Goal: Task Accomplishment & Management: Manage account settings

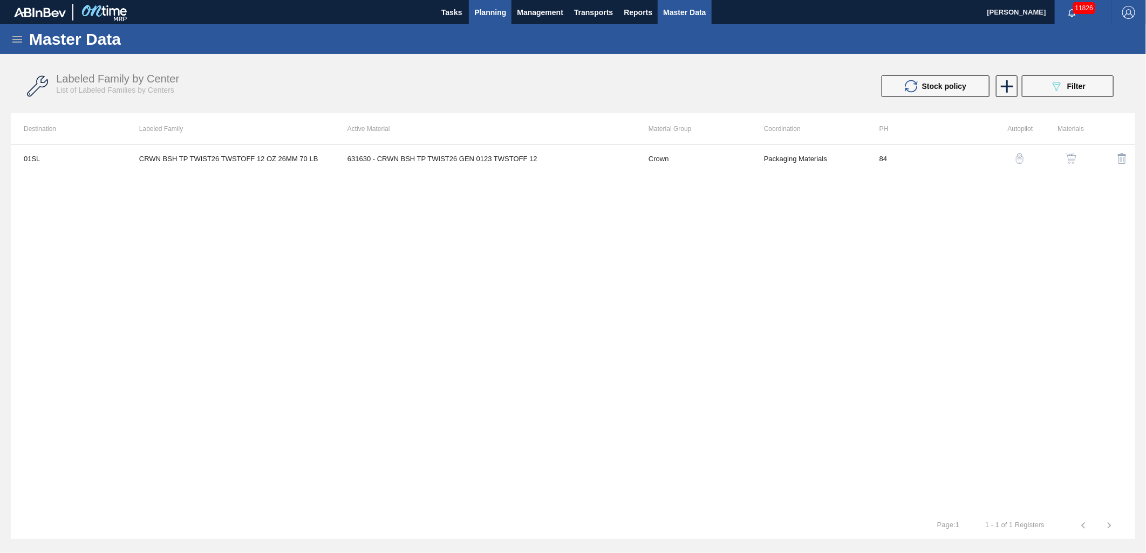
click at [507, 10] on button "Planning" at bounding box center [490, 12] width 43 height 24
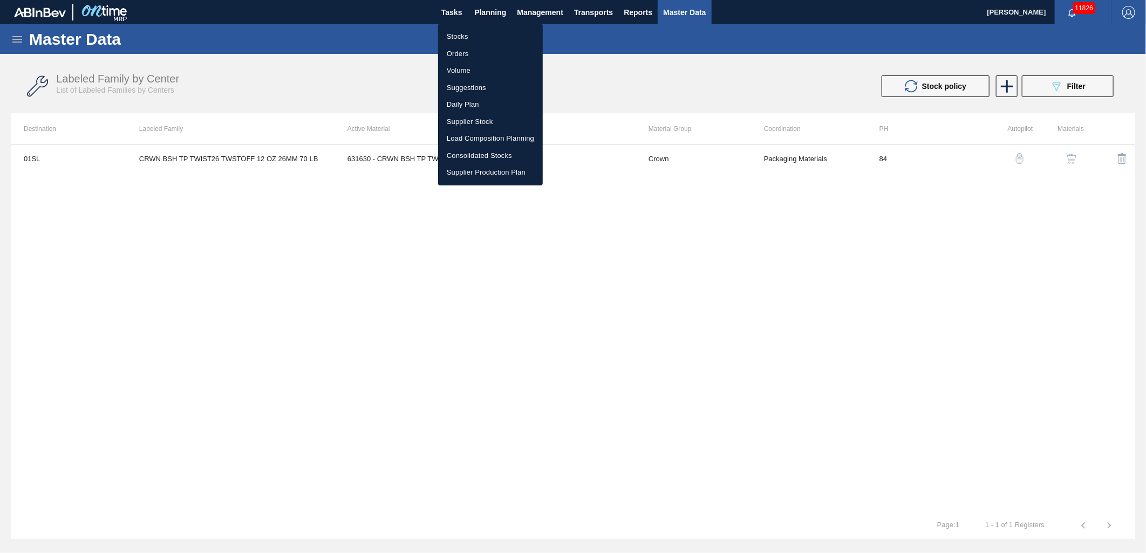
drag, startPoint x: 482, startPoint y: 83, endPoint x: 603, endPoint y: 119, distance: 126.6
click at [482, 83] on li "Suggestions" at bounding box center [490, 87] width 105 height 17
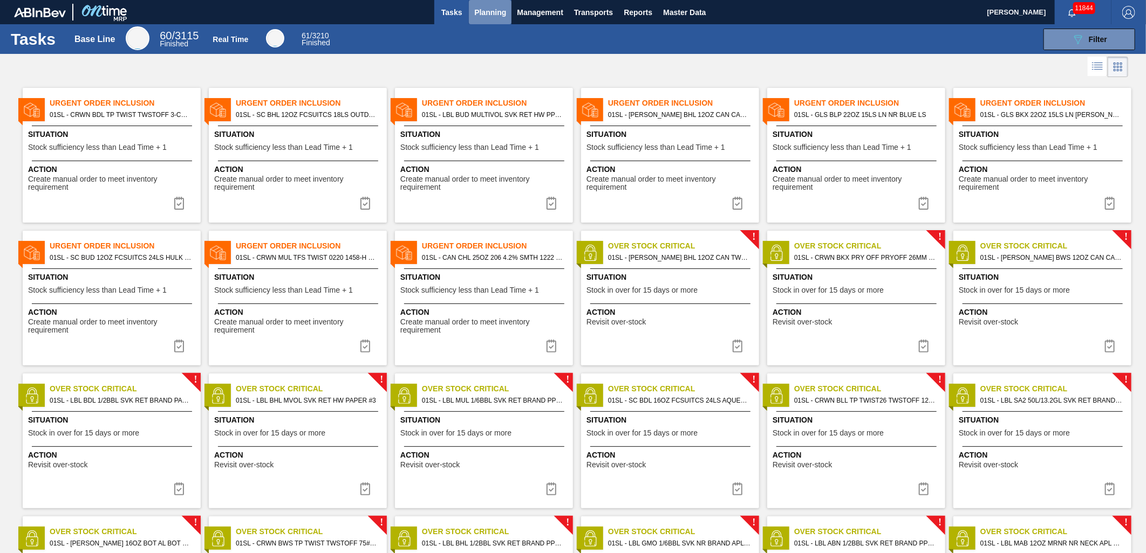
click at [499, 8] on span "Planning" at bounding box center [490, 12] width 32 height 13
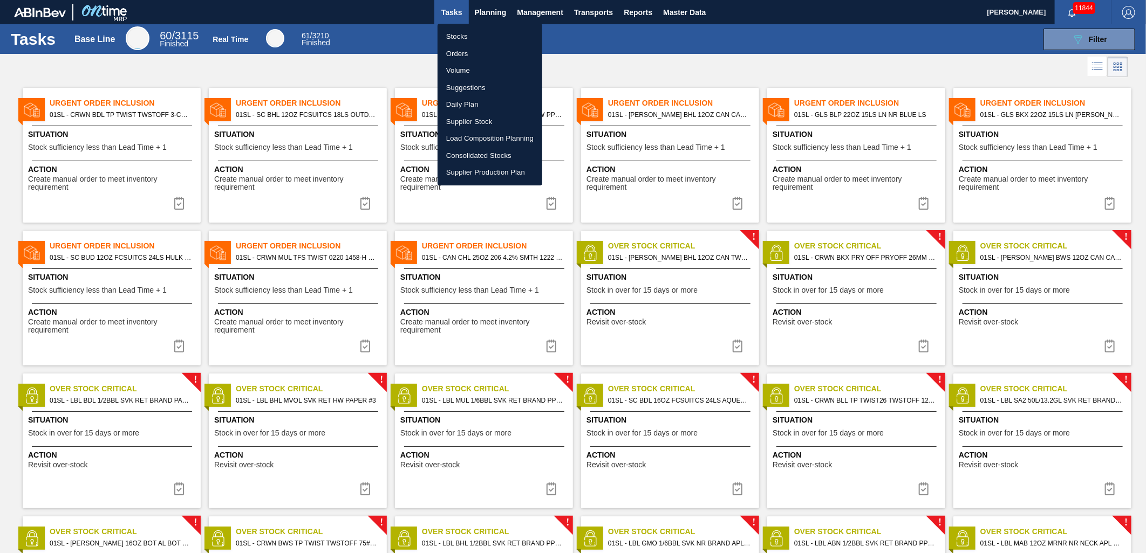
click at [461, 84] on li "Suggestions" at bounding box center [489, 87] width 105 height 17
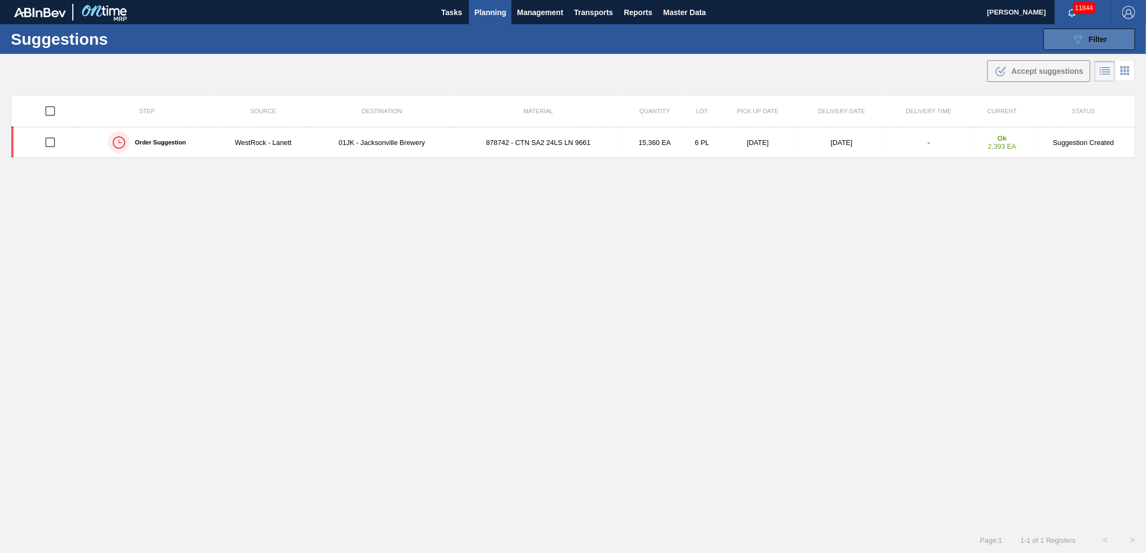
click at [1069, 44] on button "089F7B8B-B2A5-4AFE-B5C0-19BA573D28AC Filter" at bounding box center [1089, 40] width 92 height 22
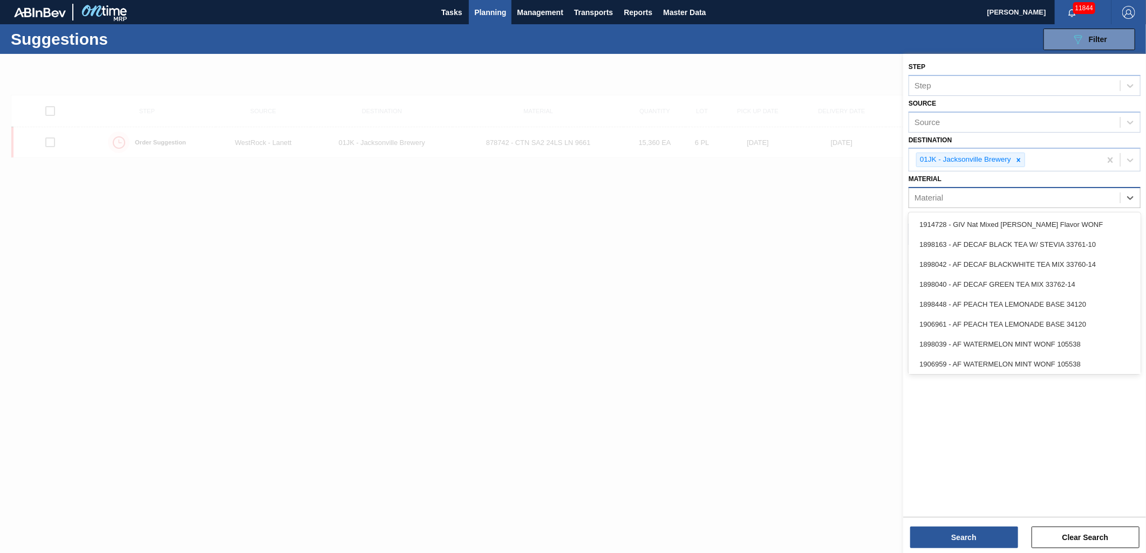
click at [1072, 201] on div "Material" at bounding box center [1014, 198] width 211 height 16
type input "878513"
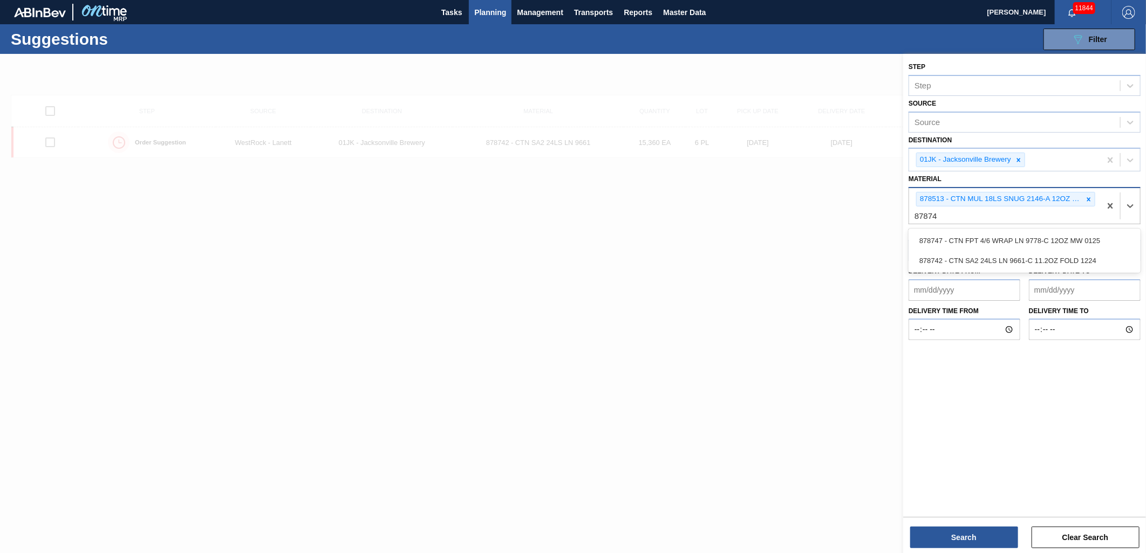
type input "878742"
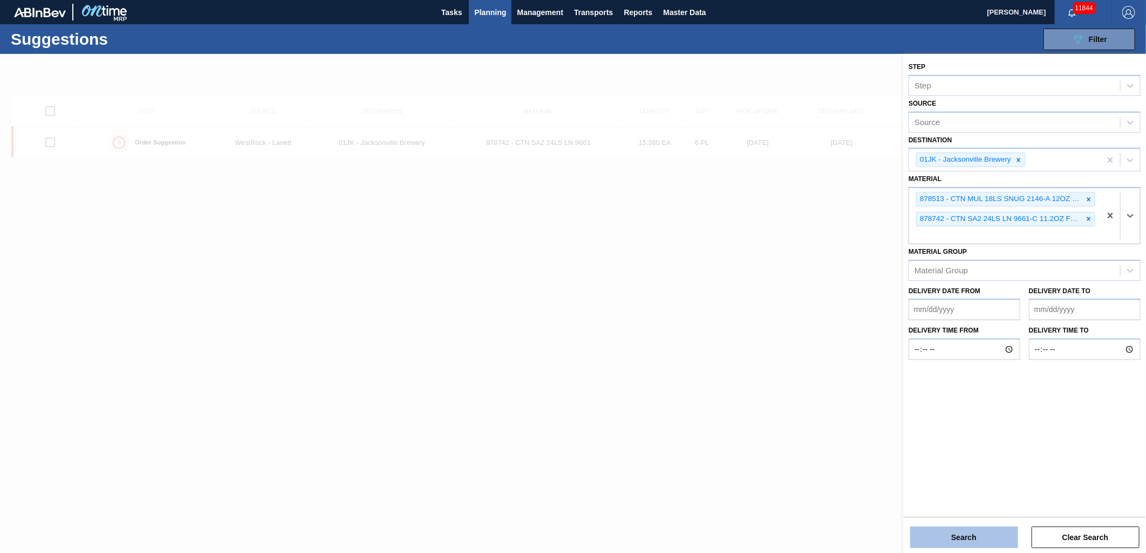
click at [969, 542] on button "Search" at bounding box center [964, 538] width 108 height 22
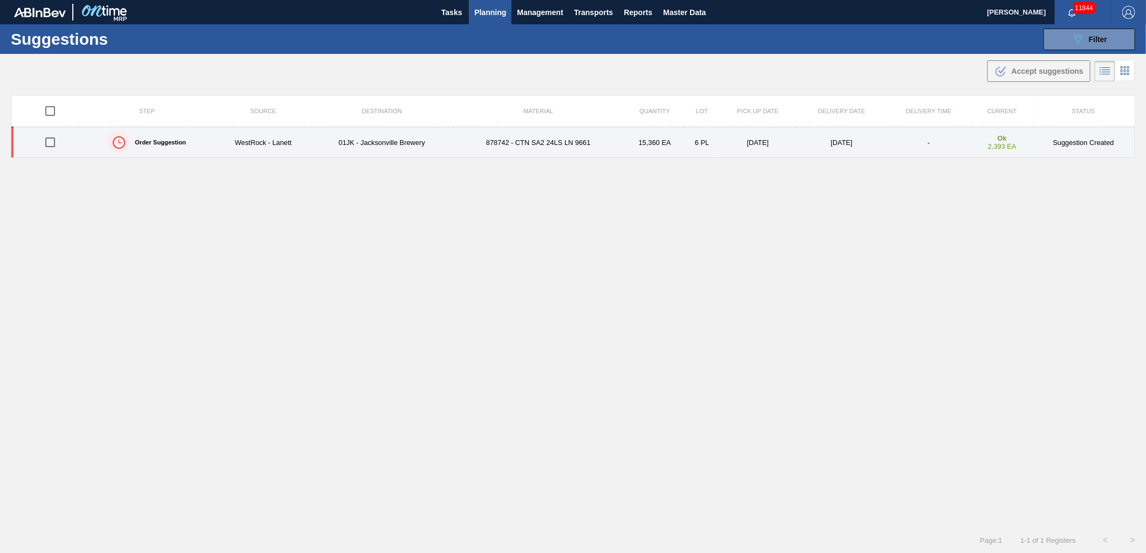
drag, startPoint x: 49, startPoint y: 146, endPoint x: 437, endPoint y: 138, distance: 388.5
click at [49, 146] on input "checkbox" at bounding box center [50, 142] width 23 height 23
checkbox input "true"
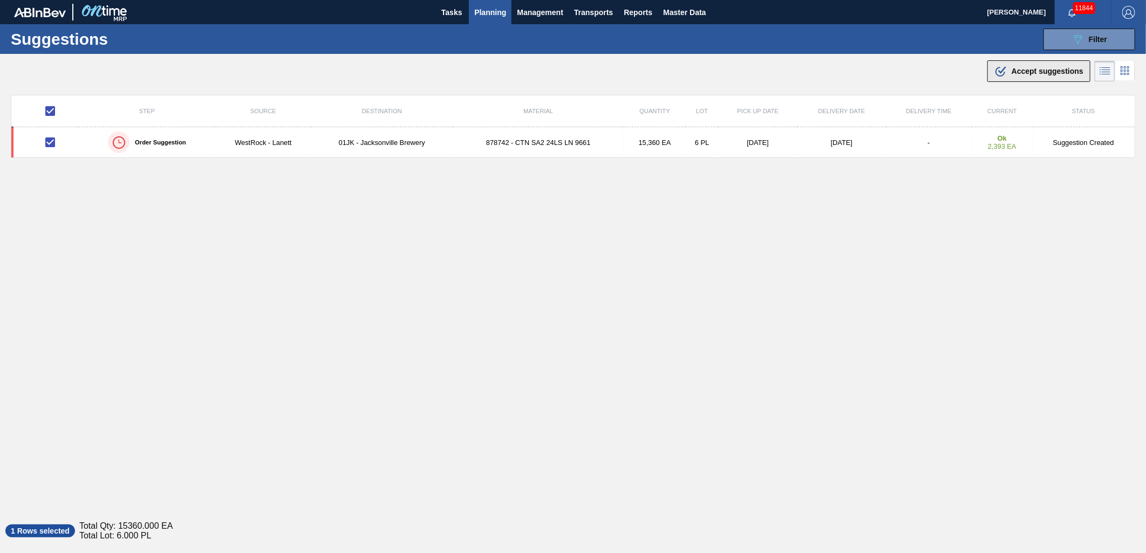
click at [1064, 76] on div ".b{fill:var(--color-action-default)} Accept suggestions" at bounding box center [1038, 71] width 89 height 13
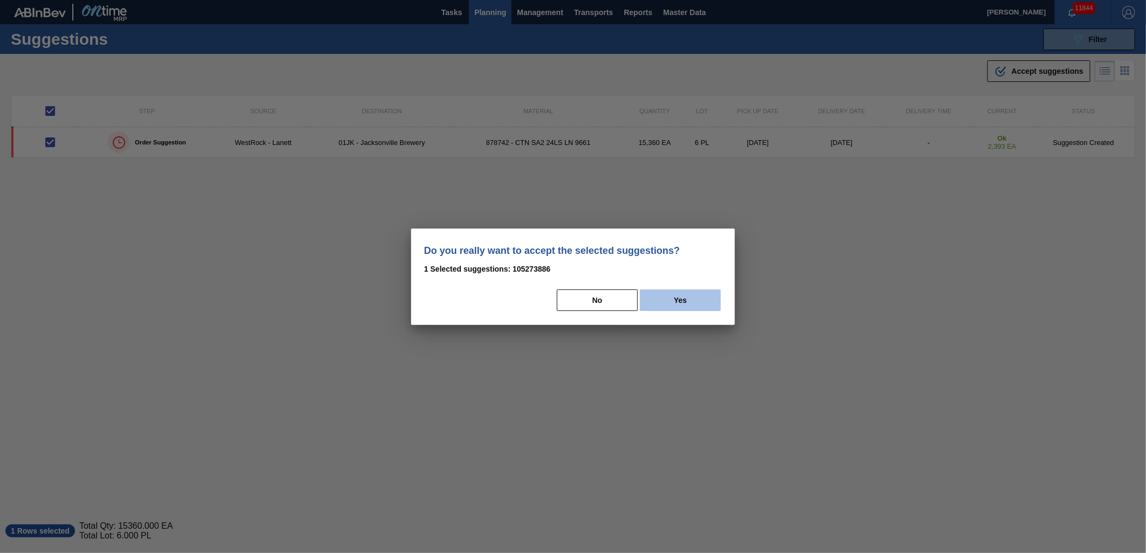
click at [715, 292] on button "Yes" at bounding box center [680, 301] width 81 height 22
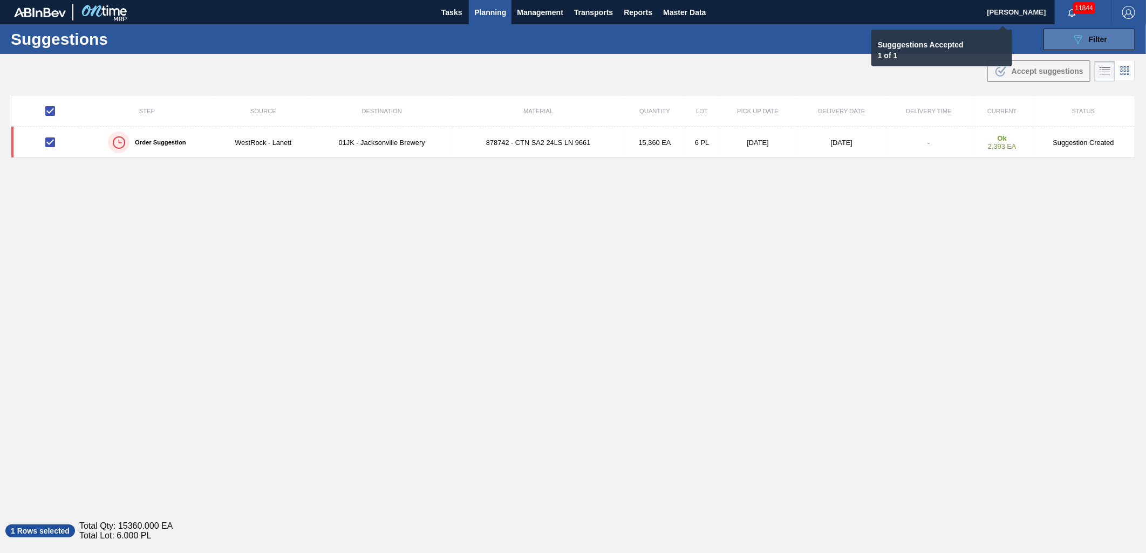
checkbox input "false"
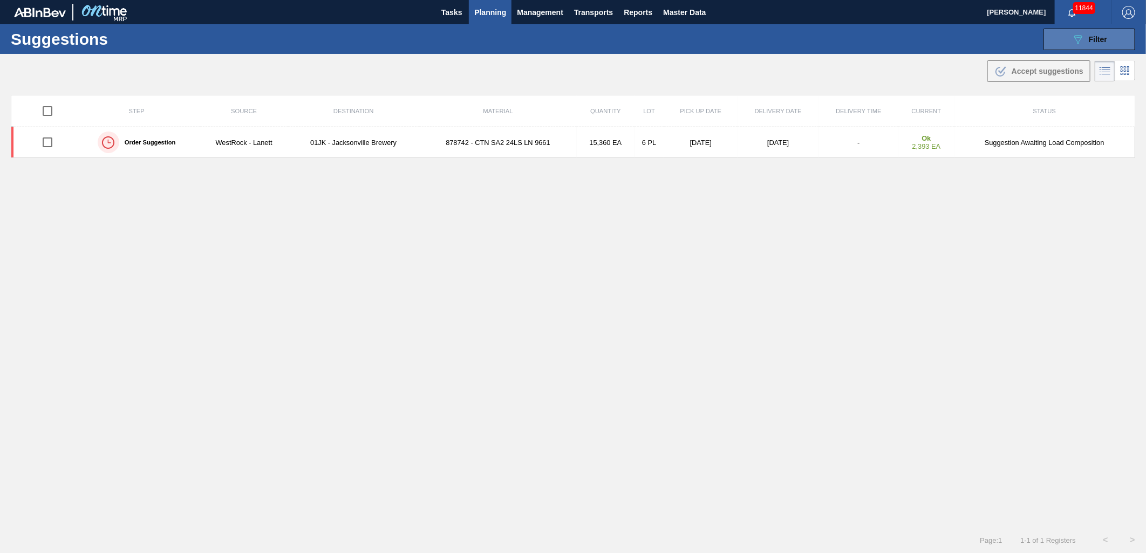
click at [1084, 45] on div "089F7B8B-B2A5-4AFE-B5C0-19BA573D28AC Filter" at bounding box center [1089, 39] width 36 height 13
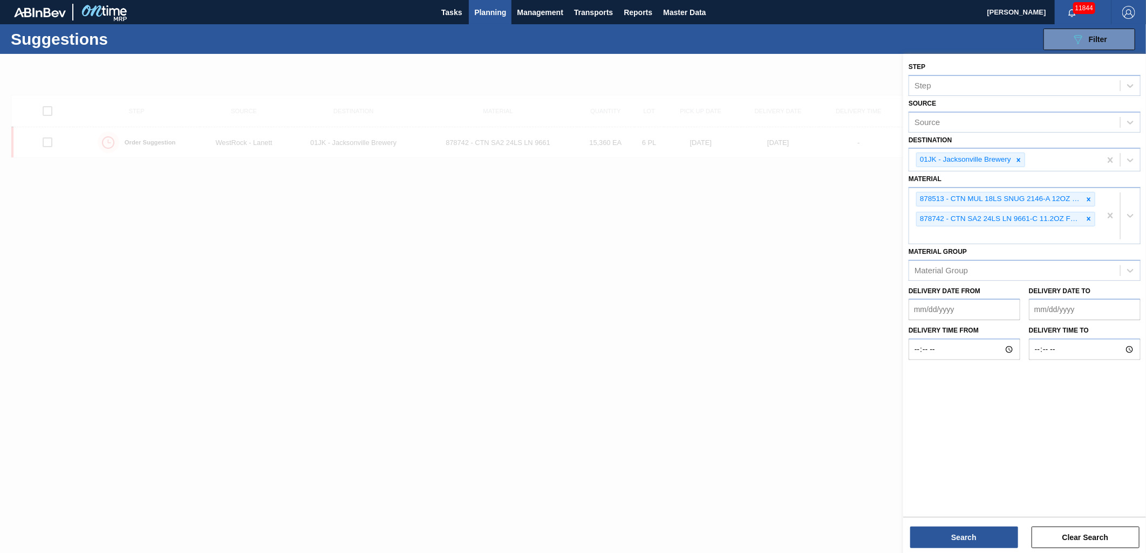
click at [759, 224] on div at bounding box center [573, 330] width 1146 height 553
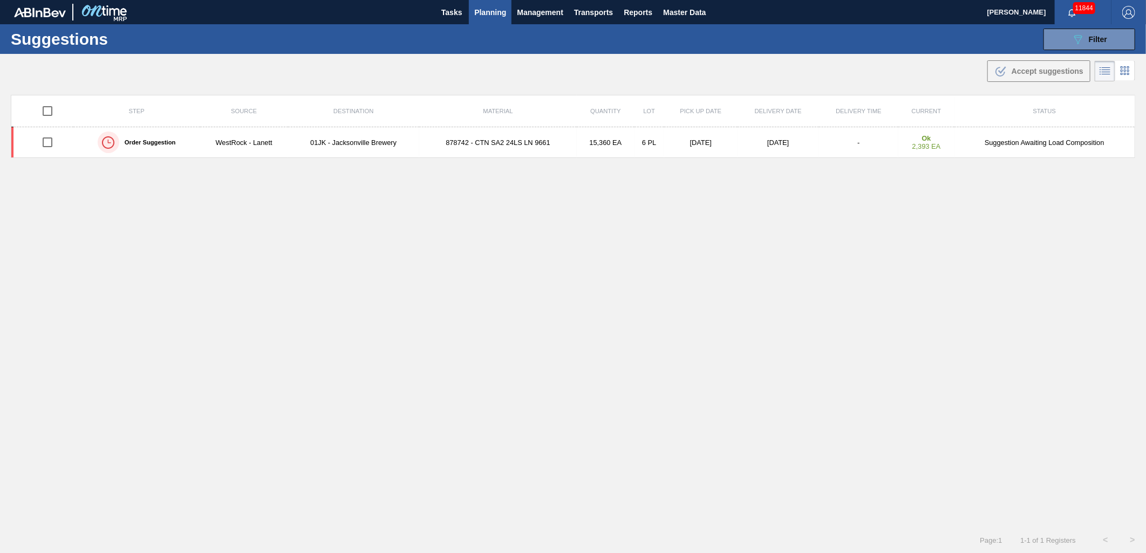
click at [495, 11] on span "Planning" at bounding box center [490, 12] width 32 height 13
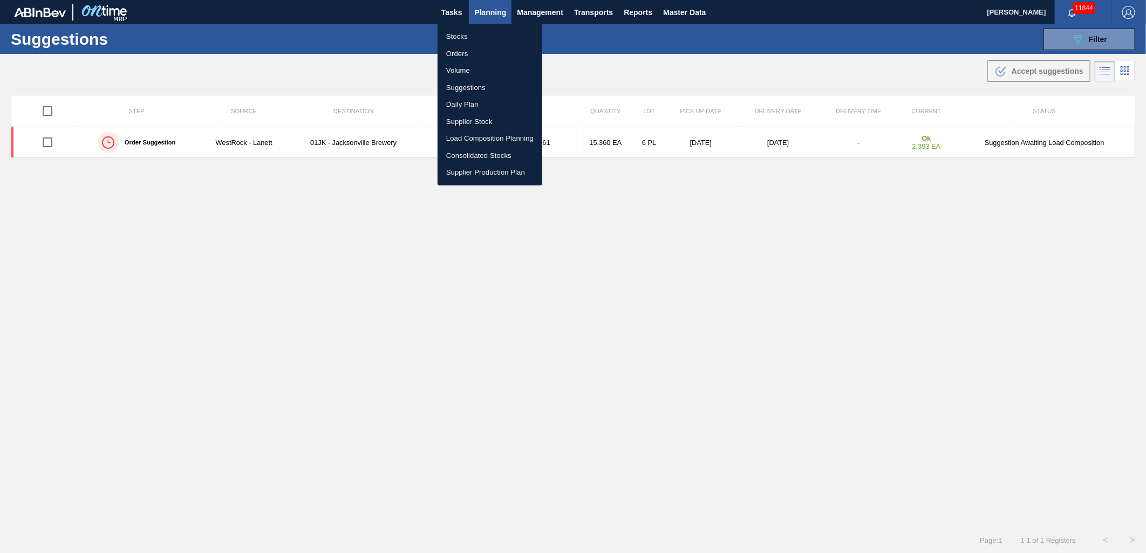
click at [466, 33] on li "Stocks" at bounding box center [489, 36] width 105 height 17
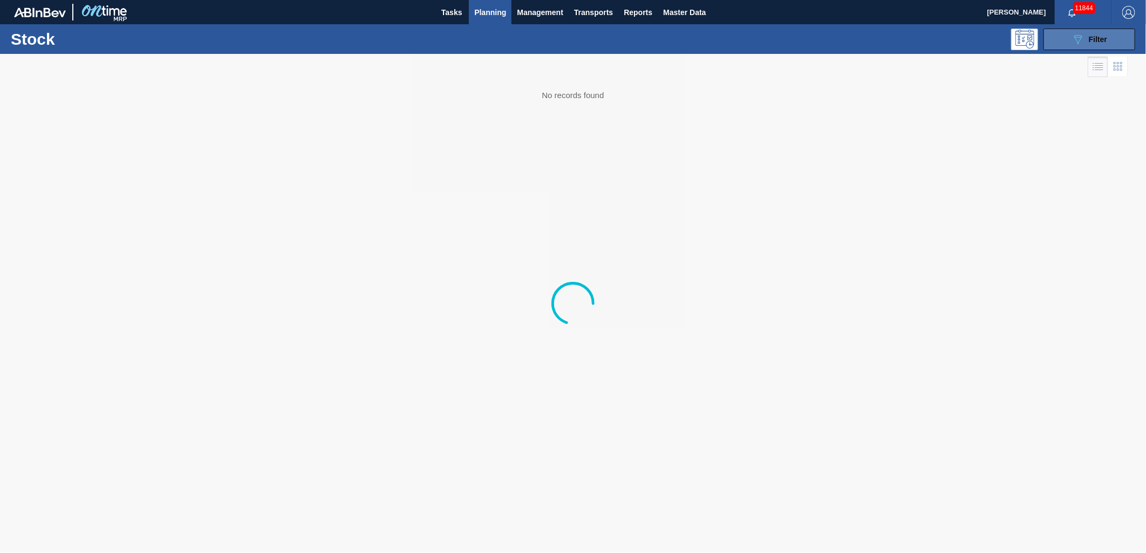
click at [1083, 36] on icon "089F7B8B-B2A5-4AFE-B5C0-19BA573D28AC" at bounding box center [1077, 39] width 13 height 13
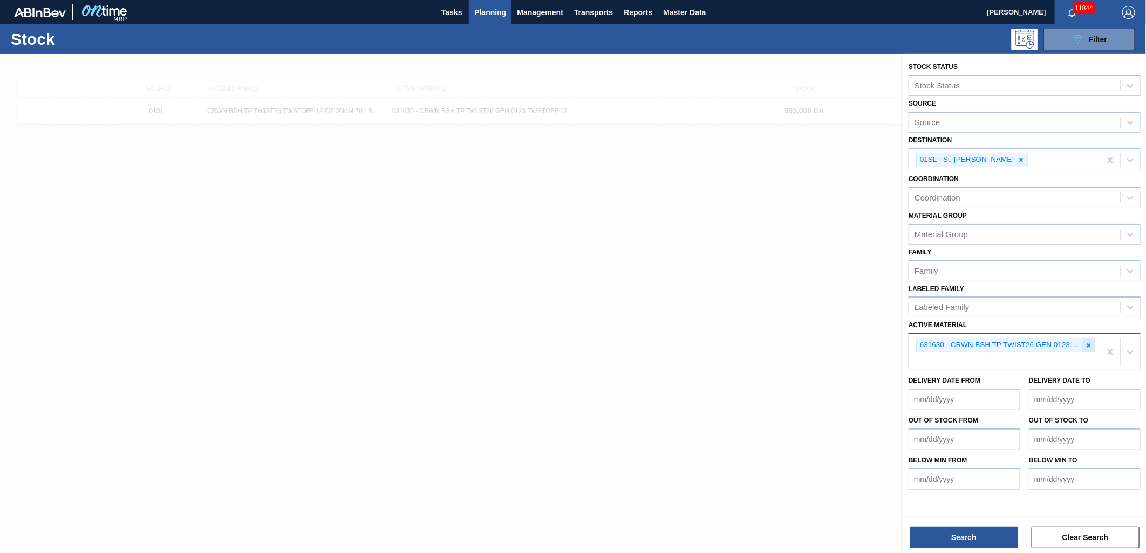
click at [1088, 344] on icon at bounding box center [1089, 346] width 4 height 4
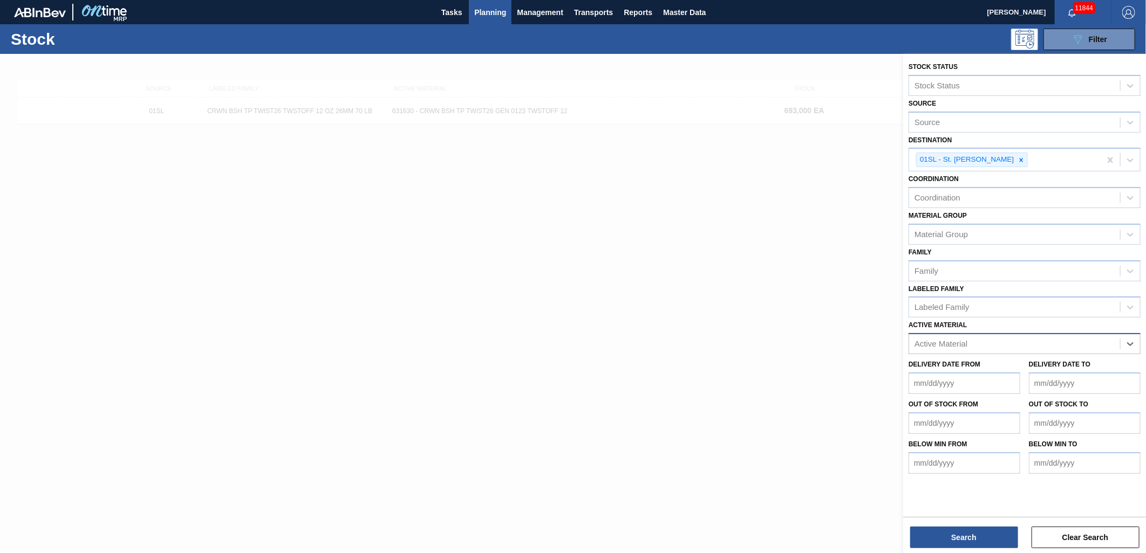
click at [549, 205] on div at bounding box center [573, 330] width 1146 height 553
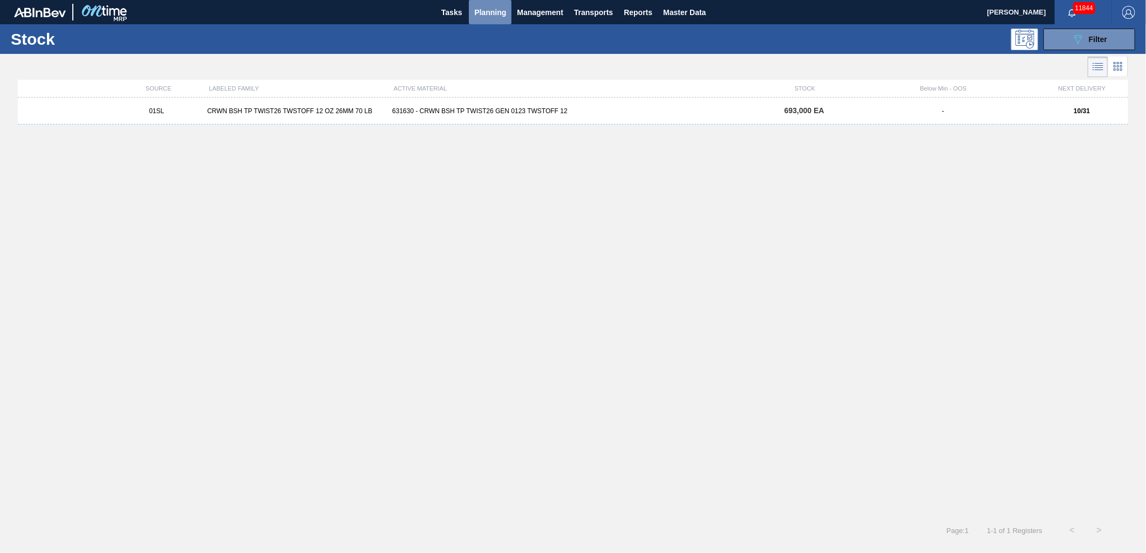
click at [501, 13] on span "Planning" at bounding box center [490, 12] width 32 height 13
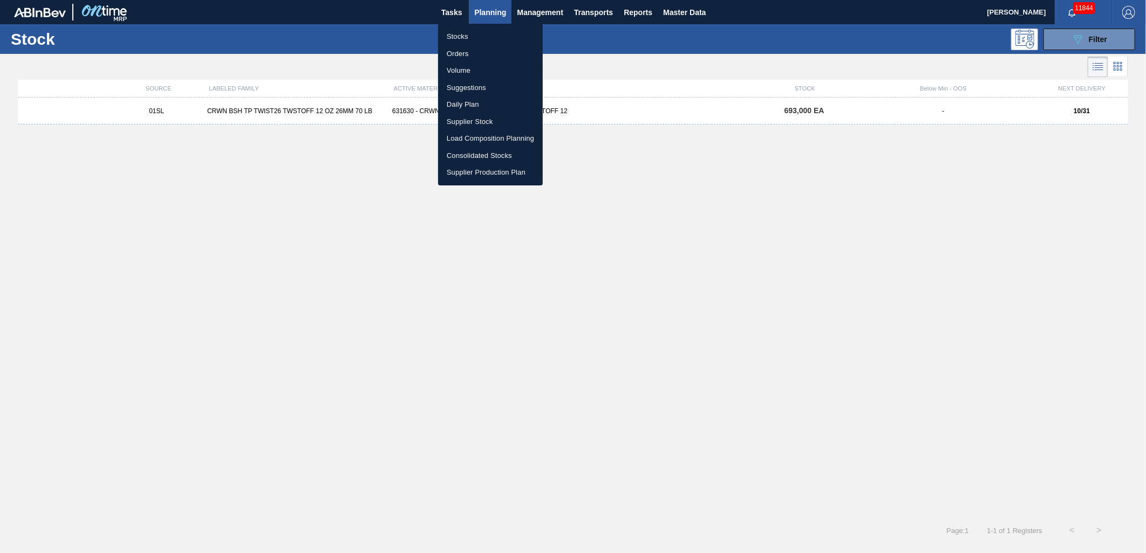
click at [478, 88] on li "Suggestions" at bounding box center [490, 87] width 105 height 17
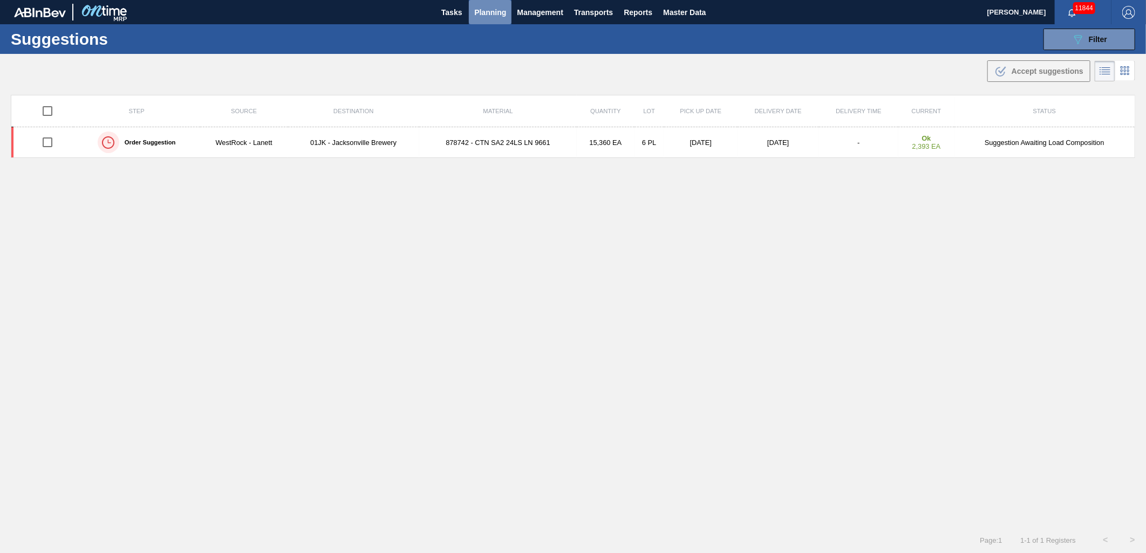
click at [499, 14] on span "Planning" at bounding box center [490, 12] width 32 height 13
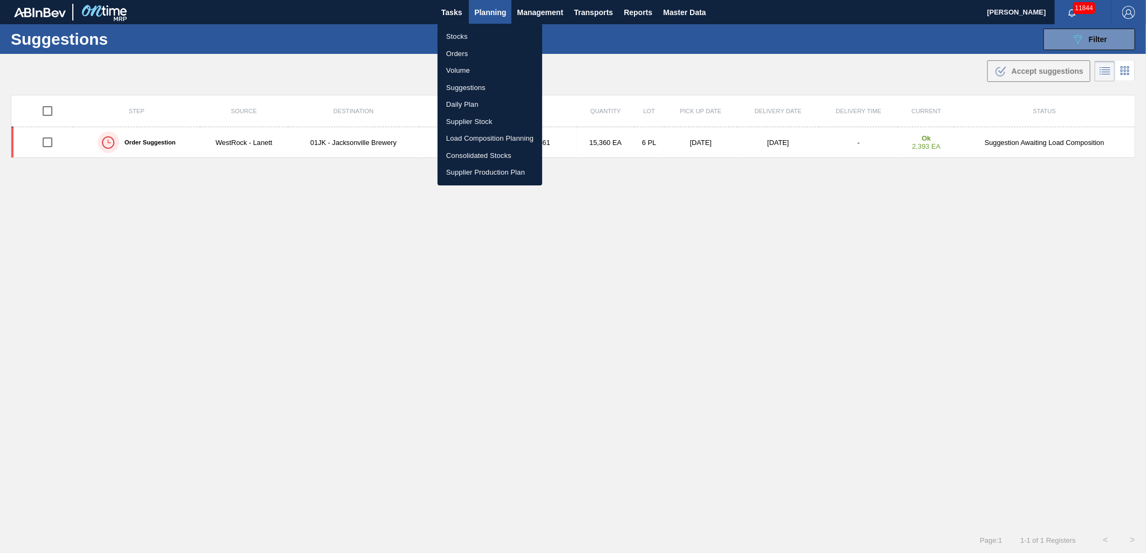
click at [461, 33] on li "Stocks" at bounding box center [489, 36] width 105 height 17
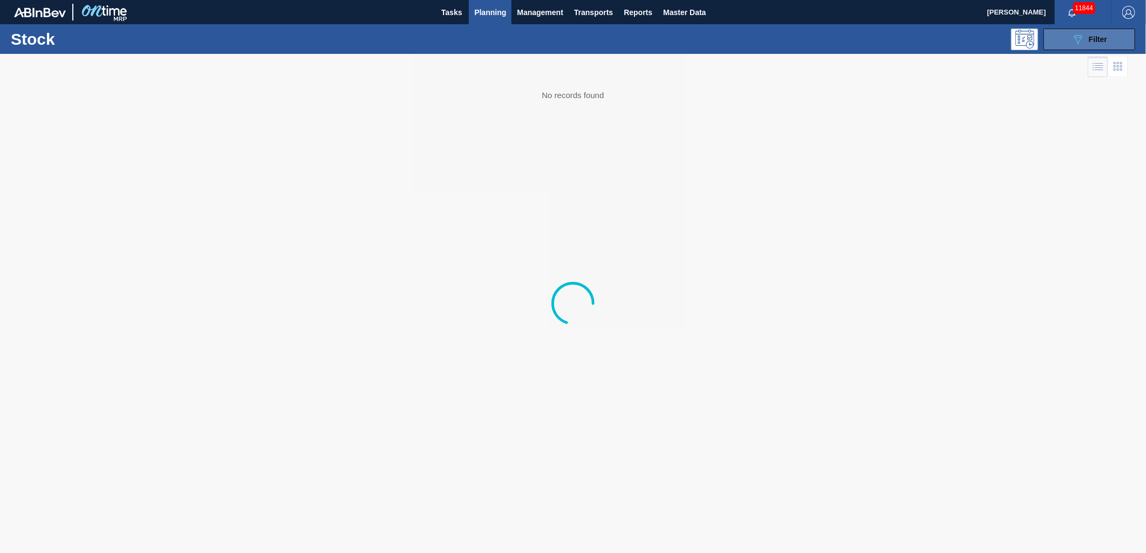
click at [1080, 39] on icon at bounding box center [1078, 39] width 8 height 9
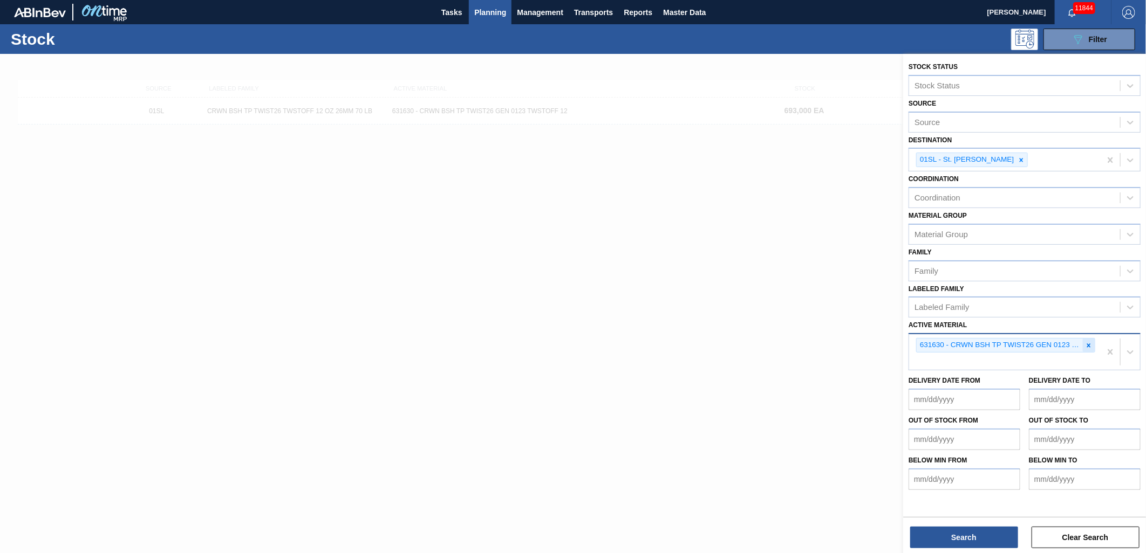
click at [1088, 342] on icon at bounding box center [1089, 346] width 8 height 8
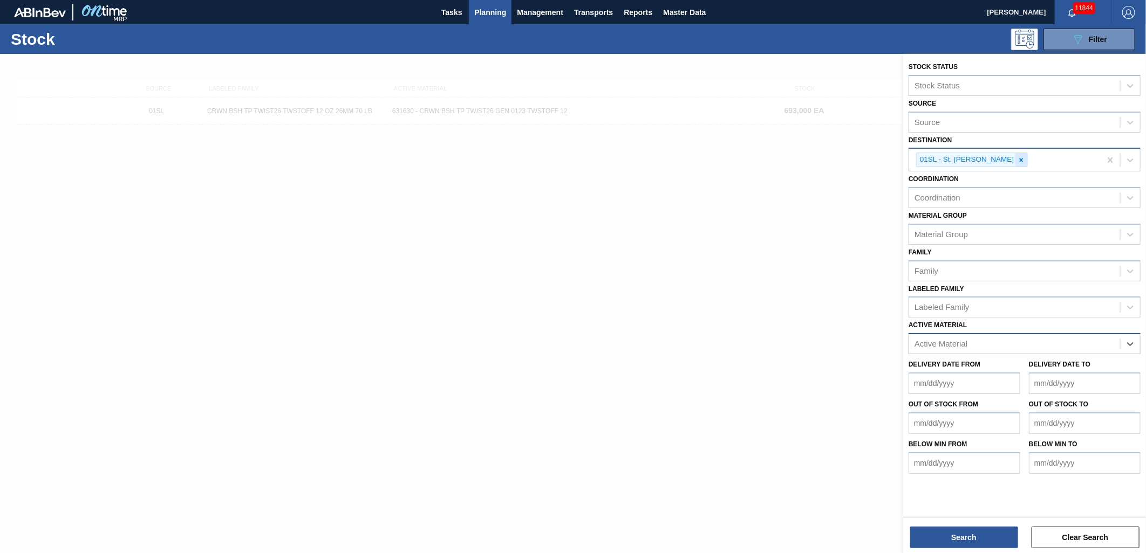
click at [1015, 162] on div at bounding box center [1021, 159] width 12 height 13
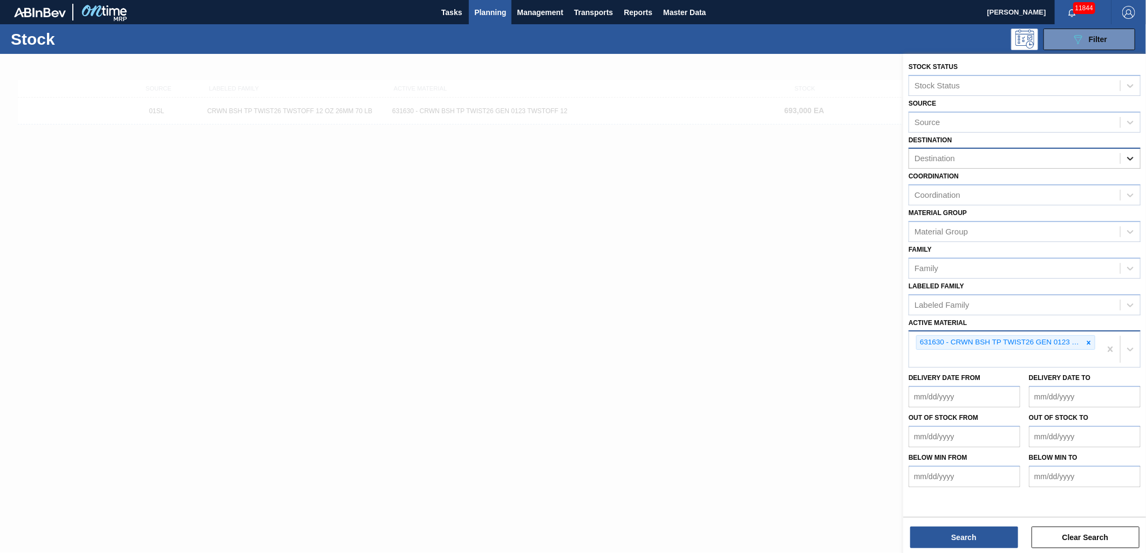
click at [1136, 154] on div at bounding box center [1129, 158] width 19 height 19
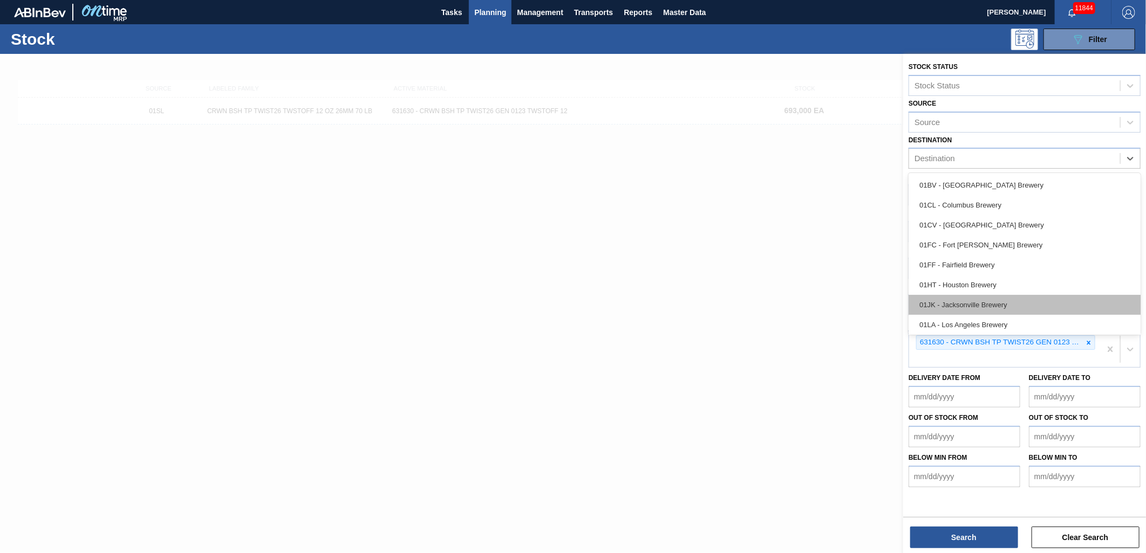
click at [966, 303] on div "01JK - Jacksonville Brewery" at bounding box center [1024, 305] width 232 height 20
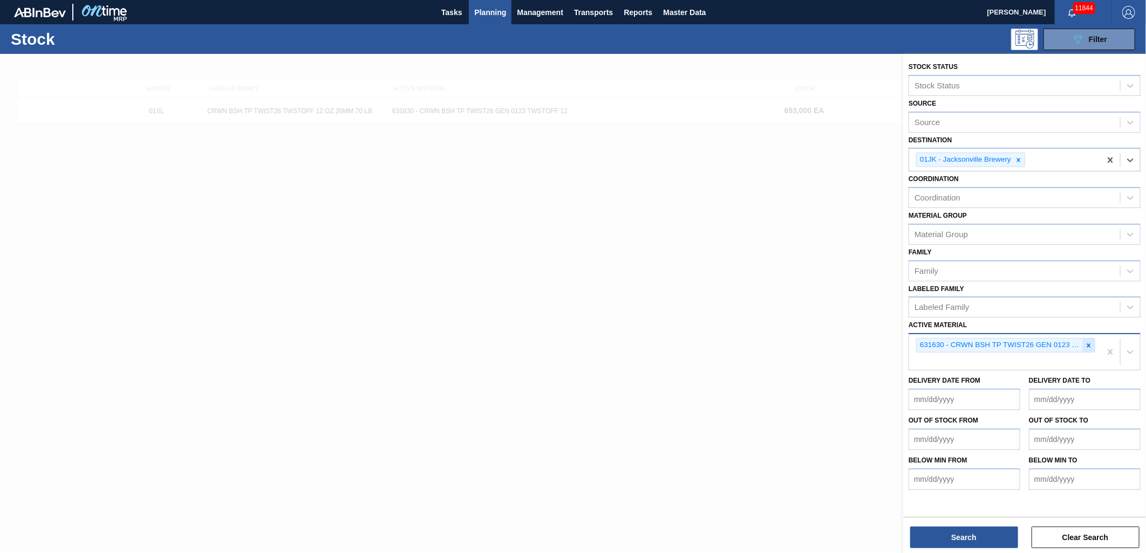
click at [1083, 343] on div at bounding box center [1089, 345] width 12 height 13
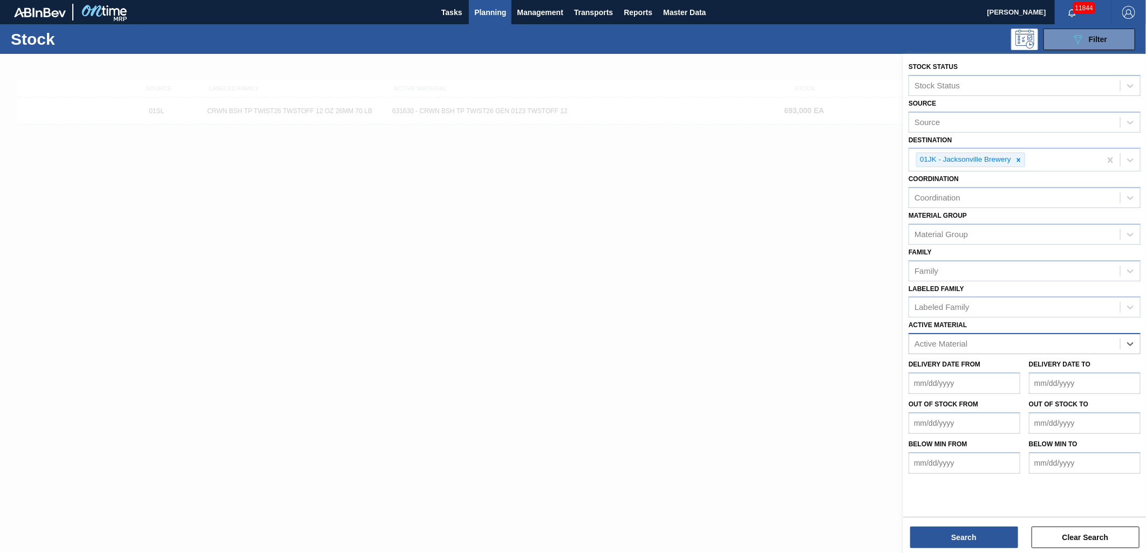
click at [1076, 343] on div "Active Material" at bounding box center [1014, 345] width 211 height 16
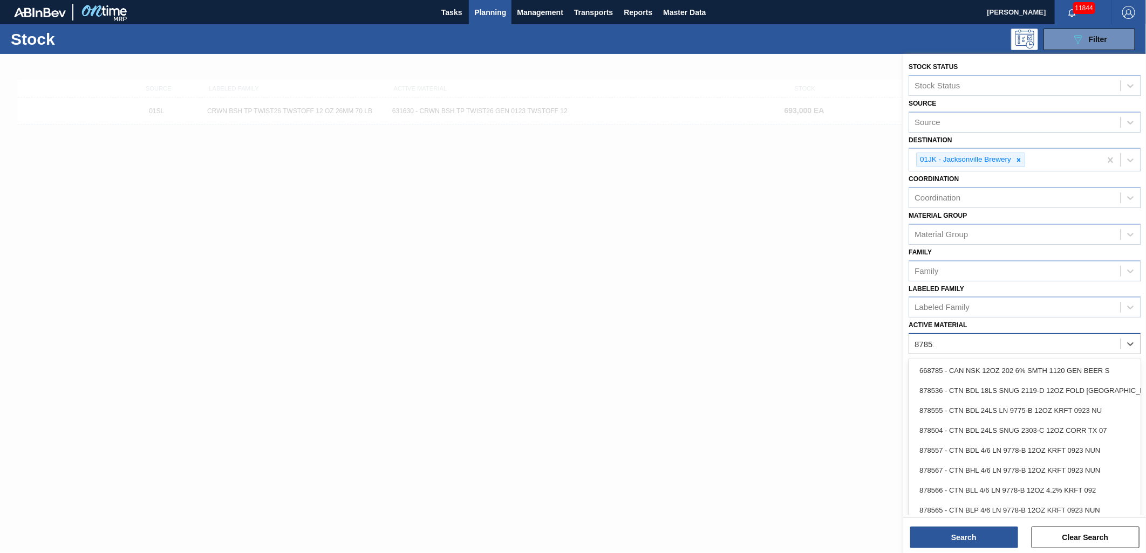
type Material "878513"
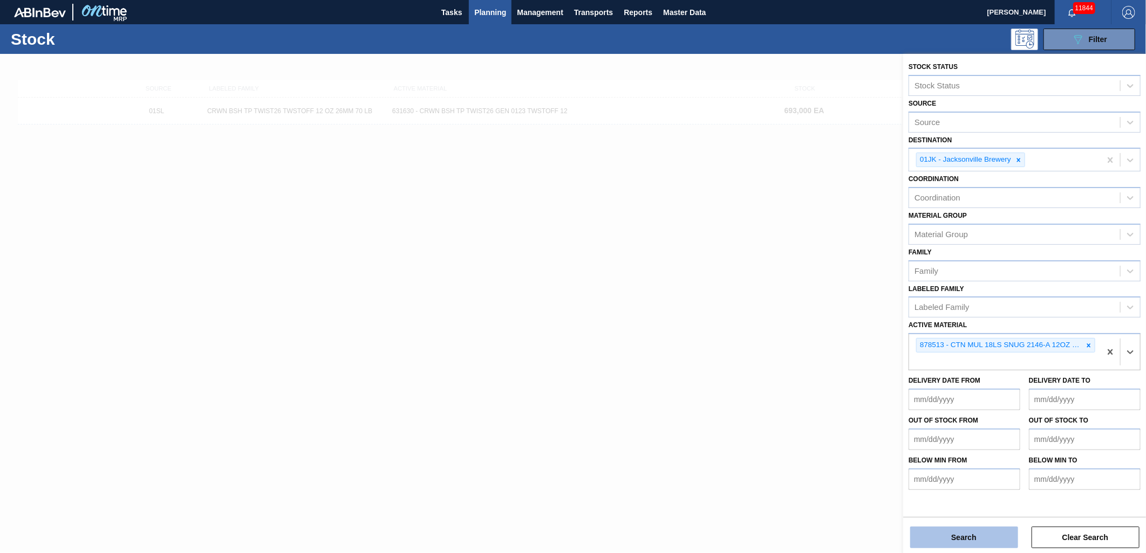
click at [986, 548] on button "Search" at bounding box center [964, 538] width 108 height 22
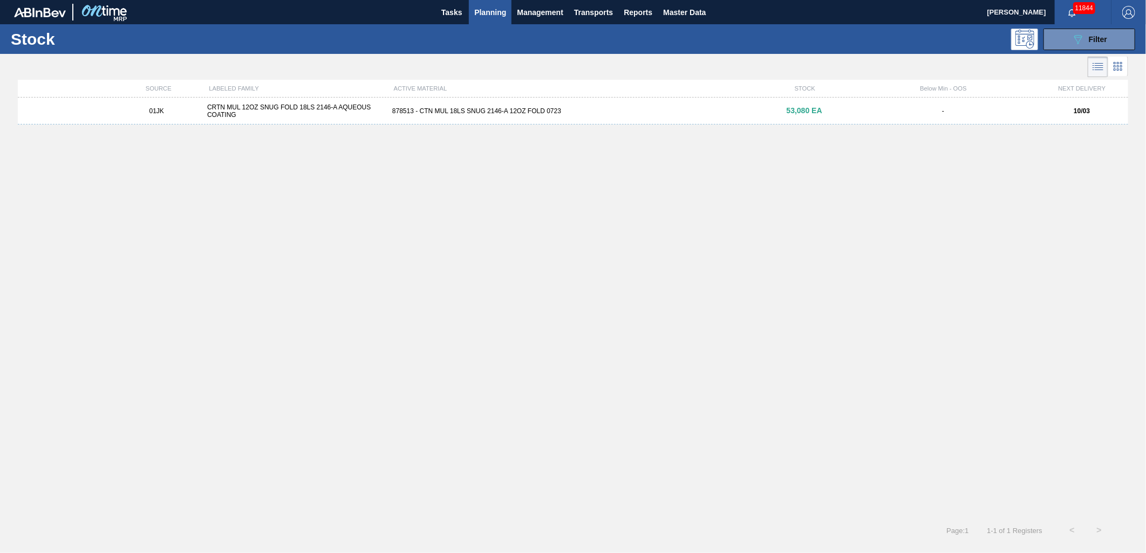
click at [656, 106] on div "01JK CRTN MUL 12OZ SNUG FOLD 18LS 2146-A AQUEOUS COATING 878513 - CTN MUL 18LS …" at bounding box center [573, 111] width 1110 height 27
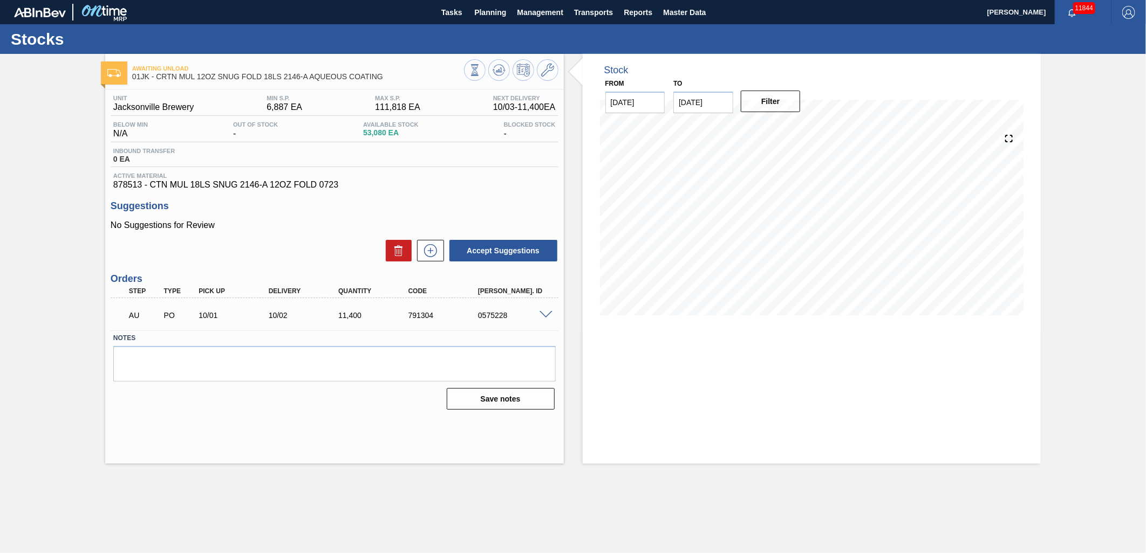
click at [723, 106] on input "[DATE]" at bounding box center [703, 103] width 60 height 22
click at [691, 208] on div "19" at bounding box center [686, 215] width 15 height 15
type input "[DATE]"
click at [781, 112] on div "Filter" at bounding box center [771, 102] width 69 height 24
click at [777, 99] on button "Filter" at bounding box center [771, 102] width 60 height 22
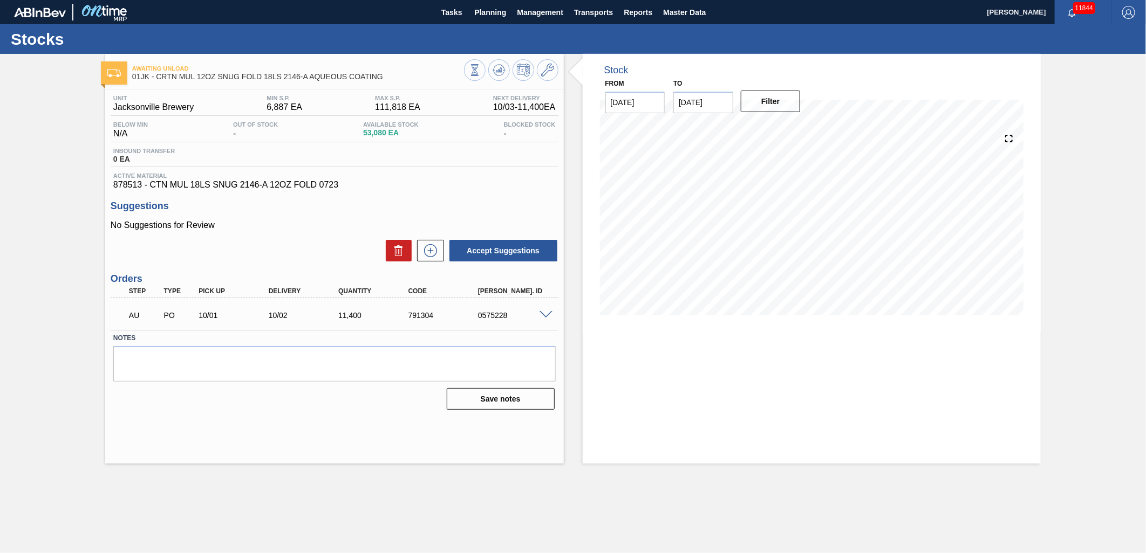
click at [545, 313] on span at bounding box center [545, 315] width 13 height 8
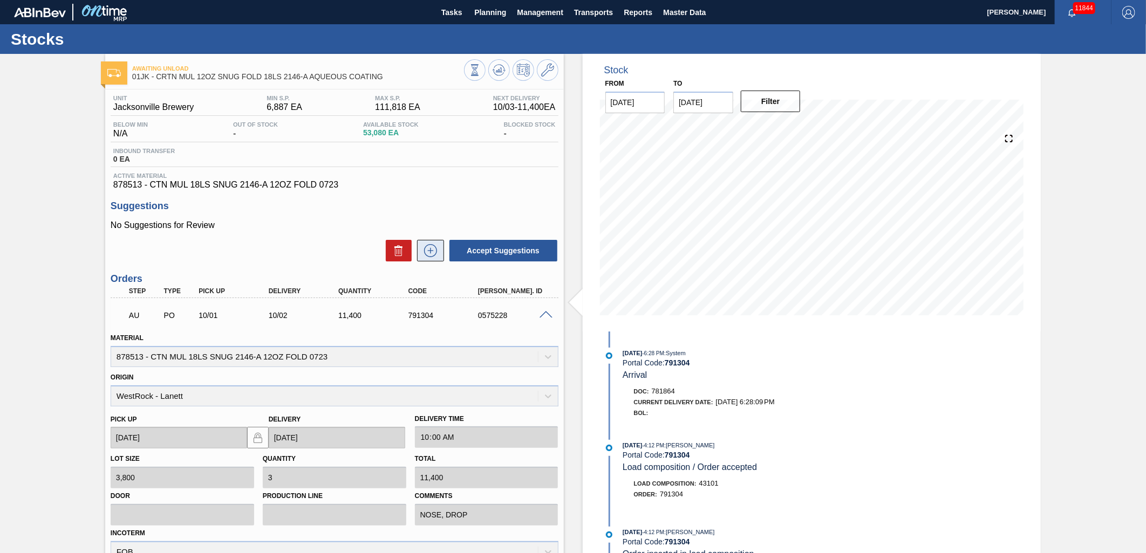
click at [433, 248] on icon at bounding box center [430, 250] width 17 height 13
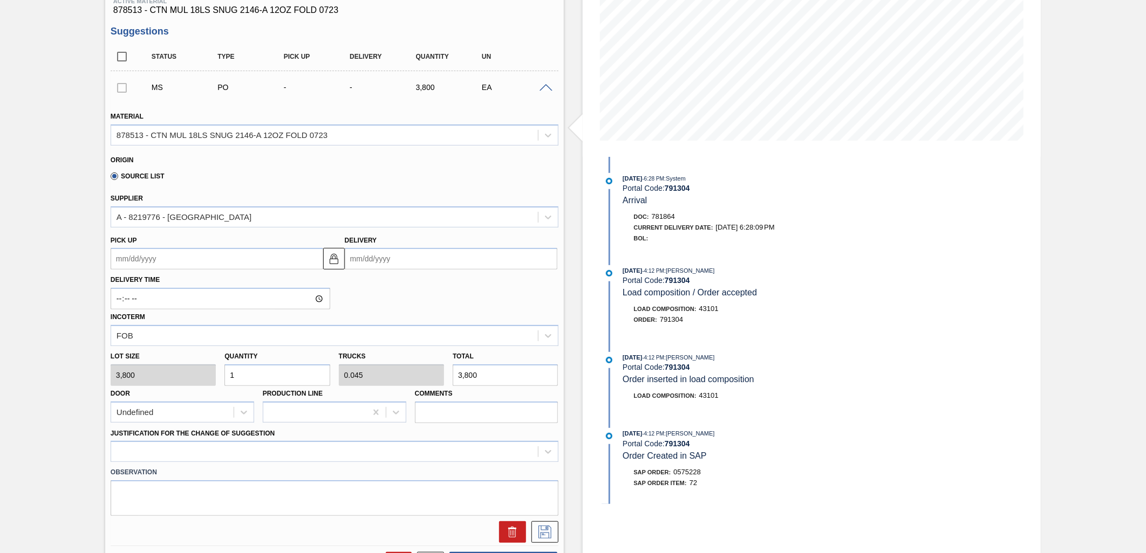
scroll to position [180, 0]
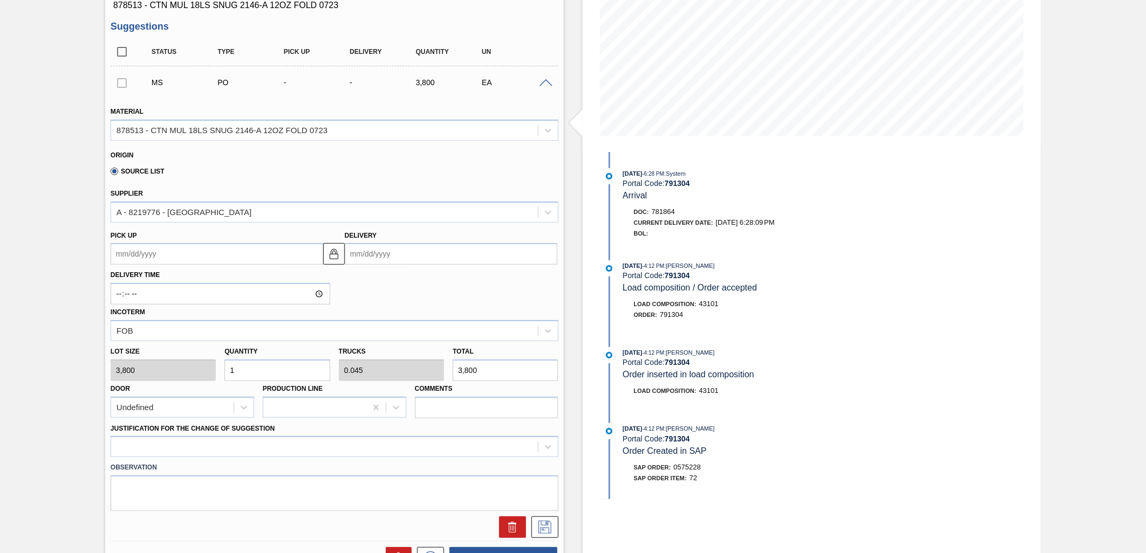
click at [262, 357] on div "Quantity 1" at bounding box center [276, 362] width 105 height 37
click at [262, 368] on input "1" at bounding box center [276, 371] width 105 height 22
type input "19"
type input "0.864"
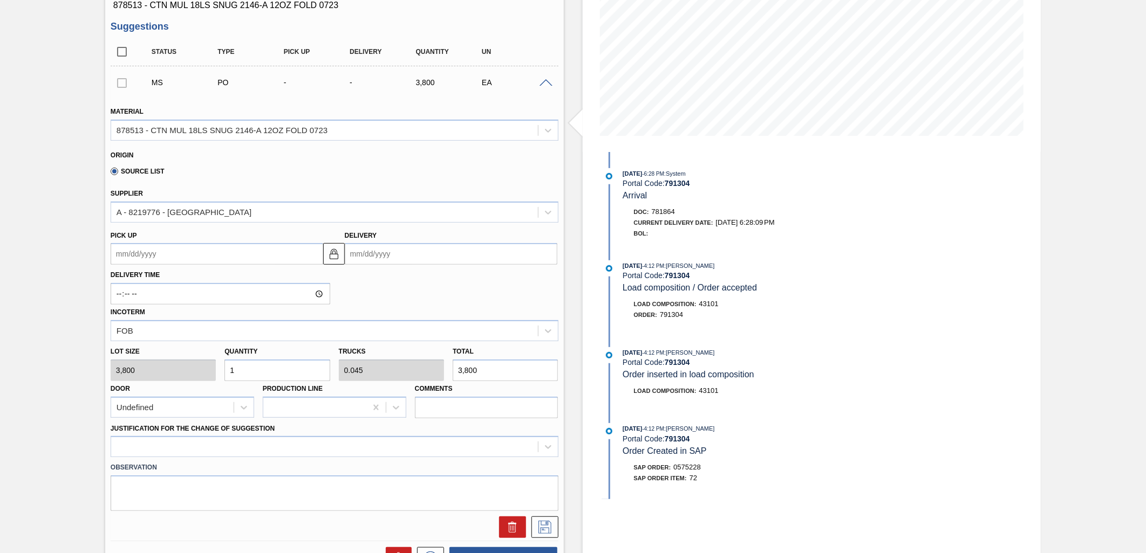
type input "72,200"
type input "19"
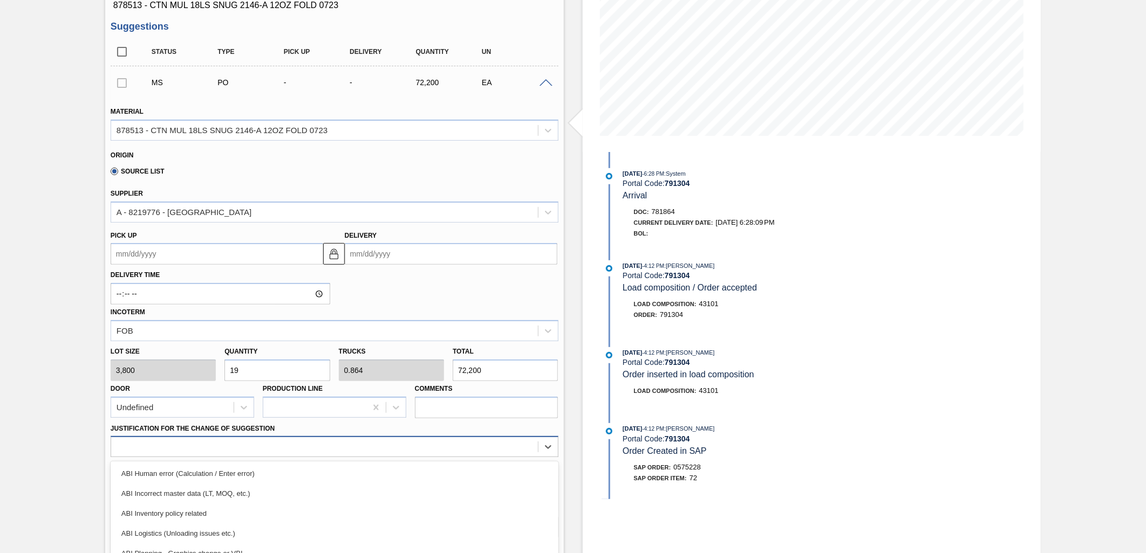
click at [365, 441] on div "option ABI Inventory policy related focused, 3 of 18. 18 results available. Use…" at bounding box center [335, 446] width 448 height 21
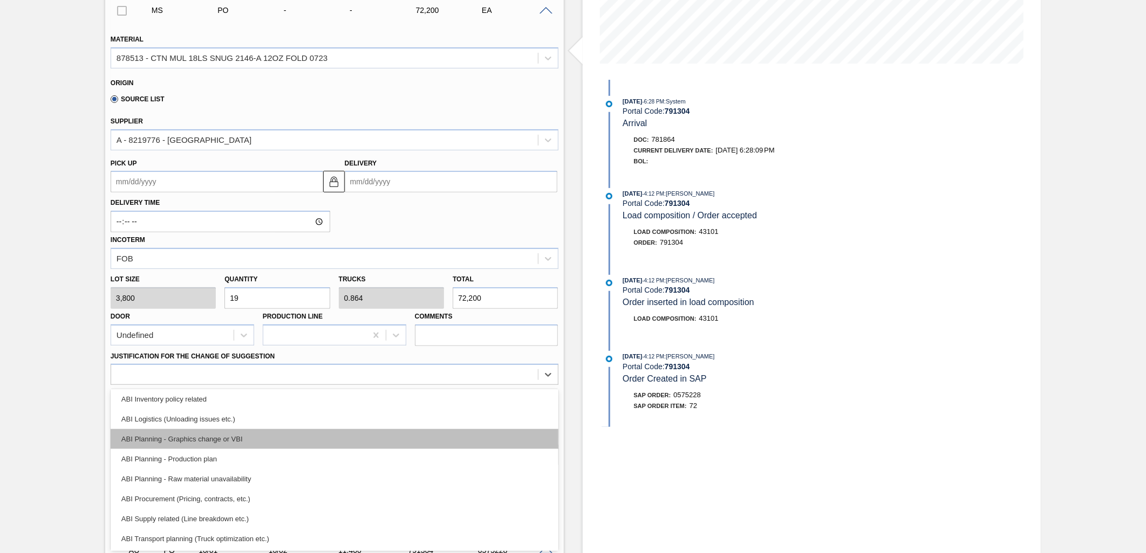
scroll to position [60, 0]
click at [237, 438] on div "ABI Planning - Production plan" at bounding box center [335, 442] width 448 height 20
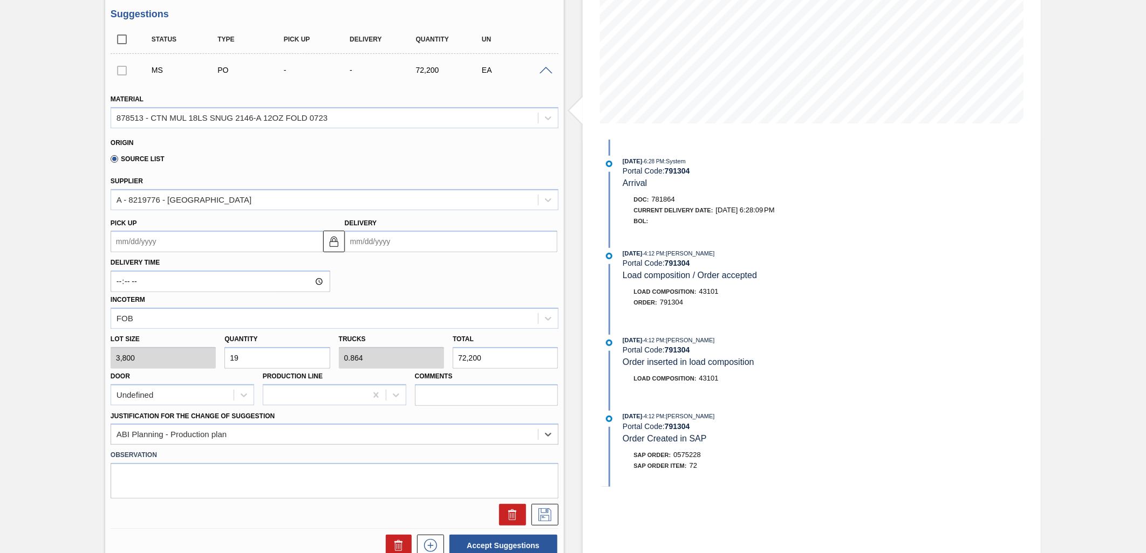
scroll to position [132, 0]
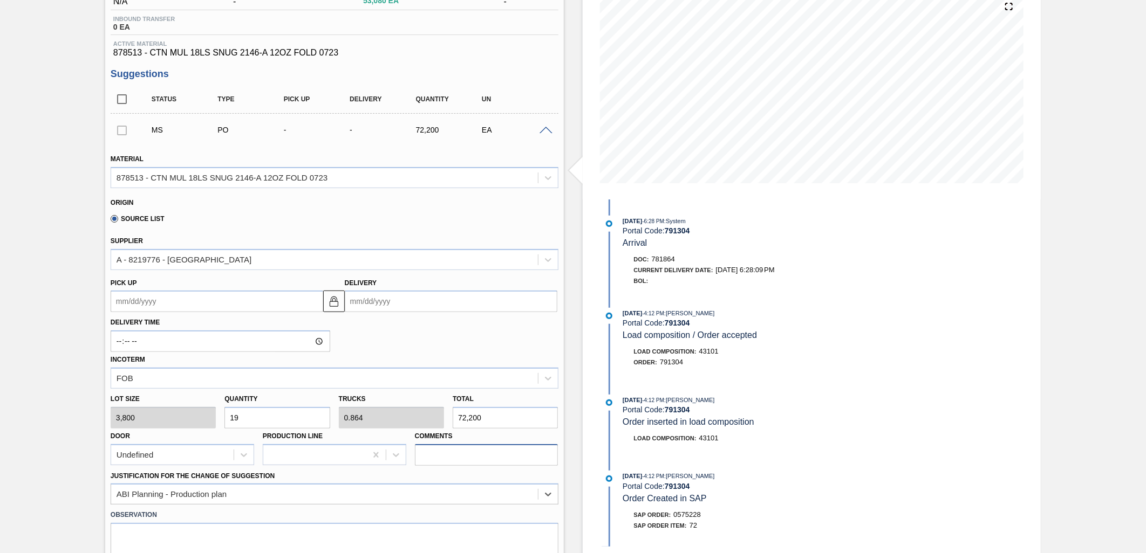
drag, startPoint x: 471, startPoint y: 444, endPoint x: 471, endPoint y: 451, distance: 7.0
click at [471, 448] on input "Comments" at bounding box center [486, 456] width 143 height 22
type input "NOSE, DROP"
click at [391, 300] on input "Delivery" at bounding box center [451, 302] width 213 height 22
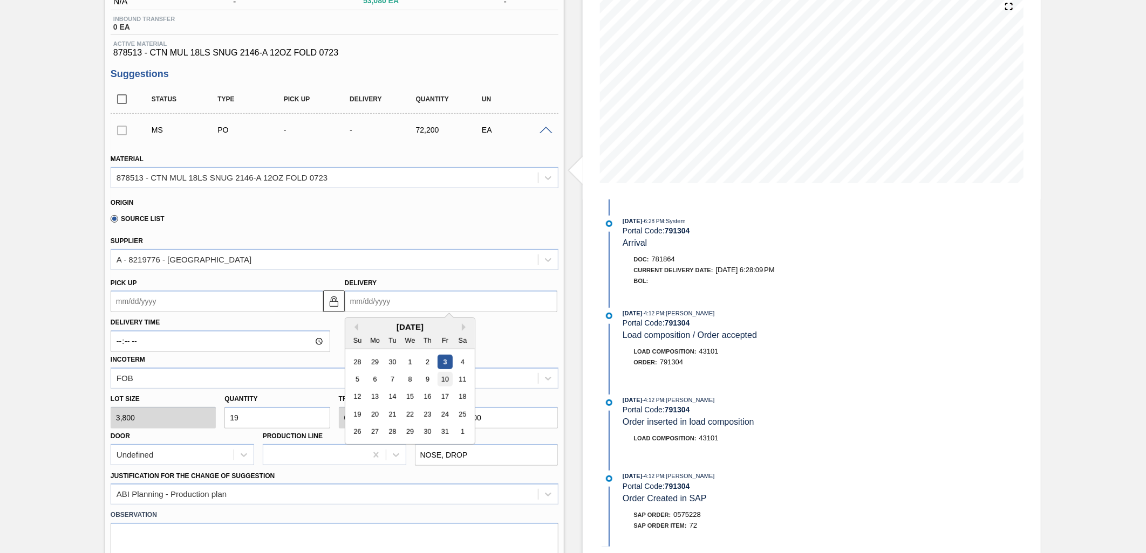
click at [441, 378] on div "10" at bounding box center [444, 379] width 15 height 15
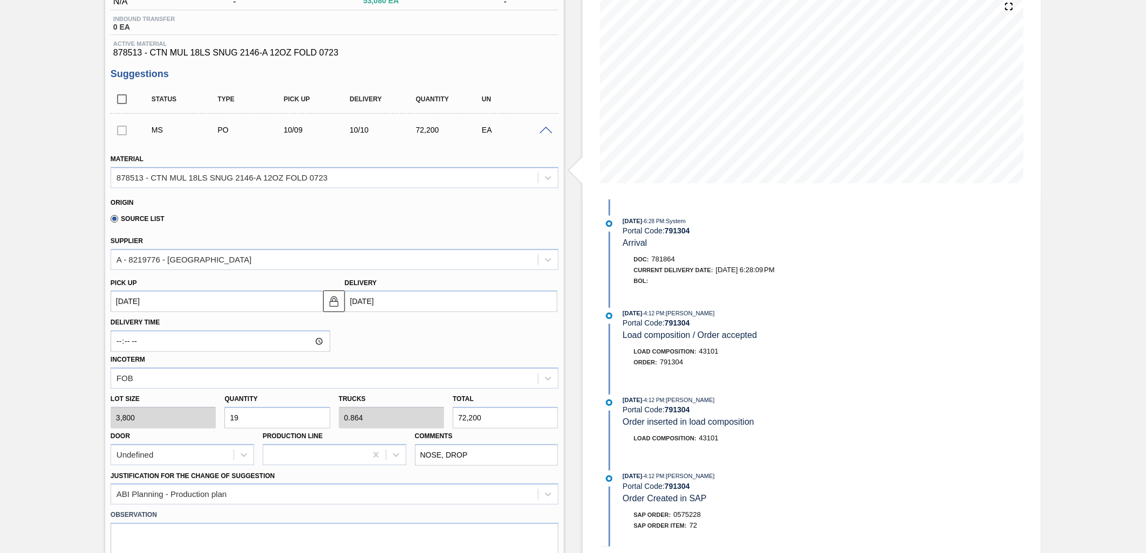
type up105276218 "[DATE]"
type input "[DATE]"
click at [297, 419] on input "19" at bounding box center [276, 418] width 105 height 22
type input "1"
type input "0.045"
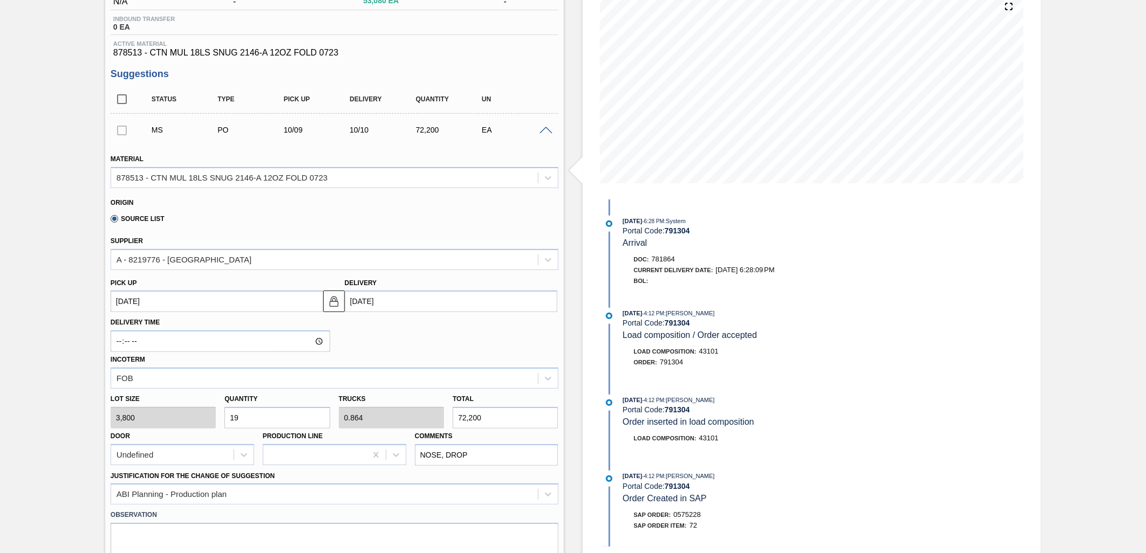
type input "3,800"
type input "17"
type input "0.773"
type input "64,600"
type input "17"
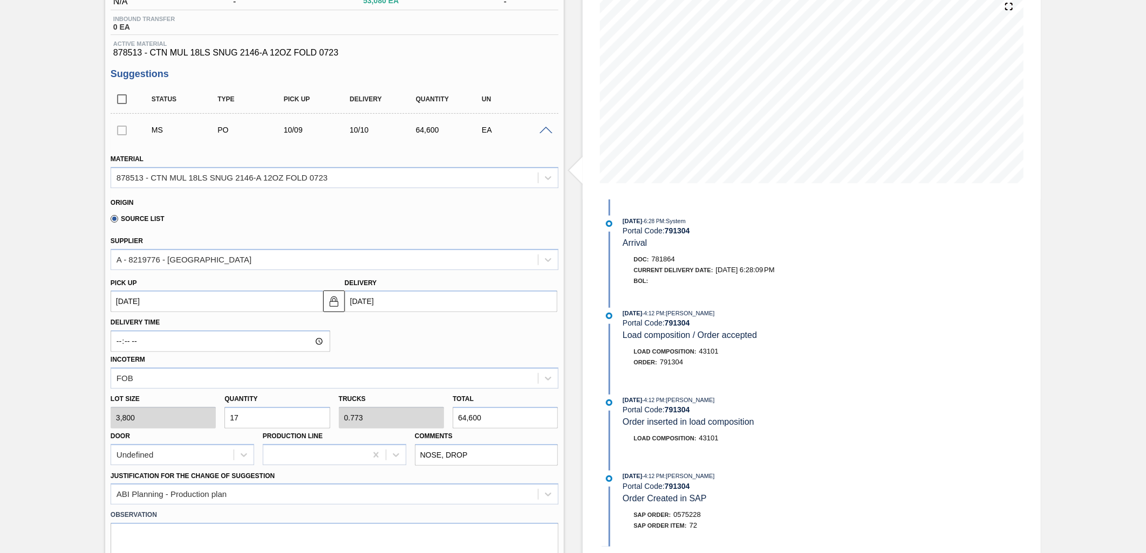
click at [568, 325] on div "Stock From 10/03/2025 to 10/19/2025 Filter 10/18 Stock Projection 34,749 SAP Pl…" at bounding box center [802, 479] width 477 height 1114
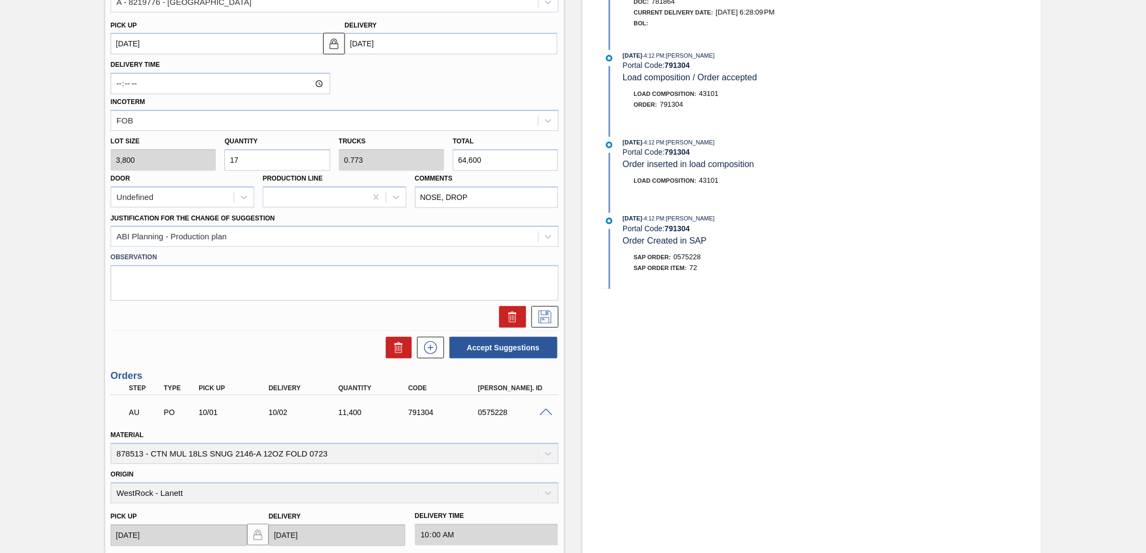
scroll to position [432, 0]
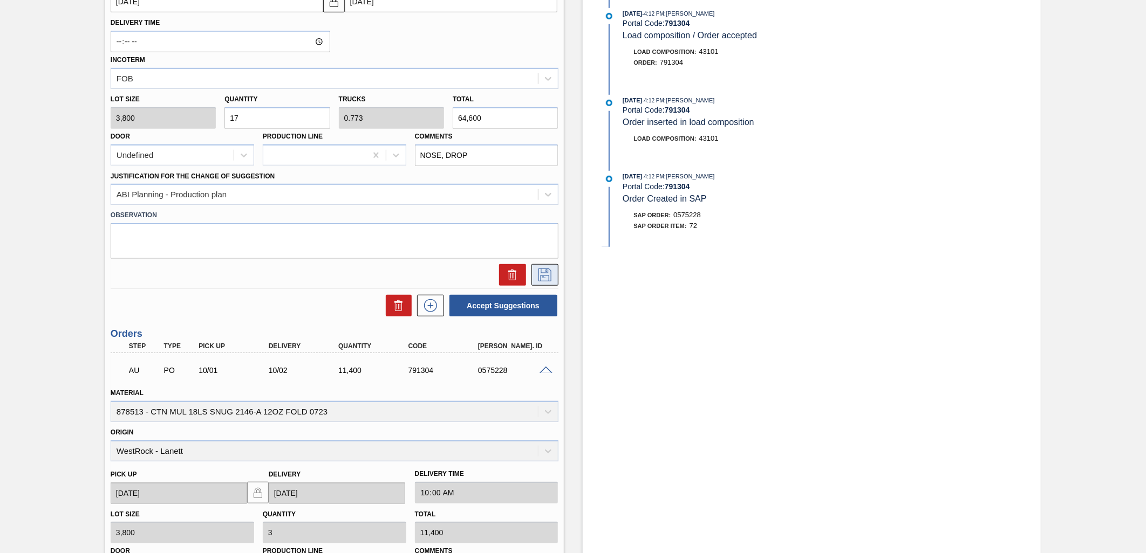
click at [544, 272] on icon at bounding box center [544, 275] width 17 height 13
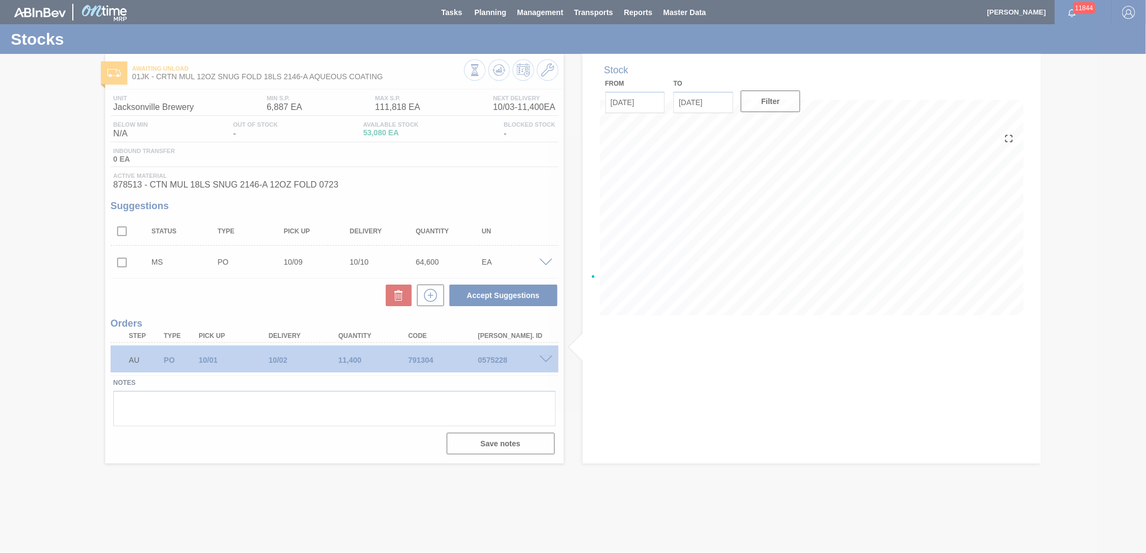
scroll to position [0, 0]
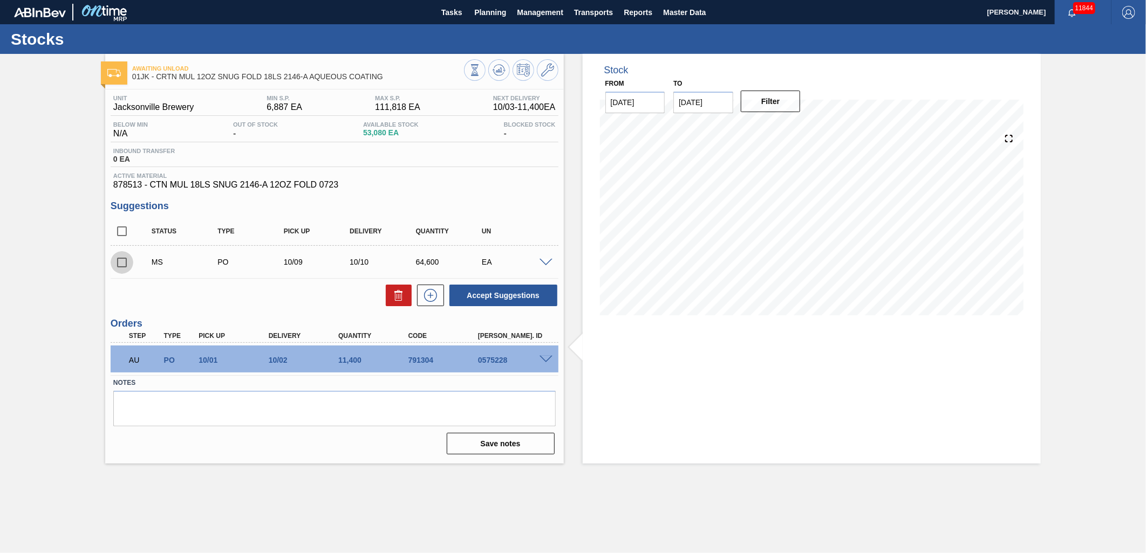
click at [130, 264] on input "checkbox" at bounding box center [122, 262] width 23 height 23
click at [483, 305] on button "Accept Suggestions" at bounding box center [503, 296] width 108 height 22
checkbox input "false"
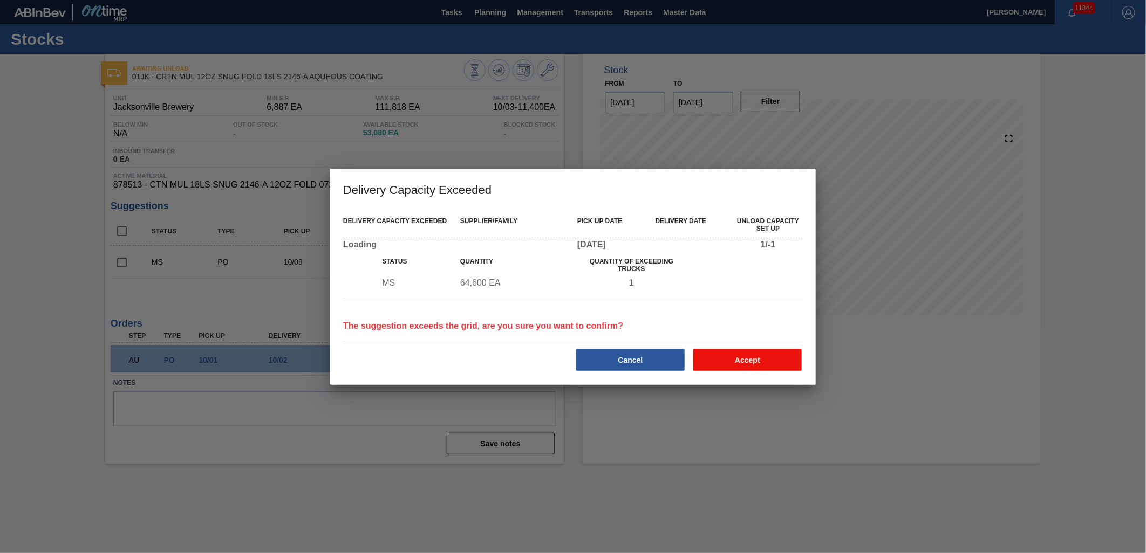
click at [734, 352] on button "Accept" at bounding box center [747, 361] width 108 height 22
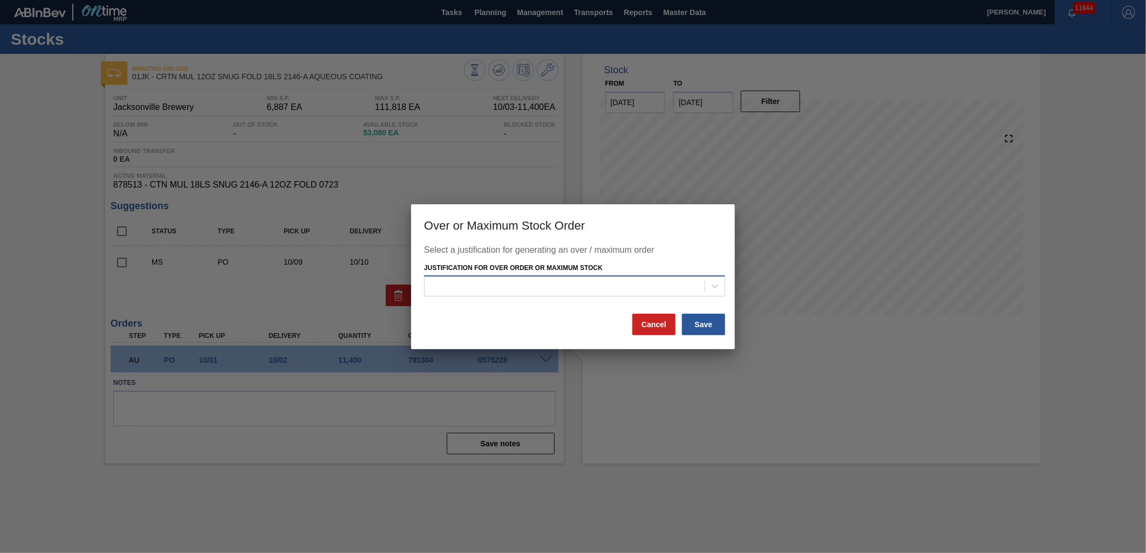
click at [585, 293] on div at bounding box center [565, 287] width 280 height 16
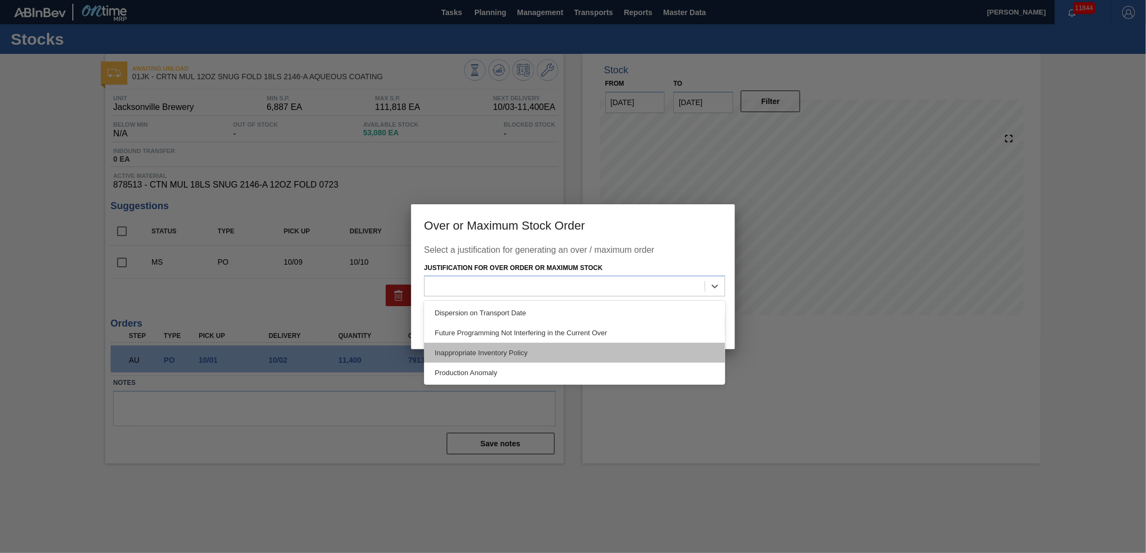
click at [488, 355] on div "Inappropriate Inventory Policy" at bounding box center [574, 353] width 301 height 20
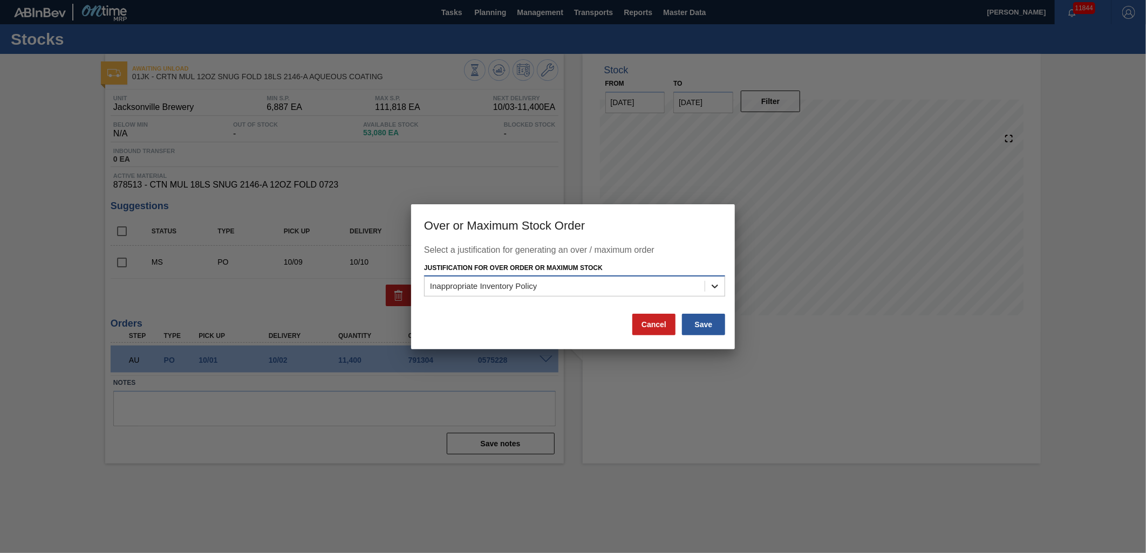
click at [709, 289] on icon at bounding box center [714, 286] width 11 height 11
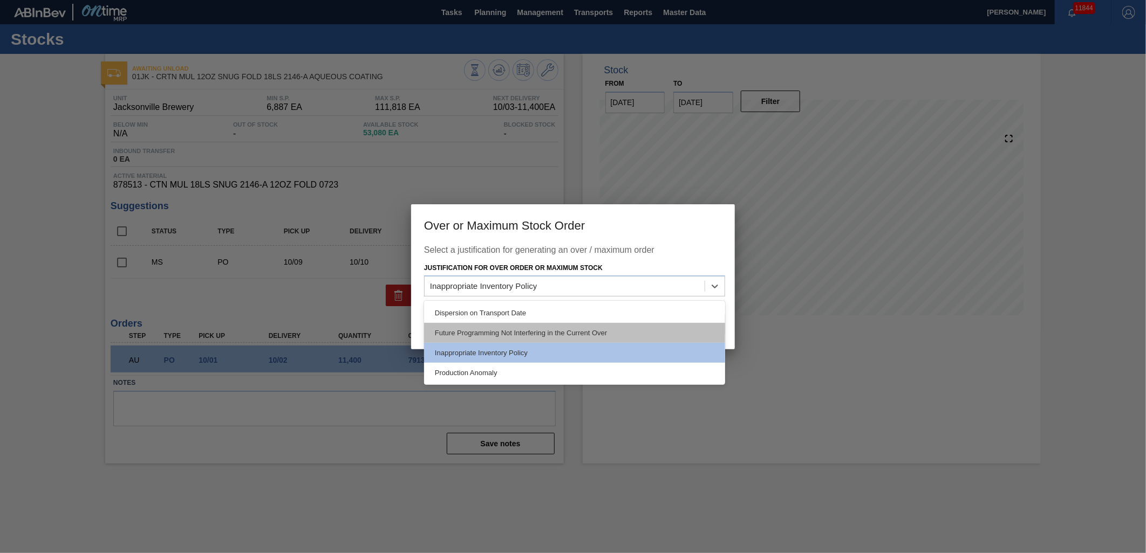
click at [671, 328] on div "Future Programming Not Interfering in the Current Over" at bounding box center [574, 333] width 301 height 20
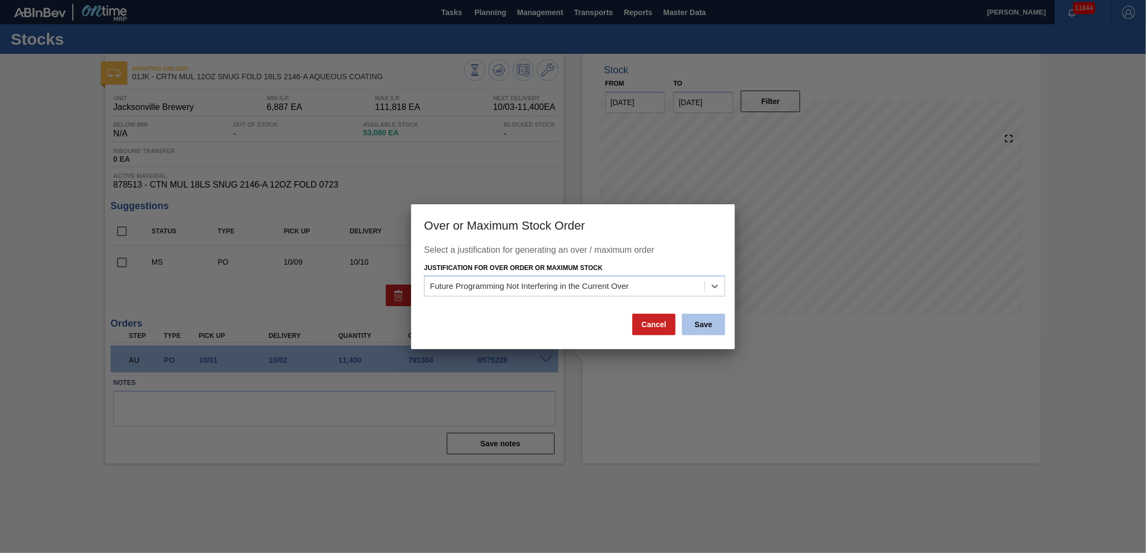
click at [699, 327] on button "Save" at bounding box center [703, 325] width 43 height 22
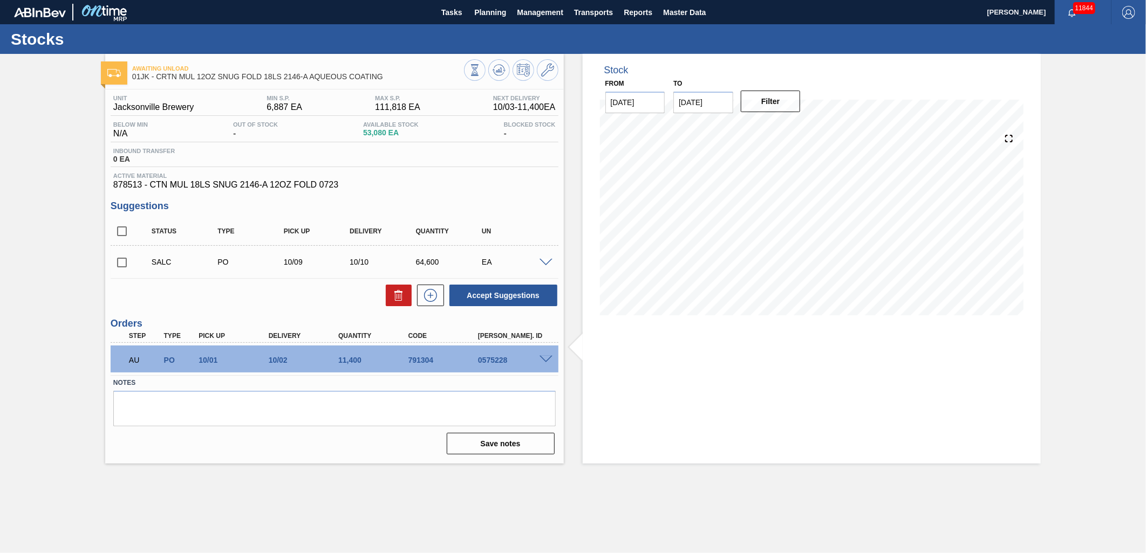
click at [539, 262] on span at bounding box center [545, 263] width 13 height 8
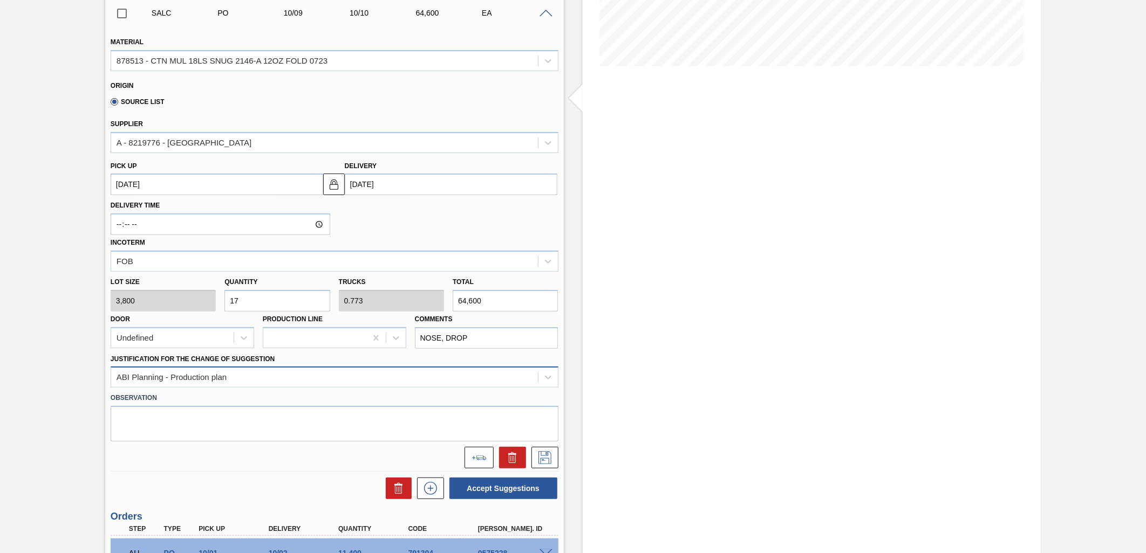
scroll to position [350, 0]
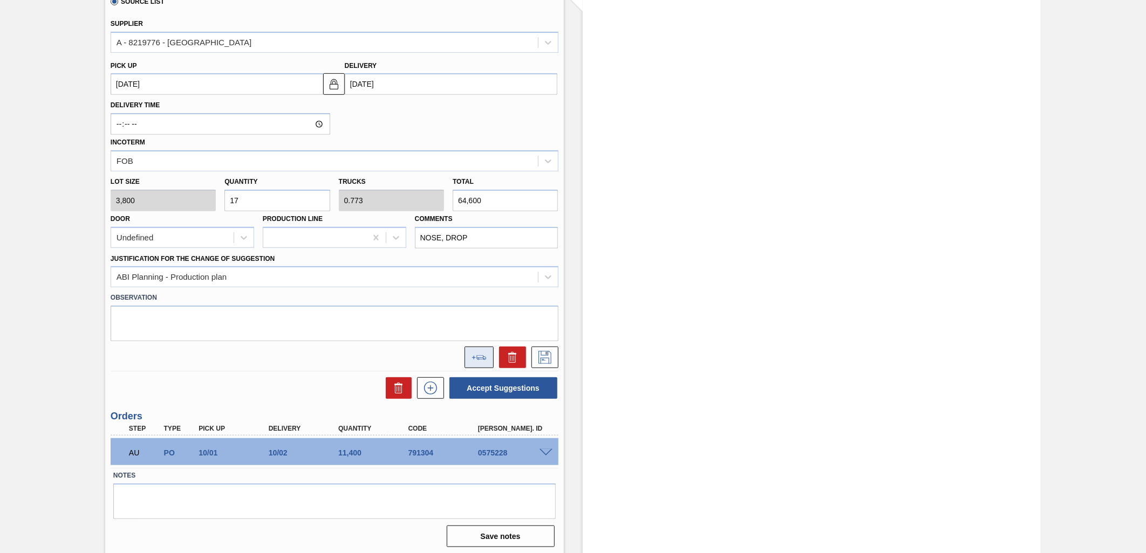
click at [486, 347] on button at bounding box center [478, 358] width 29 height 22
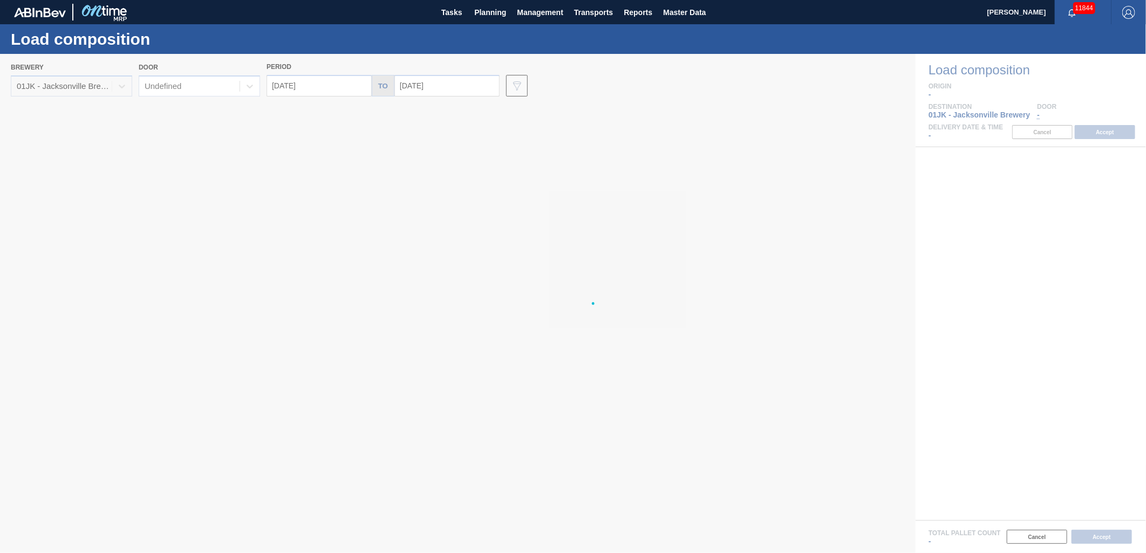
type input "[DATE]"
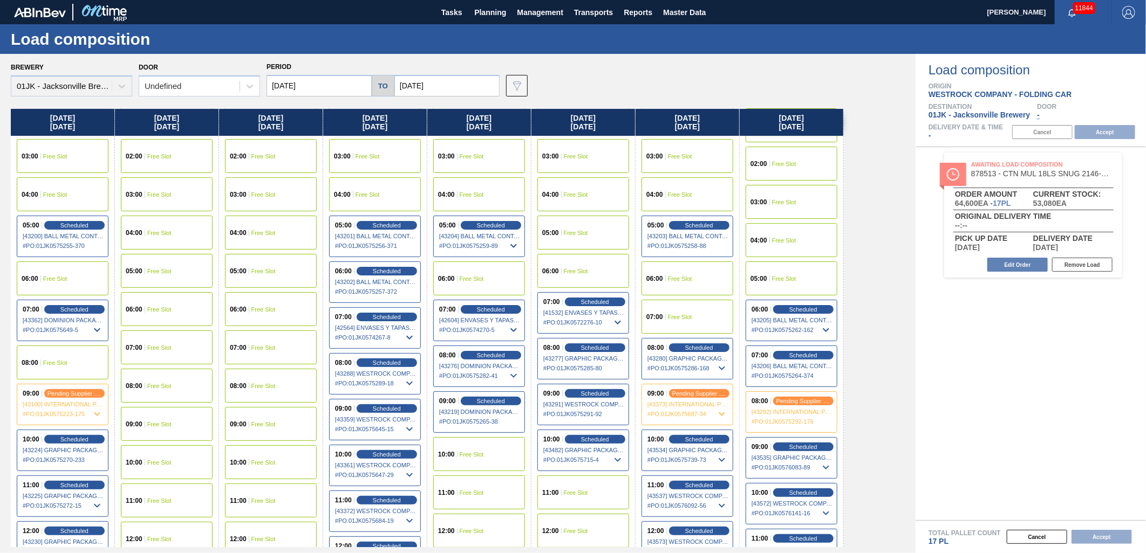
scroll to position [240, 0]
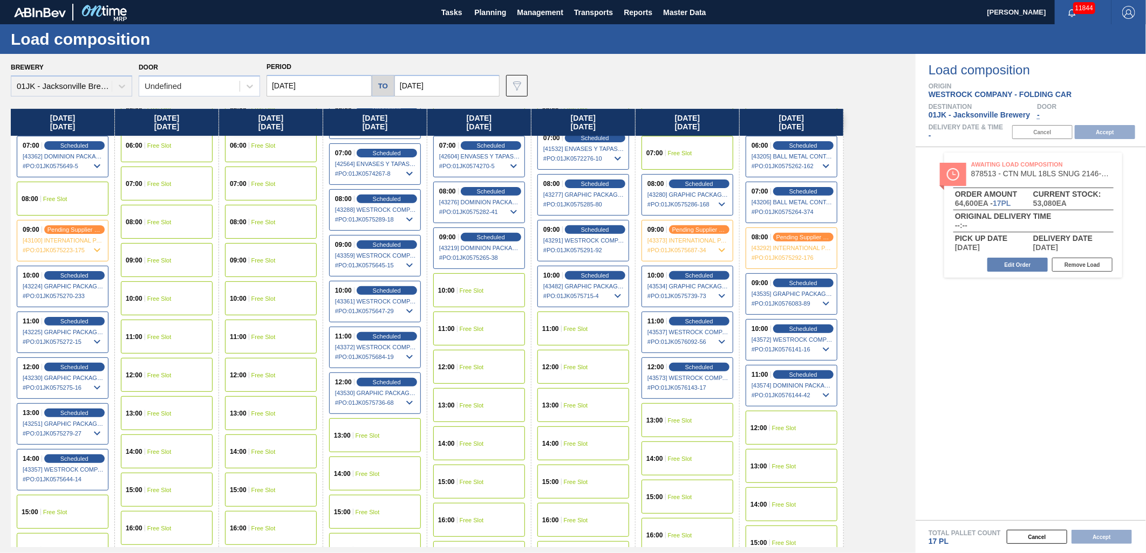
click at [817, 414] on div "12:00 Free Slot" at bounding box center [792, 428] width 92 height 34
click at [1128, 132] on button "Accept" at bounding box center [1105, 132] width 60 height 14
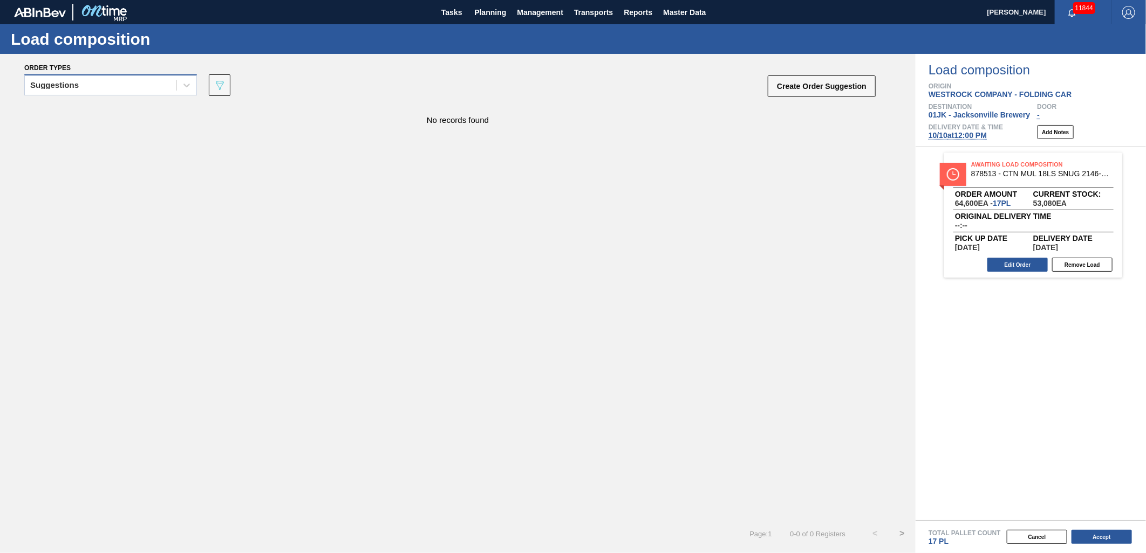
click at [131, 88] on div "Suggestions" at bounding box center [101, 86] width 152 height 16
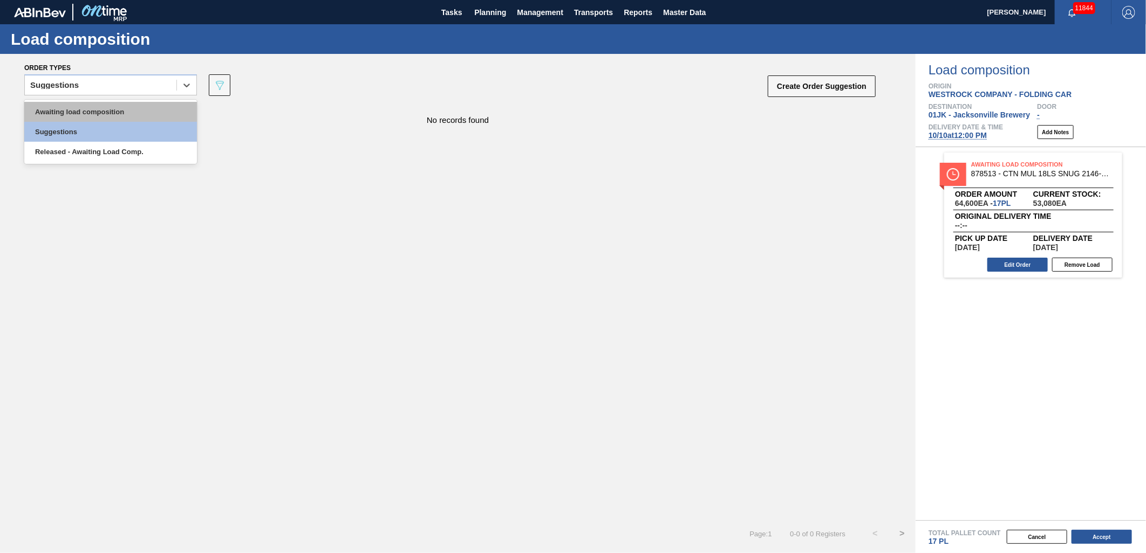
click at [87, 110] on div "Awaiting load composition" at bounding box center [110, 112] width 173 height 20
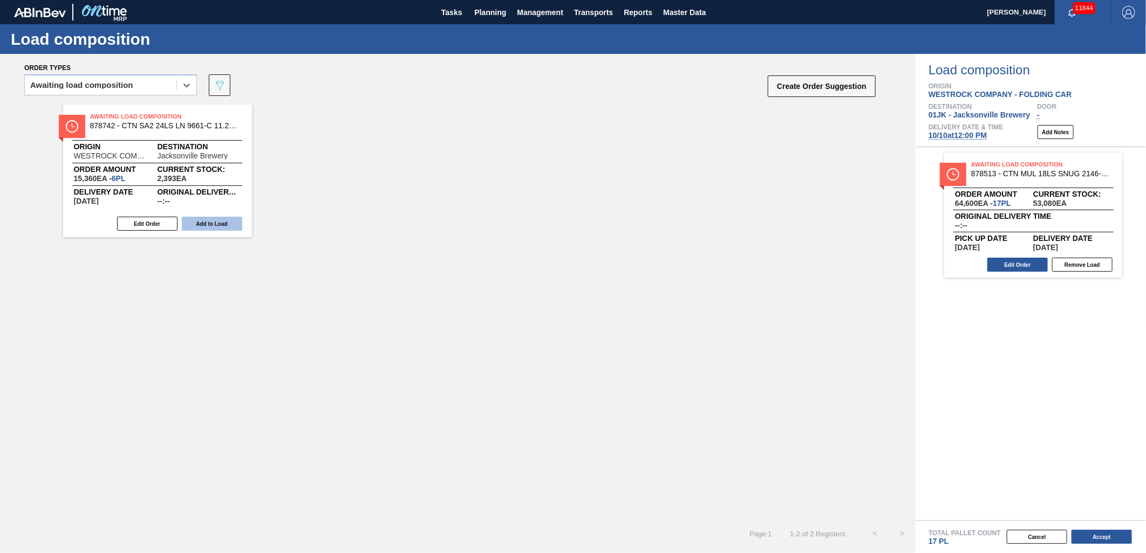
click at [205, 228] on button "Add to Load" at bounding box center [212, 224] width 60 height 14
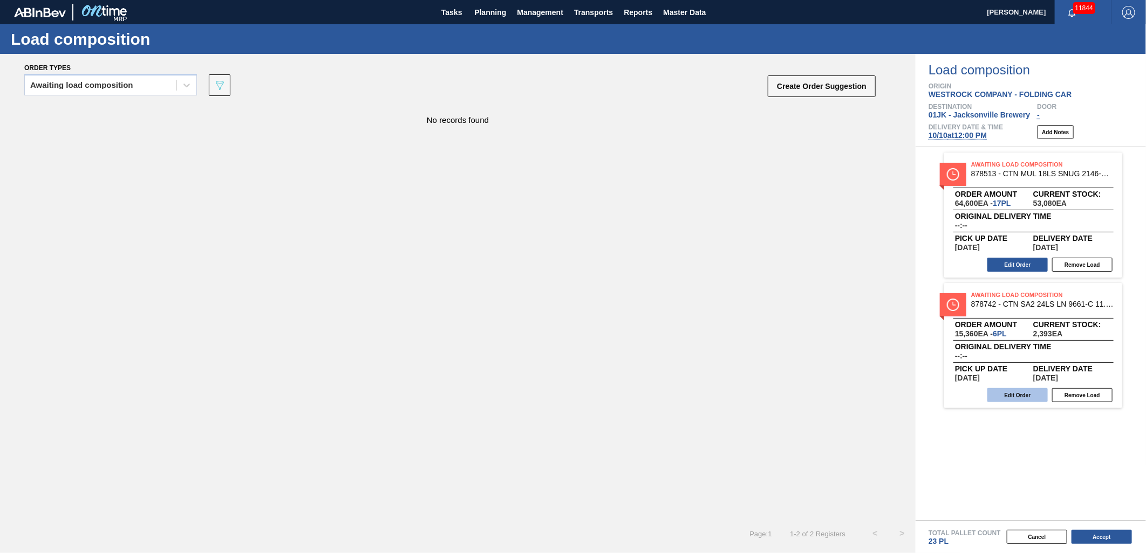
click at [1036, 394] on button "Edit Order" at bounding box center [1017, 395] width 60 height 14
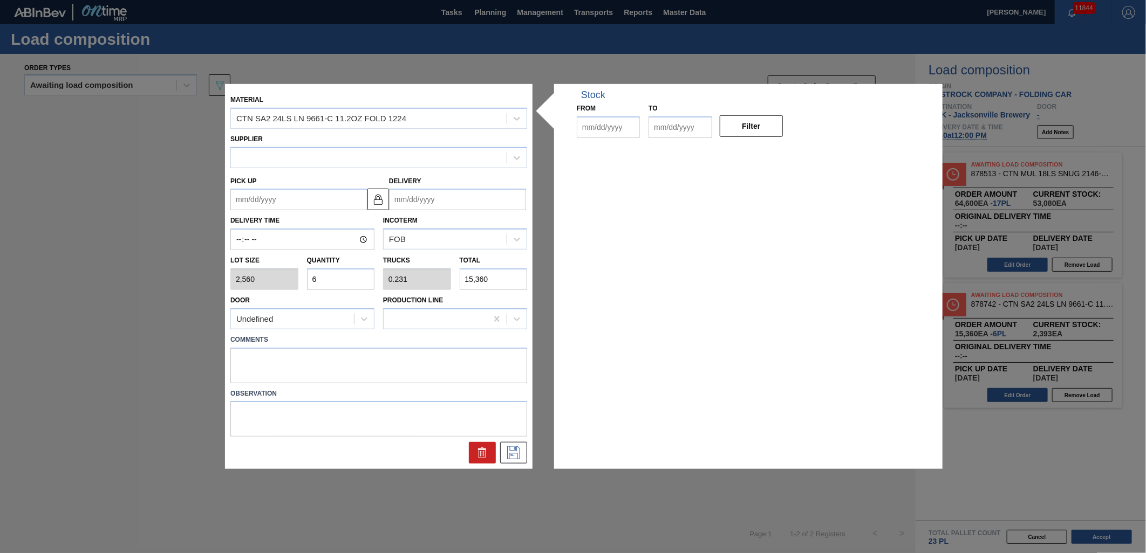
type input "2,560"
type input "6"
type input "0.231"
type input "15,360"
type up "[DATE]"
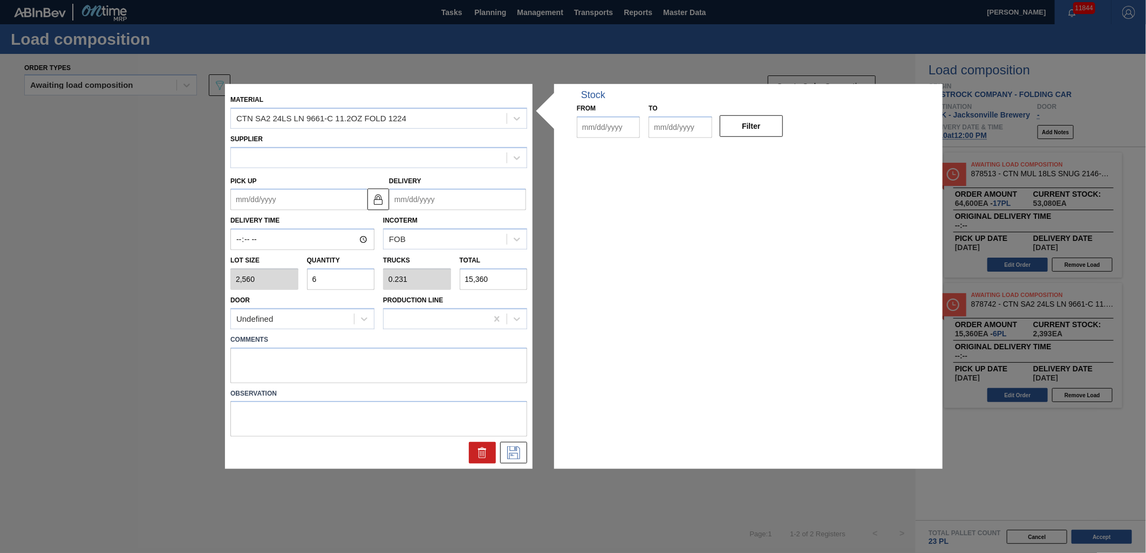
type input "[DATE]"
click at [414, 360] on textarea at bounding box center [378, 365] width 297 height 36
type textarea "TAIL, DROP"
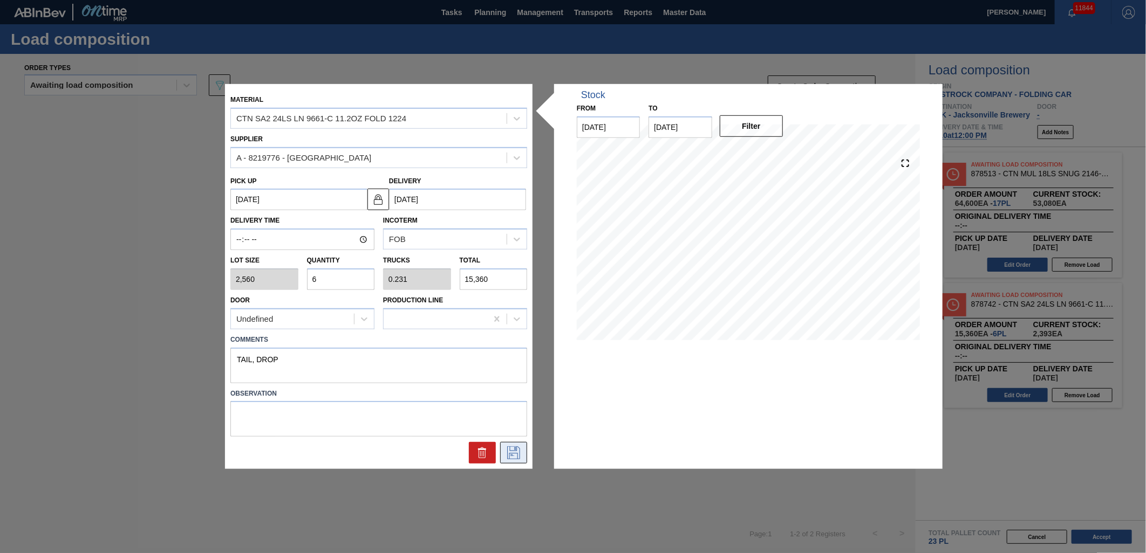
click at [511, 456] on icon at bounding box center [513, 453] width 17 height 13
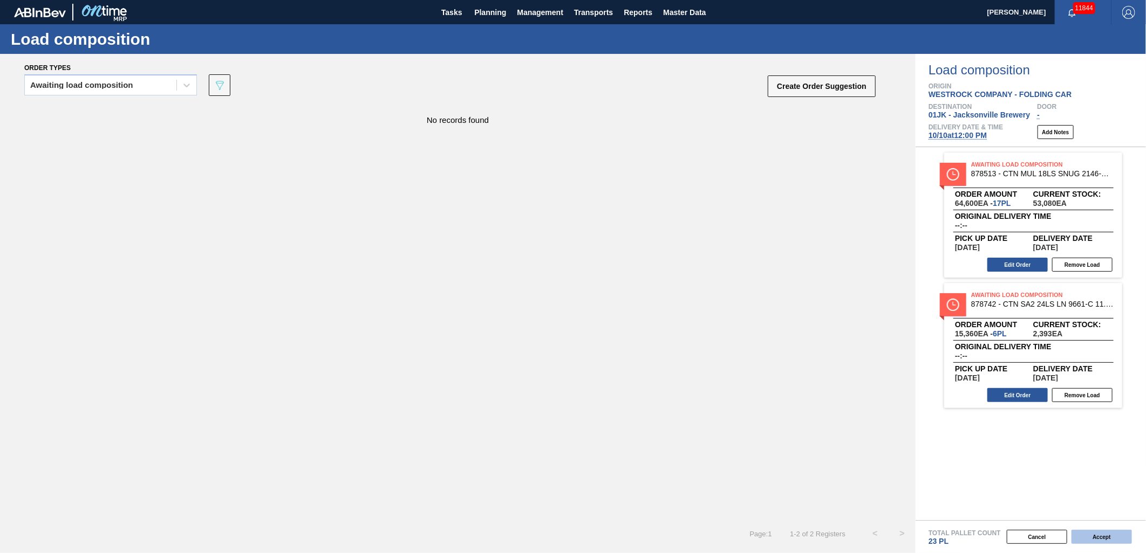
click at [1098, 535] on button "Accept" at bounding box center [1101, 537] width 60 height 14
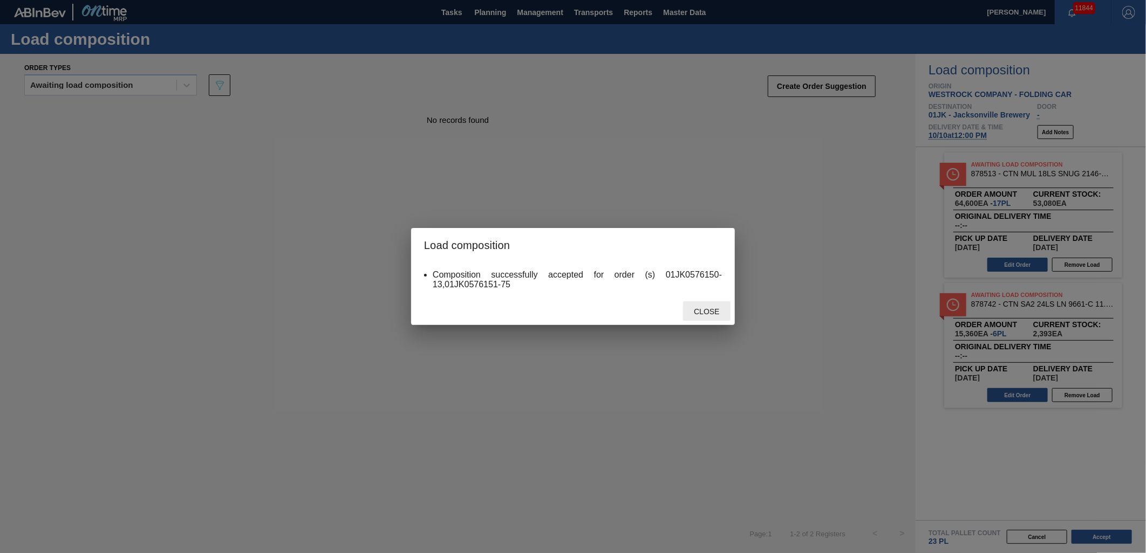
click at [724, 309] on span "Close" at bounding box center [706, 311] width 43 height 9
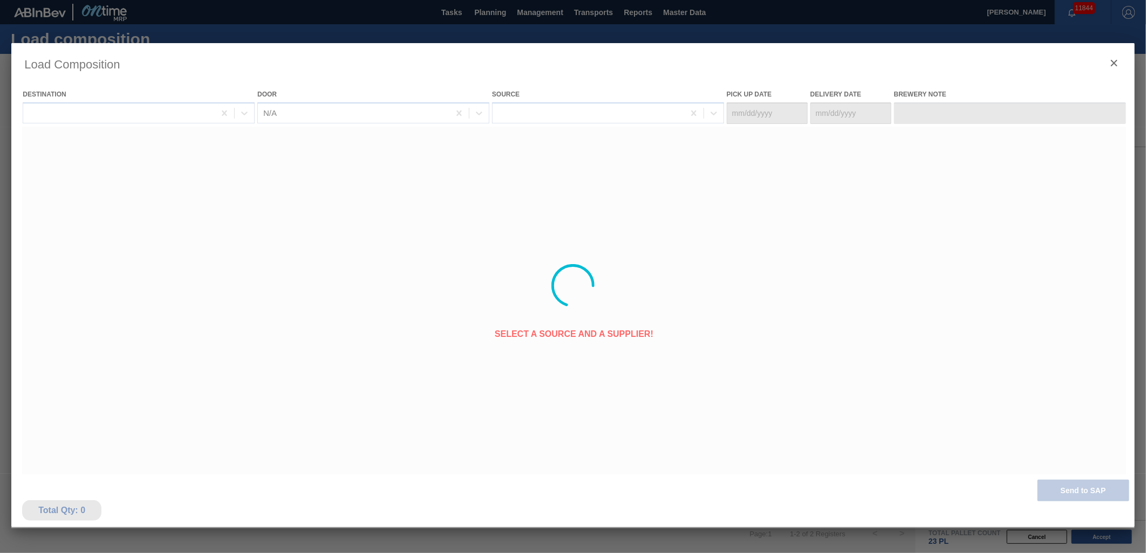
type Date "[DATE]"
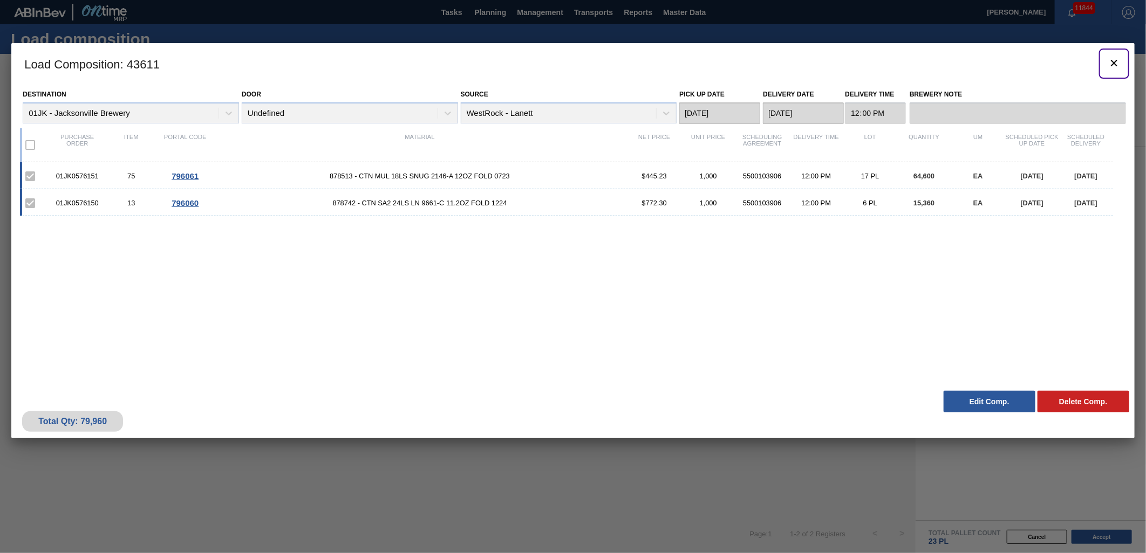
drag, startPoint x: 1118, startPoint y: 69, endPoint x: 904, endPoint y: 23, distance: 219.0
click at [1118, 69] on icon "botão de ícone" at bounding box center [1114, 63] width 13 height 13
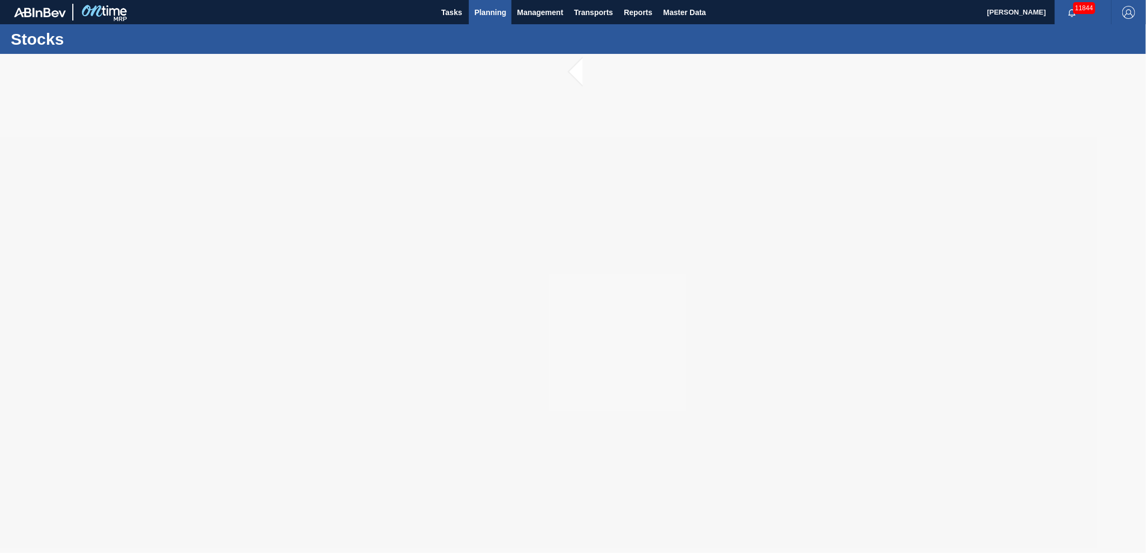
click at [475, 13] on span "Planning" at bounding box center [490, 12] width 32 height 13
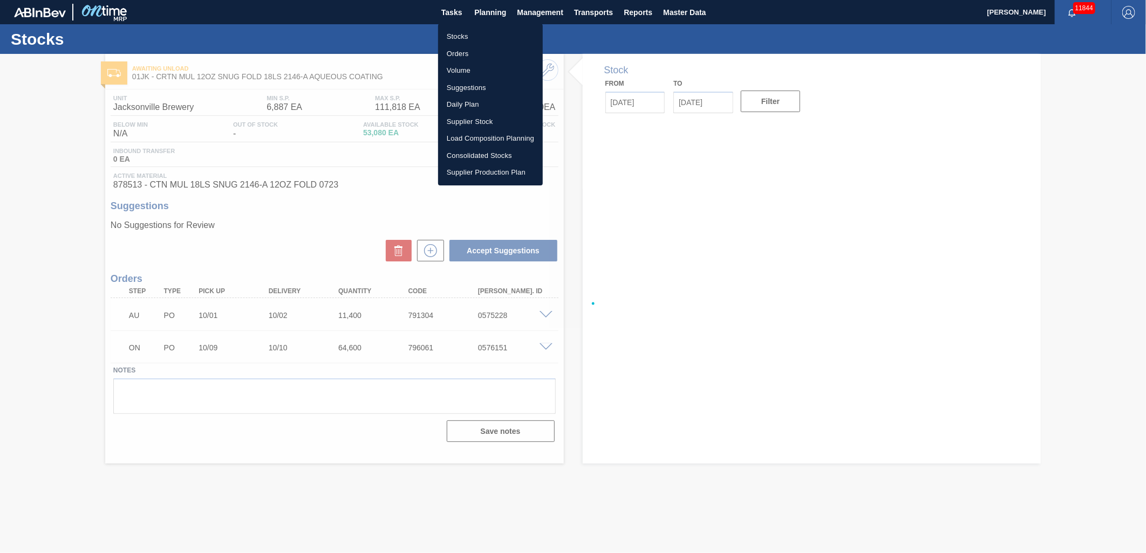
type input "[DATE]"
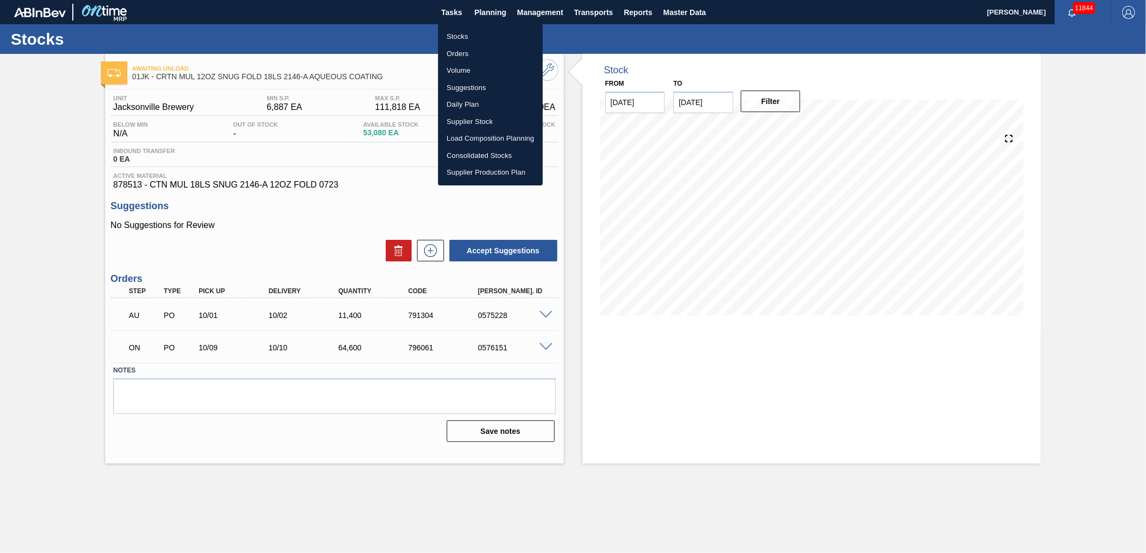
click at [468, 88] on li "Suggestions" at bounding box center [490, 87] width 105 height 17
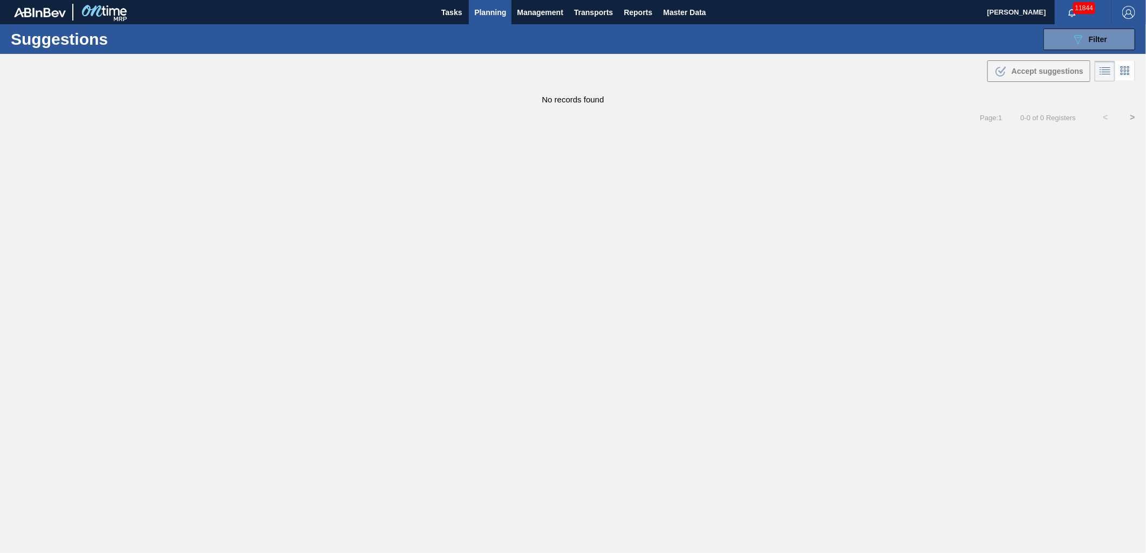
click at [488, 11] on span "Planning" at bounding box center [490, 12] width 32 height 13
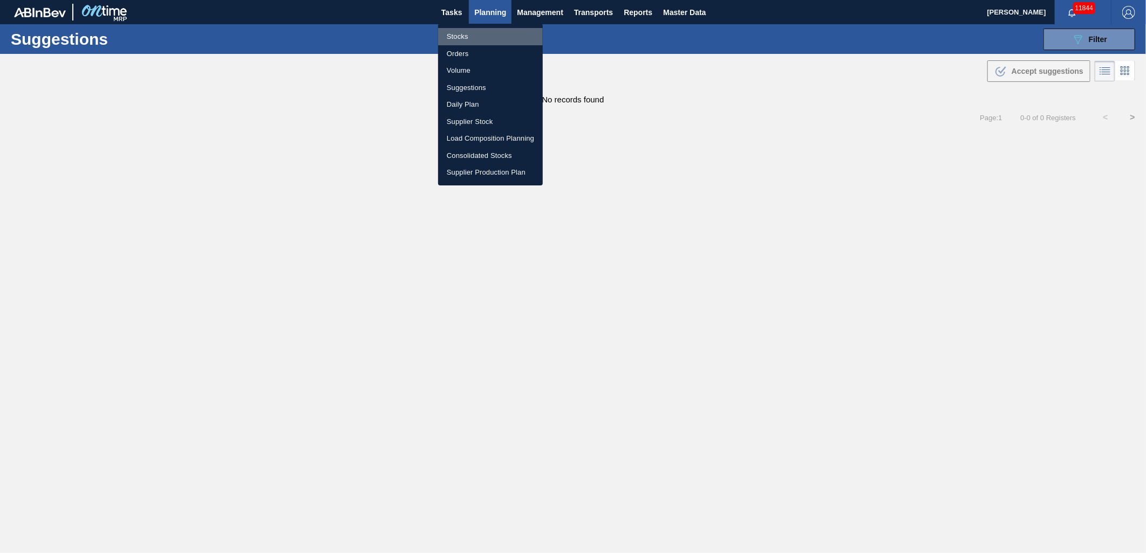
click at [447, 28] on li "Stocks" at bounding box center [490, 36] width 105 height 17
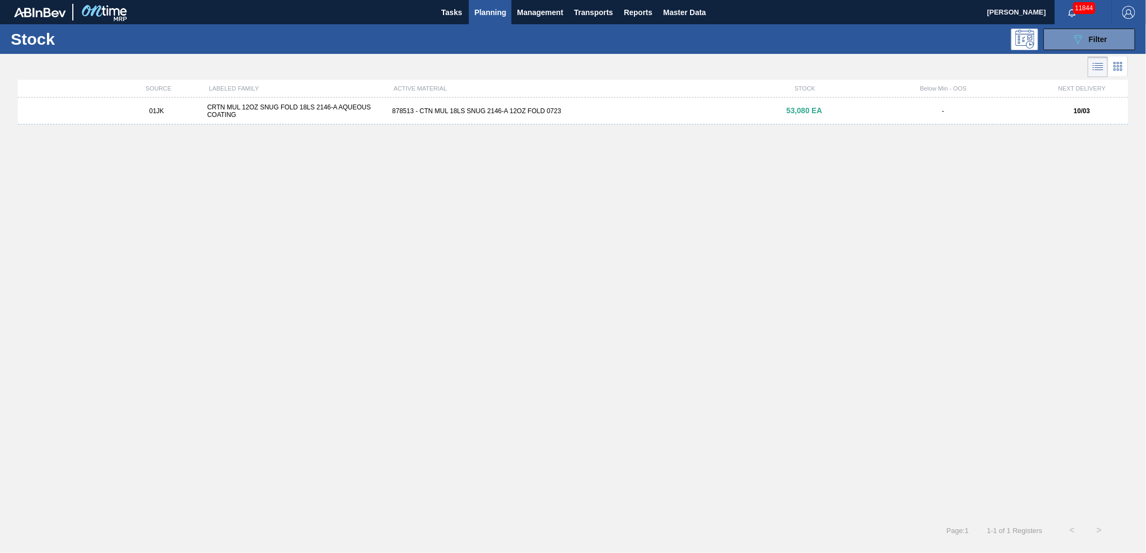
drag, startPoint x: 1079, startPoint y: 35, endPoint x: 1079, endPoint y: 54, distance: 19.4
click at [1079, 35] on icon "089F7B8B-B2A5-4AFE-B5C0-19BA573D28AC" at bounding box center [1077, 39] width 13 height 13
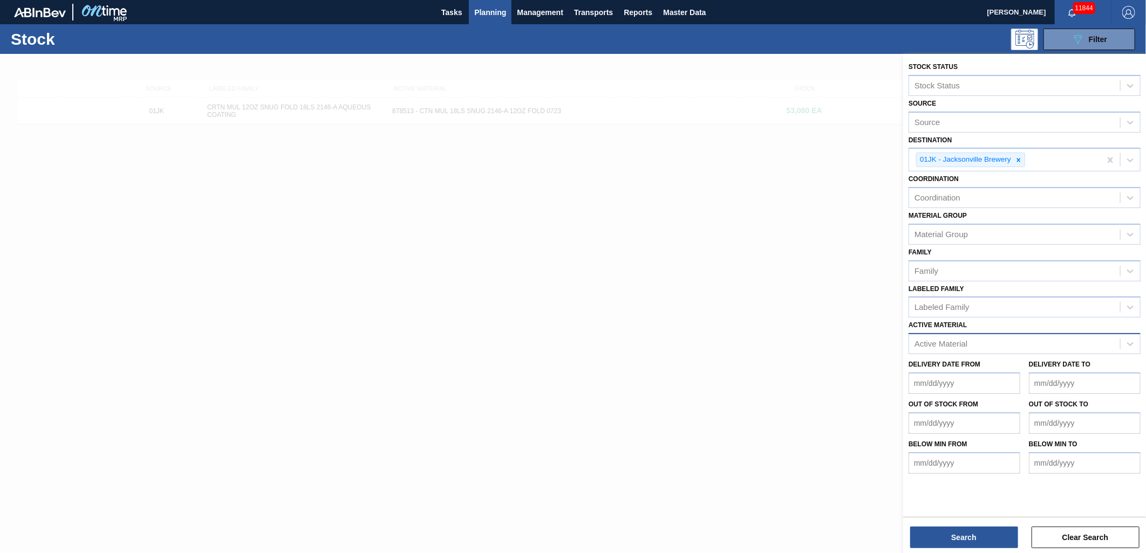
click at [954, 337] on div "Active Material" at bounding box center [1014, 345] width 211 height 16
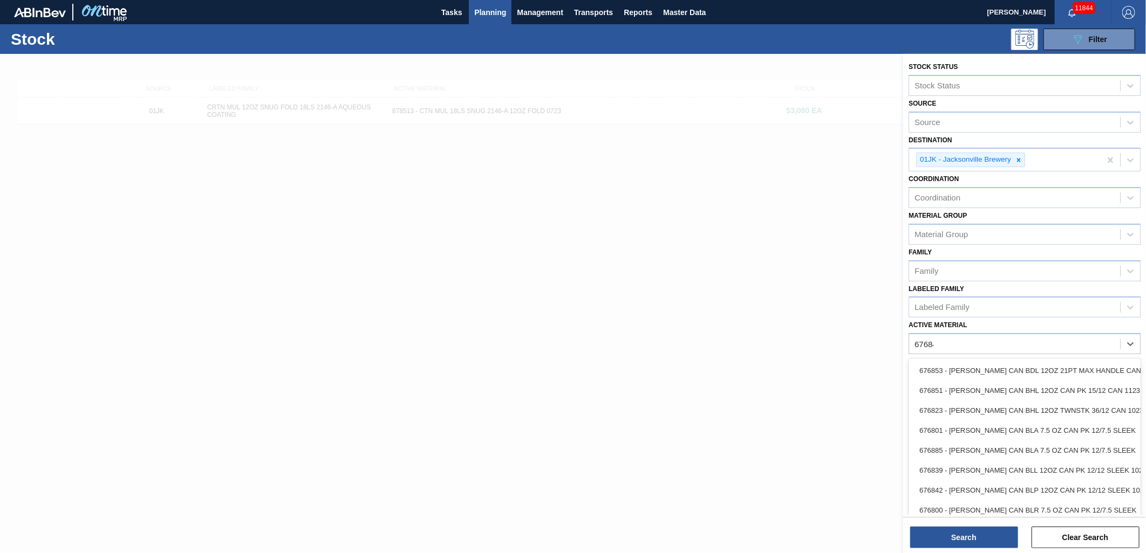
type Material "676844"
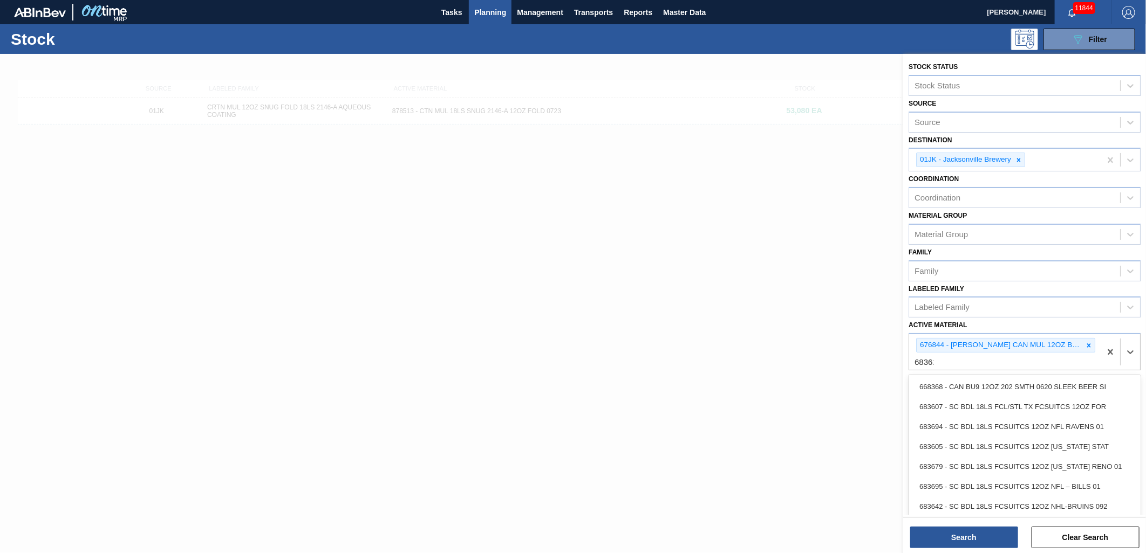
type Material "683623"
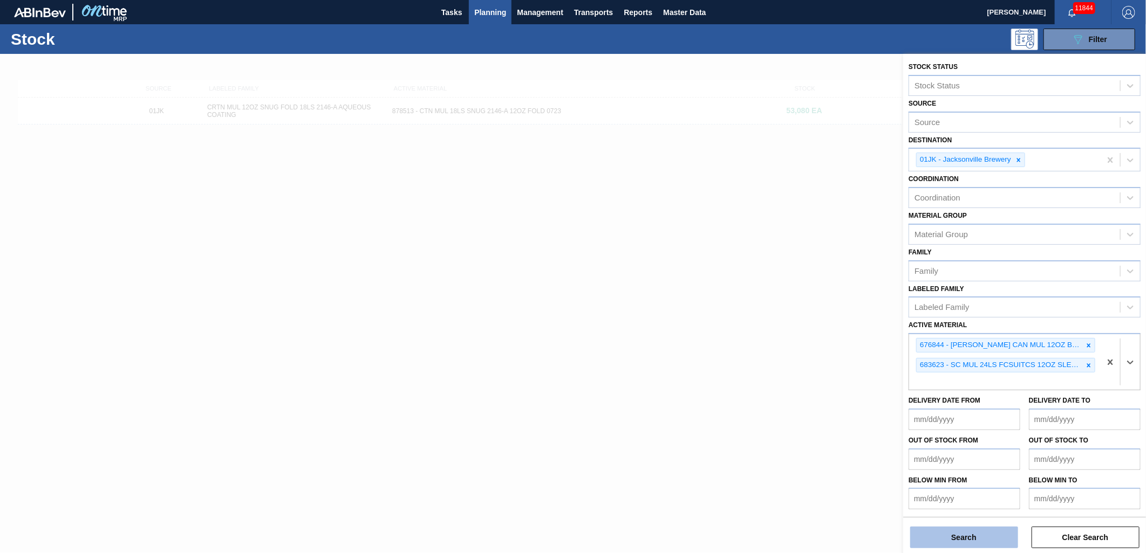
click at [944, 540] on button "Search" at bounding box center [964, 538] width 108 height 22
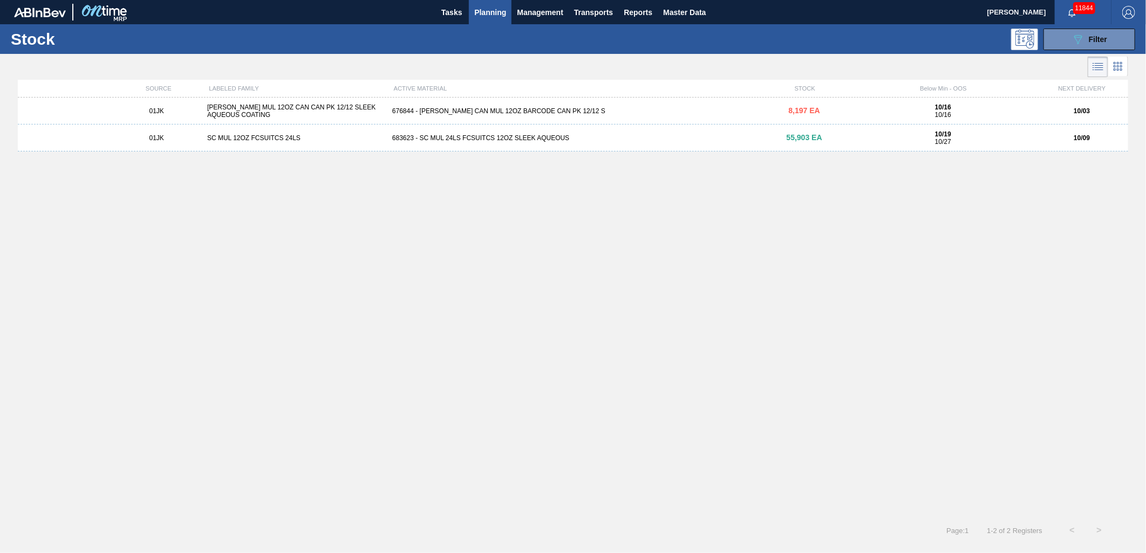
click at [479, 138] on div "683623 - SC MUL 24LS FCSUITCS 12OZ SLEEK AQUEOUS" at bounding box center [573, 138] width 370 height 8
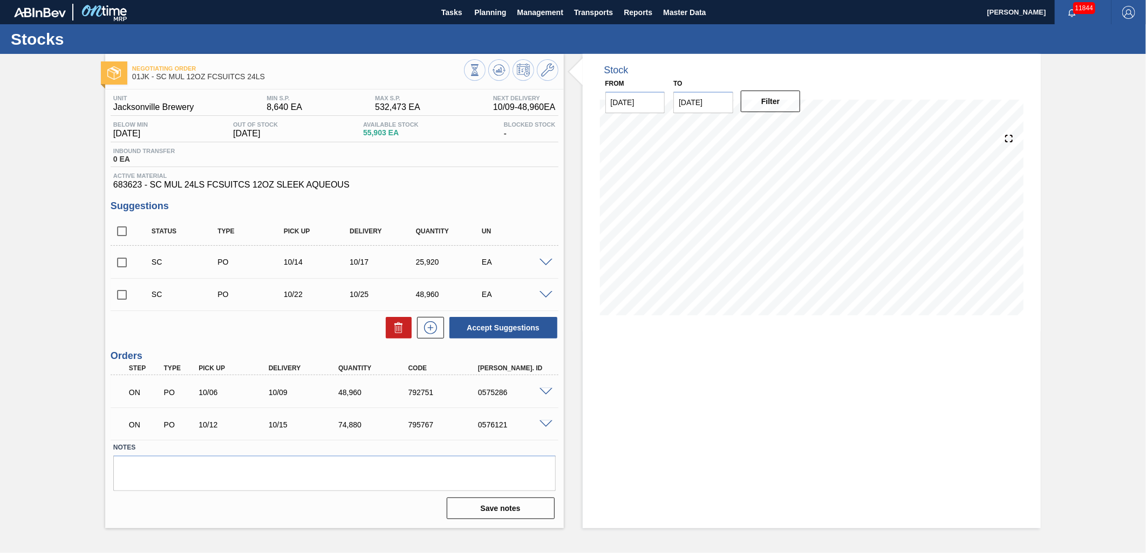
click at [541, 259] on span at bounding box center [545, 263] width 13 height 8
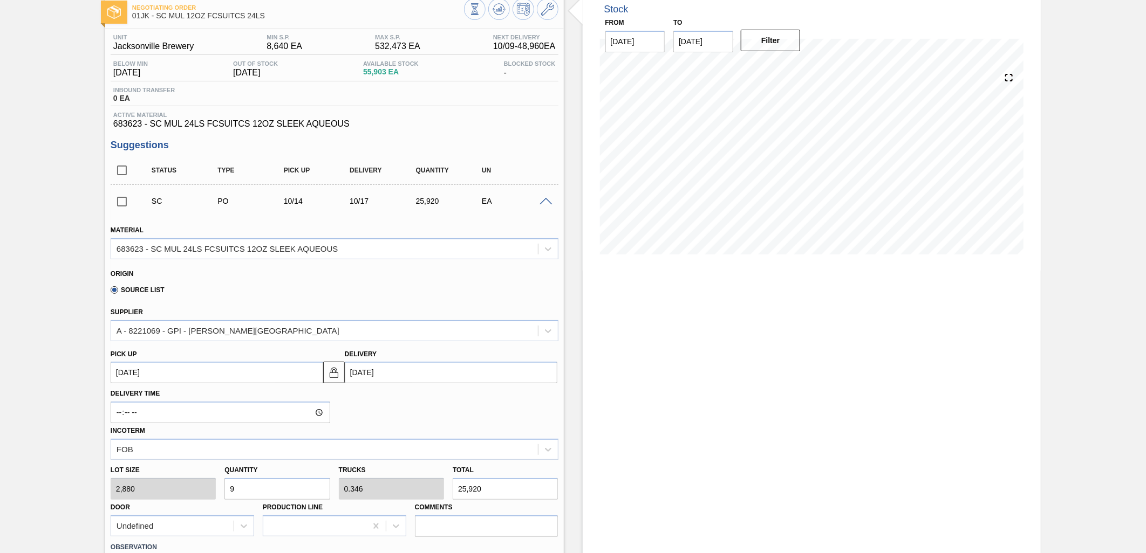
scroll to position [60, 0]
click at [542, 201] on span at bounding box center [545, 203] width 13 height 8
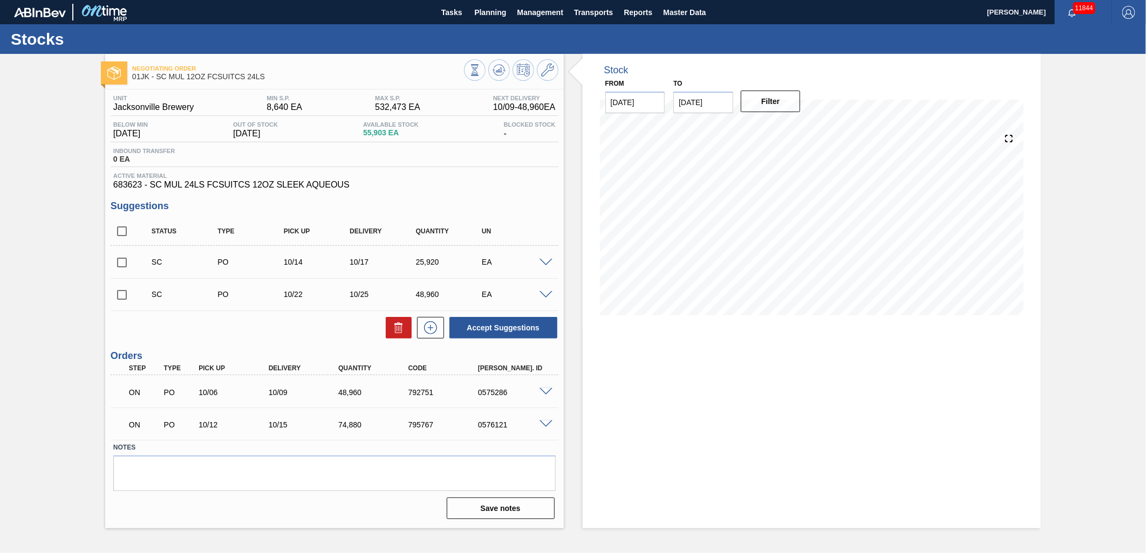
scroll to position [0, 0]
click at [548, 294] on span at bounding box center [545, 295] width 13 height 8
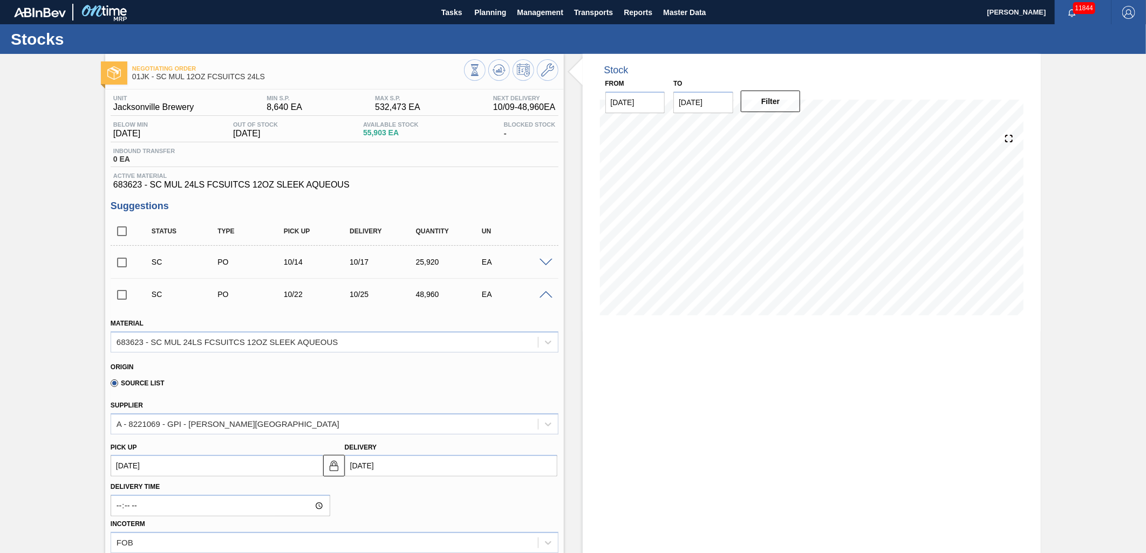
click at [545, 293] on span at bounding box center [545, 295] width 13 height 8
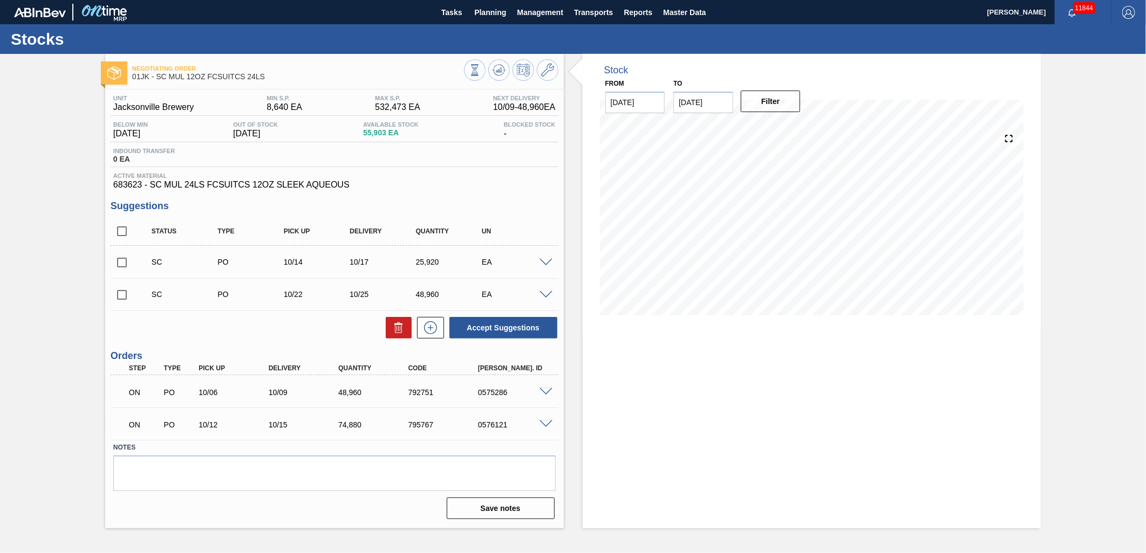
click at [122, 264] on input "checkbox" at bounding box center [122, 262] width 23 height 23
checkbox input "true"
click at [124, 296] on input "checkbox" at bounding box center [122, 295] width 23 height 23
checkbox input "true"
click at [521, 335] on button "Accept Suggestions" at bounding box center [503, 328] width 108 height 22
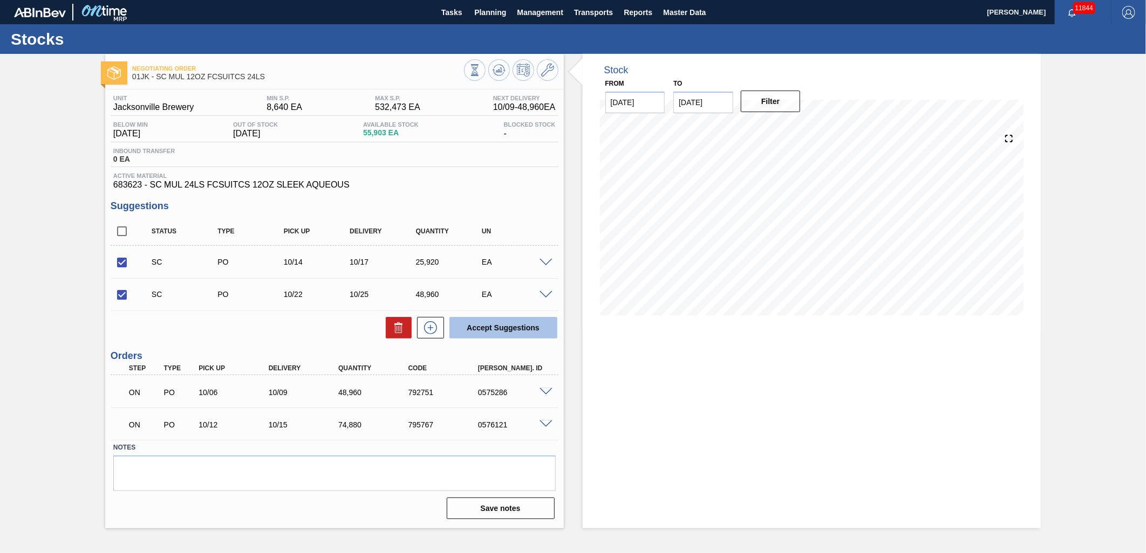
checkbox input "false"
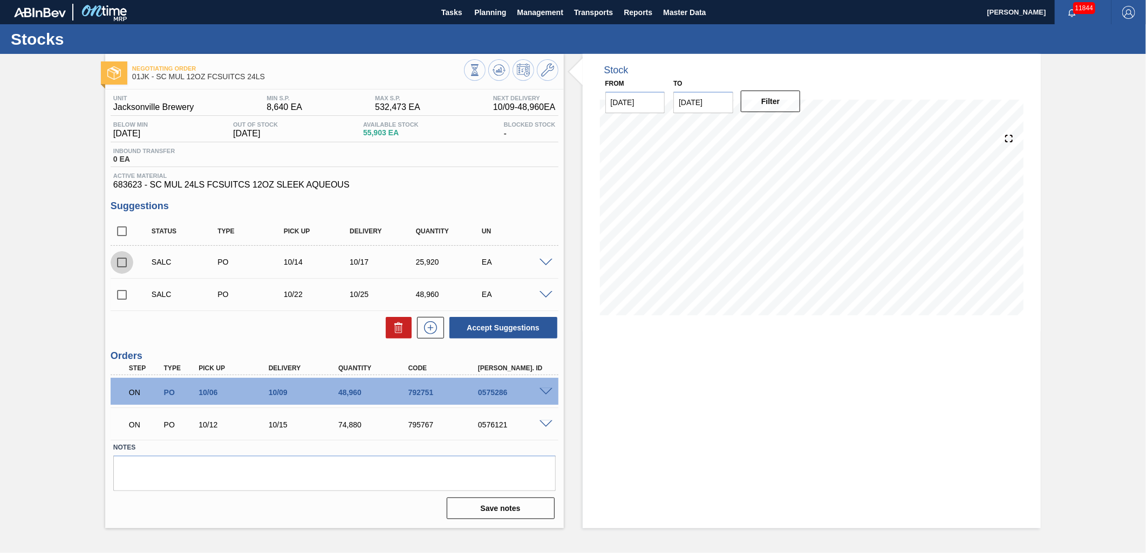
click at [120, 266] on input "checkbox" at bounding box center [122, 262] width 23 height 23
checkbox input "true"
click at [112, 295] on input "checkbox" at bounding box center [122, 295] width 23 height 23
checkbox input "true"
click at [277, 333] on div "Accept Suggestions" at bounding box center [335, 328] width 448 height 24
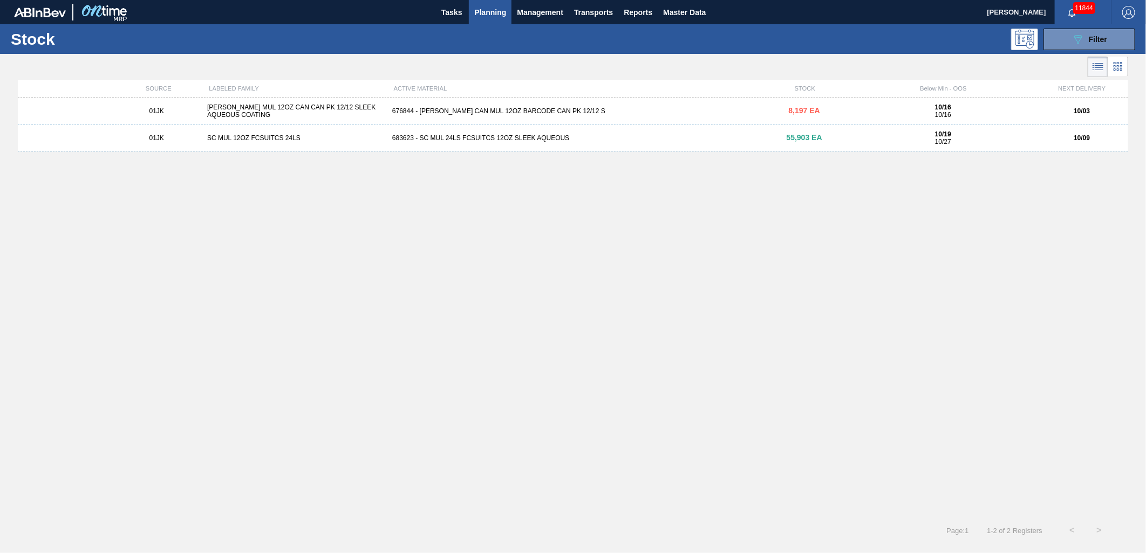
click at [484, 111] on div "676844 - [PERSON_NAME] CAN MUL 12OZ BARCODE CAN PK 12/12 S" at bounding box center [573, 111] width 370 height 8
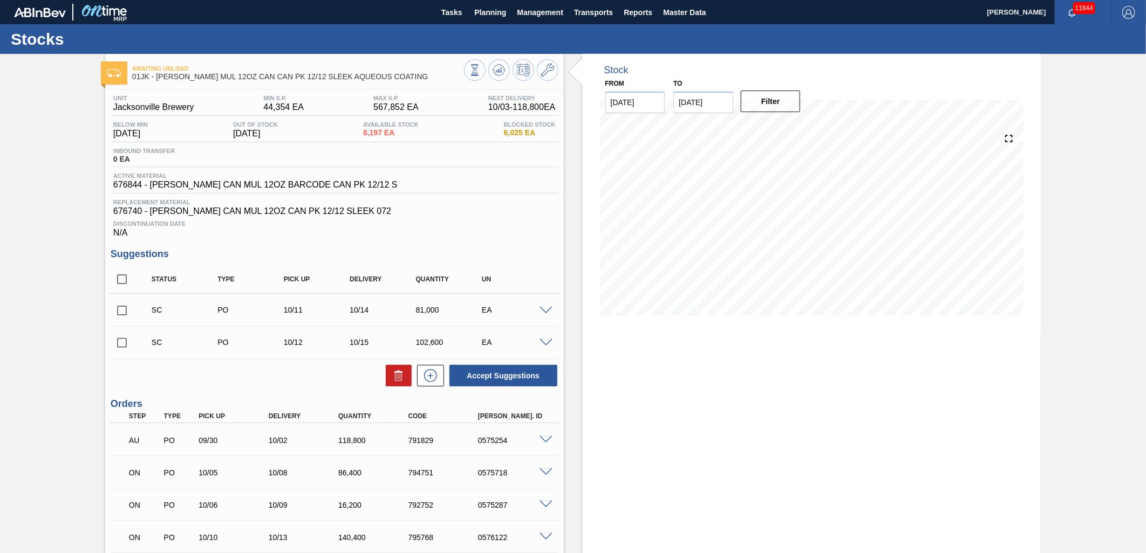
click at [546, 306] on div "SC PO 10/11 10/14 81,000 EA" at bounding box center [335, 310] width 448 height 27
click at [546, 311] on span at bounding box center [545, 311] width 13 height 8
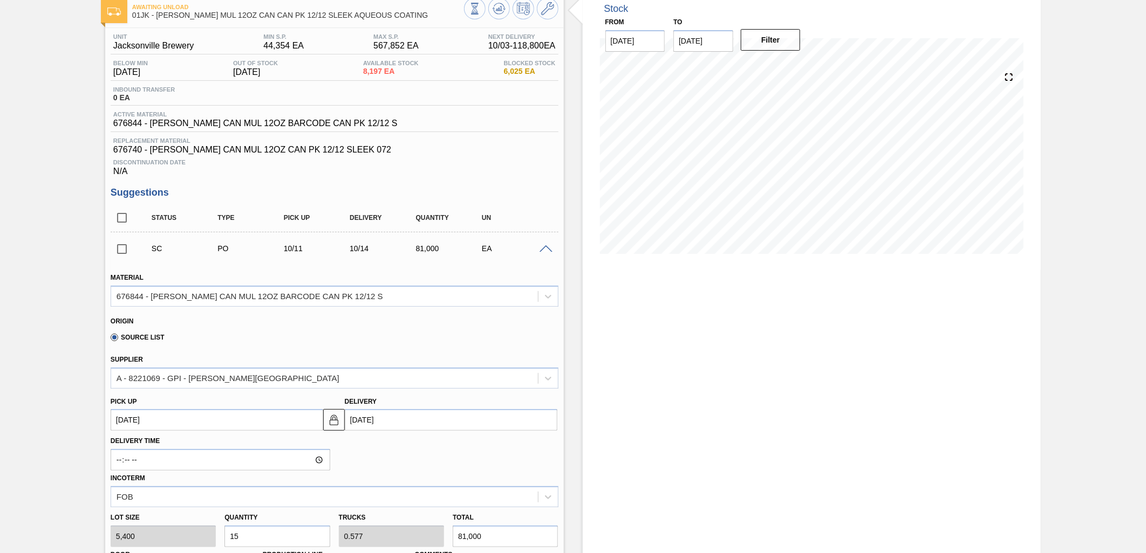
scroll to position [60, 0]
click at [546, 250] on span at bounding box center [545, 251] width 13 height 8
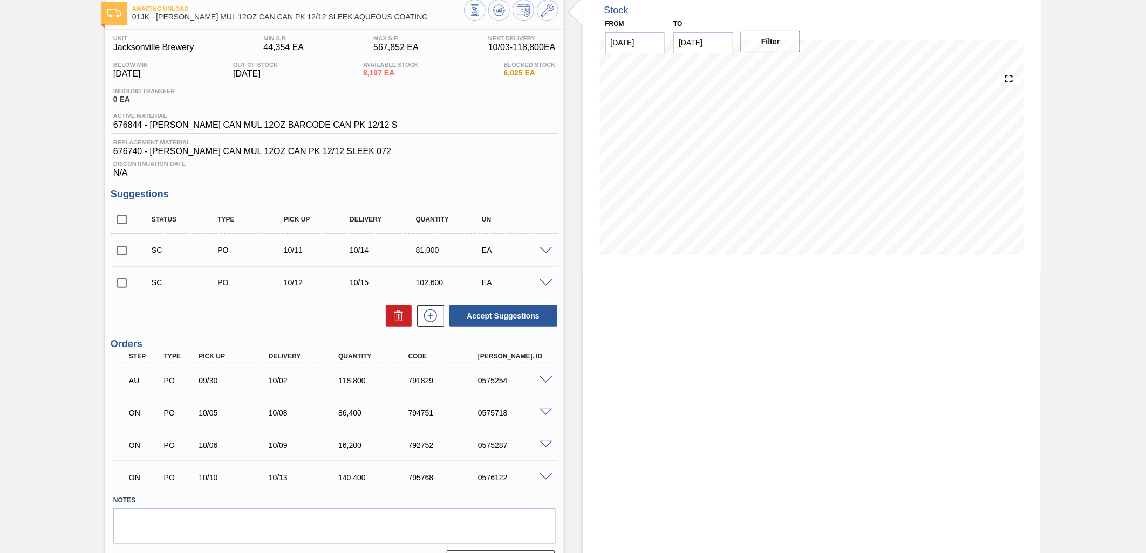
click at [539, 284] on span at bounding box center [545, 283] width 13 height 8
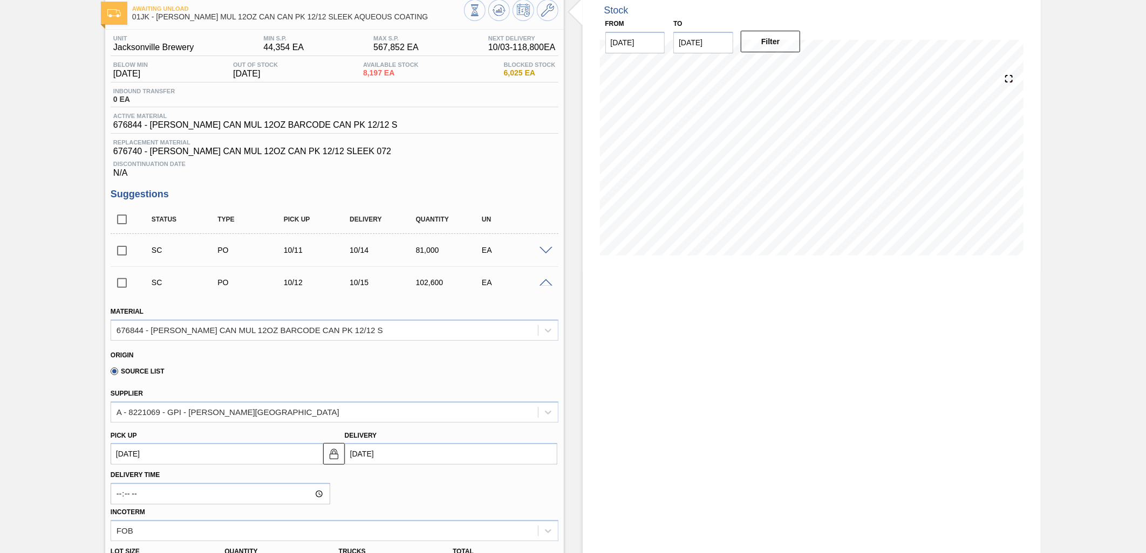
click at [545, 283] on span at bounding box center [545, 283] width 13 height 8
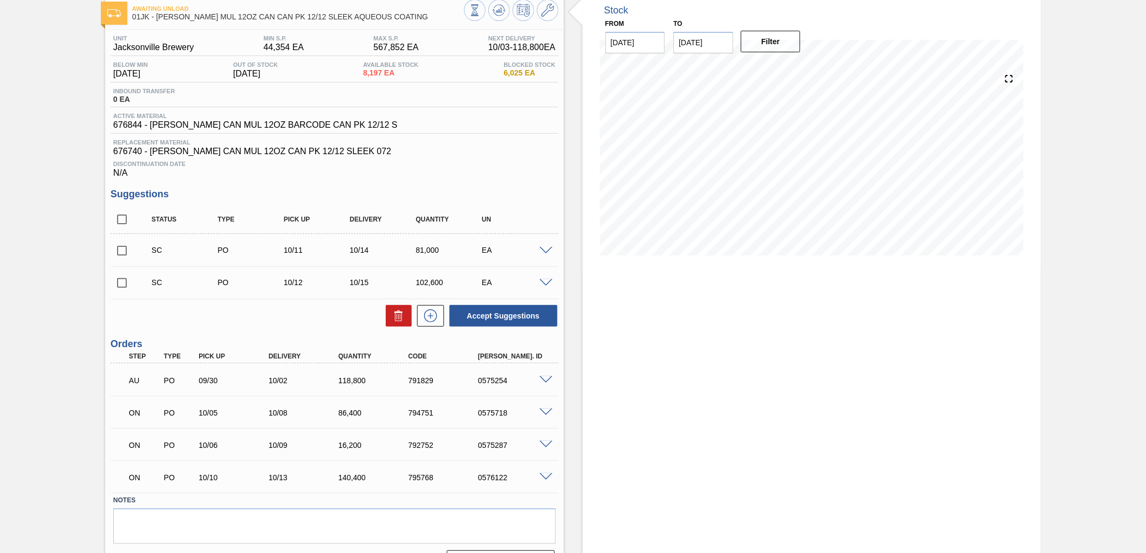
click at [543, 252] on span at bounding box center [545, 251] width 13 height 8
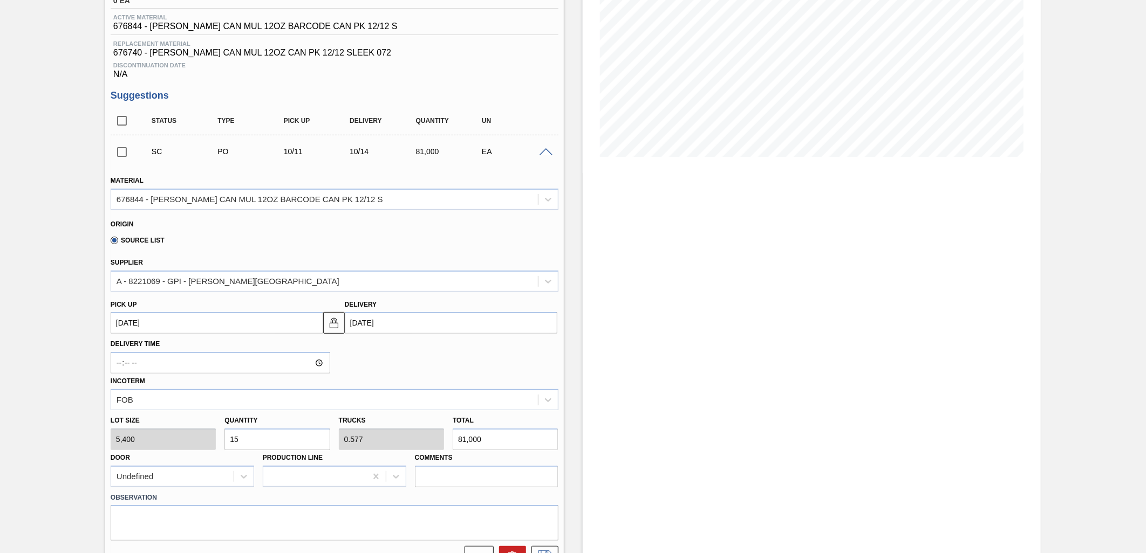
scroll to position [180, 0]
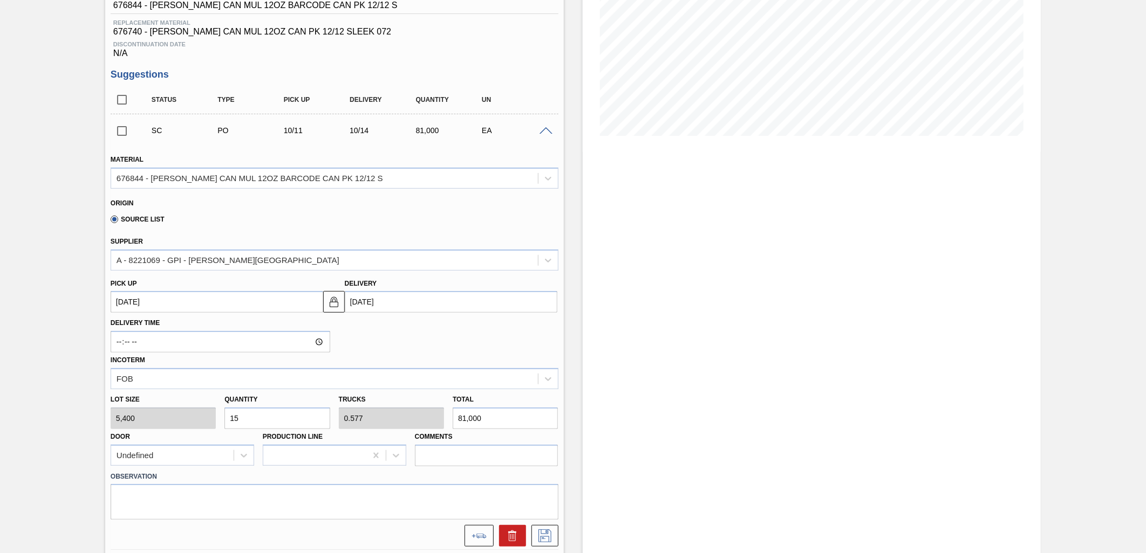
click at [284, 415] on input "15" at bounding box center [276, 419] width 105 height 22
type input "2"
type input "0.077"
type input "10,800"
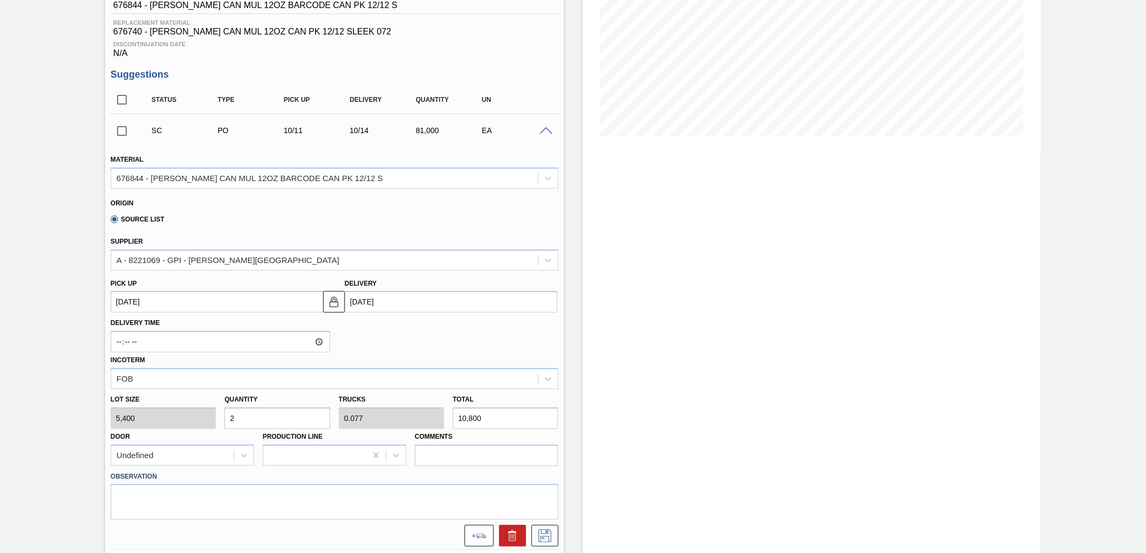
type input "26"
type input "1"
type input "140,400"
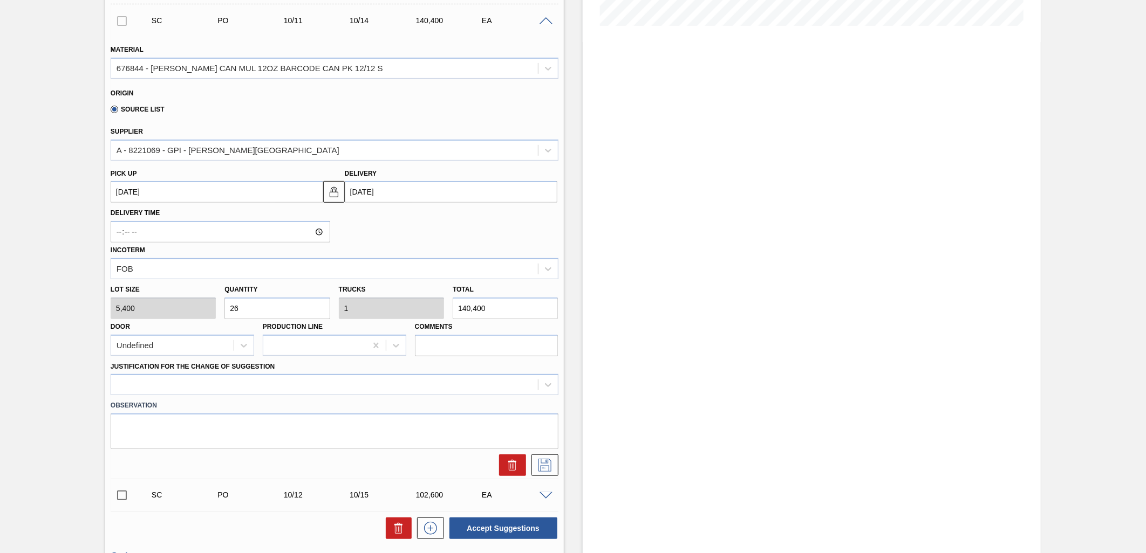
scroll to position [299, 0]
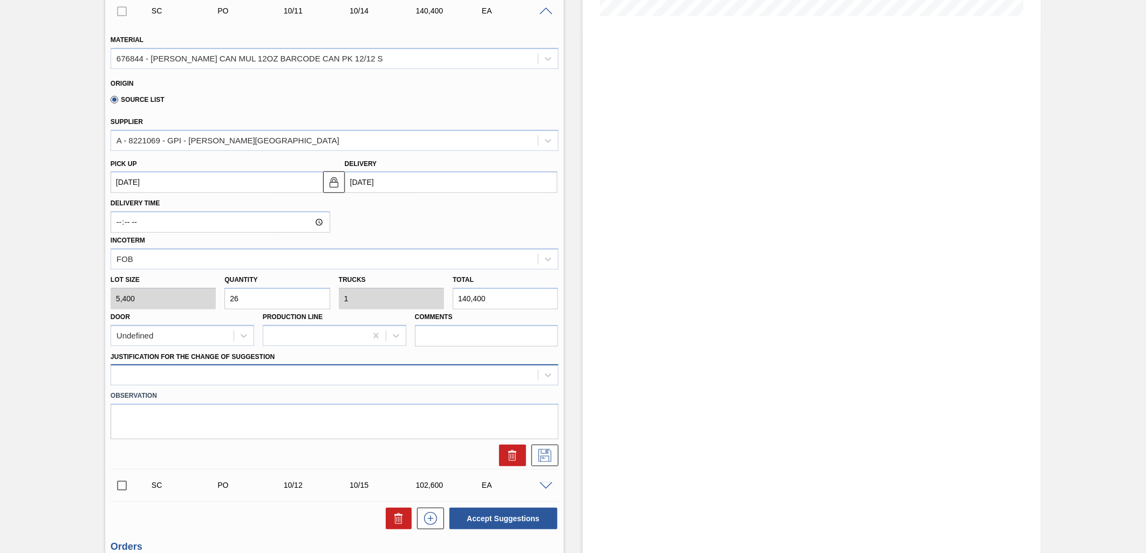
type input "26"
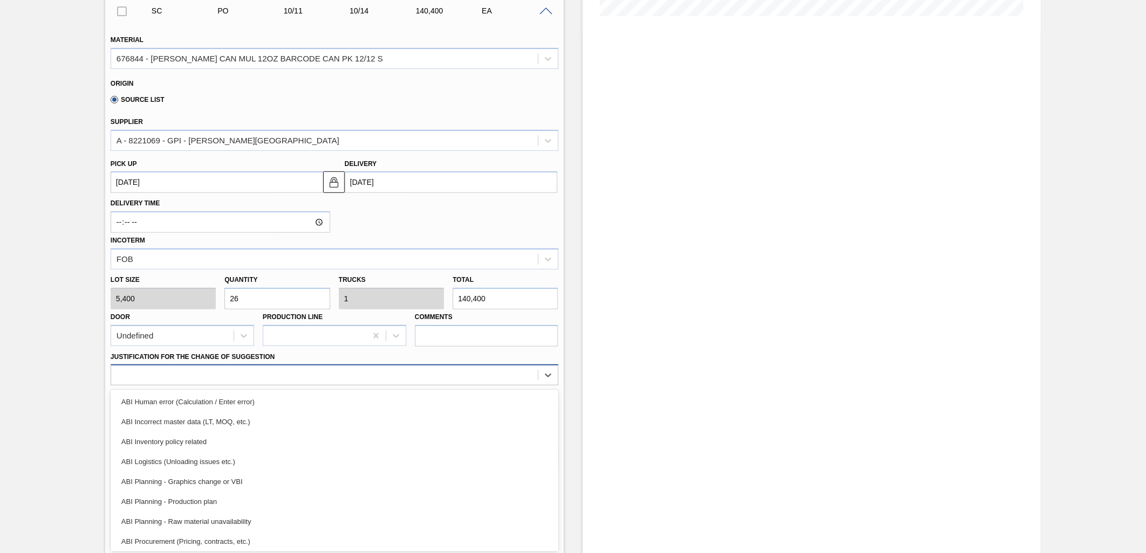
click at [488, 378] on div at bounding box center [324, 376] width 427 height 16
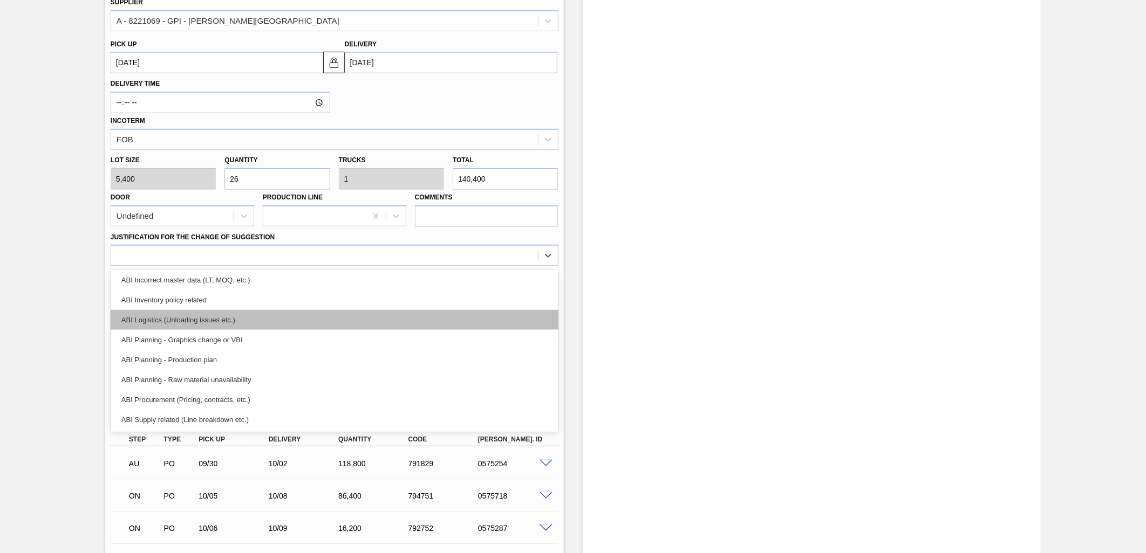
scroll to position [0, 0]
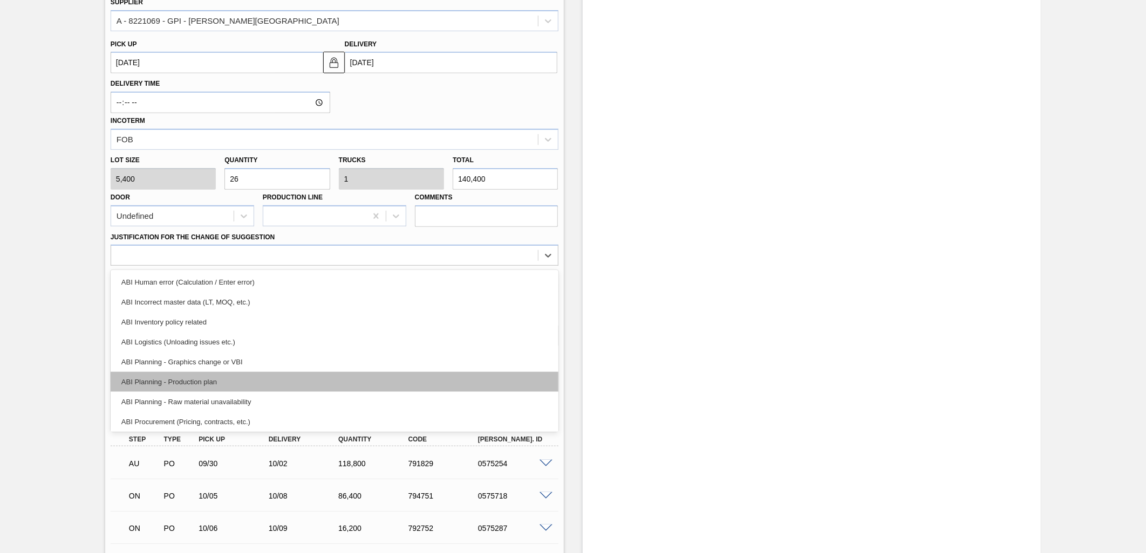
click at [220, 378] on div "ABI Planning - Production plan" at bounding box center [335, 382] width 448 height 20
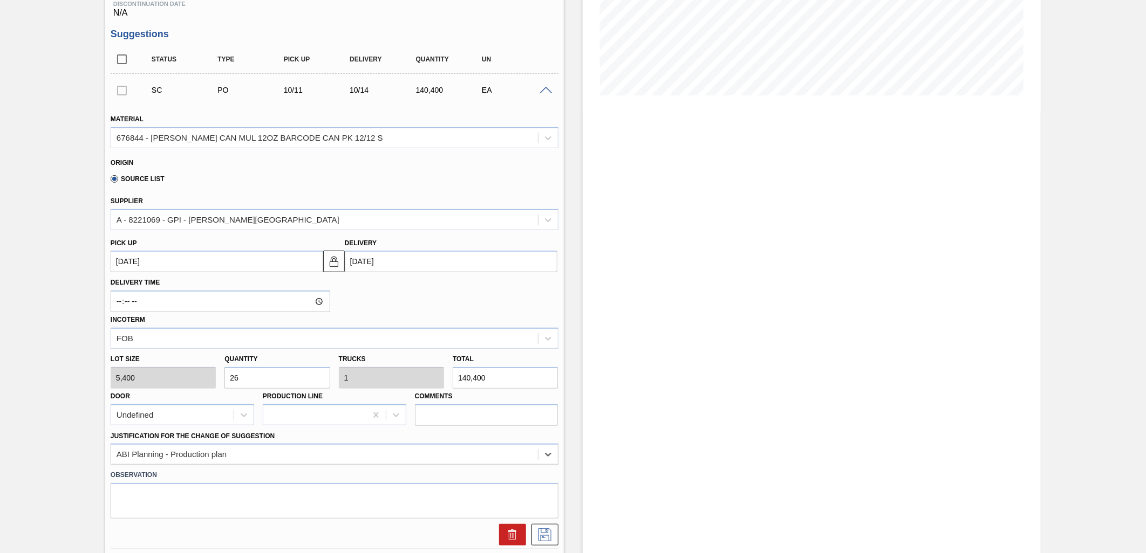
scroll to position [299, 0]
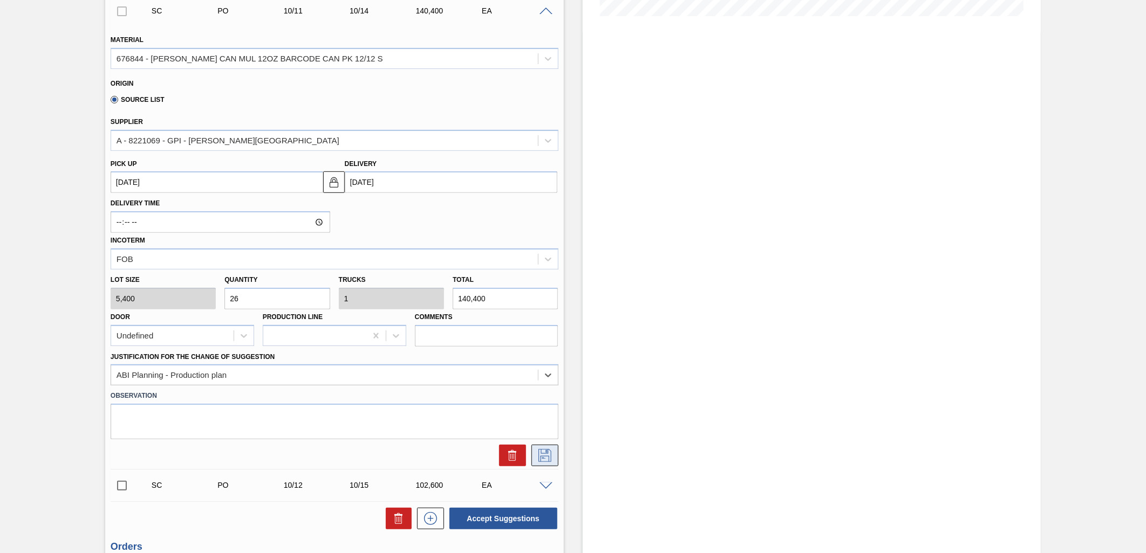
click at [545, 460] on icon at bounding box center [544, 455] width 17 height 13
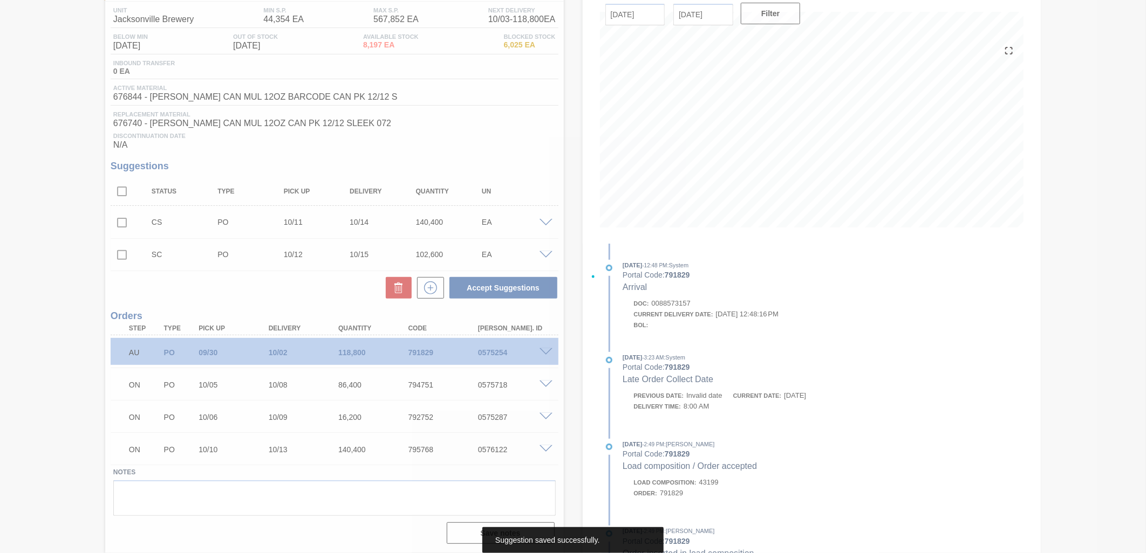
scroll to position [87, 0]
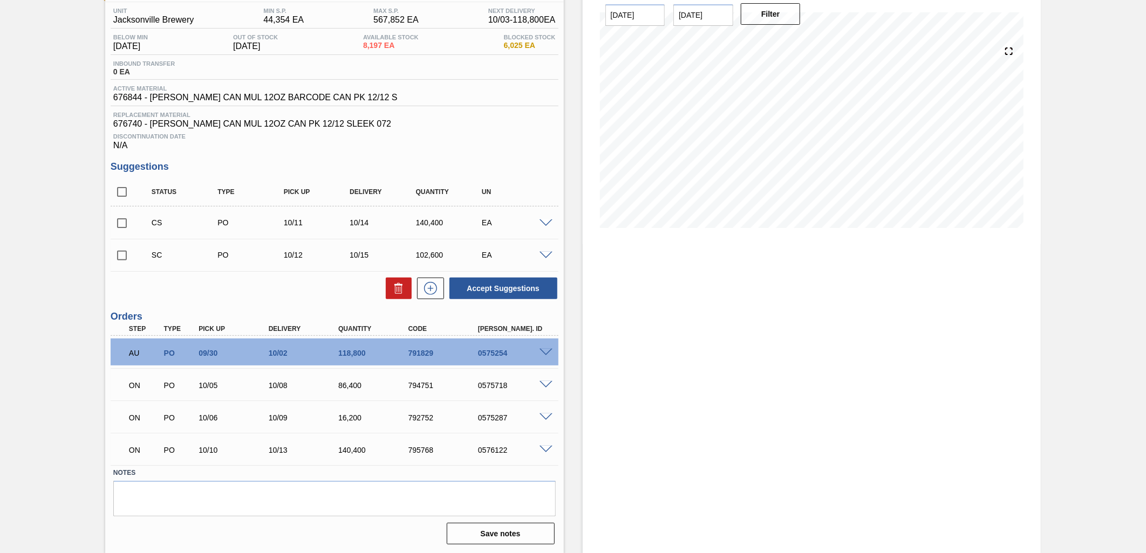
click at [122, 222] on input "checkbox" at bounding box center [122, 223] width 23 height 23
click at [550, 224] on span at bounding box center [545, 224] width 13 height 8
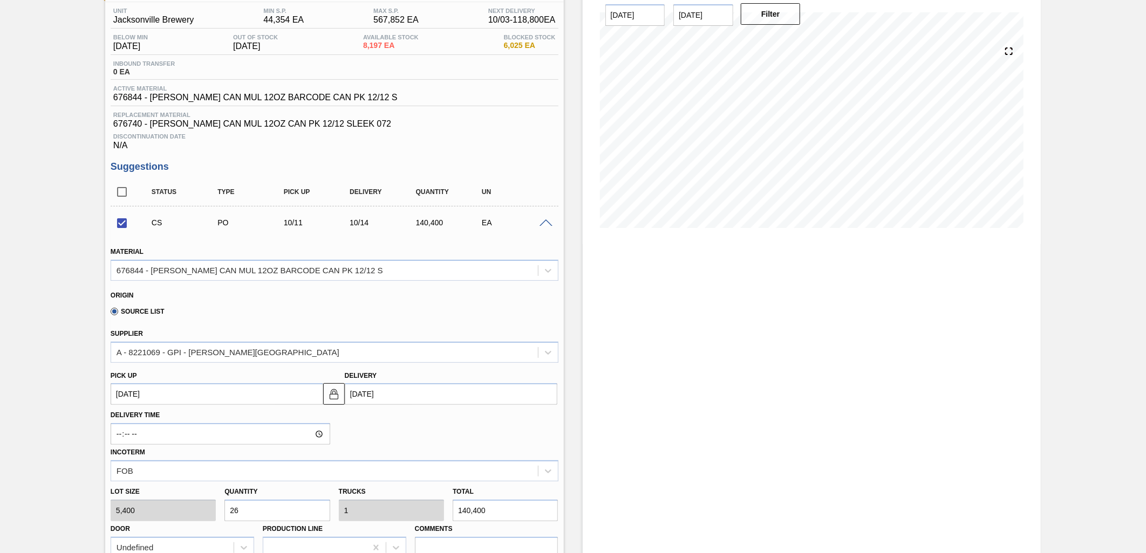
click at [549, 223] on span at bounding box center [545, 224] width 13 height 8
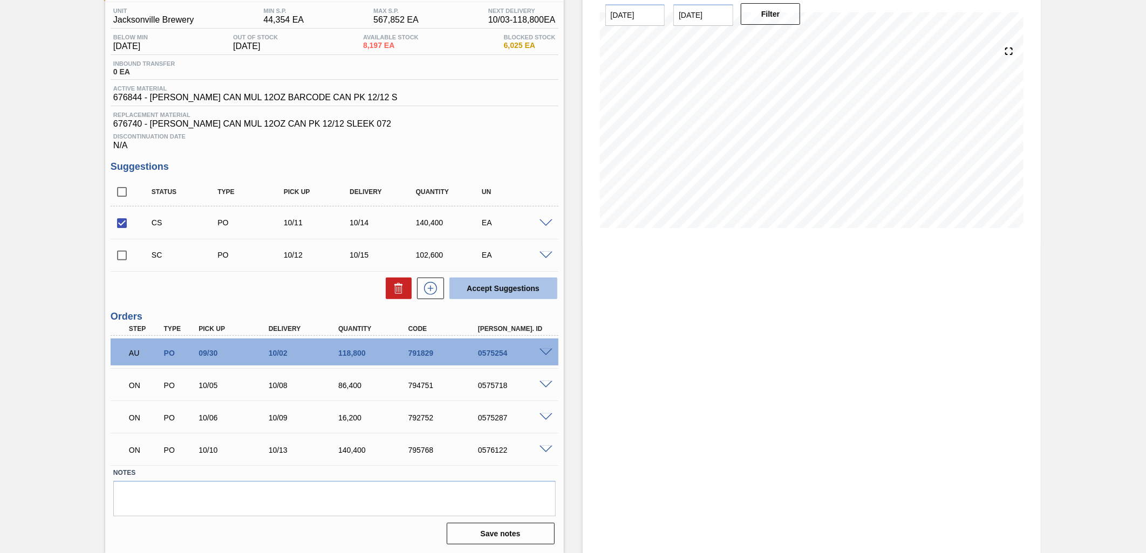
click at [529, 299] on button "Accept Suggestions" at bounding box center [503, 289] width 108 height 22
checkbox input "false"
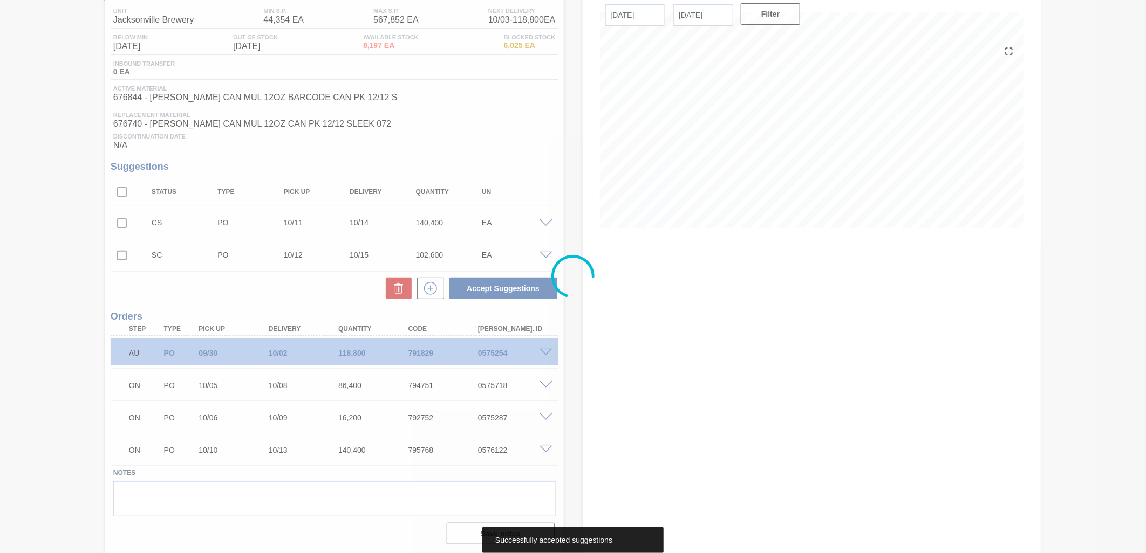
click at [546, 254] on div at bounding box center [573, 276] width 1146 height 553
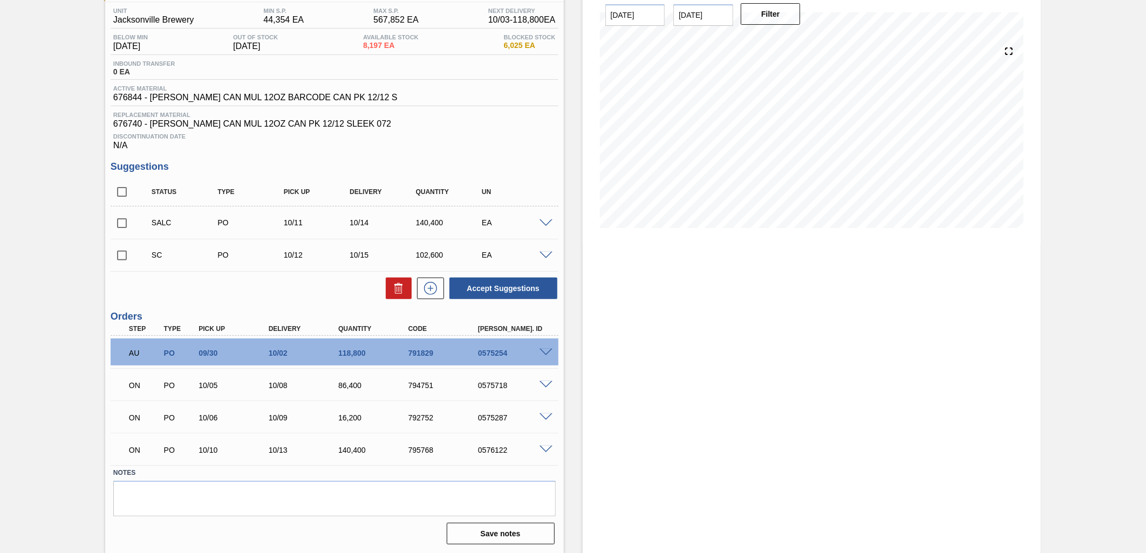
click at [546, 256] on span at bounding box center [545, 256] width 13 height 8
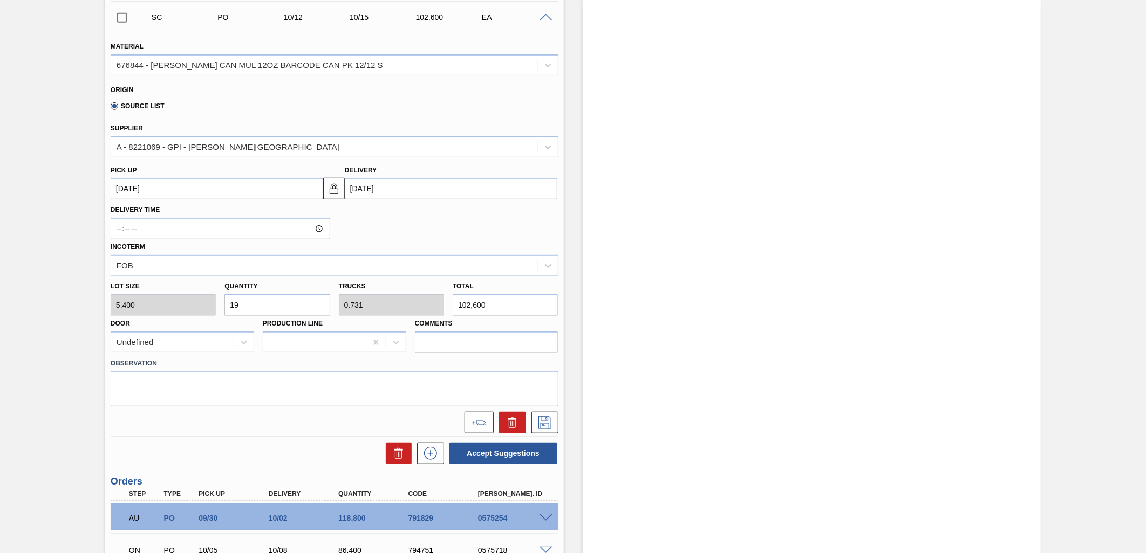
scroll to position [327, 0]
click at [289, 300] on input "19" at bounding box center [276, 304] width 105 height 22
type input "2"
type input "0.077"
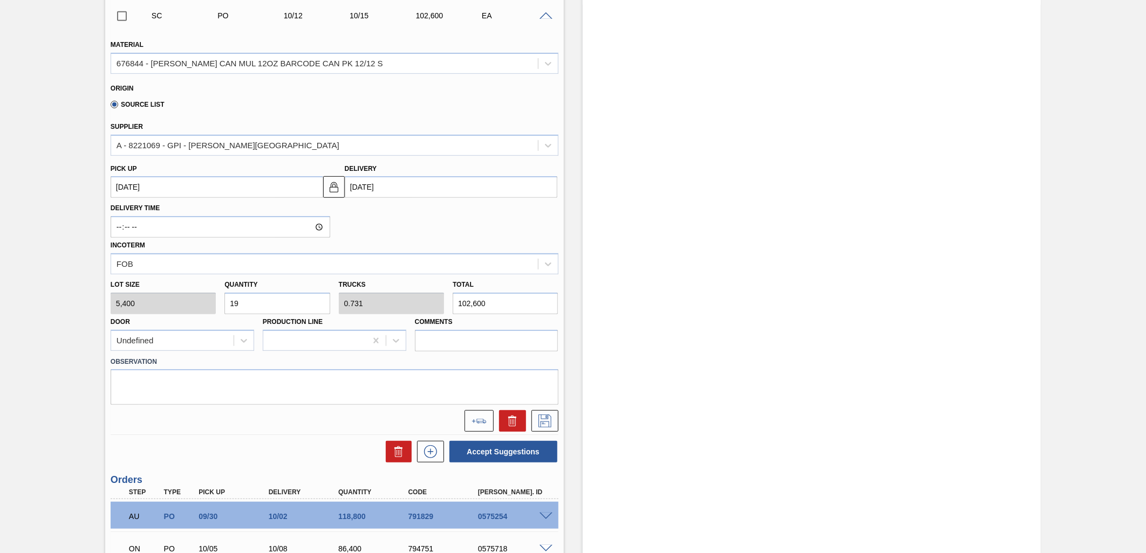
type input "10,800"
type input "26"
type input "1"
type input "140,400"
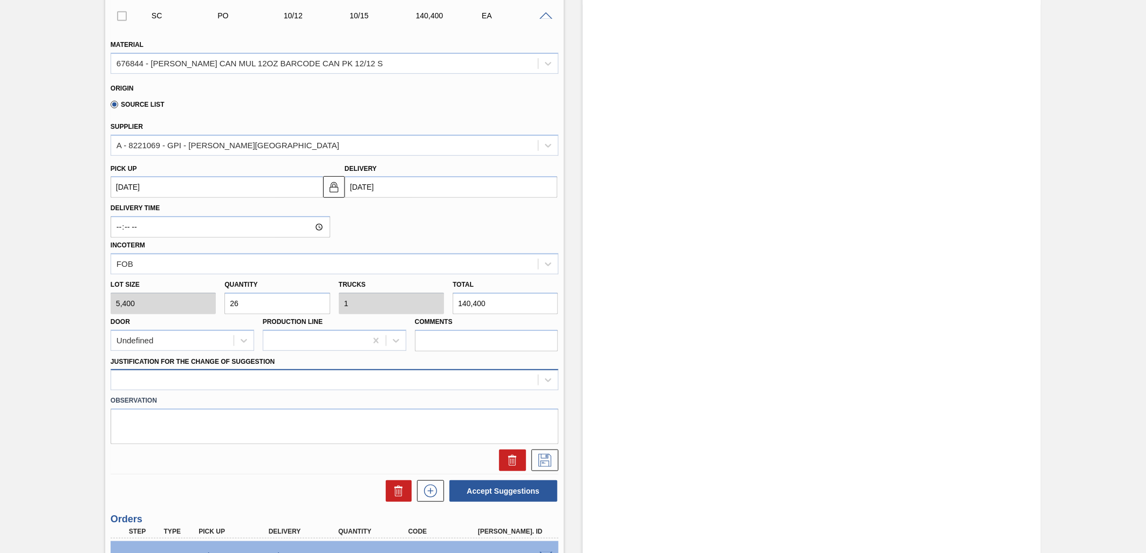
type input "26"
click at [269, 375] on div at bounding box center [324, 381] width 427 height 16
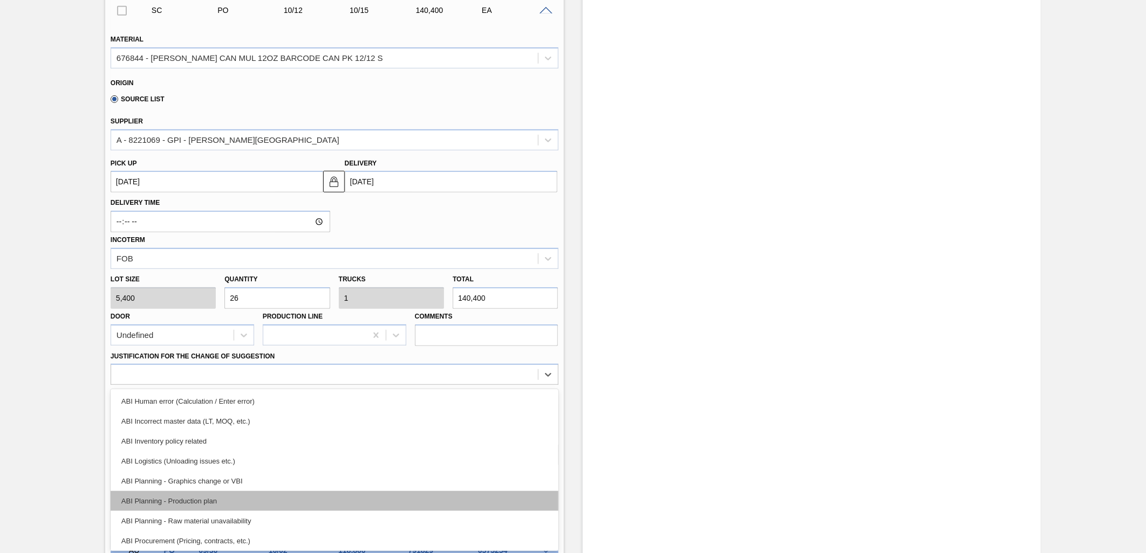
click at [250, 497] on div "ABI Planning - Production plan" at bounding box center [335, 501] width 448 height 20
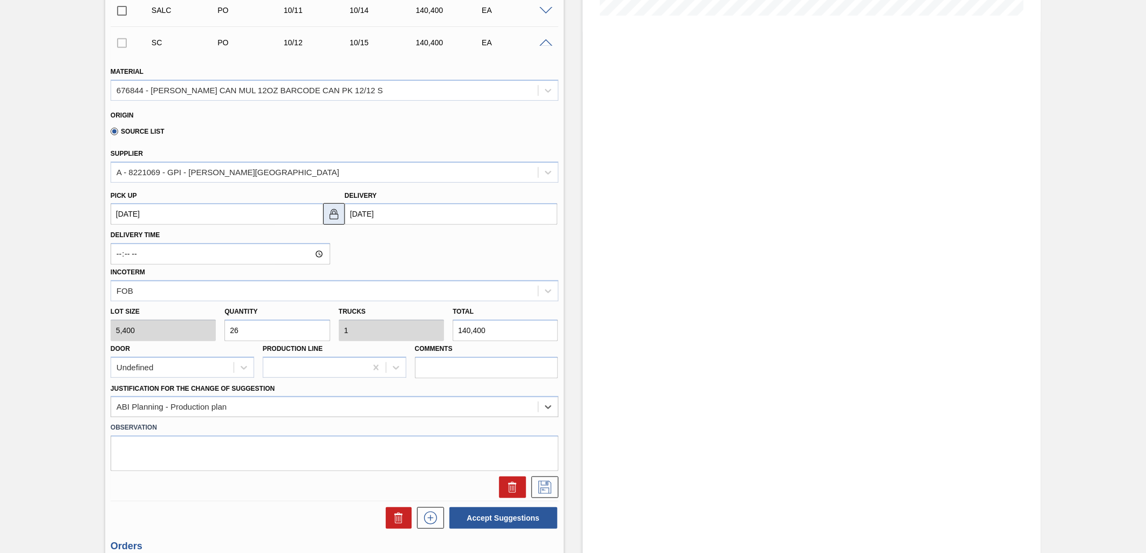
scroll to position [272, 0]
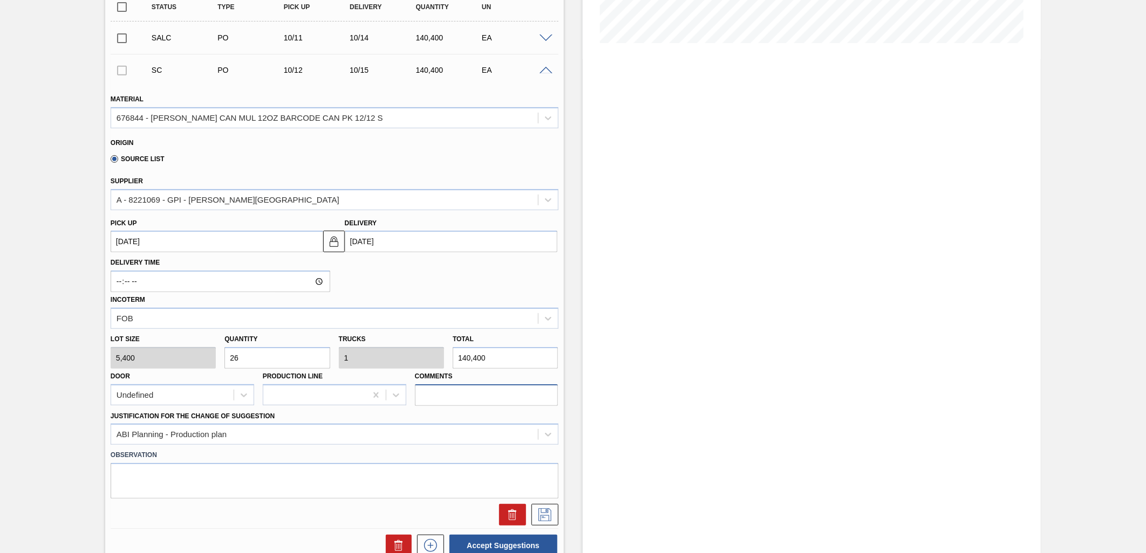
click at [430, 393] on input "Comments" at bounding box center [486, 396] width 143 height 22
type input "DROP"
click at [543, 515] on icon at bounding box center [544, 515] width 17 height 13
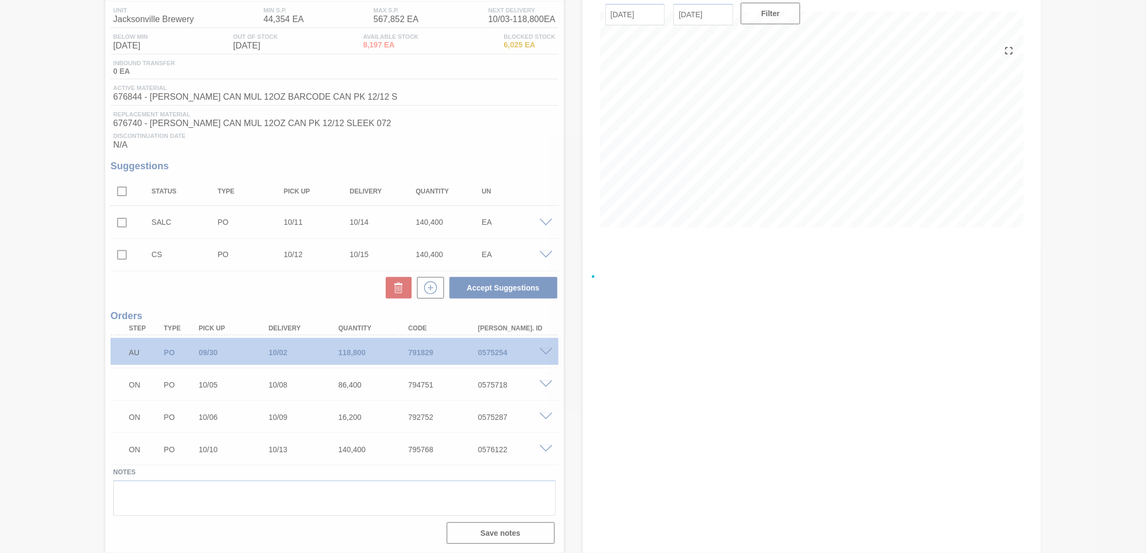
scroll to position [87, 0]
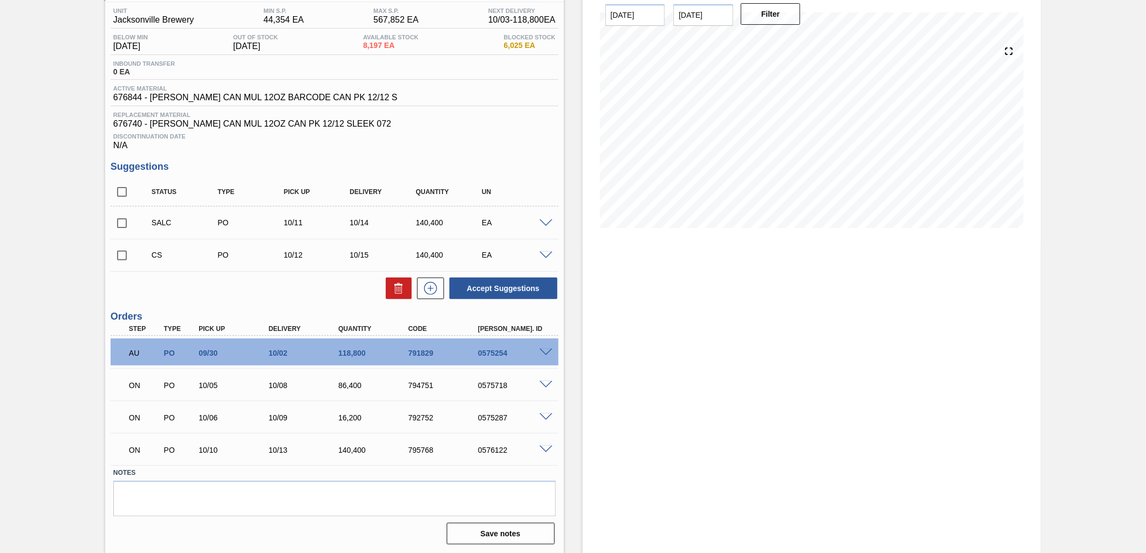
click at [540, 250] on div "CS PO 10/12 10/15 140,400 EA" at bounding box center [343, 255] width 396 height 22
click at [547, 257] on span at bounding box center [545, 256] width 13 height 8
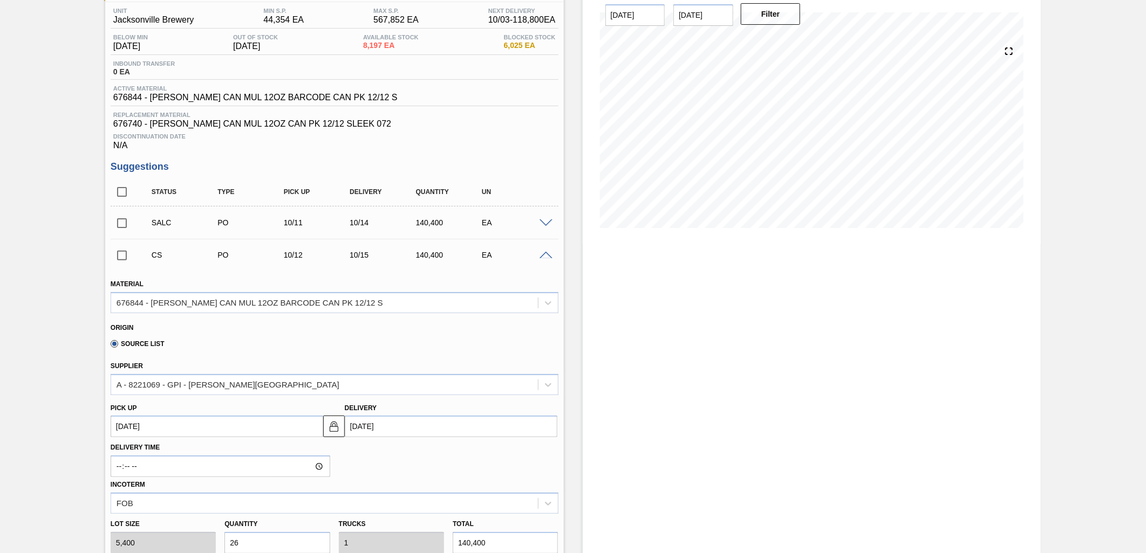
click at [543, 251] on div at bounding box center [548, 255] width 22 height 8
click at [542, 256] on span at bounding box center [545, 256] width 13 height 8
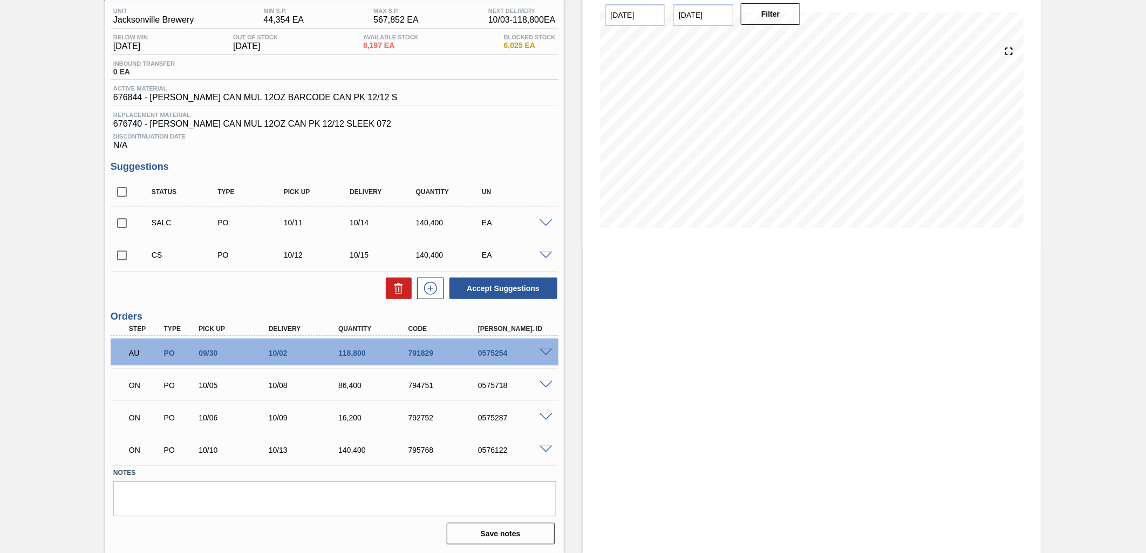
click at [113, 255] on input "checkbox" at bounding box center [122, 255] width 23 height 23
click at [508, 283] on button "Accept Suggestions" at bounding box center [503, 289] width 108 height 22
checkbox input "false"
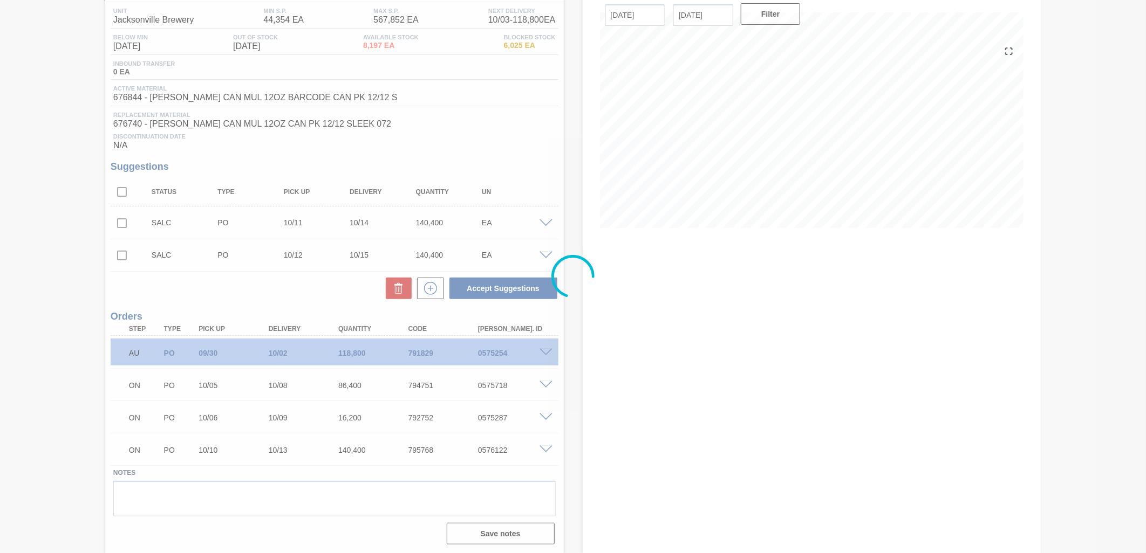
click at [545, 225] on div at bounding box center [573, 276] width 1146 height 553
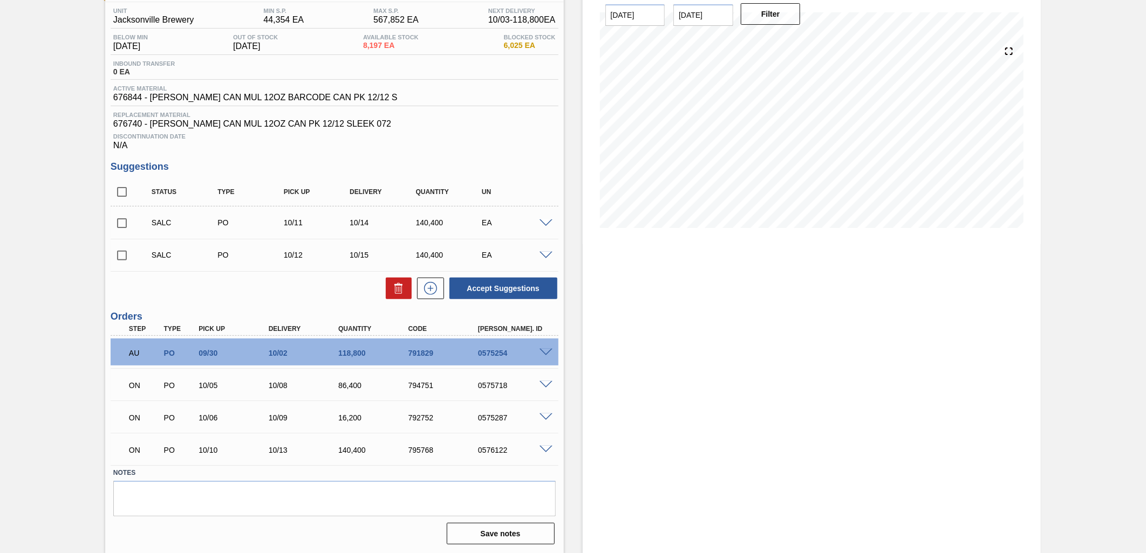
click at [545, 225] on span at bounding box center [545, 224] width 13 height 8
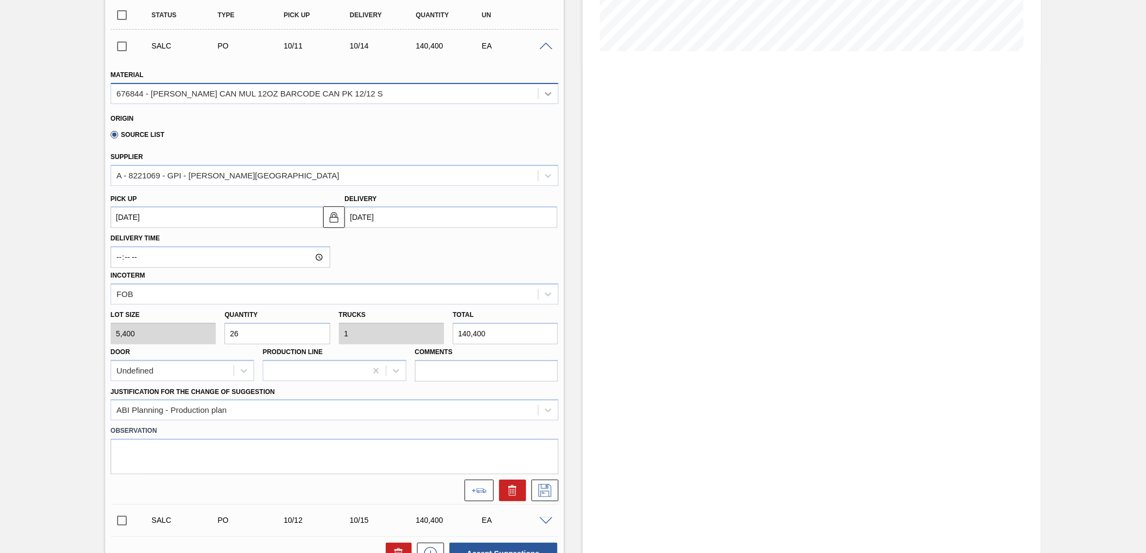
scroll to position [267, 0]
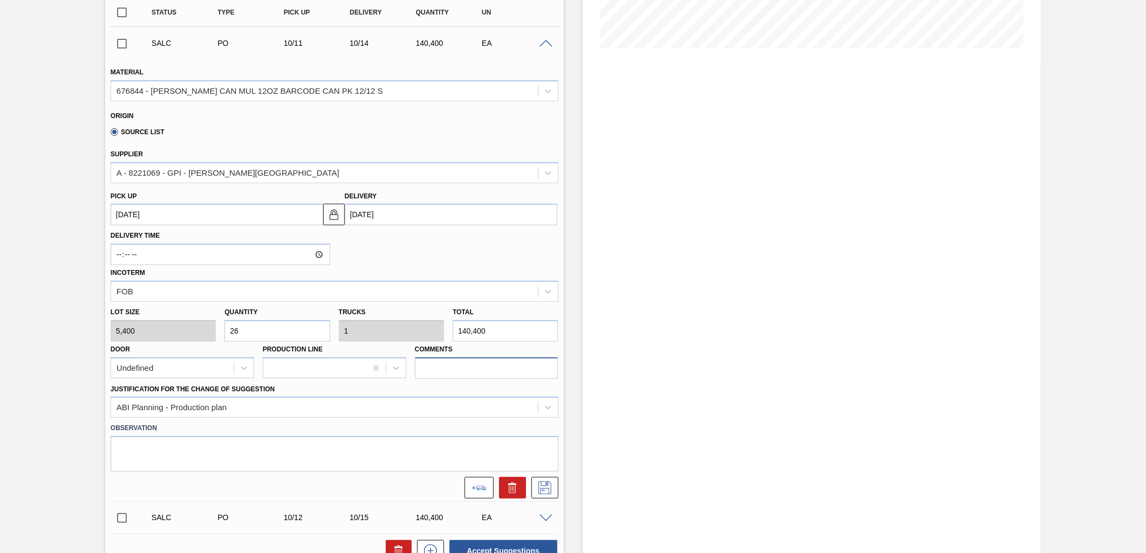
click at [471, 367] on input "Comments" at bounding box center [486, 369] width 143 height 22
type input "DROP"
click at [546, 482] on icon at bounding box center [544, 488] width 17 height 13
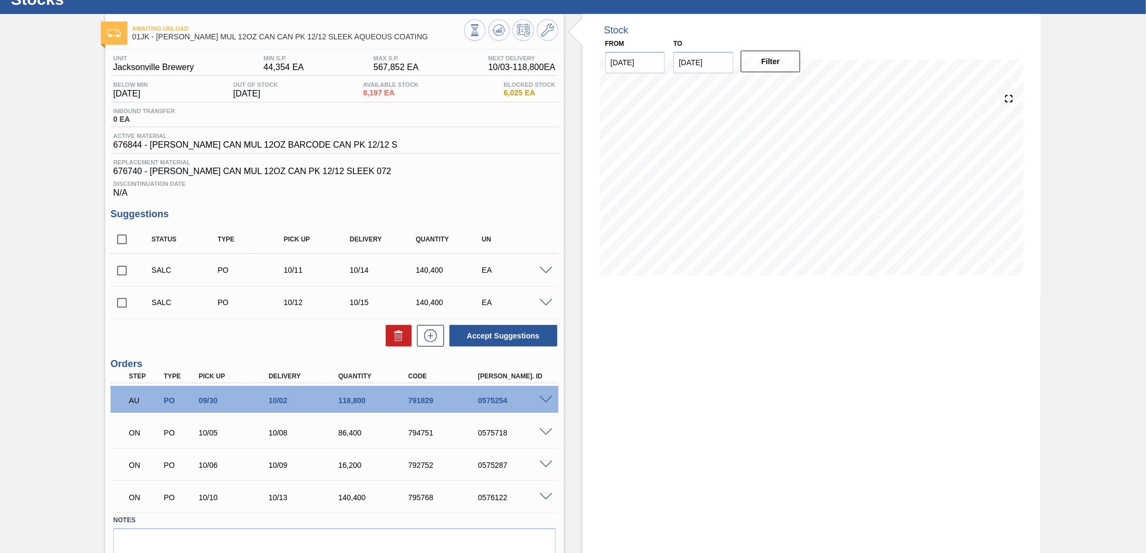
scroll to position [0, 0]
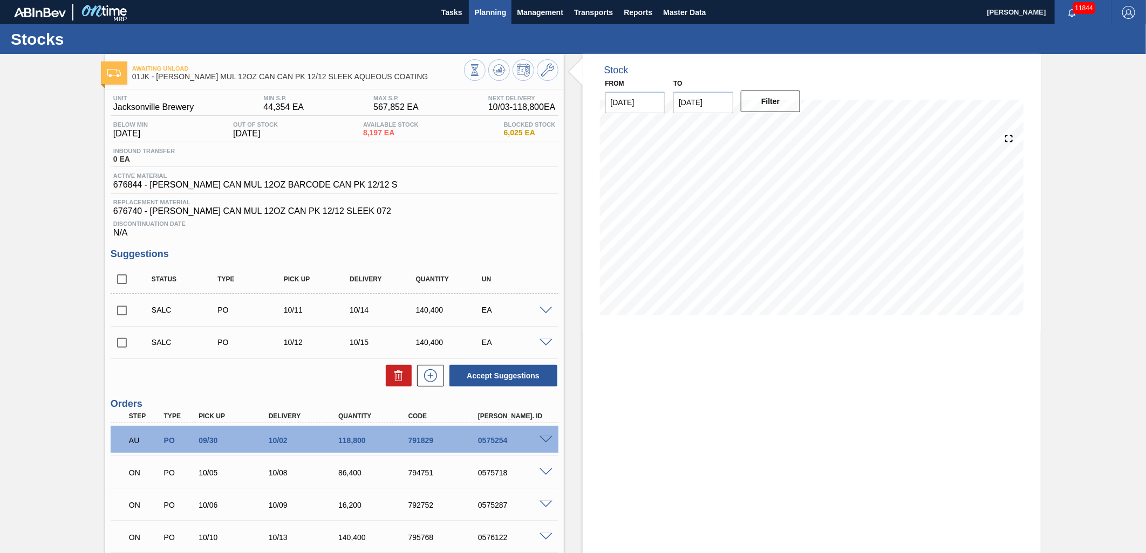
click at [483, 17] on span "Planning" at bounding box center [490, 12] width 32 height 13
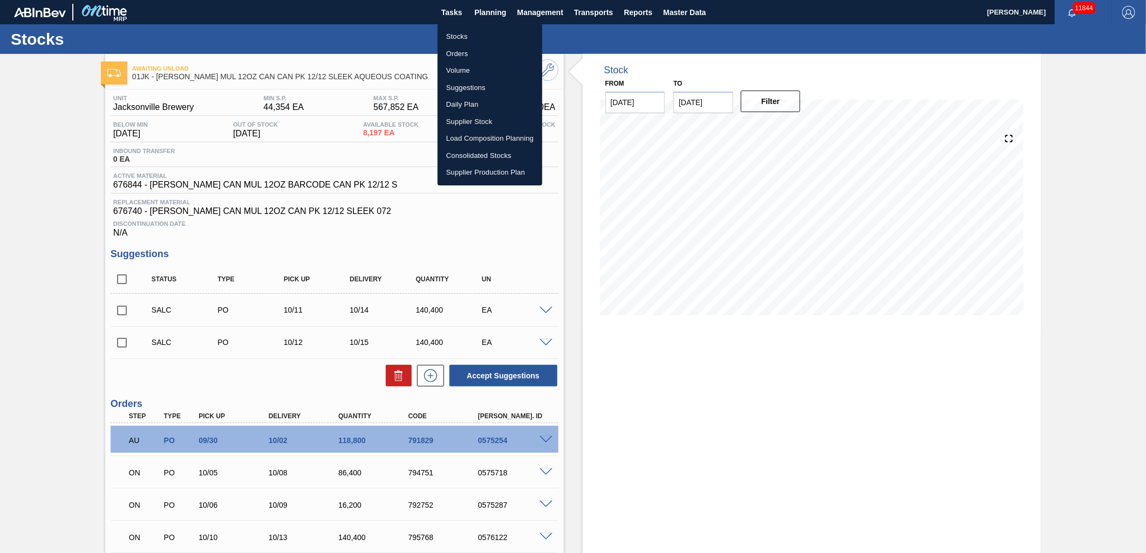
drag, startPoint x: 482, startPoint y: 85, endPoint x: 837, endPoint y: 93, distance: 355.6
click at [482, 85] on li "Suggestions" at bounding box center [489, 87] width 105 height 17
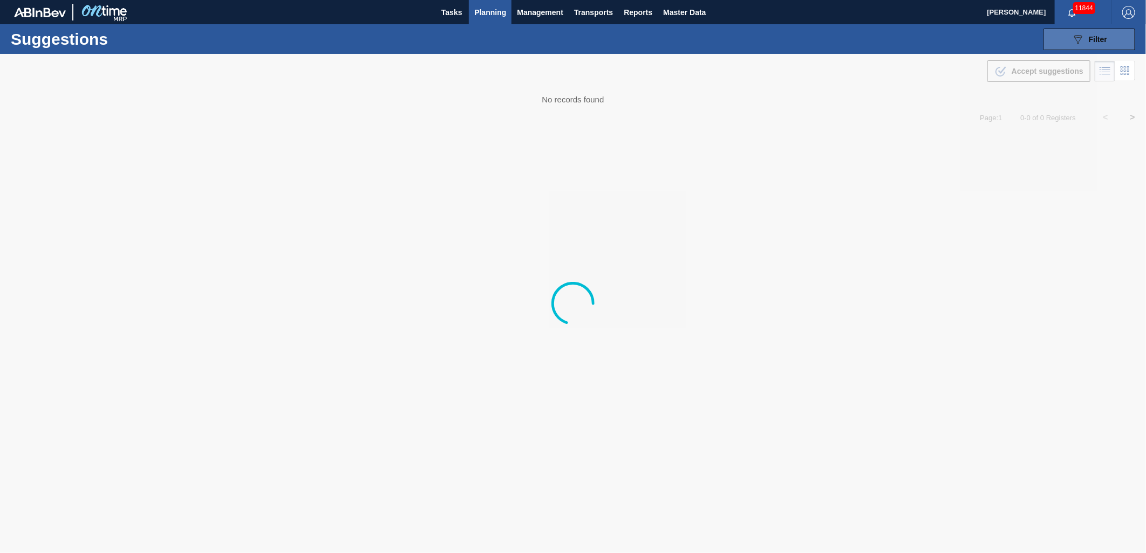
click at [1065, 39] on button "089F7B8B-B2A5-4AFE-B5C0-19BA573D28AC Filter" at bounding box center [1089, 40] width 92 height 22
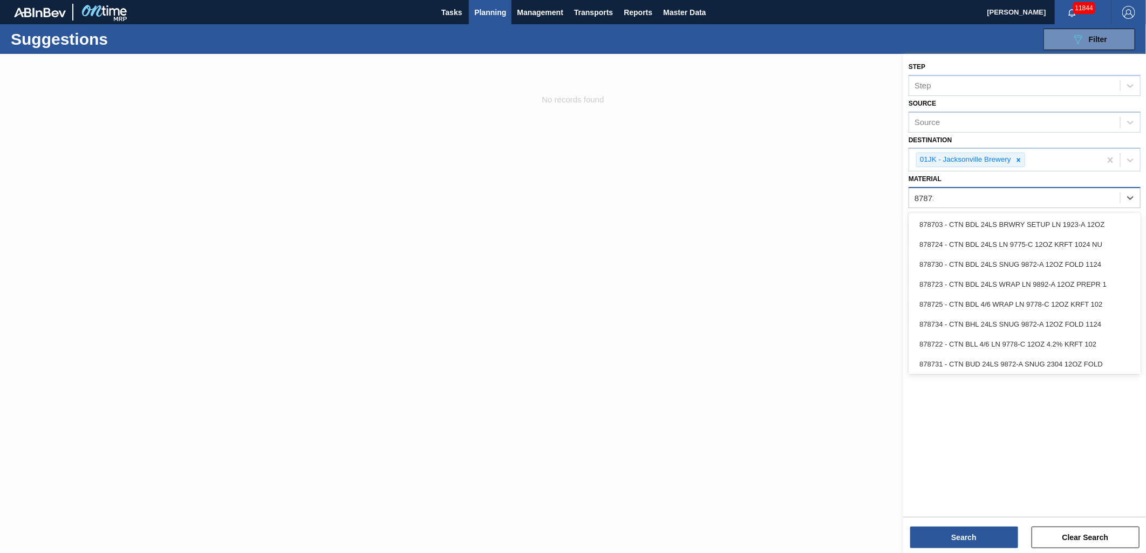
type input "878730"
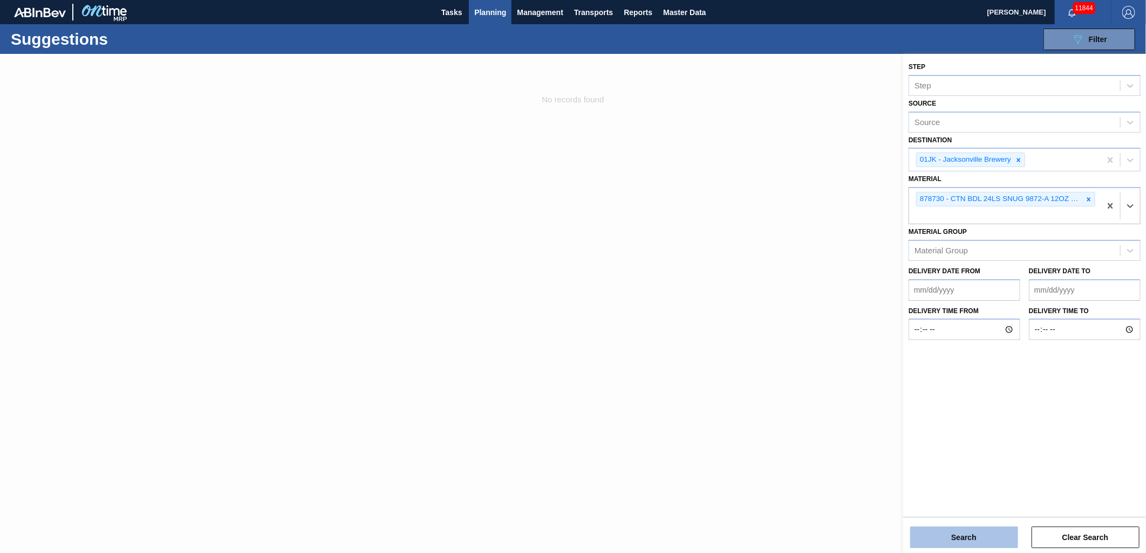
click at [980, 536] on button "Search" at bounding box center [964, 538] width 108 height 22
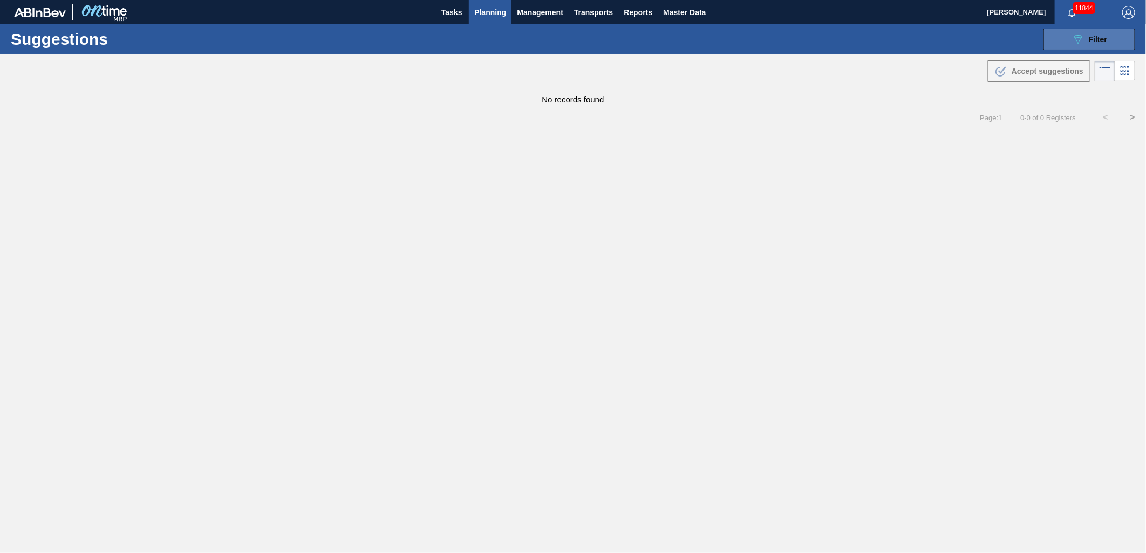
click at [1092, 44] on div "089F7B8B-B2A5-4AFE-B5C0-19BA573D28AC Filter" at bounding box center [1089, 39] width 36 height 13
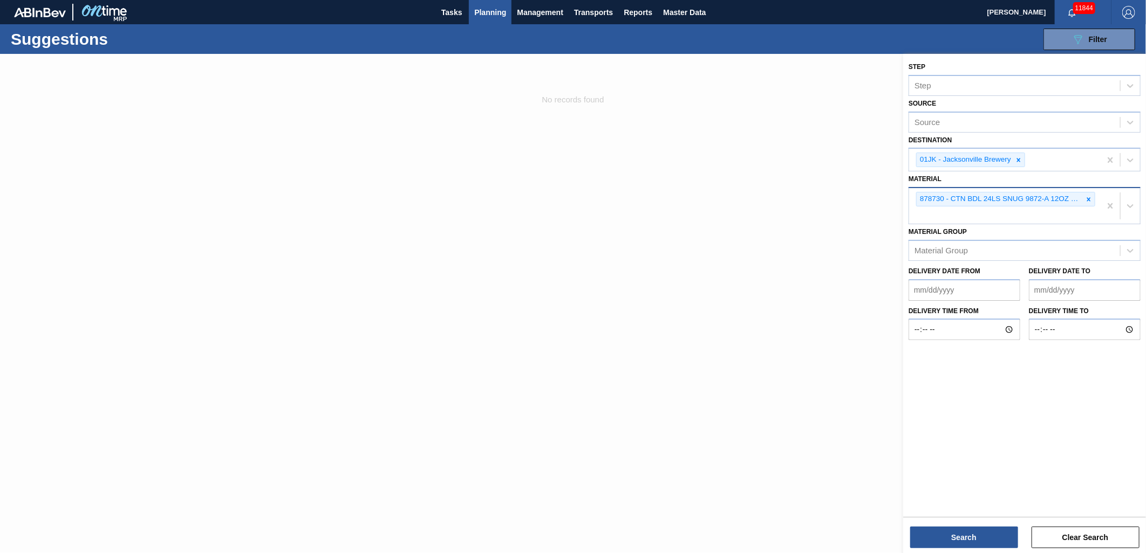
click at [990, 215] on div "878730 - CTN BDL 24LS SNUG 9872-A 12OZ FOLD 1124" at bounding box center [1005, 206] width 192 height 36
type input "878610"
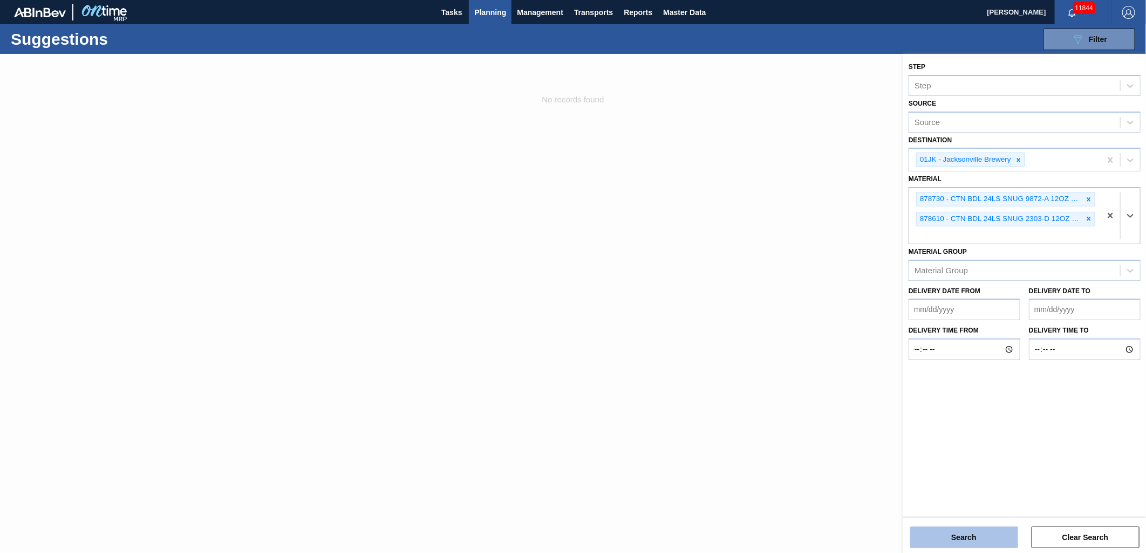
click at [940, 537] on button "Search" at bounding box center [964, 538] width 108 height 22
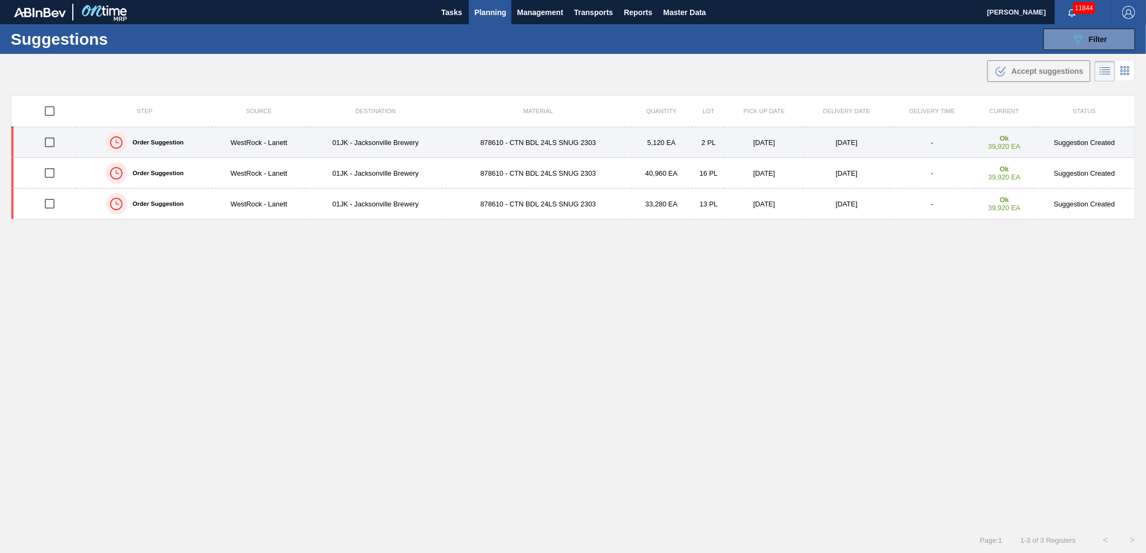
click at [627, 145] on td "878610 - CTN BDL 24LS SNUG 2303" at bounding box center [539, 142] width 186 height 31
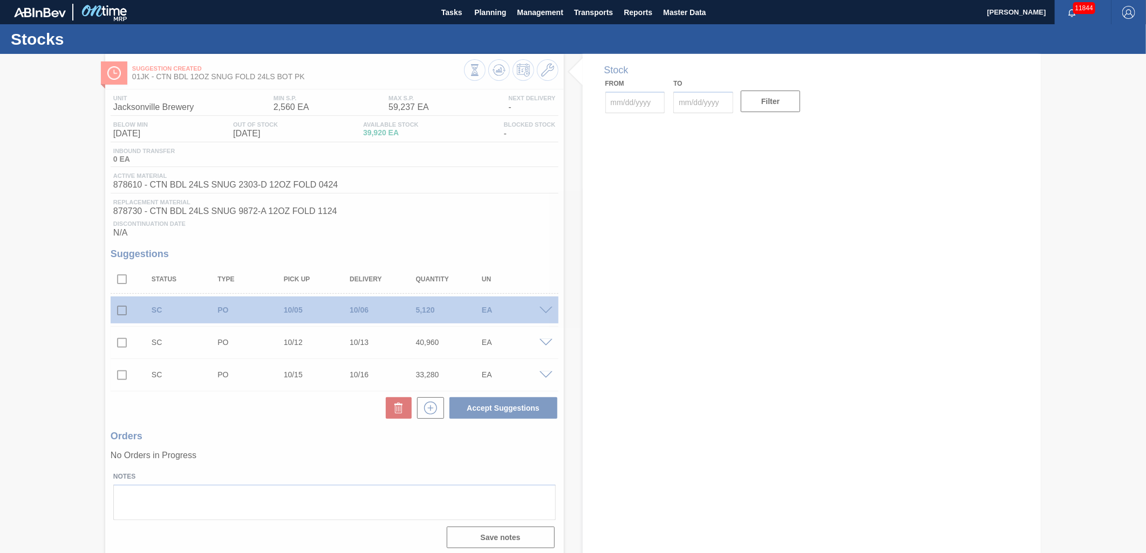
type up105270733 "[DATE]"
type input "[DATE]"
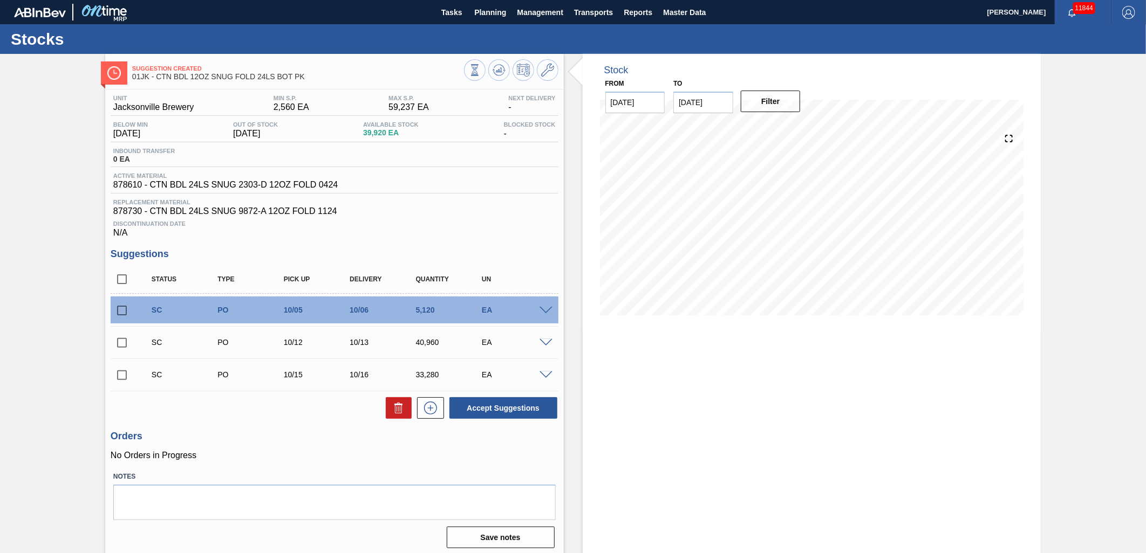
click at [543, 310] on span at bounding box center [545, 311] width 13 height 8
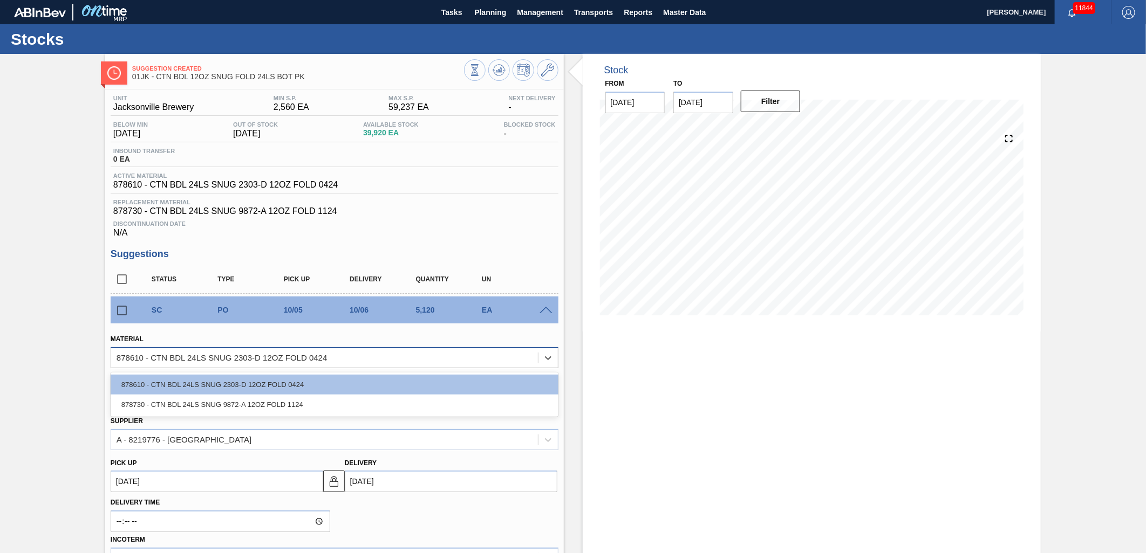
click at [450, 363] on div "878610 - CTN BDL 24LS SNUG 2303-D 12OZ FOLD 0424" at bounding box center [324, 358] width 427 height 16
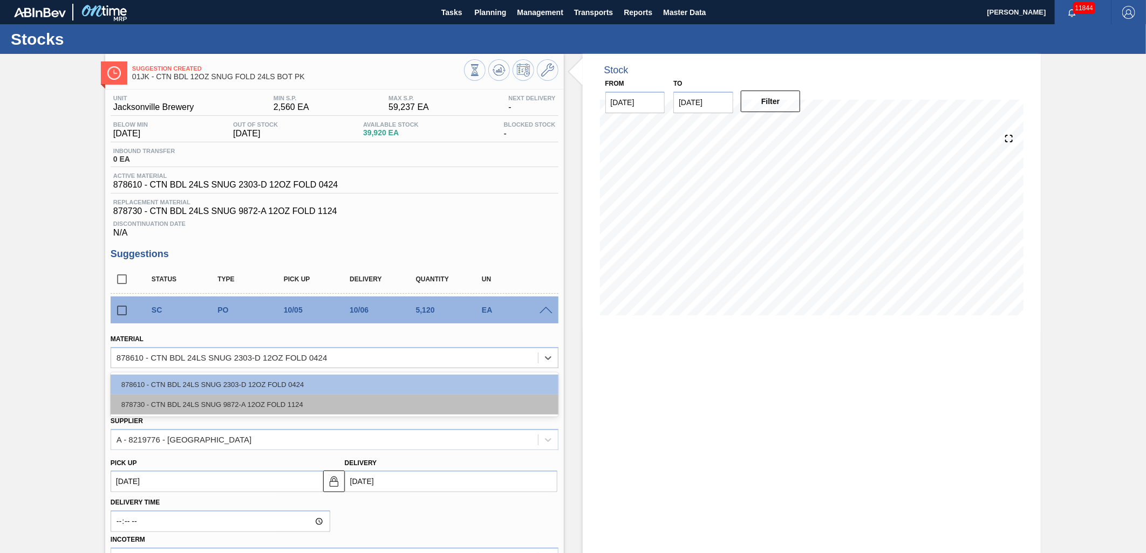
click at [354, 408] on div "878730 - CTN BDL 24LS SNUG 9872-A 12OZ FOLD 1124" at bounding box center [335, 405] width 448 height 20
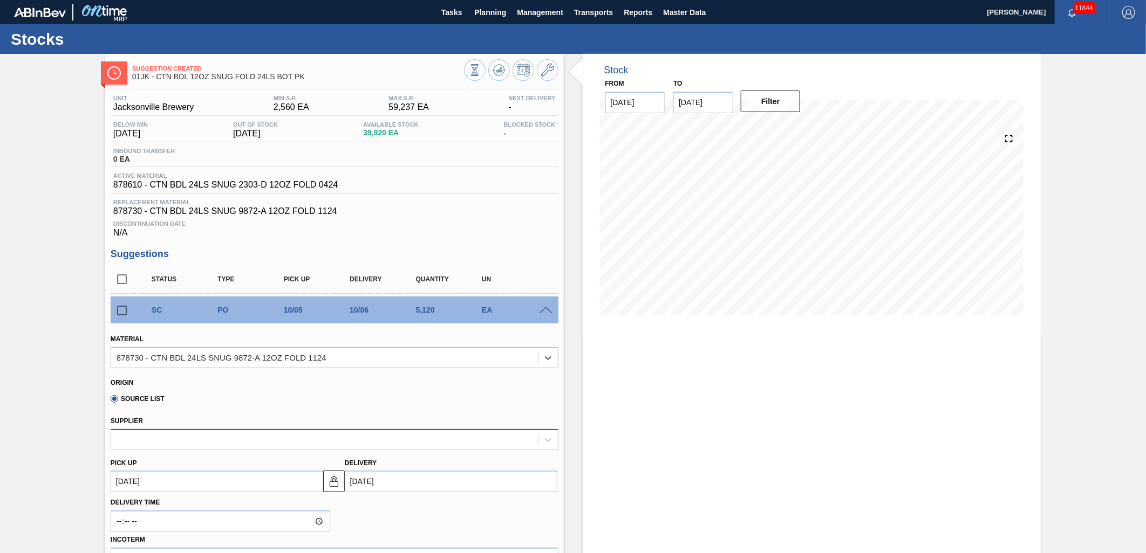
click at [357, 445] on div at bounding box center [324, 440] width 427 height 16
click at [543, 435] on icon at bounding box center [548, 440] width 11 height 11
click at [538, 437] on div at bounding box center [547, 439] width 19 height 19
click at [535, 401] on div "Source List" at bounding box center [330, 397] width 439 height 21
click at [543, 318] on div "SC PO 10/05 10/06 5,120 EA" at bounding box center [335, 310] width 448 height 27
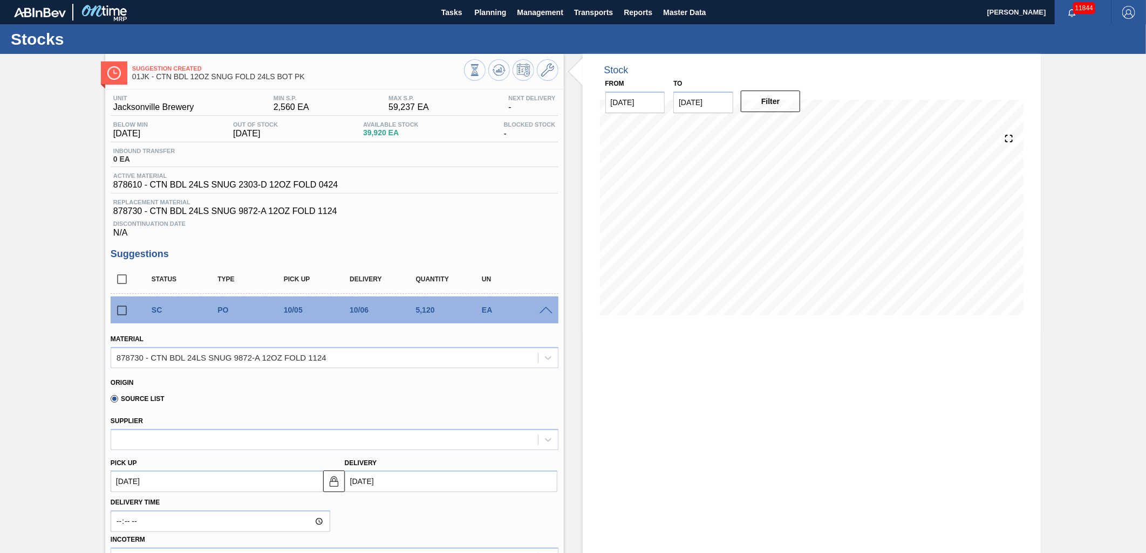
click at [543, 304] on div "SC PO 10/05 10/06 5,120 EA" at bounding box center [335, 310] width 448 height 27
click at [543, 309] on span at bounding box center [545, 311] width 13 height 8
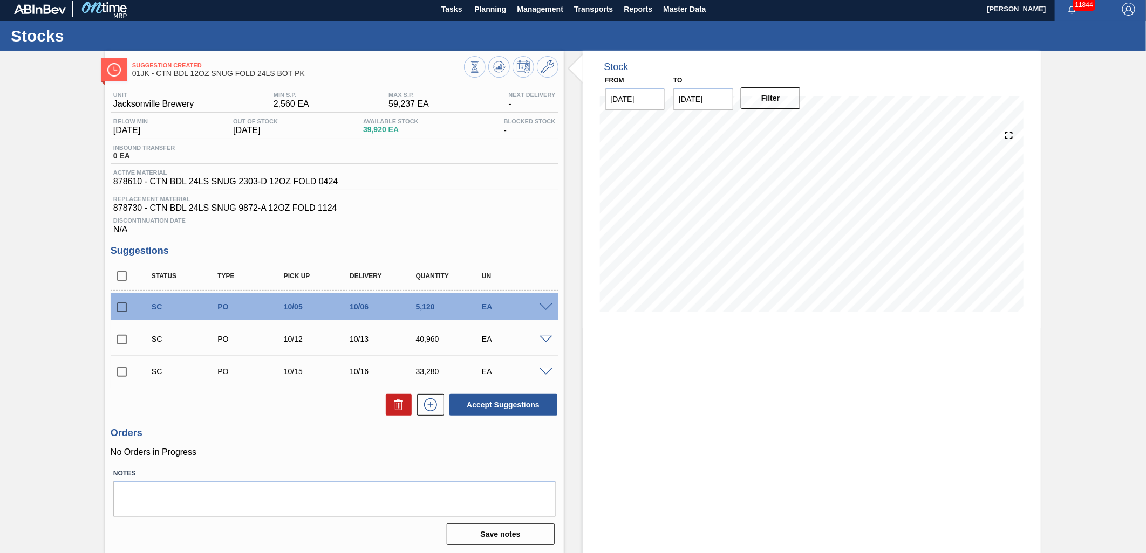
scroll to position [4, 0]
click at [130, 311] on input "checkbox" at bounding box center [122, 307] width 23 height 23
click at [500, 405] on button "Accept Suggestions" at bounding box center [503, 405] width 108 height 22
checkbox input "false"
click at [531, 336] on div "EA" at bounding box center [516, 338] width 74 height 9
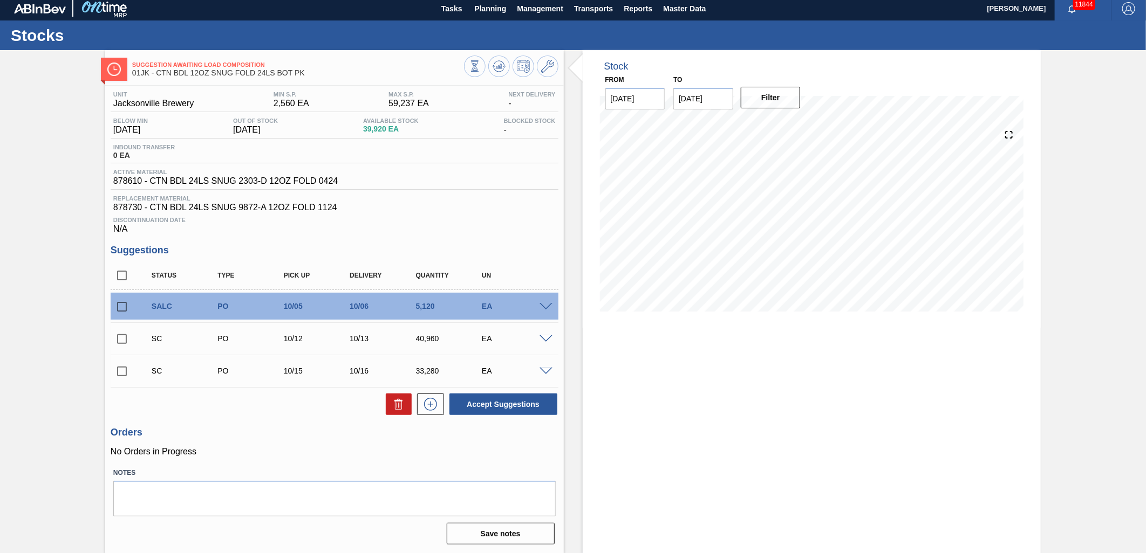
click at [542, 337] on span at bounding box center [545, 340] width 13 height 8
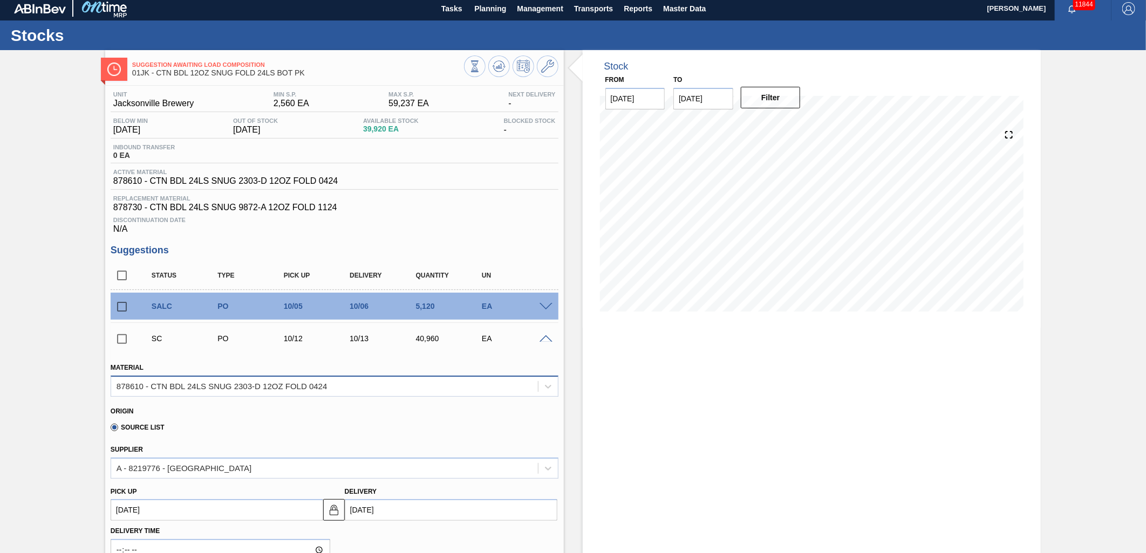
scroll to position [64, 0]
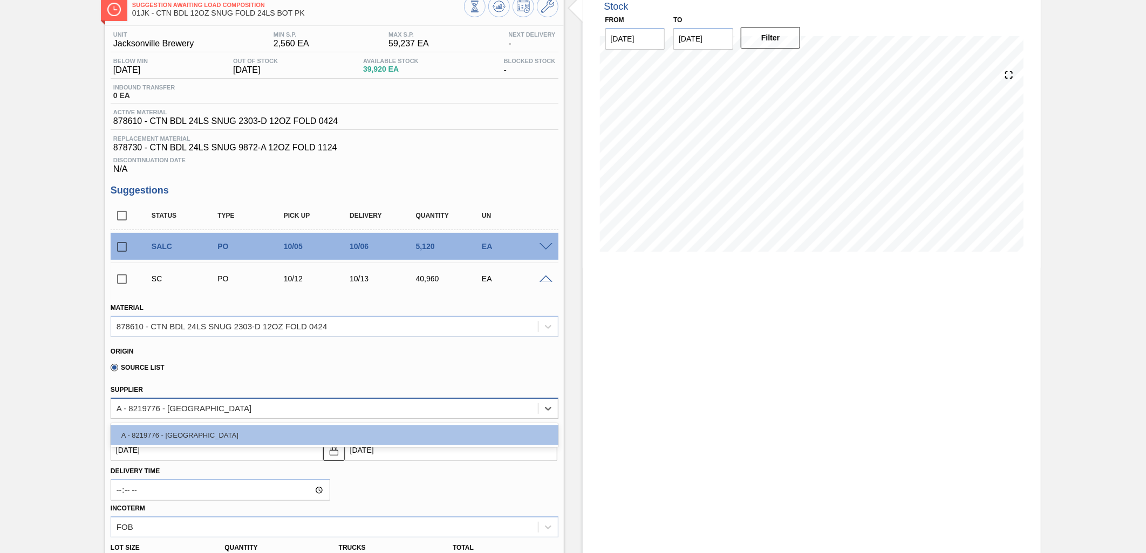
click at [440, 408] on div "A - 8219776 - WestRock - Lanett" at bounding box center [324, 409] width 427 height 16
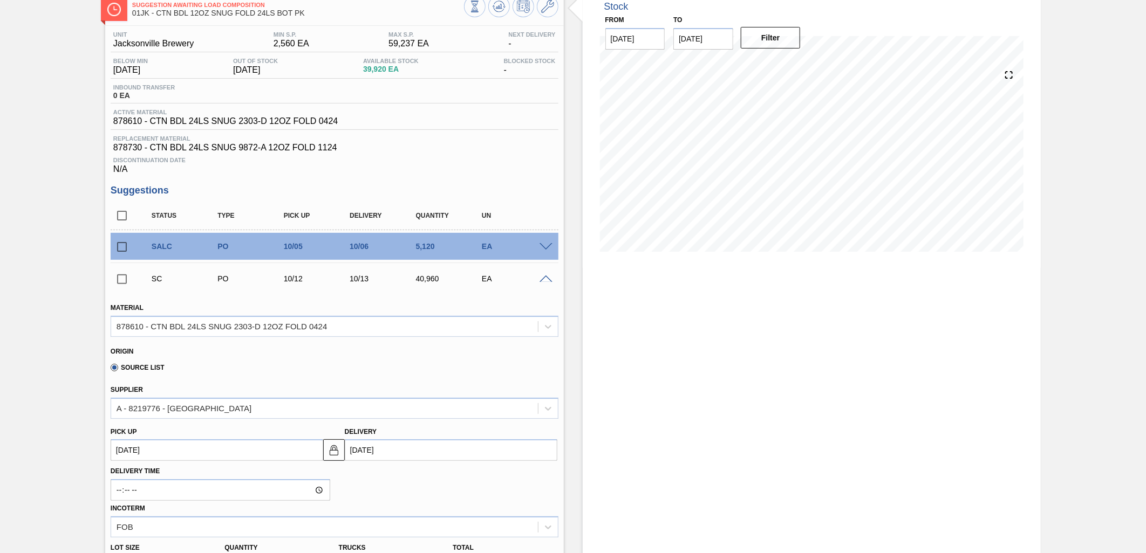
drag, startPoint x: 440, startPoint y: 380, endPoint x: 439, endPoint y: 368, distance: 12.5
click at [439, 381] on div "Supplier A - 8219776 - WestRock - Lanett" at bounding box center [334, 399] width 456 height 39
click at [456, 331] on div "878610 - CTN BDL 24LS SNUG 2303-D 12OZ FOLD 0424" at bounding box center [324, 327] width 427 height 16
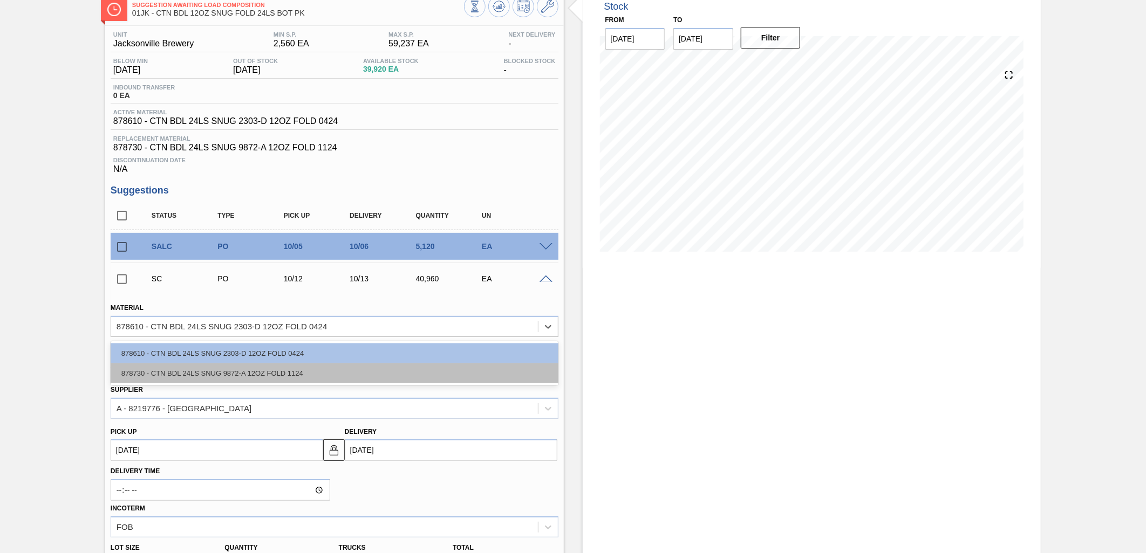
click at [347, 377] on div "878730 - CTN BDL 24LS SNUG 9872-A 12OZ FOLD 1124" at bounding box center [335, 374] width 448 height 20
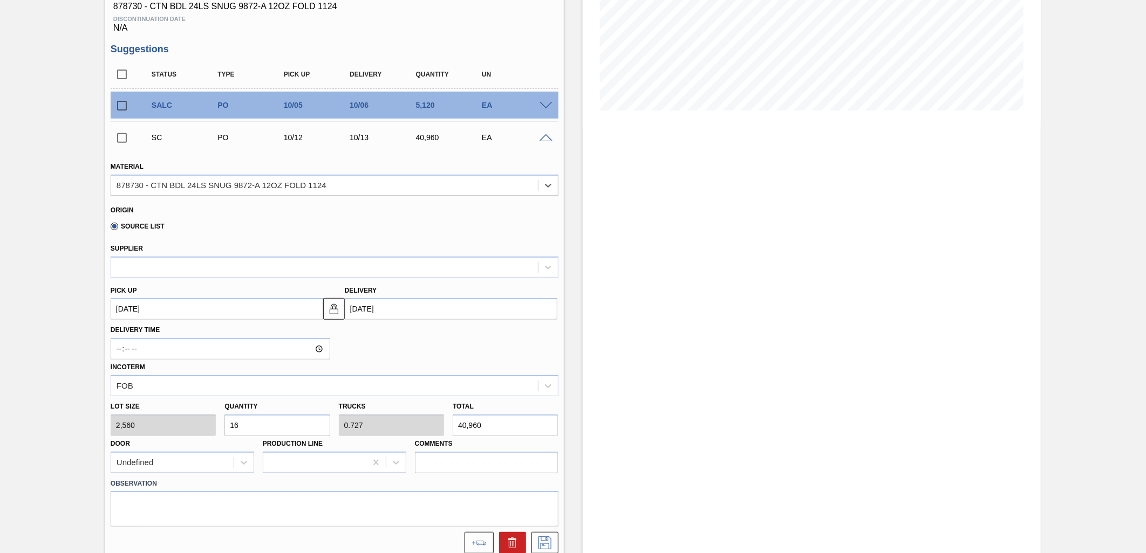
scroll to position [184, 0]
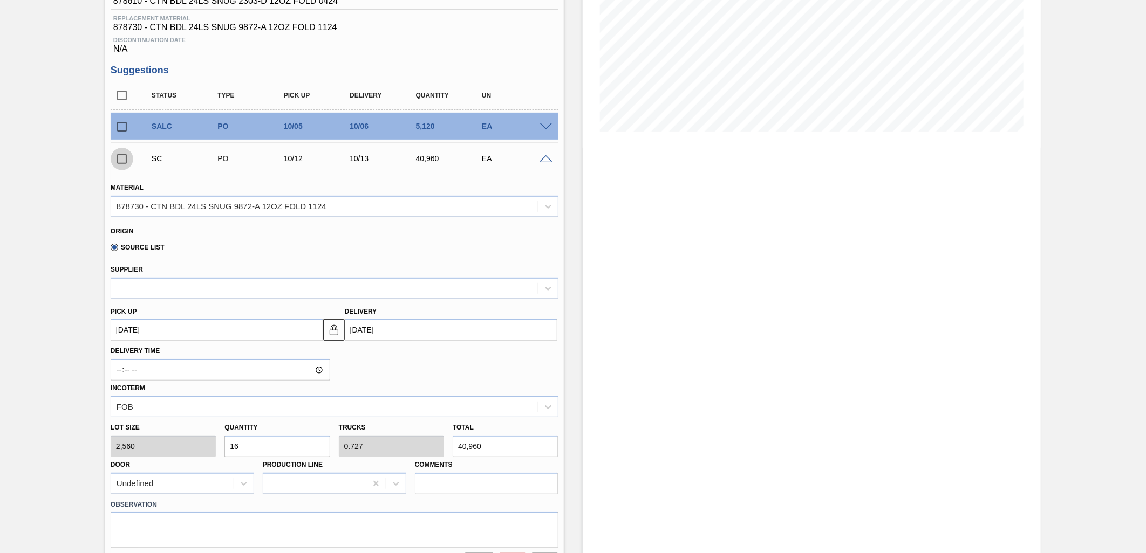
click at [121, 159] on input "checkbox" at bounding box center [122, 159] width 23 height 23
checkbox input "true"
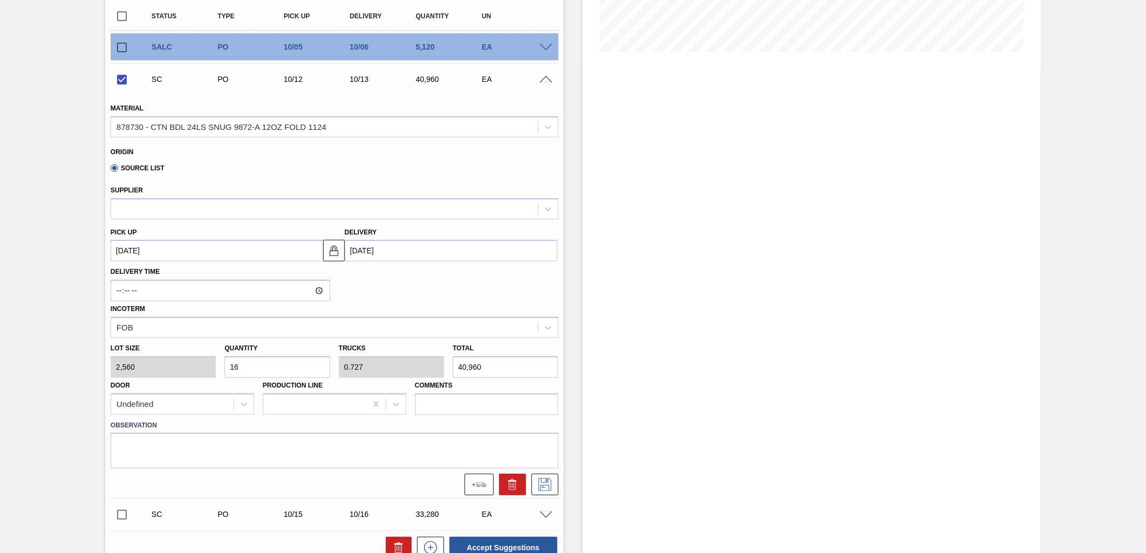
scroll to position [364, 0]
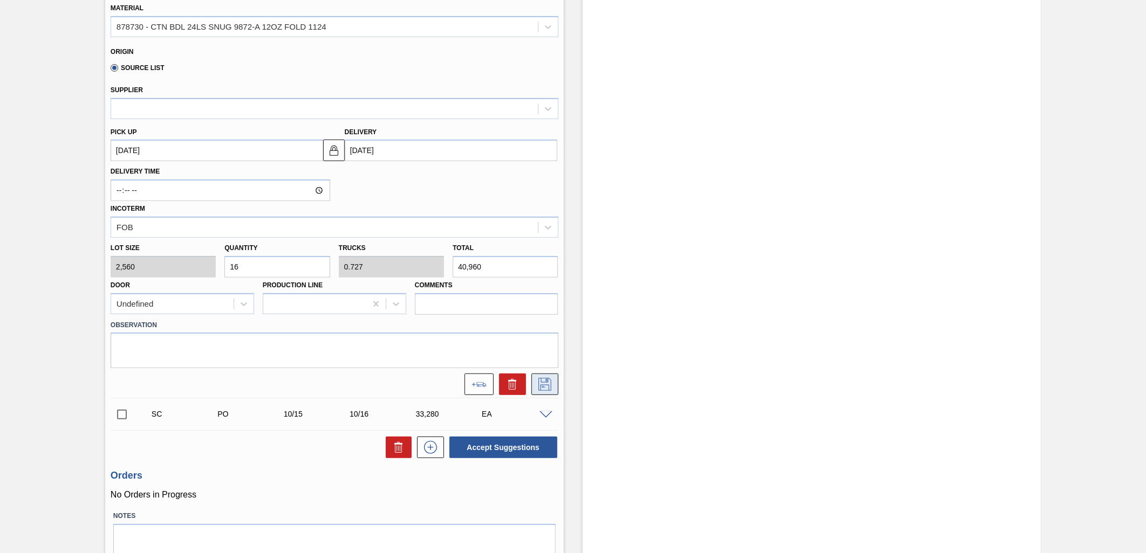
click at [538, 385] on icon at bounding box center [544, 384] width 17 height 13
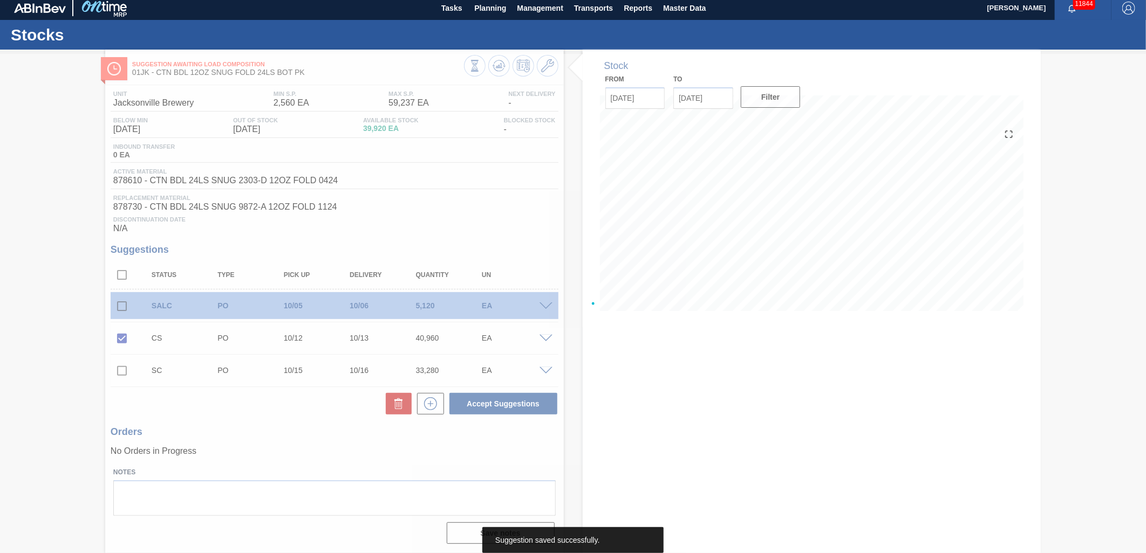
scroll to position [4, 0]
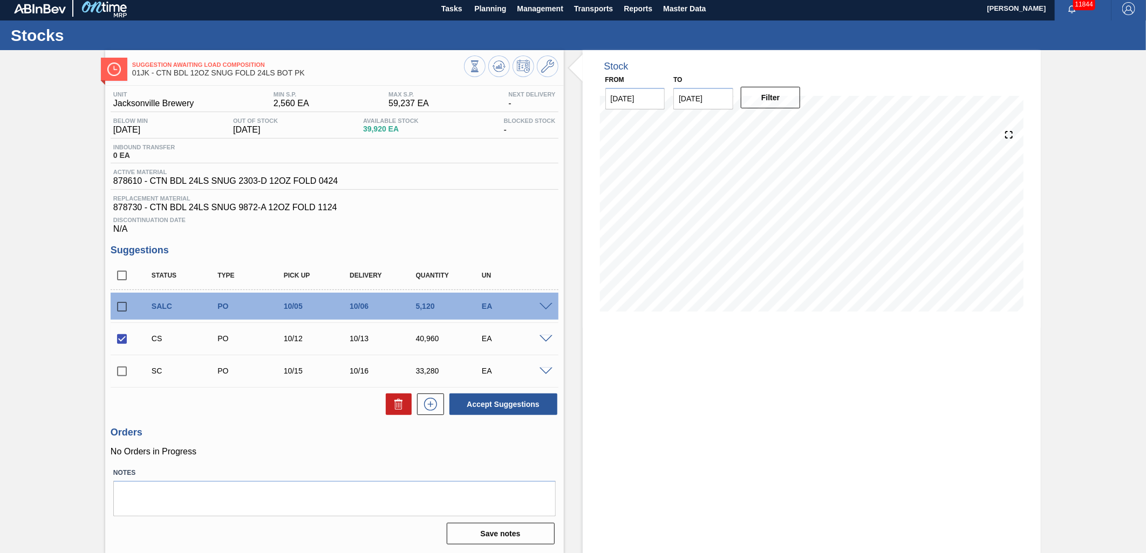
click at [548, 336] on span at bounding box center [545, 340] width 13 height 8
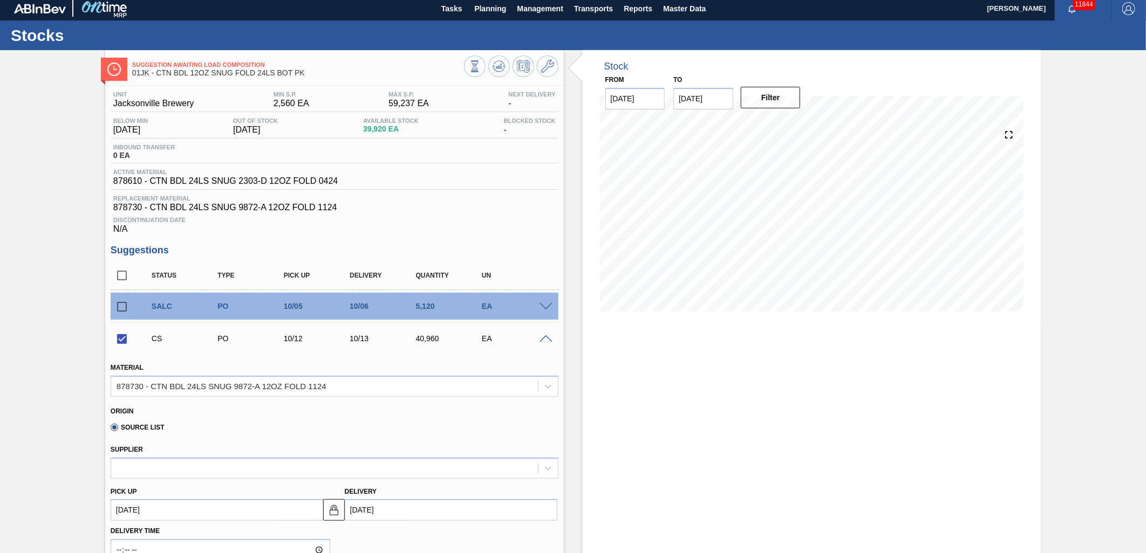
click at [542, 335] on div at bounding box center [548, 338] width 22 height 8
click at [542, 340] on span at bounding box center [545, 340] width 13 height 8
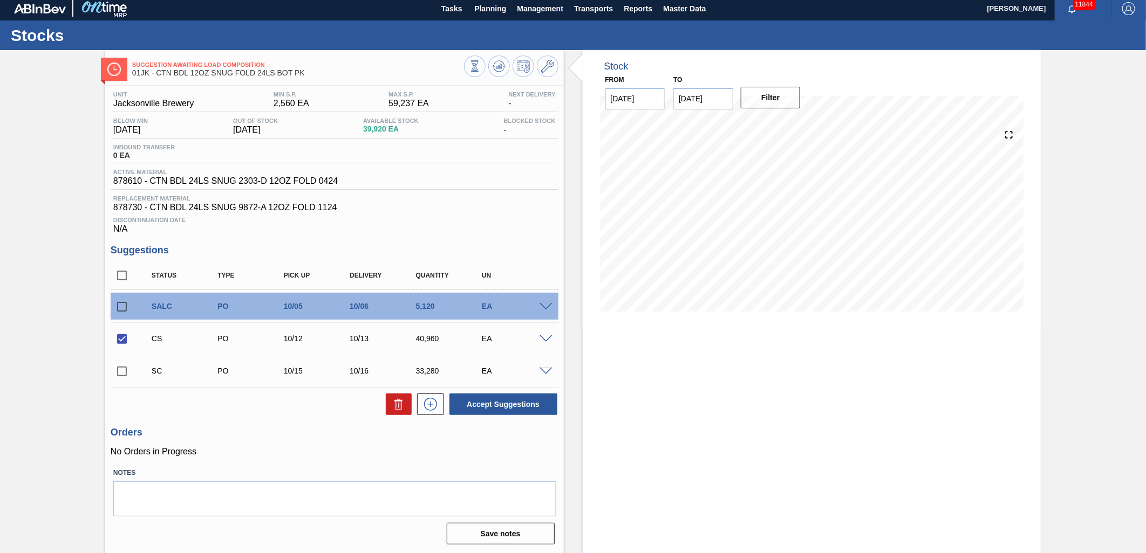
click at [542, 304] on span at bounding box center [545, 307] width 13 height 8
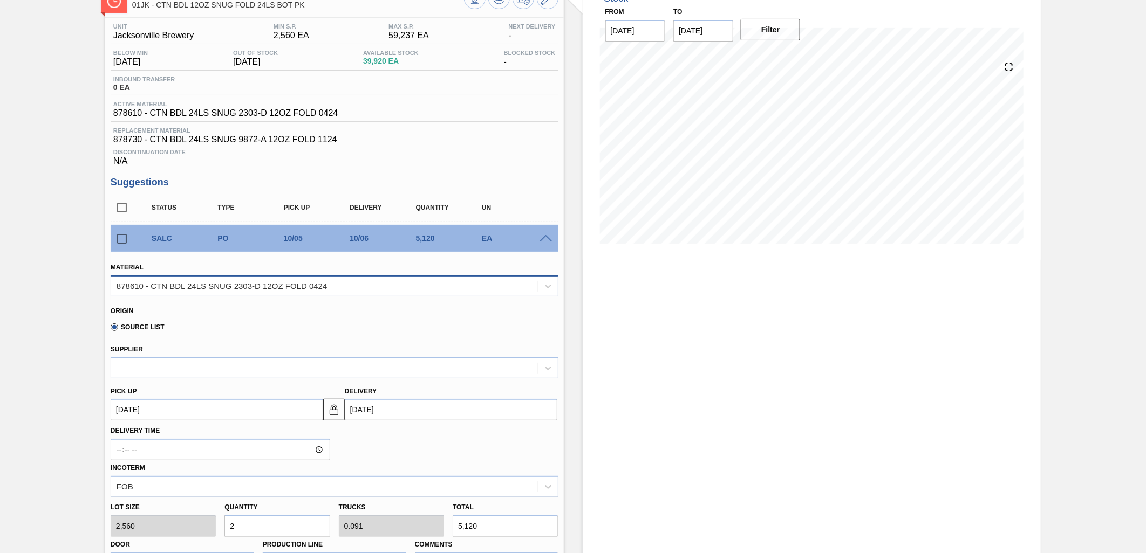
scroll to position [124, 0]
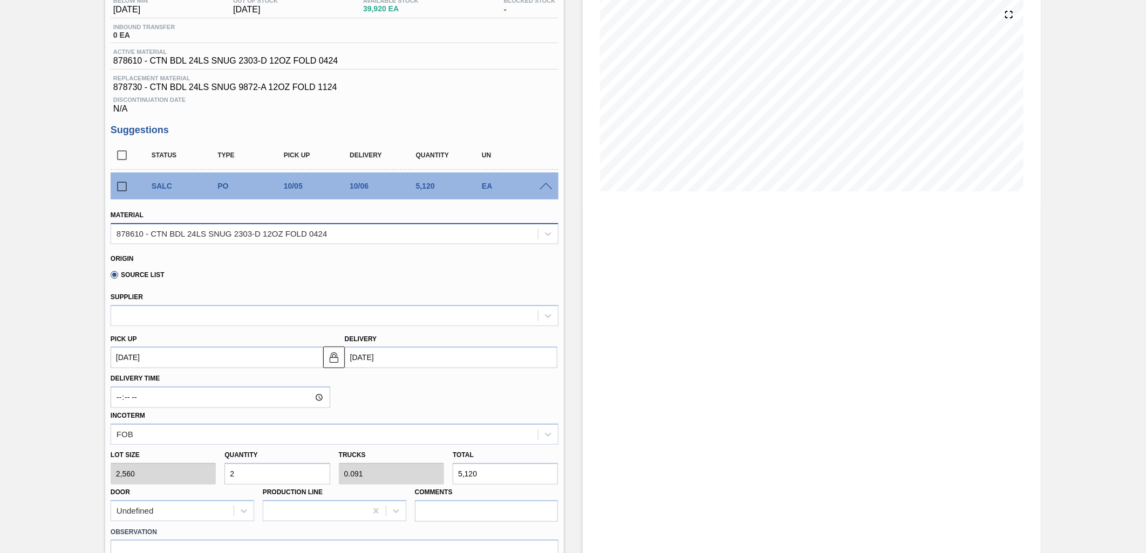
click at [522, 227] on div "878610 - CTN BDL 24LS SNUG 2303-D 12OZ FOLD 0424" at bounding box center [324, 234] width 427 height 16
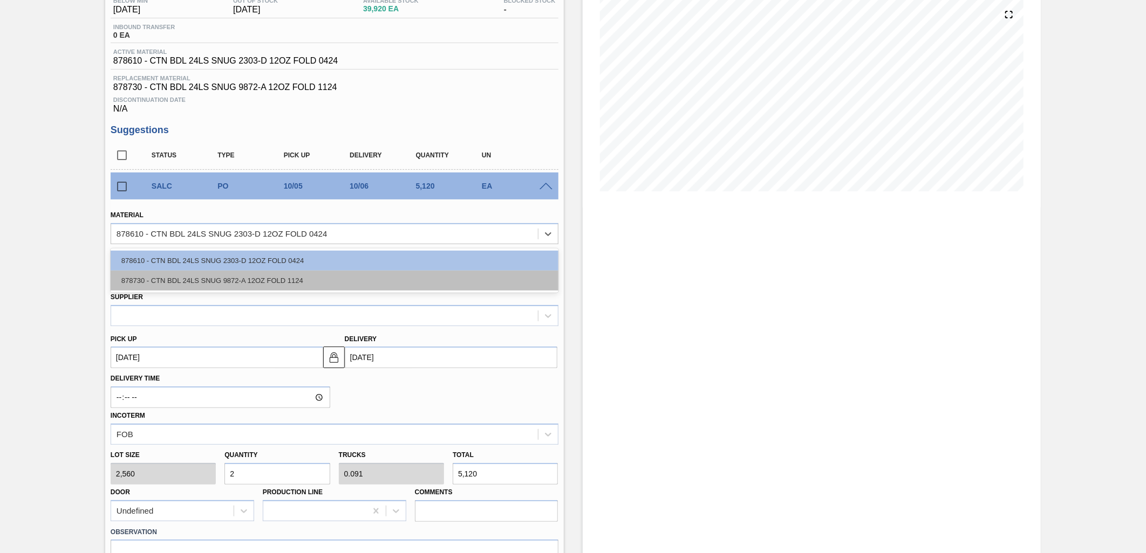
click at [476, 282] on div "878730 - CTN BDL 24LS SNUG 9872-A 12OZ FOLD 1124" at bounding box center [335, 281] width 448 height 20
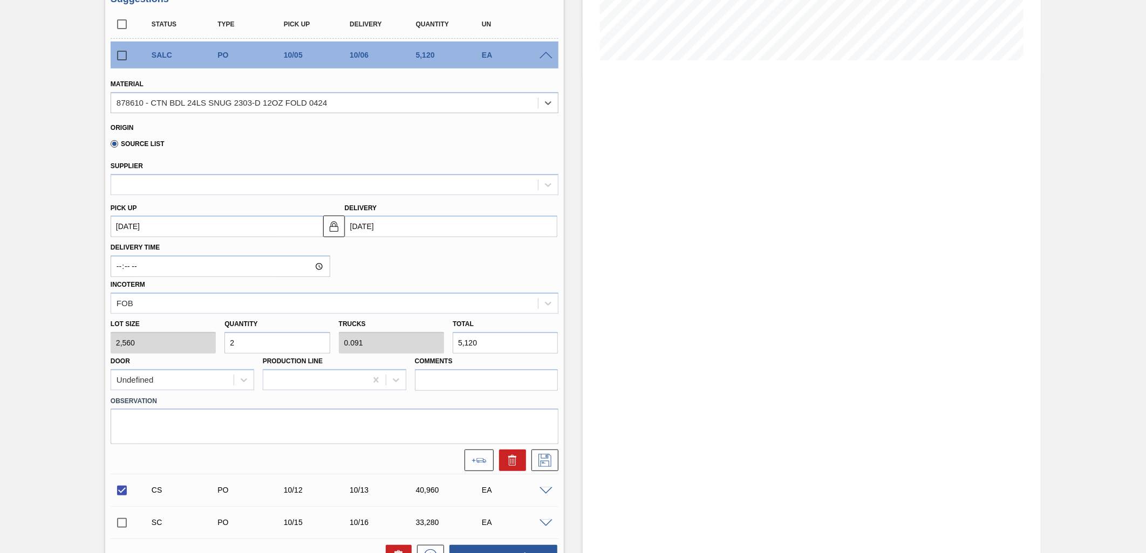
scroll to position [184, 0]
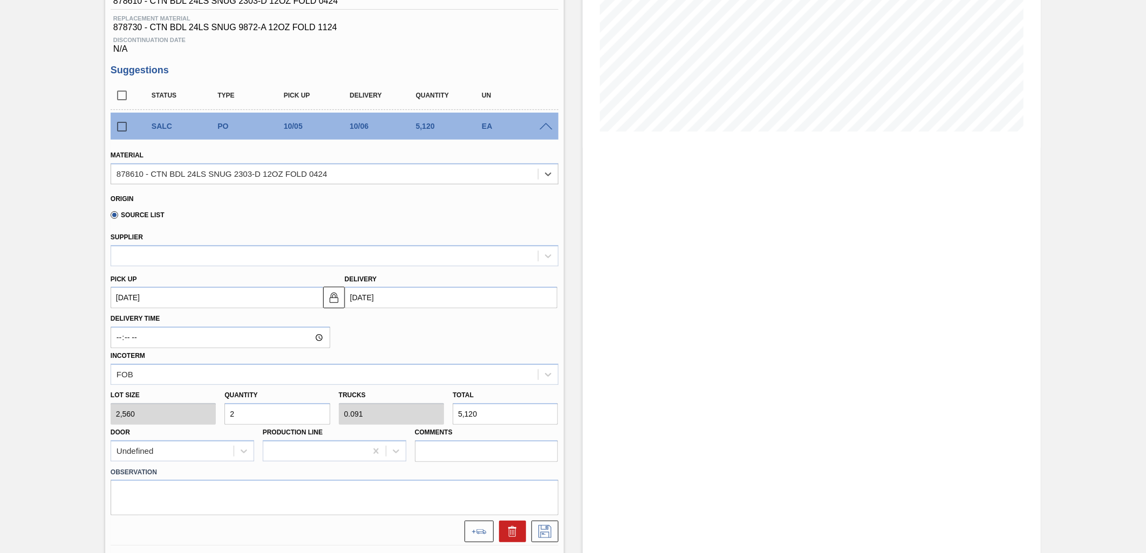
drag, startPoint x: 315, startPoint y: 428, endPoint x: 313, endPoint y: 418, distance: 10.4
click at [313, 421] on div "Lot size 2,560 Quantity 2 Trucks 0.091 Total 5,120 Door Undefined Production Li…" at bounding box center [334, 423] width 456 height 77
click at [313, 417] on input "2" at bounding box center [276, 415] width 105 height 22
click at [313, 416] on input "2" at bounding box center [276, 415] width 105 height 22
click at [189, 414] on div "Lot size 2,560 Quantity 2 Trucks 0.091 Total 5,120 Door Undefined Production Li…" at bounding box center [334, 423] width 456 height 77
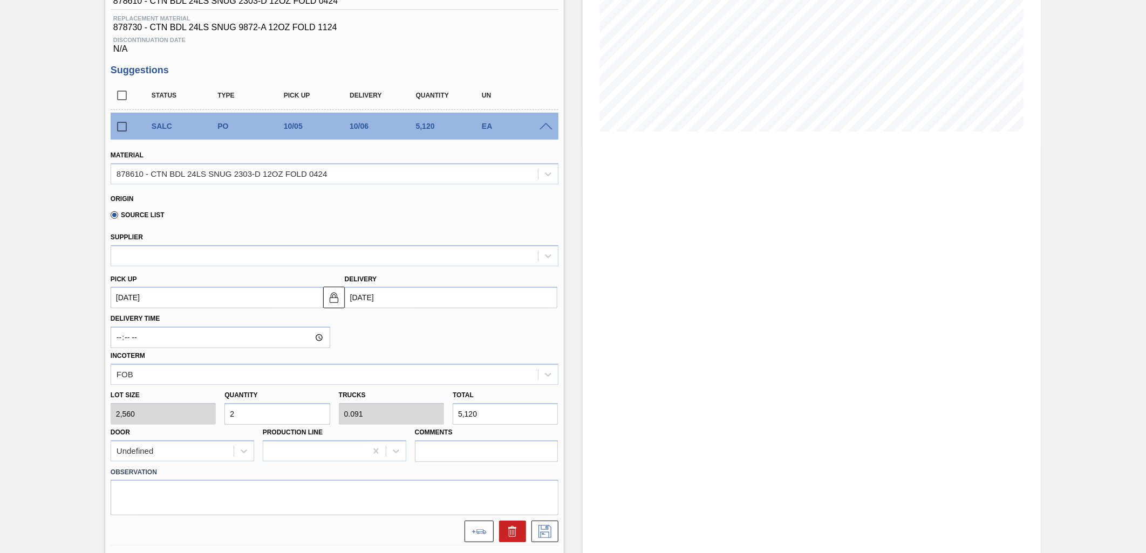
type input "8"
type input "0.364"
type input "20,480"
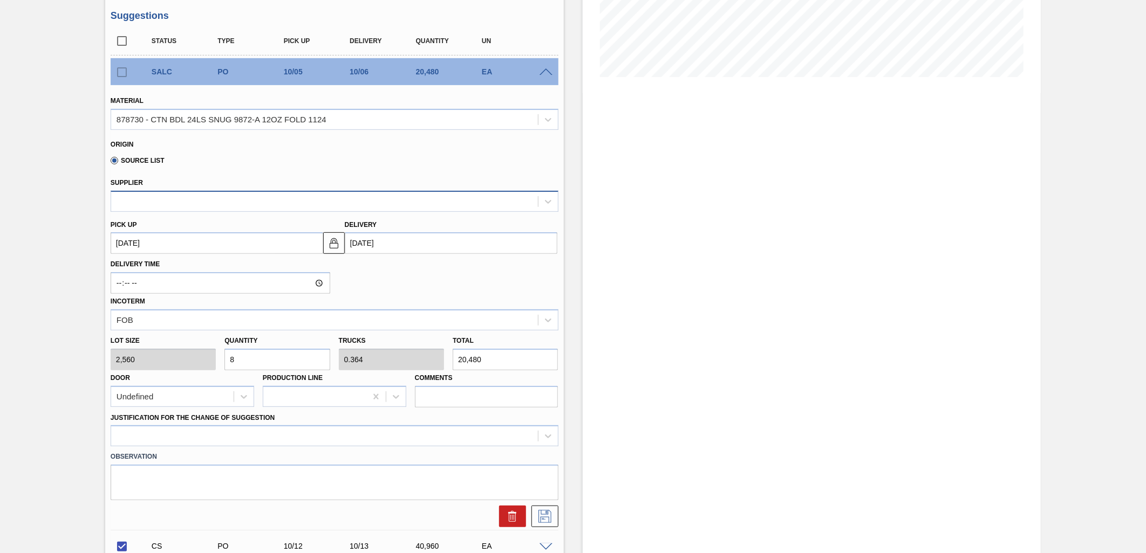
scroll to position [364, 0]
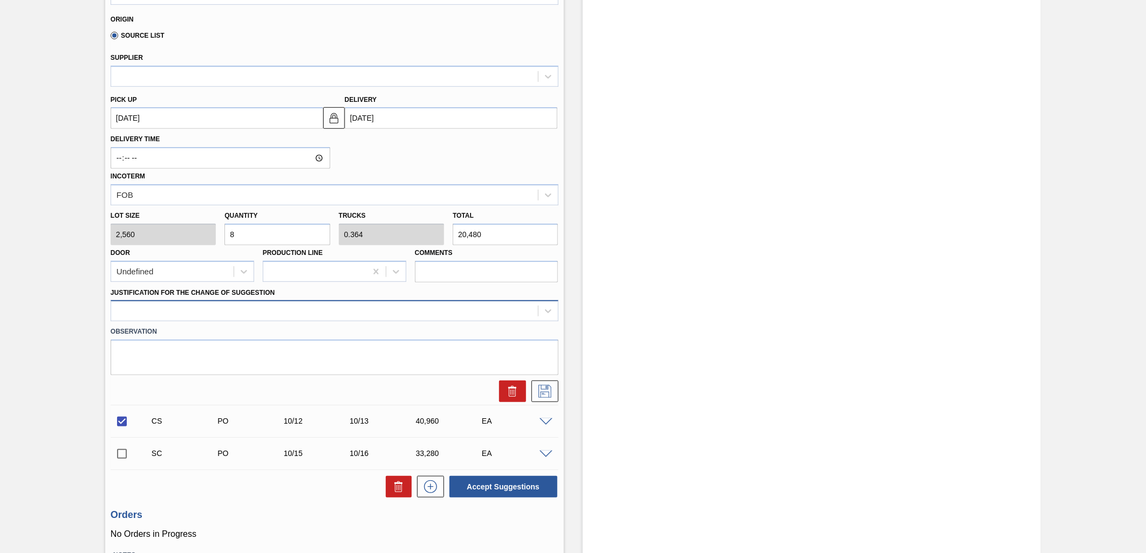
type input "8"
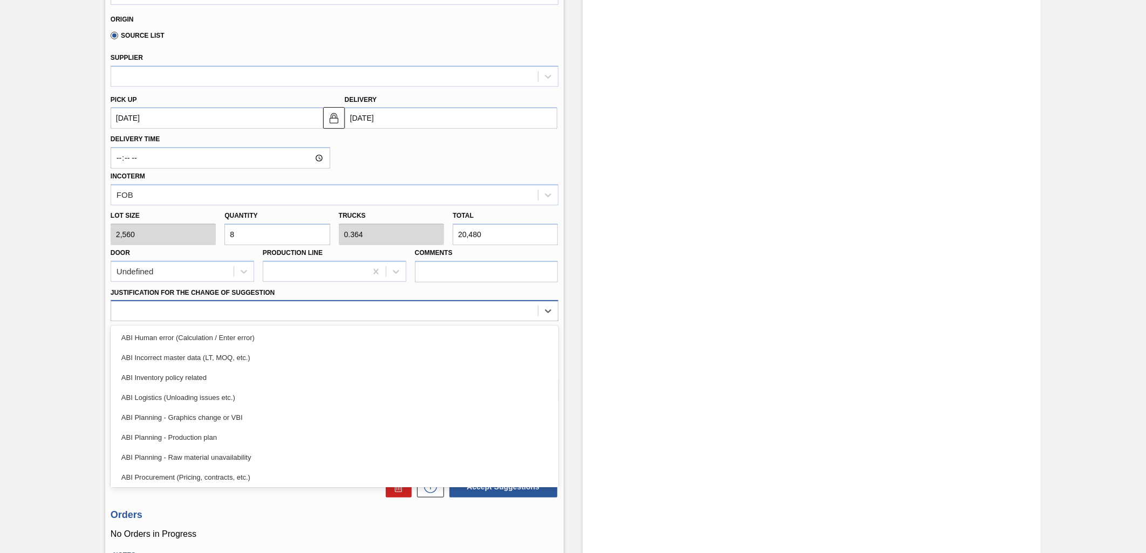
click at [364, 305] on div at bounding box center [324, 312] width 427 height 16
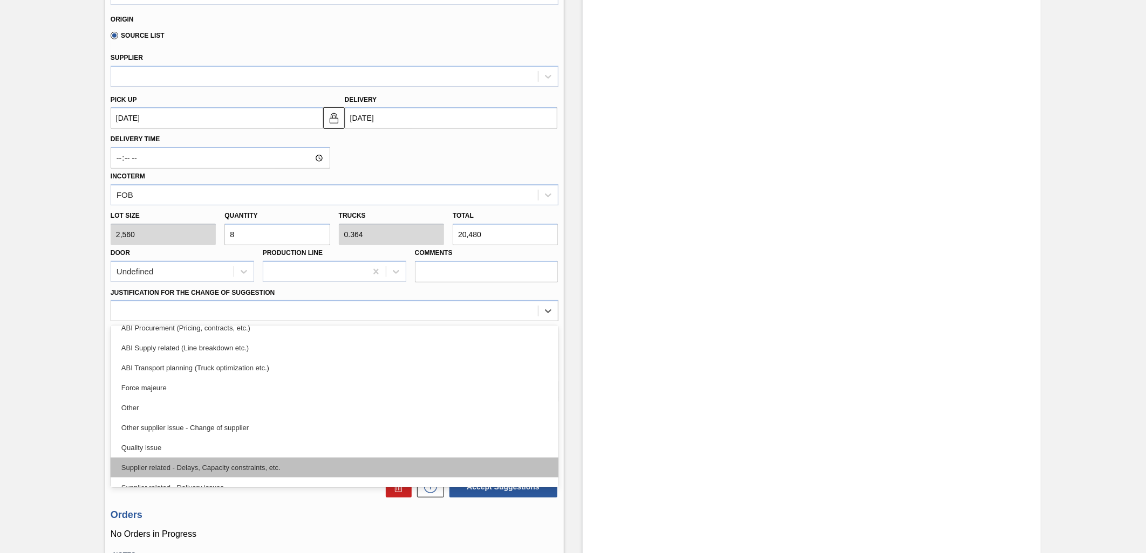
scroll to position [82, 0]
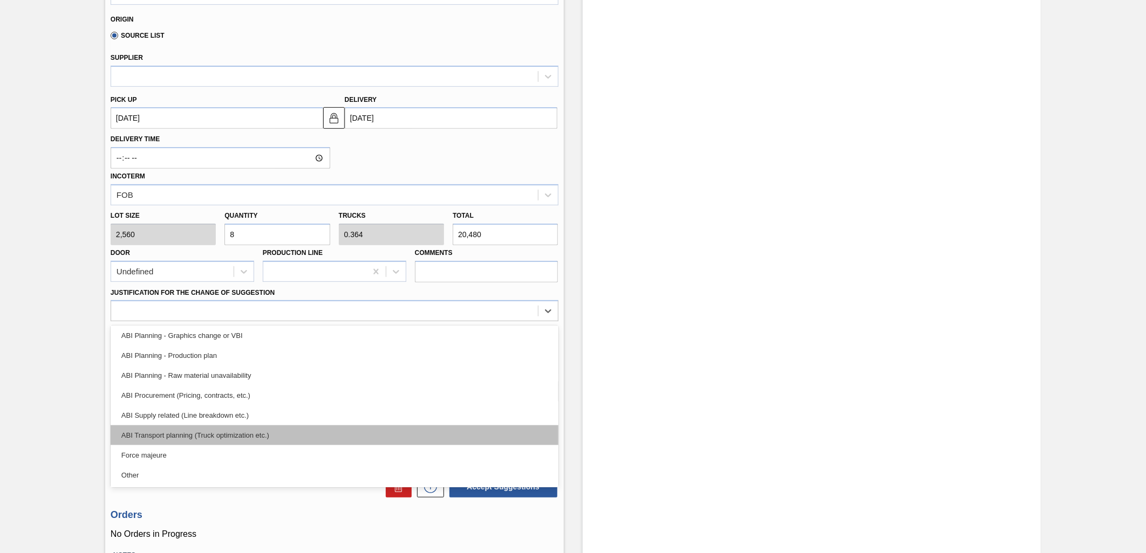
click at [258, 426] on div "ABI Transport planning (Truck optimization etc.)" at bounding box center [335, 436] width 448 height 20
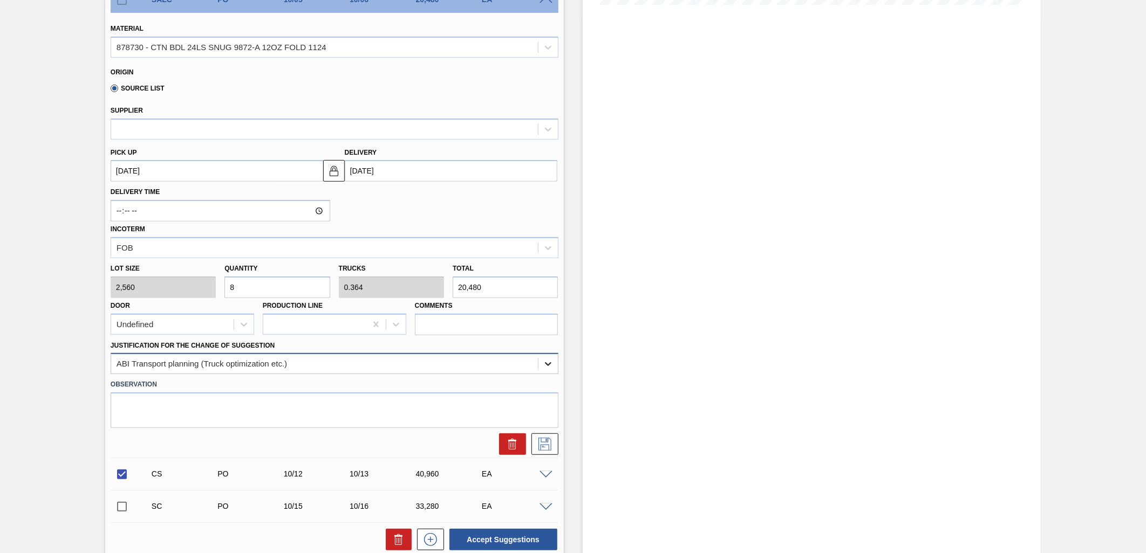
scroll to position [244, 0]
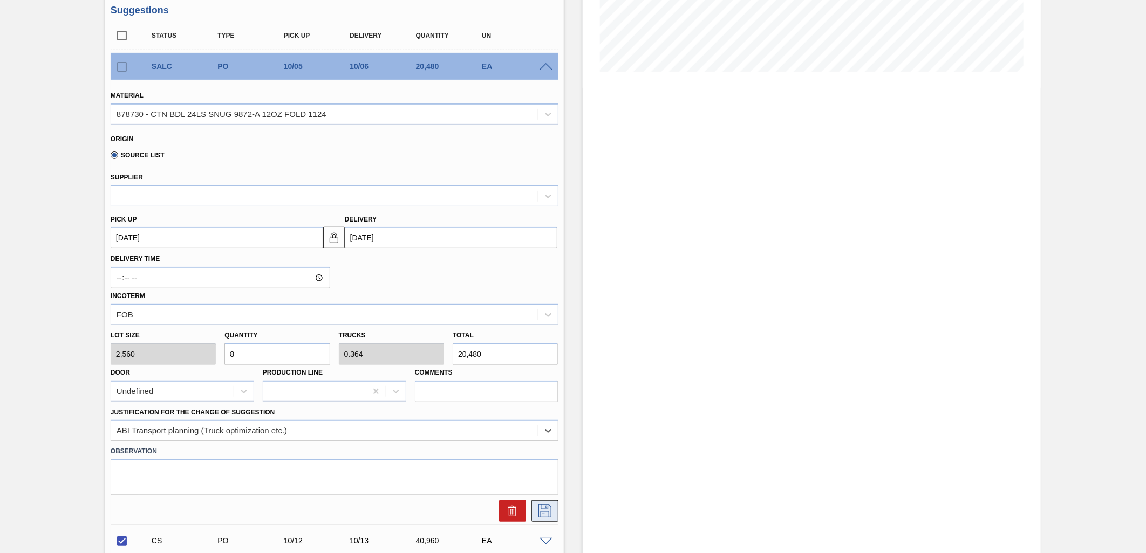
click at [545, 516] on button at bounding box center [544, 512] width 27 height 22
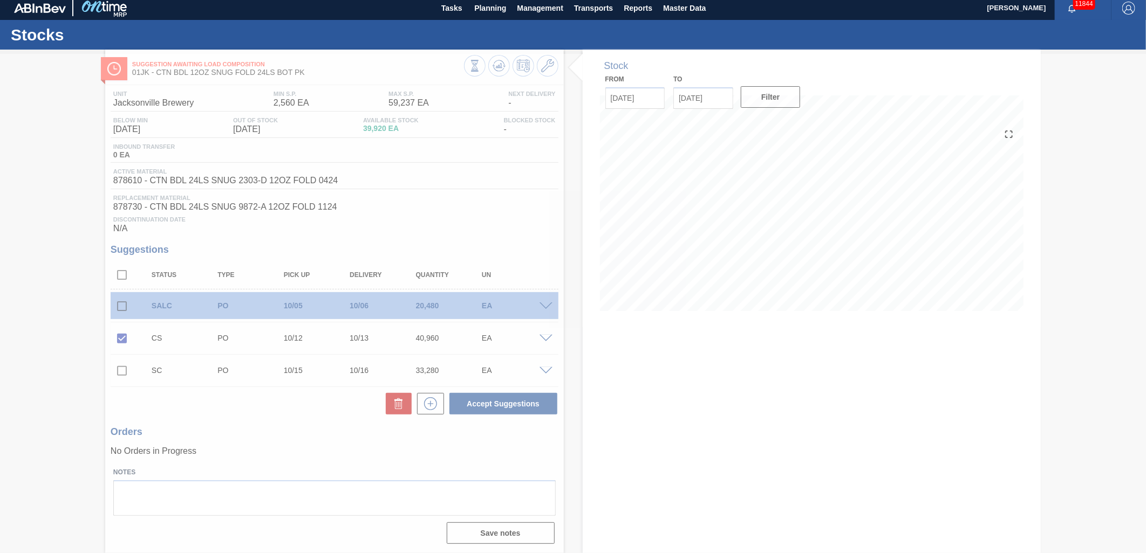
scroll to position [4, 0]
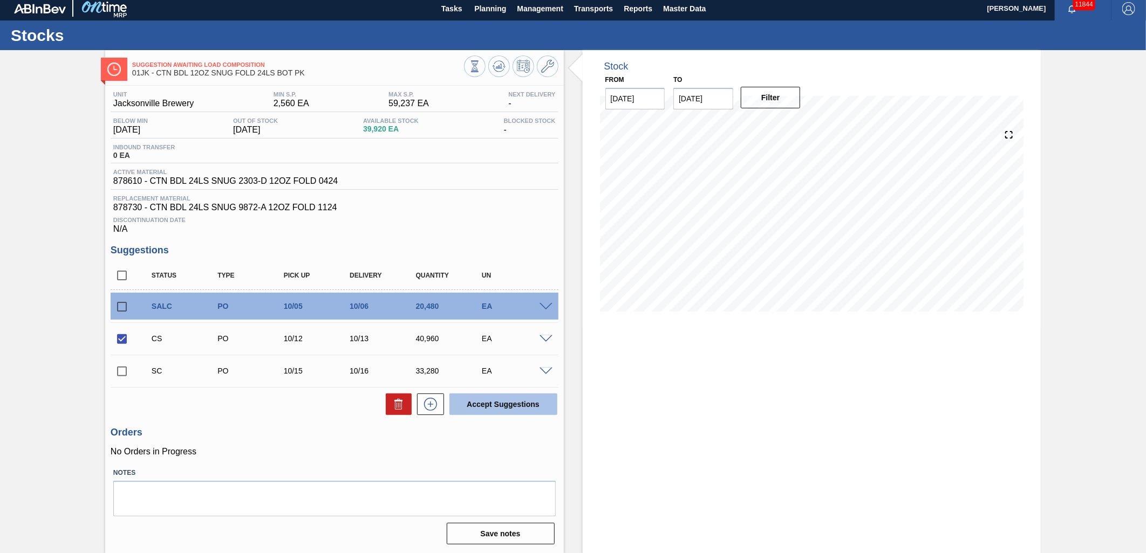
click at [494, 406] on button "Accept Suggestions" at bounding box center [503, 405] width 108 height 22
checkbox input "false"
click at [543, 340] on span at bounding box center [545, 340] width 13 height 8
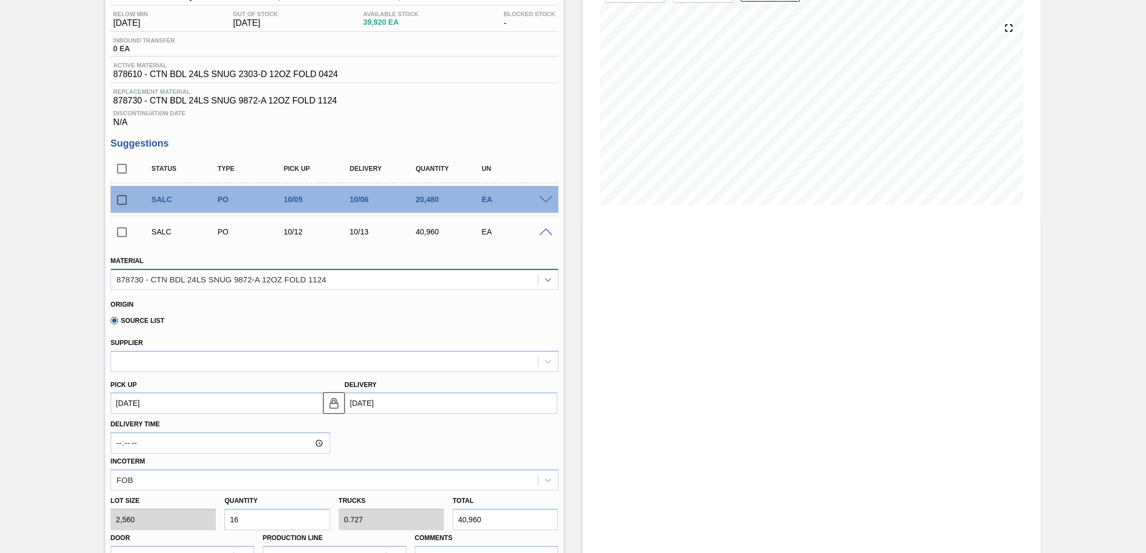
scroll to position [46, 0]
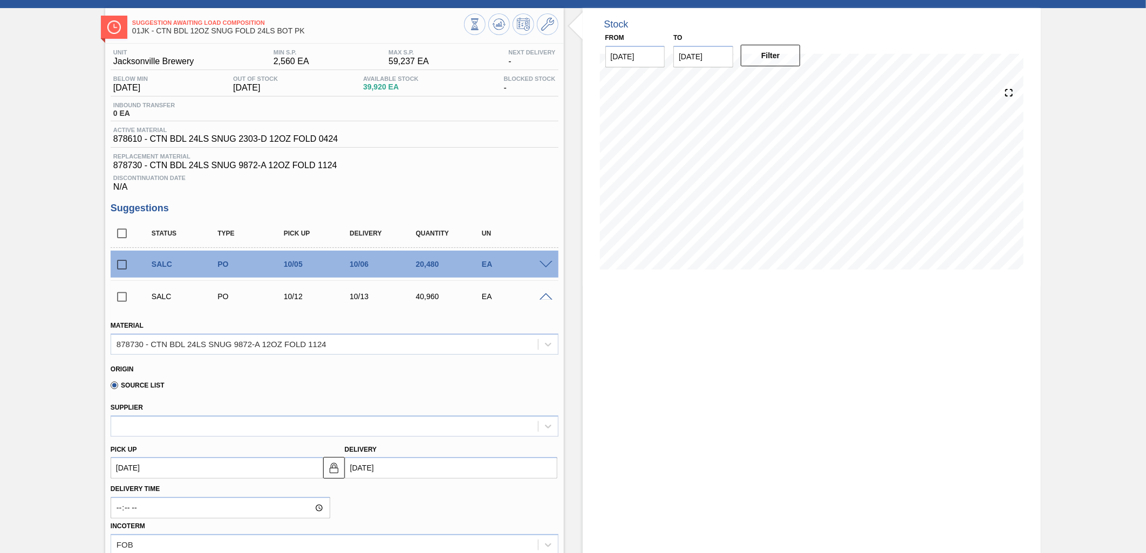
click at [541, 302] on div "SALC PO 10/12 10/13 40,960 EA" at bounding box center [335, 296] width 448 height 27
click at [541, 297] on span at bounding box center [545, 297] width 13 height 8
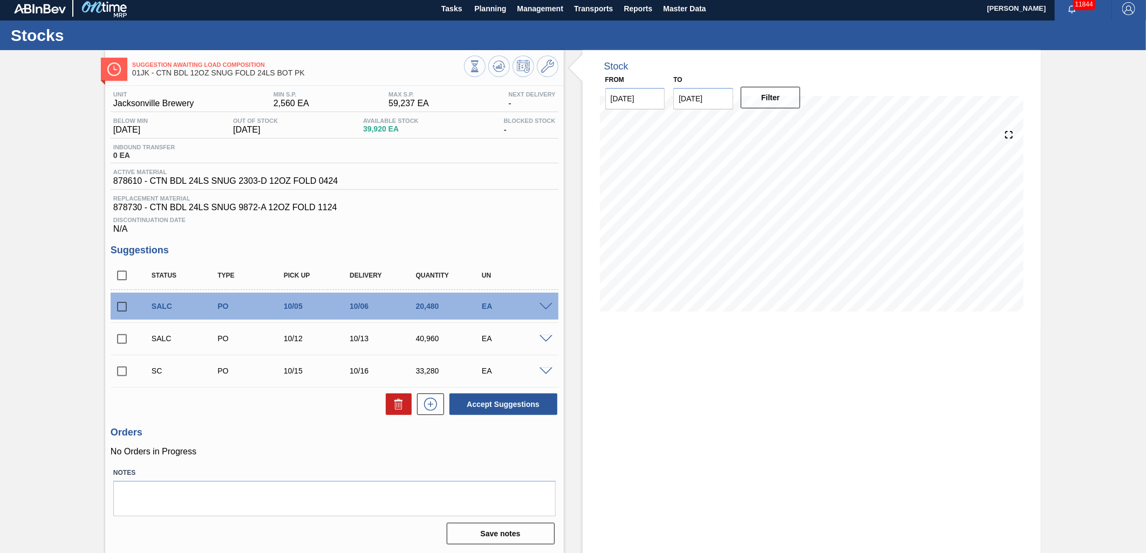
click at [542, 311] on div "SALC PO 10/05 10/06 20,480 EA" at bounding box center [335, 306] width 448 height 27
click at [542, 306] on span at bounding box center [545, 307] width 13 height 8
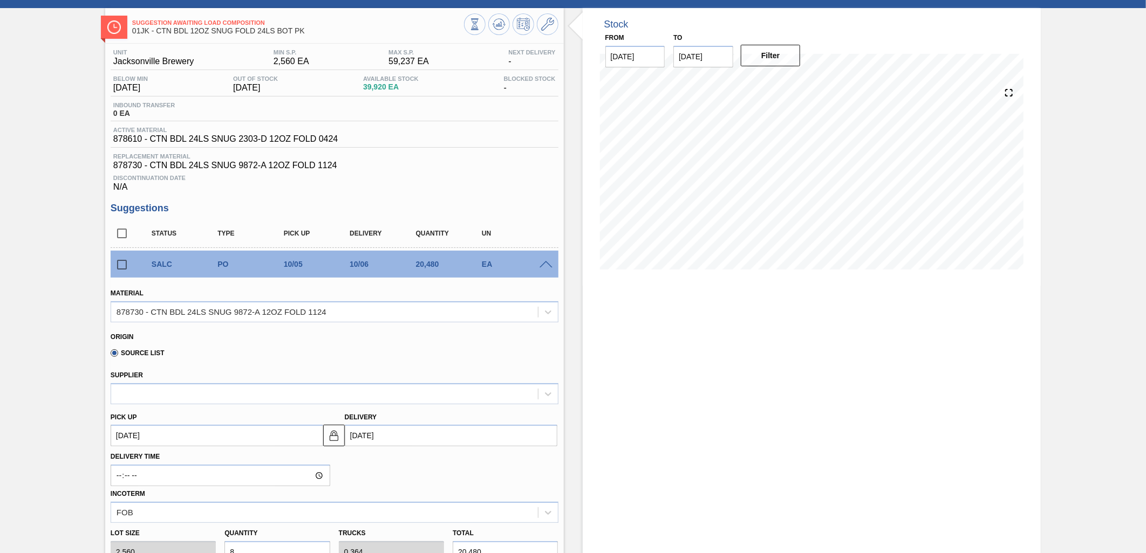
click at [543, 264] on span at bounding box center [545, 265] width 13 height 8
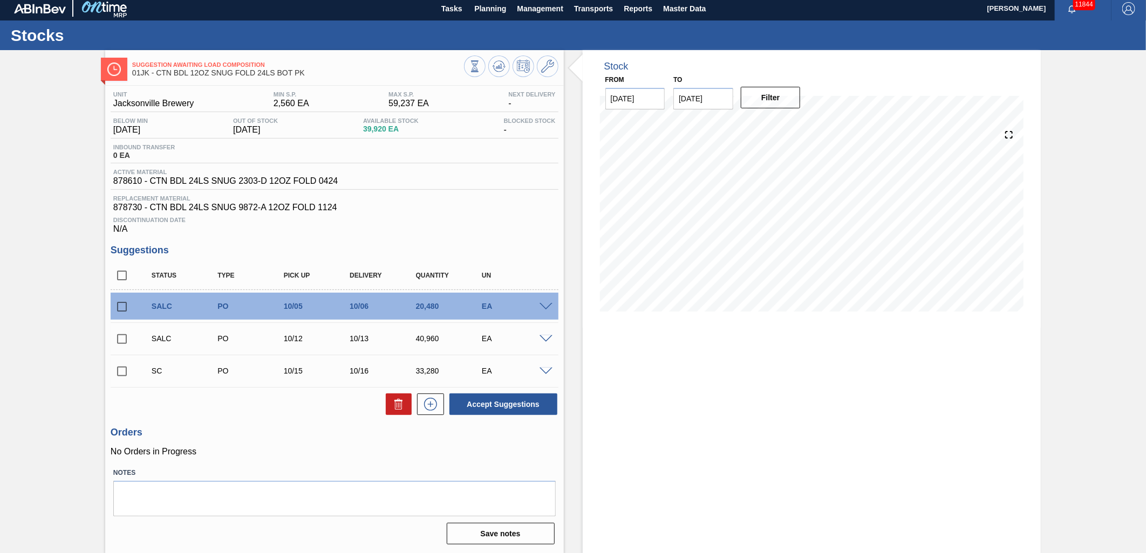
click at [541, 340] on span at bounding box center [545, 340] width 13 height 8
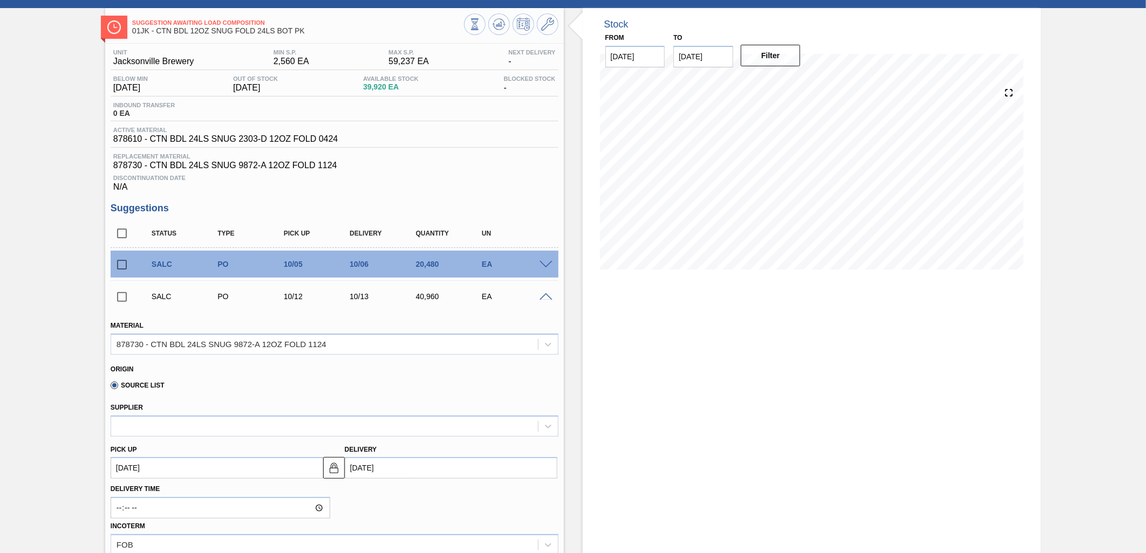
click at [543, 292] on div at bounding box center [548, 296] width 22 height 8
click at [543, 297] on span at bounding box center [545, 297] width 13 height 8
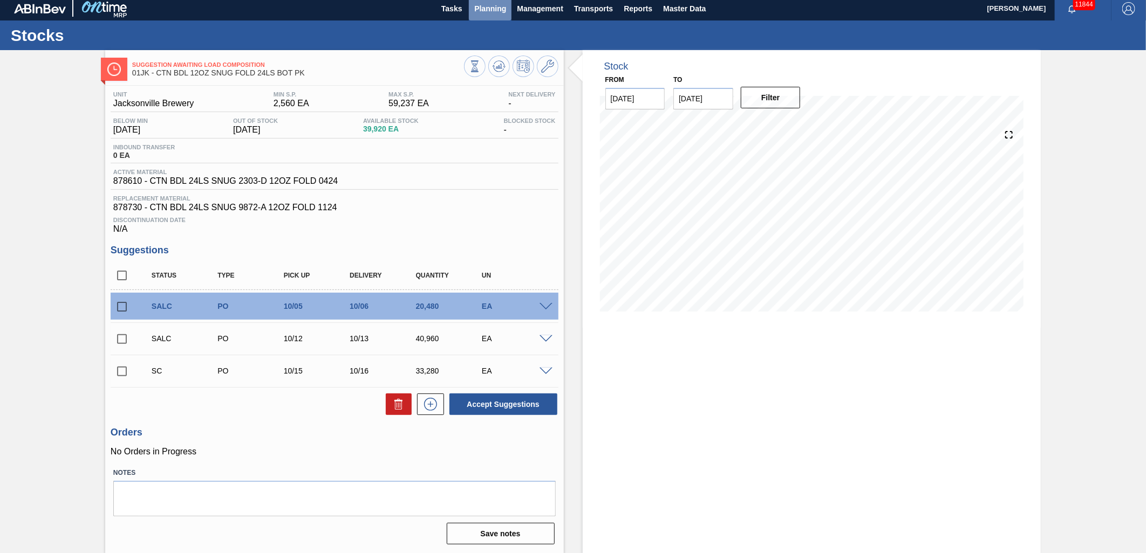
click at [506, 6] on button "Planning" at bounding box center [490, 8] width 43 height 24
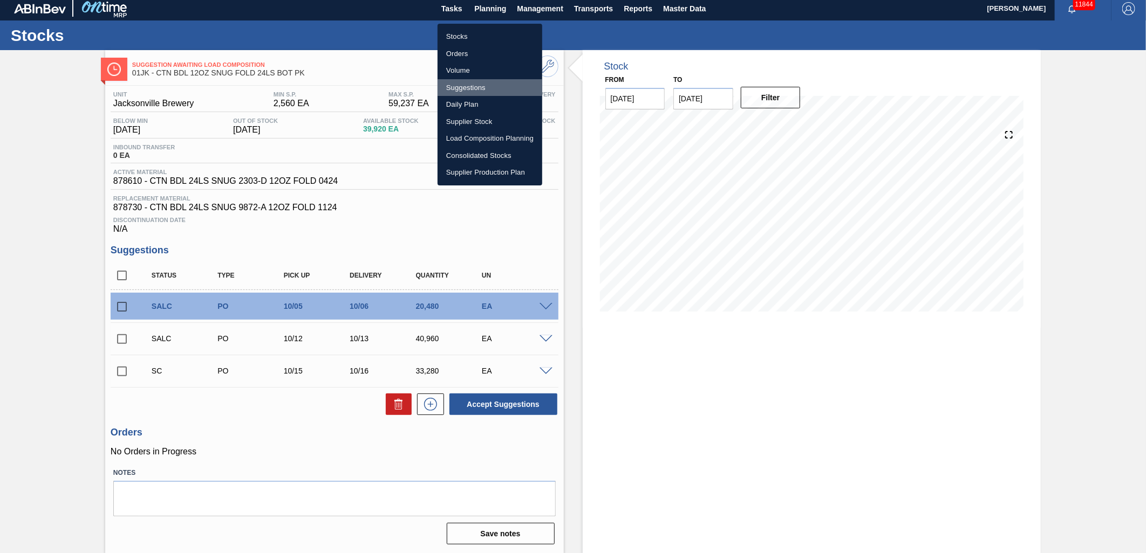
click at [478, 85] on li "Suggestions" at bounding box center [489, 87] width 105 height 17
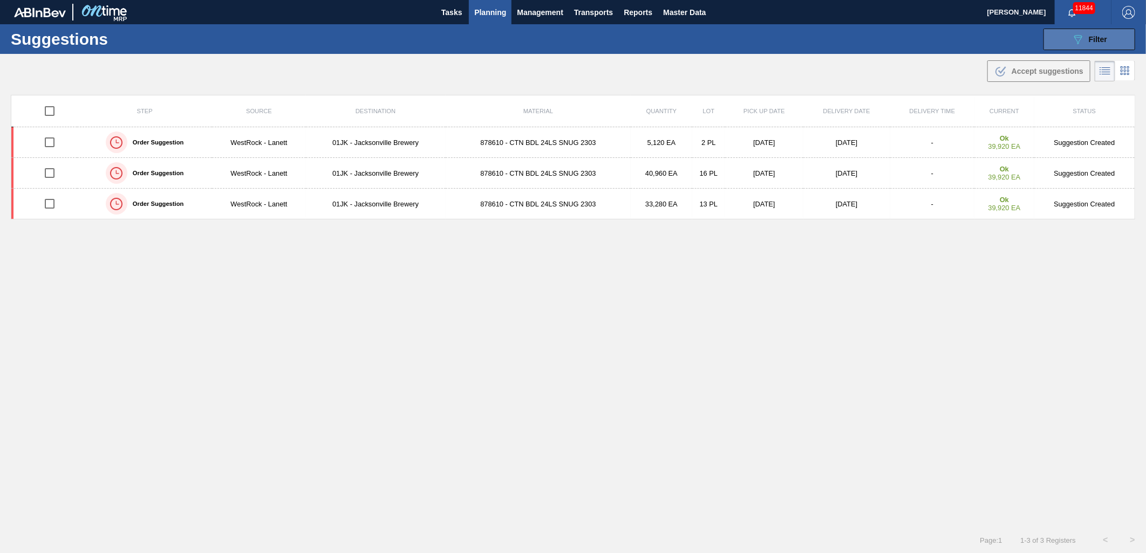
click at [1113, 39] on button "089F7B8B-B2A5-4AFE-B5C0-19BA573D28AC Filter" at bounding box center [1089, 40] width 92 height 22
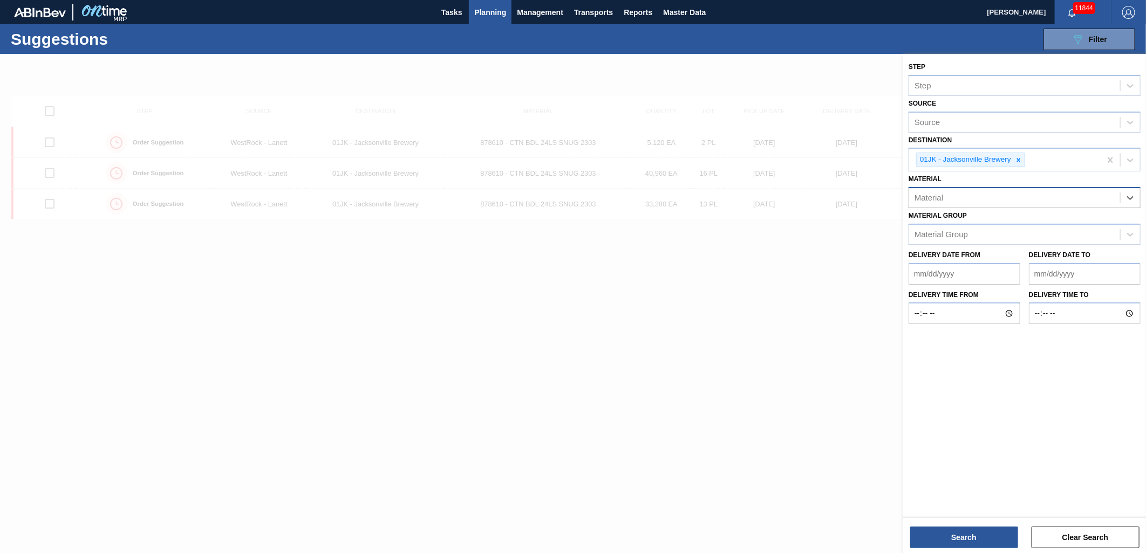
click at [991, 195] on div "Material" at bounding box center [1014, 198] width 211 height 16
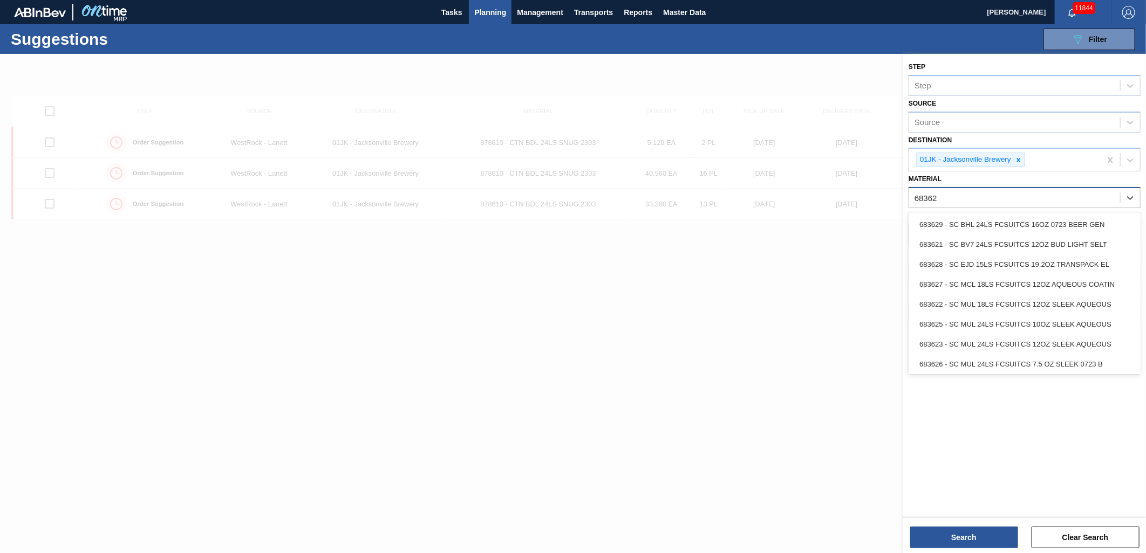
type input "683623"
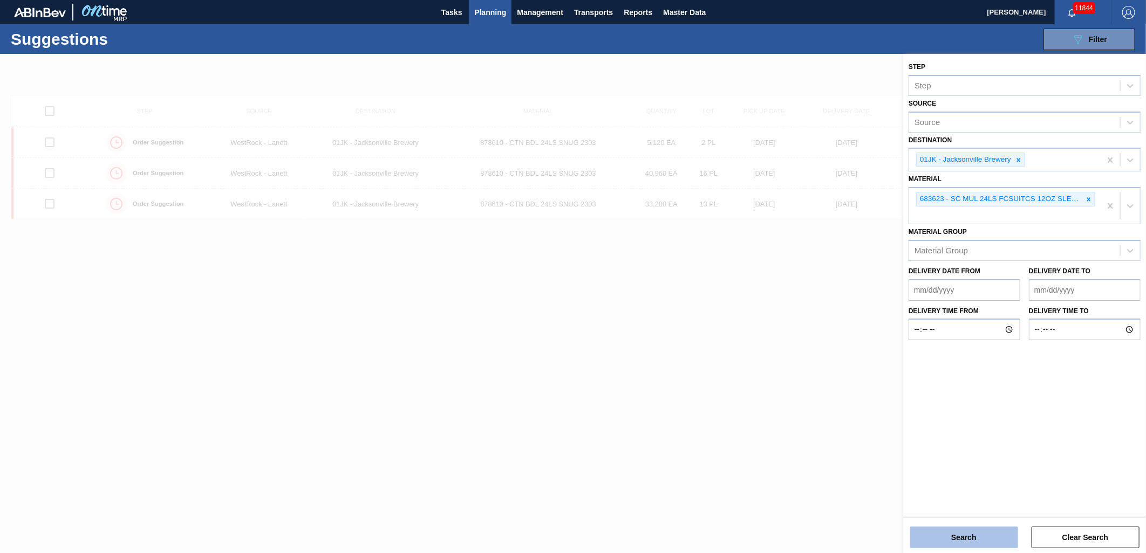
click at [975, 535] on button "Search" at bounding box center [964, 538] width 108 height 22
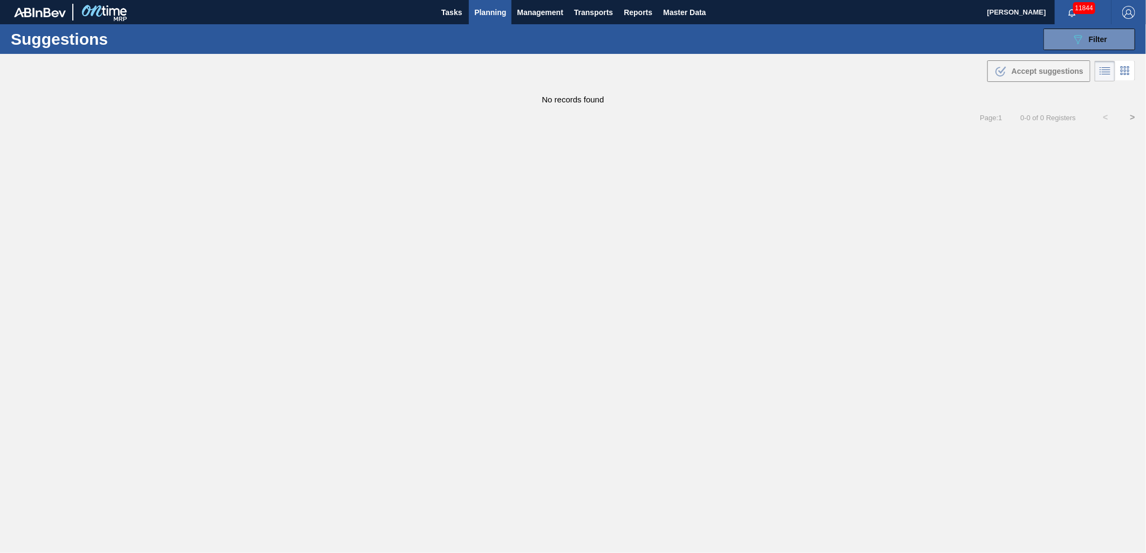
click at [503, 6] on span "Planning" at bounding box center [490, 12] width 32 height 13
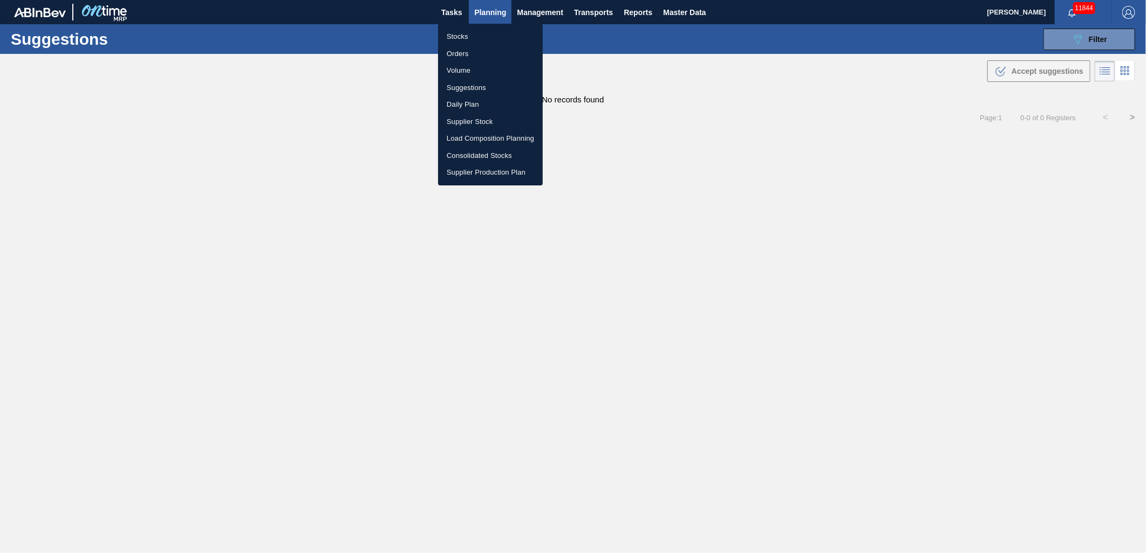
drag, startPoint x: 468, startPoint y: 39, endPoint x: 739, endPoint y: 52, distance: 271.6
click at [468, 39] on li "Stocks" at bounding box center [490, 36] width 105 height 17
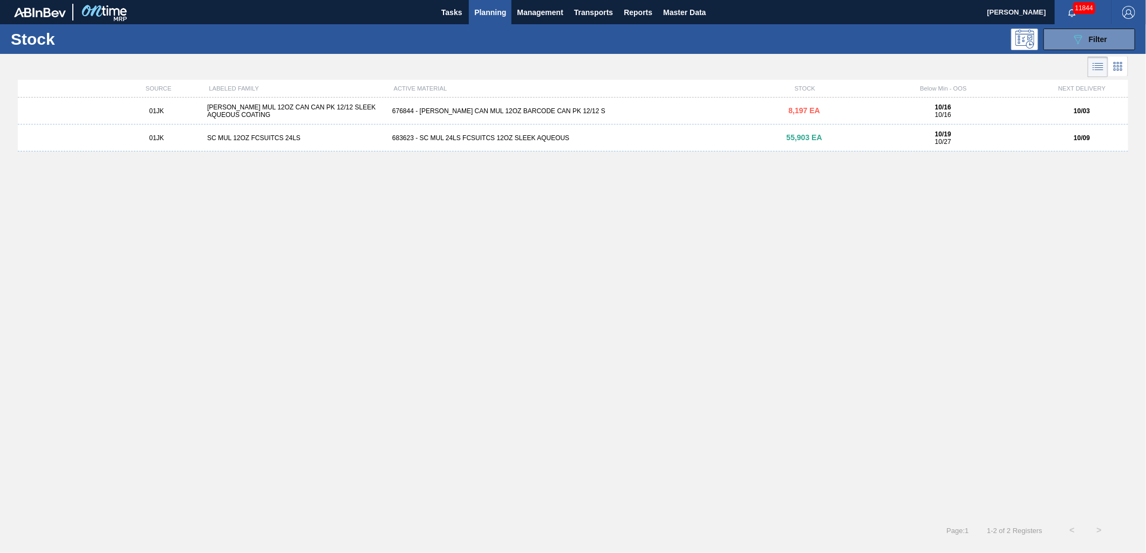
click at [441, 139] on div "683623 - SC MUL 24LS FCSUITCS 12OZ SLEEK AQUEOUS" at bounding box center [573, 138] width 370 height 8
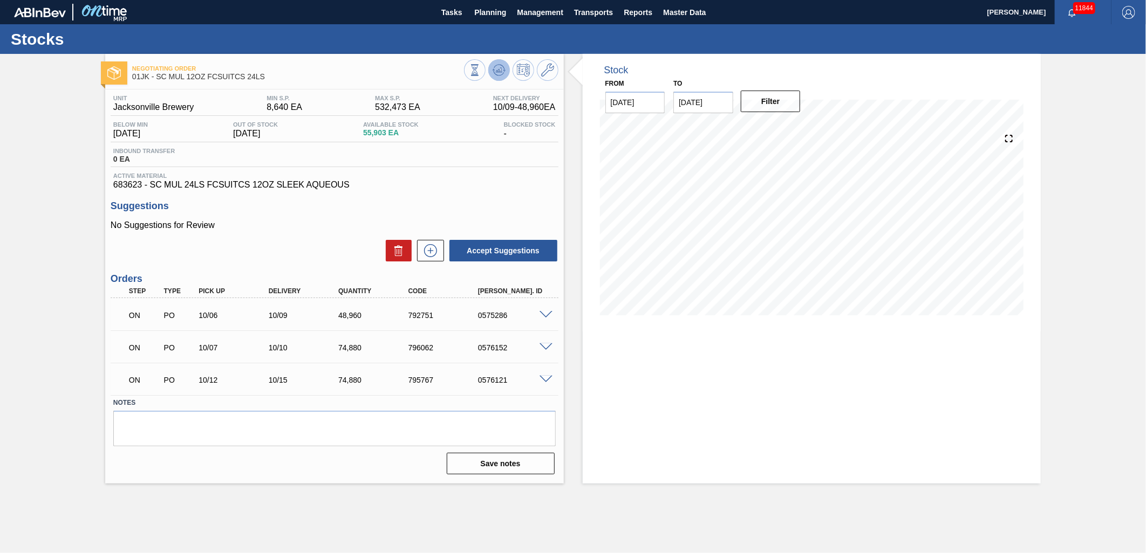
click at [497, 69] on icon at bounding box center [499, 70] width 13 height 13
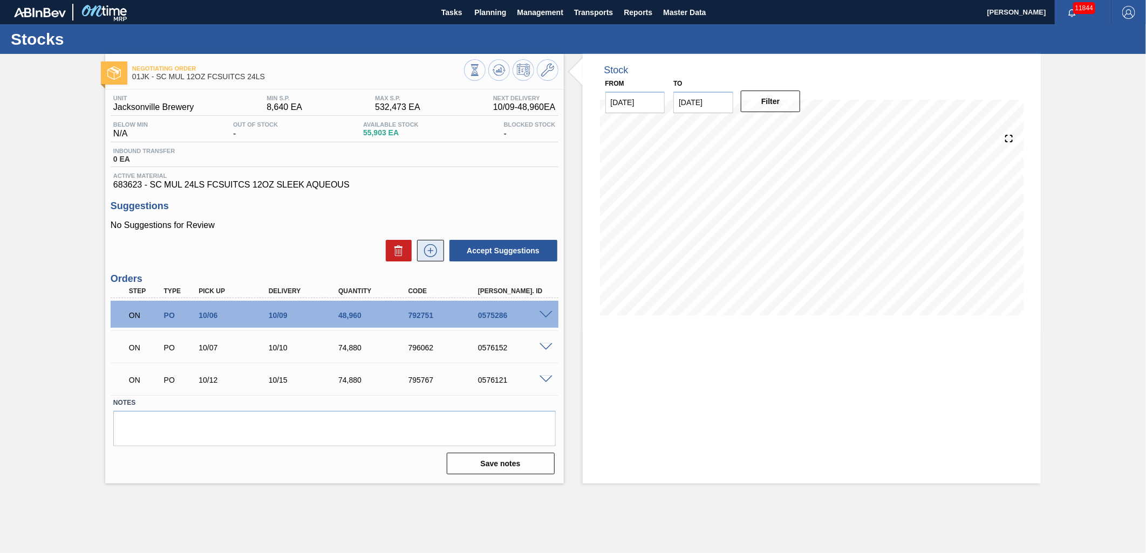
click at [435, 251] on icon at bounding box center [430, 250] width 17 height 13
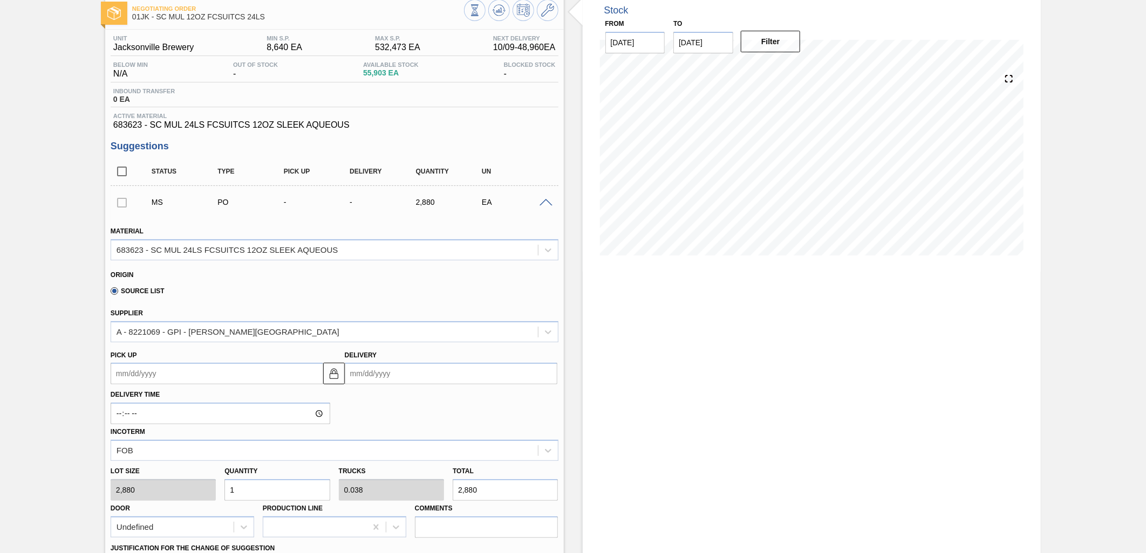
scroll to position [120, 0]
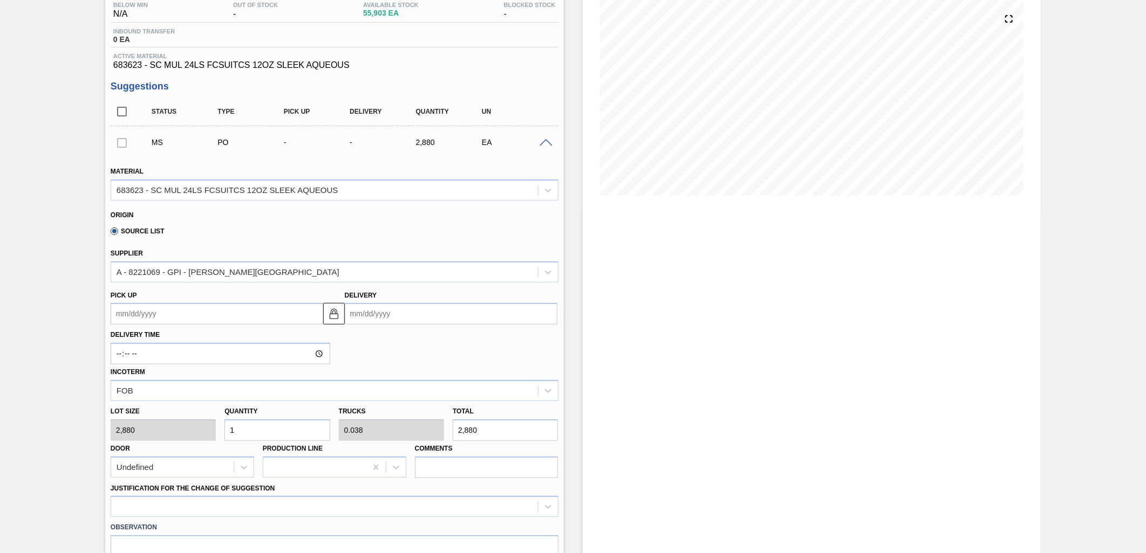
click at [275, 426] on input "1" at bounding box center [276, 431] width 105 height 22
type input "2"
type input "0.077"
type input "5,760"
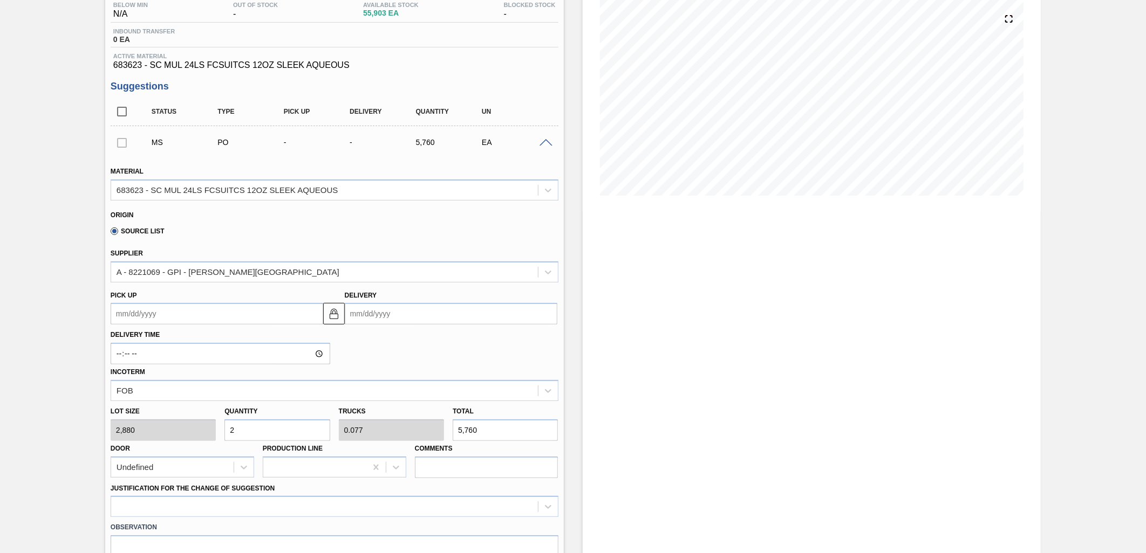
type input "26"
type input "1"
type input "74,880"
type input "26"
click at [406, 320] on input "Delivery" at bounding box center [451, 314] width 213 height 22
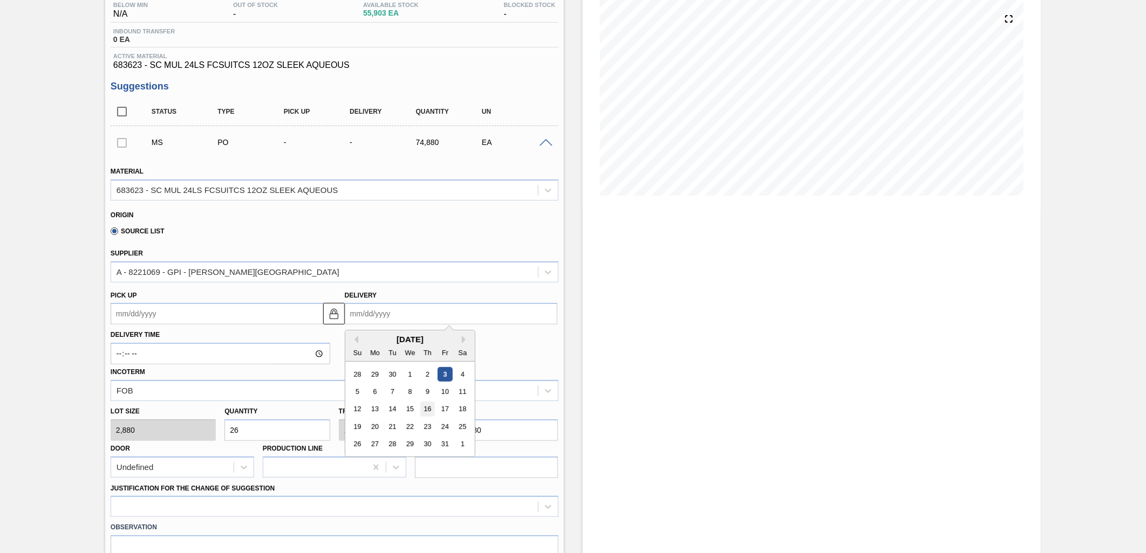
click at [428, 411] on div "16" at bounding box center [427, 409] width 15 height 15
type up105276586 "[DATE]"
type input "[DATE]"
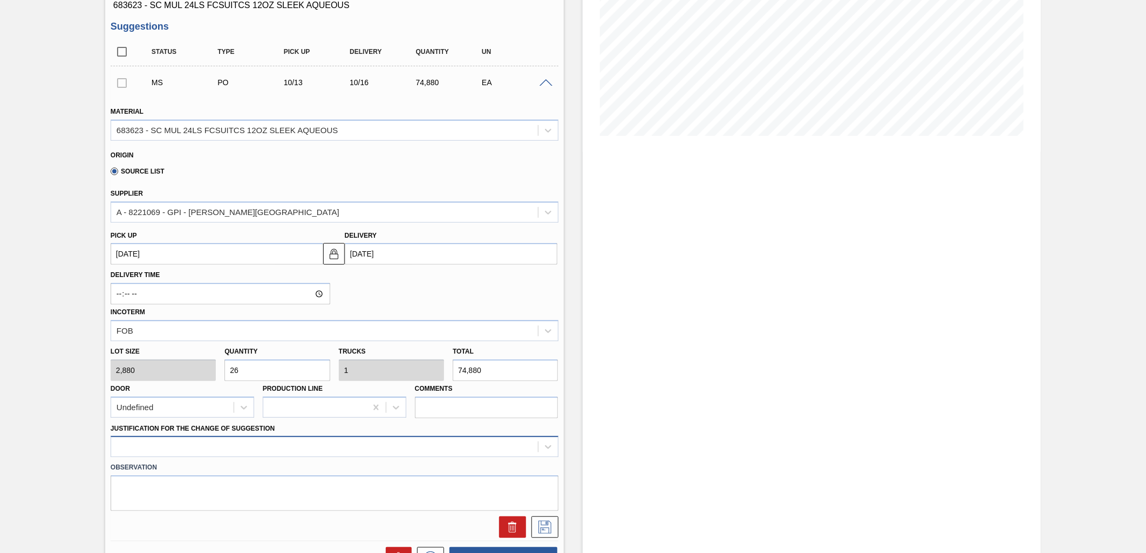
click at [347, 443] on div at bounding box center [335, 446] width 448 height 21
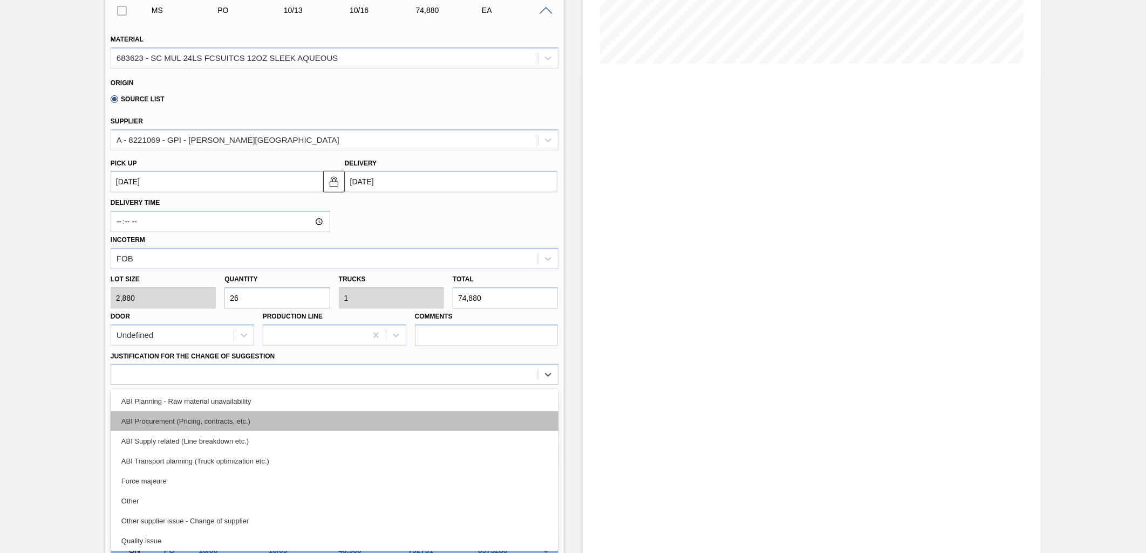
scroll to position [60, 0]
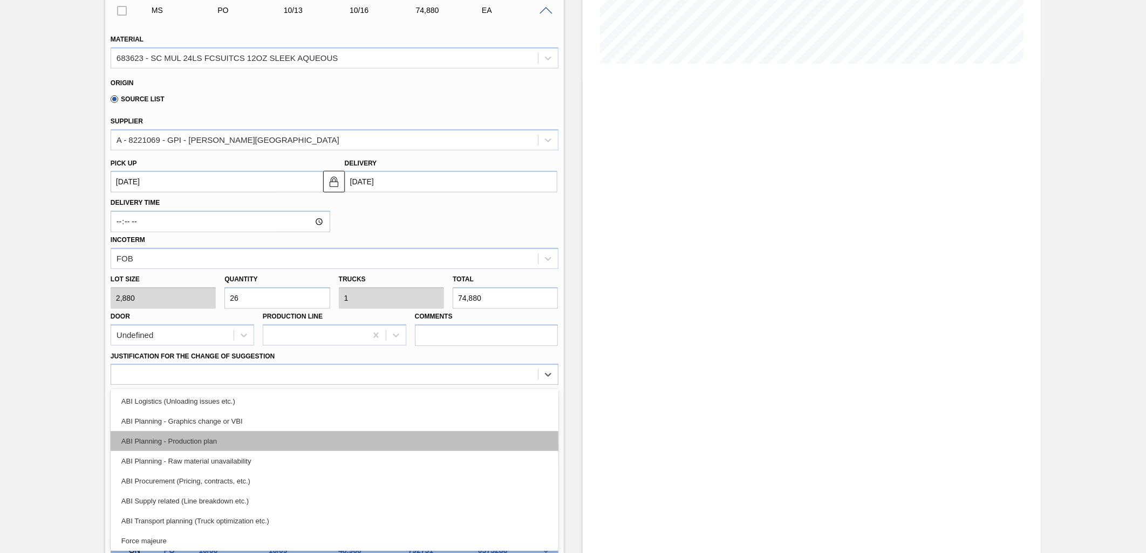
click at [211, 437] on div "ABI Planning - Production plan" at bounding box center [335, 442] width 448 height 20
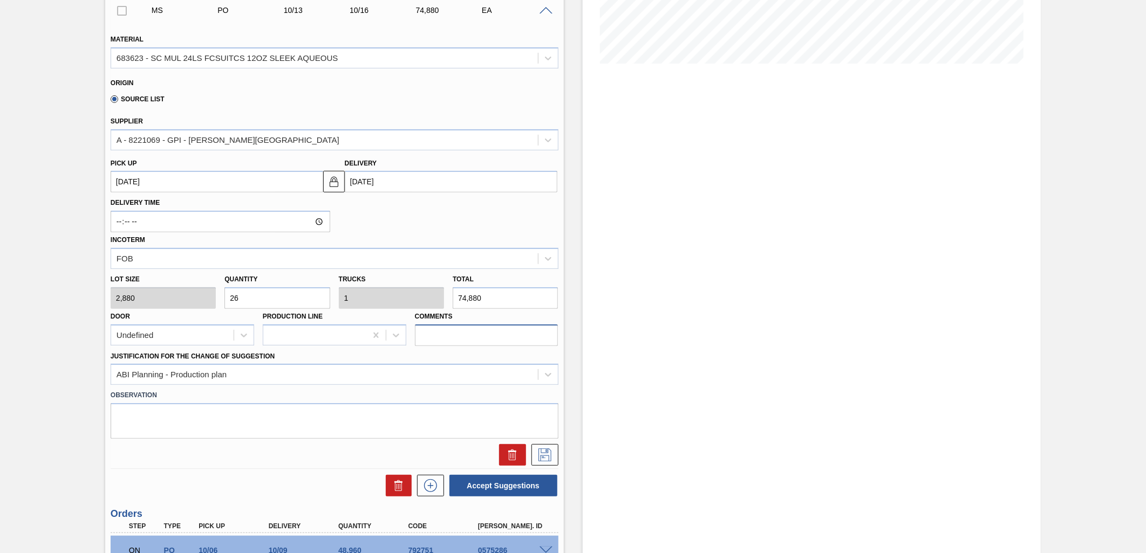
click at [526, 325] on input "Comments" at bounding box center [486, 336] width 143 height 22
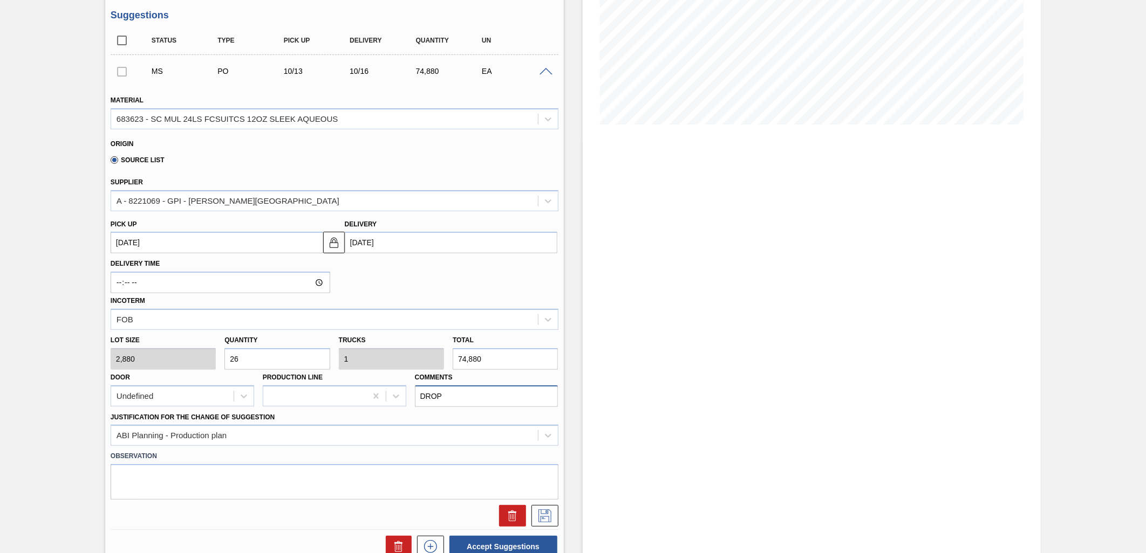
scroll to position [192, 0]
type input "DROP"
click at [545, 515] on icon at bounding box center [544, 515] width 17 height 13
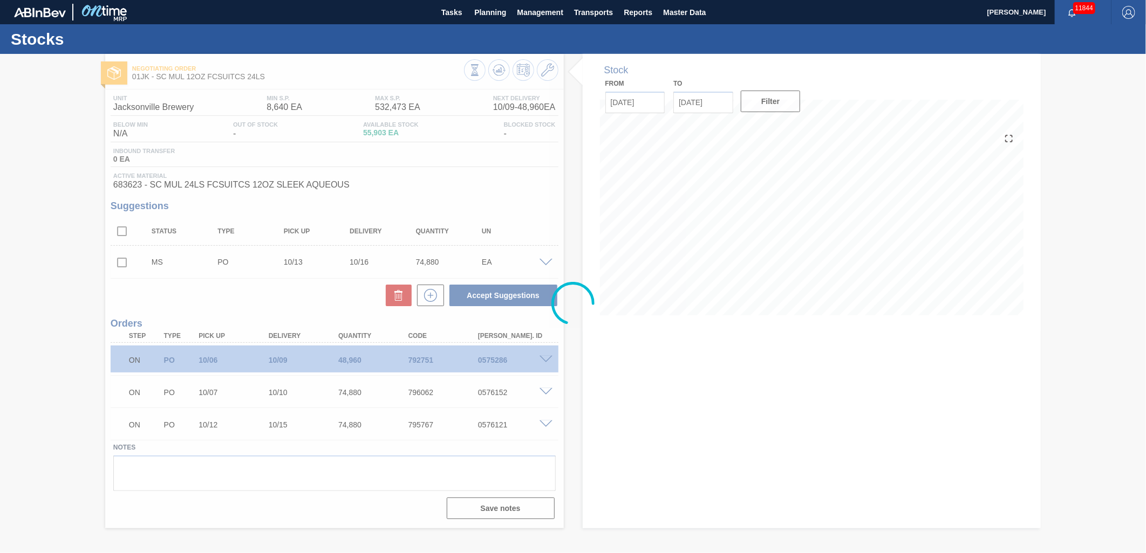
scroll to position [0, 0]
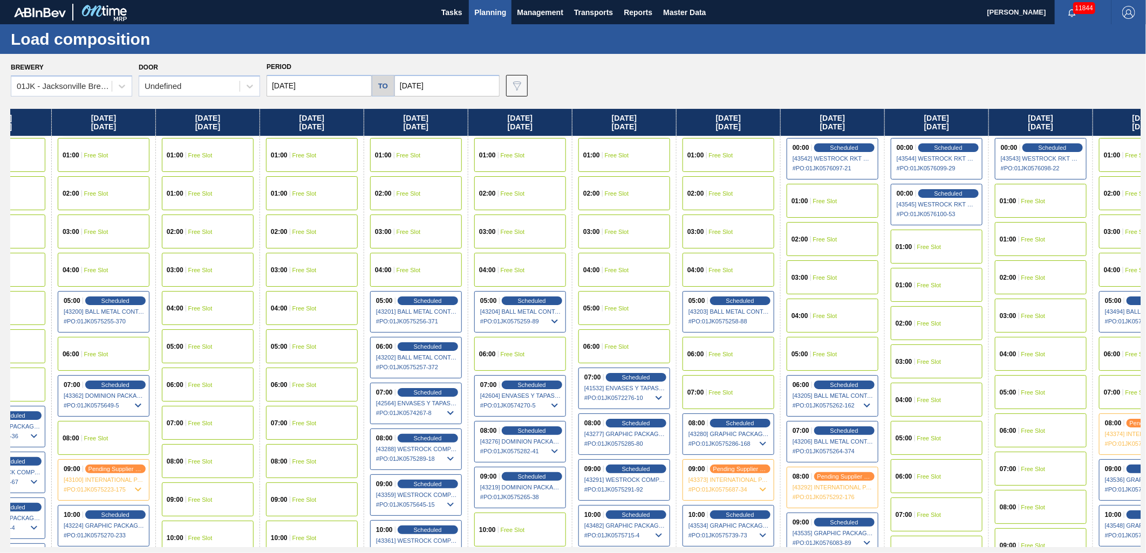
drag, startPoint x: 939, startPoint y: 234, endPoint x: 777, endPoint y: 243, distance: 161.6
click at [761, 243] on div "[DATE] 01:00 Free Slot 02:00 Free Slot 03:00 Free Slot 04:00 Free Slot 05:00 Fr…" at bounding box center [576, 328] width 1130 height 439
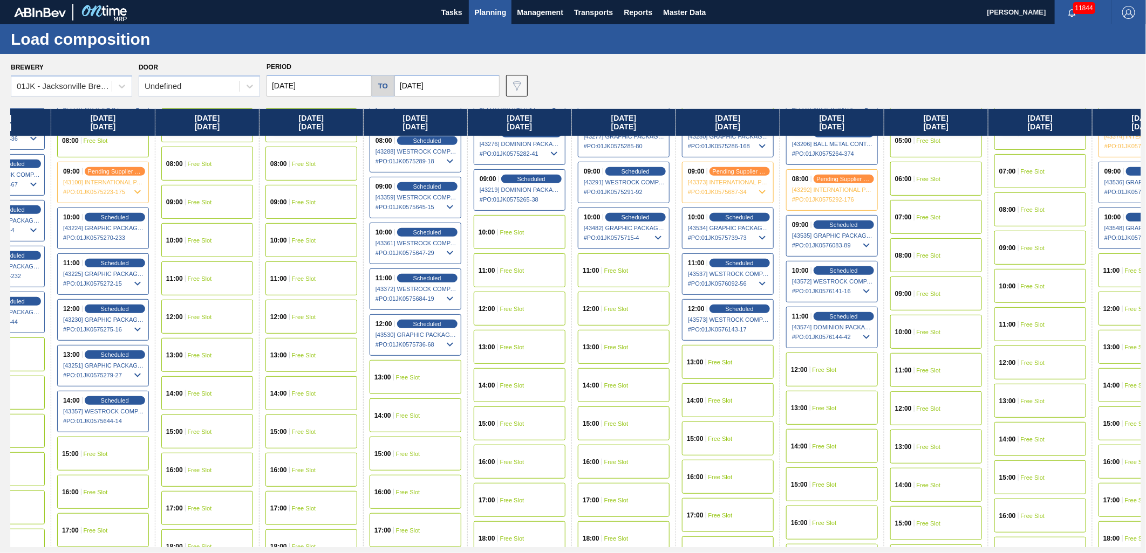
scroll to position [299, 168]
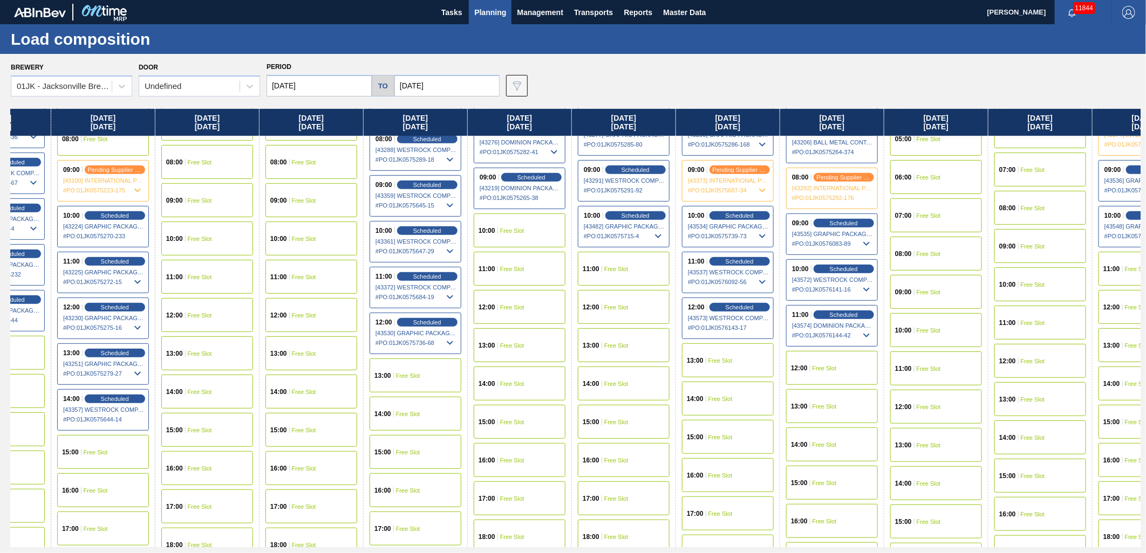
click at [843, 366] on div "12:00 Free Slot" at bounding box center [832, 368] width 92 height 34
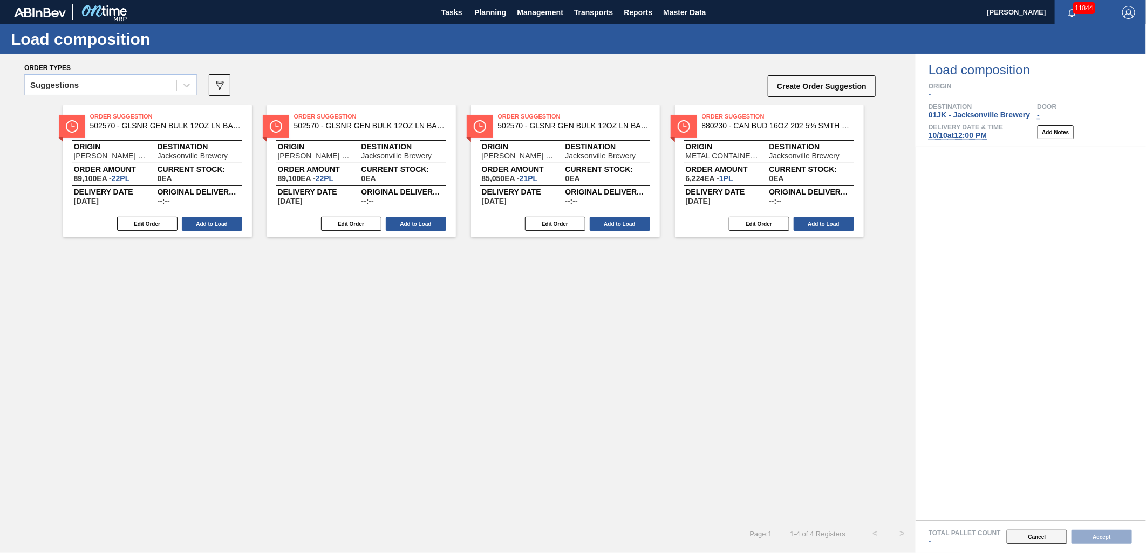
click at [1027, 536] on button "Cancel" at bounding box center [1037, 537] width 60 height 14
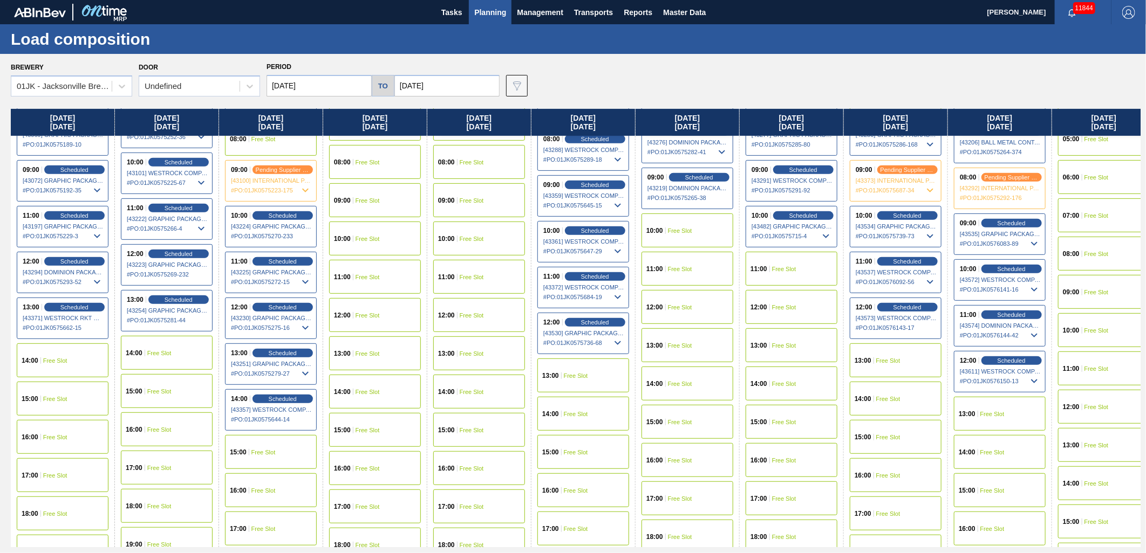
scroll to position [240, 0]
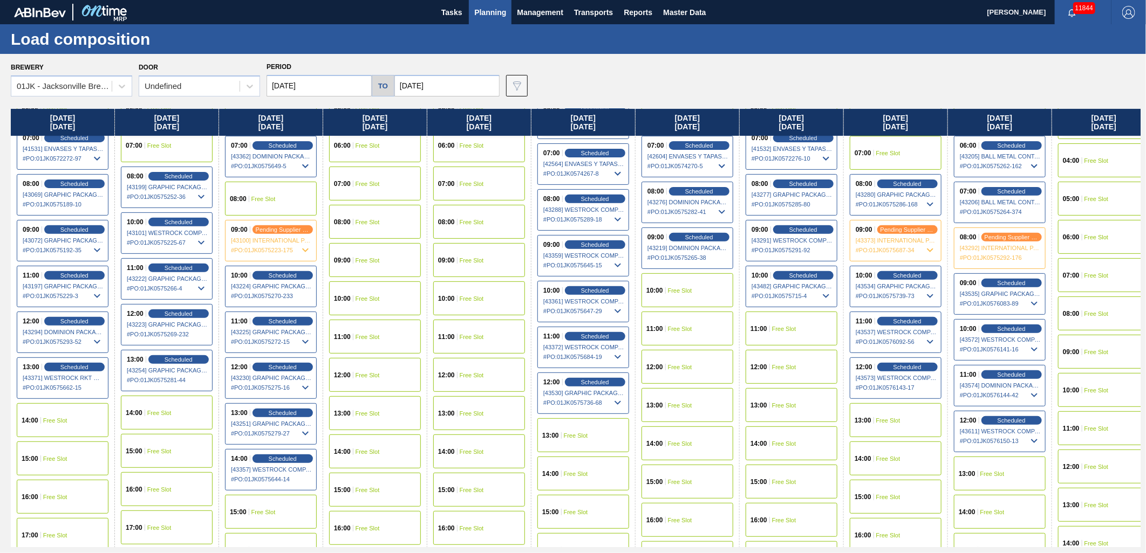
click at [993, 480] on div "13:00 Free Slot" at bounding box center [1000, 474] width 92 height 34
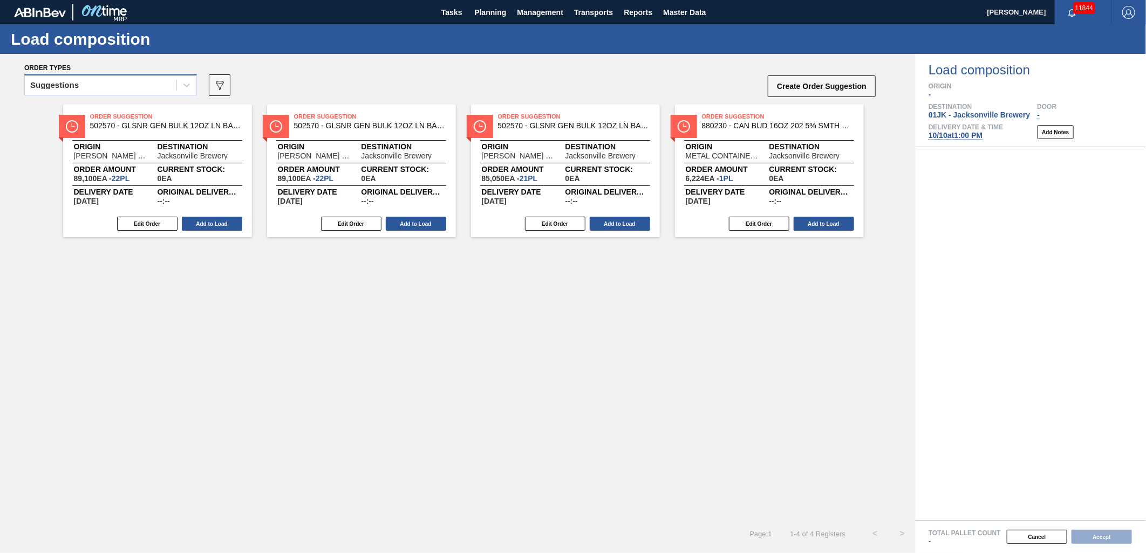
click at [174, 85] on div "Suggestions" at bounding box center [101, 86] width 152 height 16
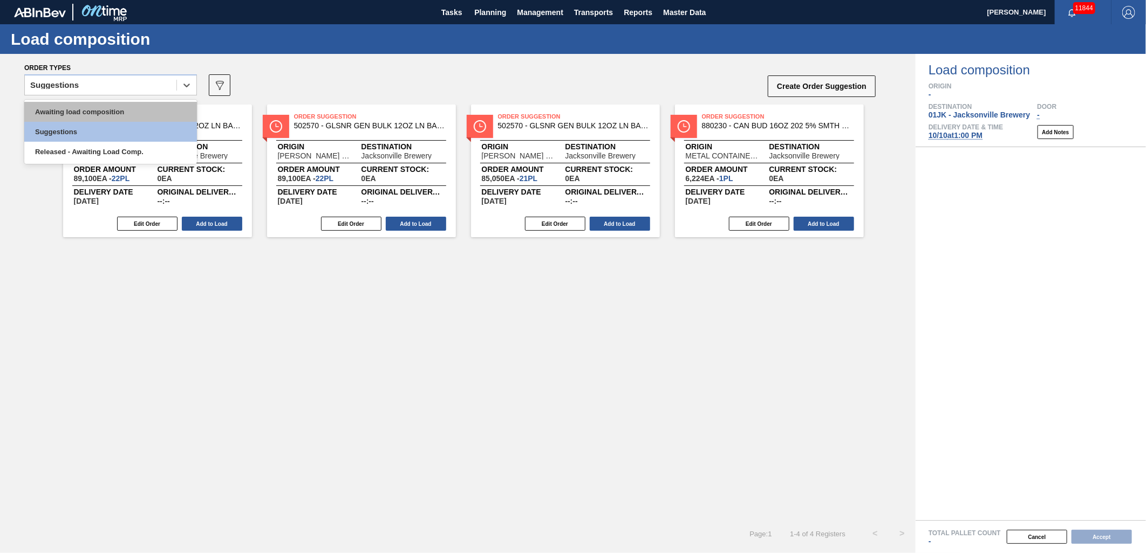
click at [91, 105] on div "Awaiting load composition" at bounding box center [110, 112] width 173 height 20
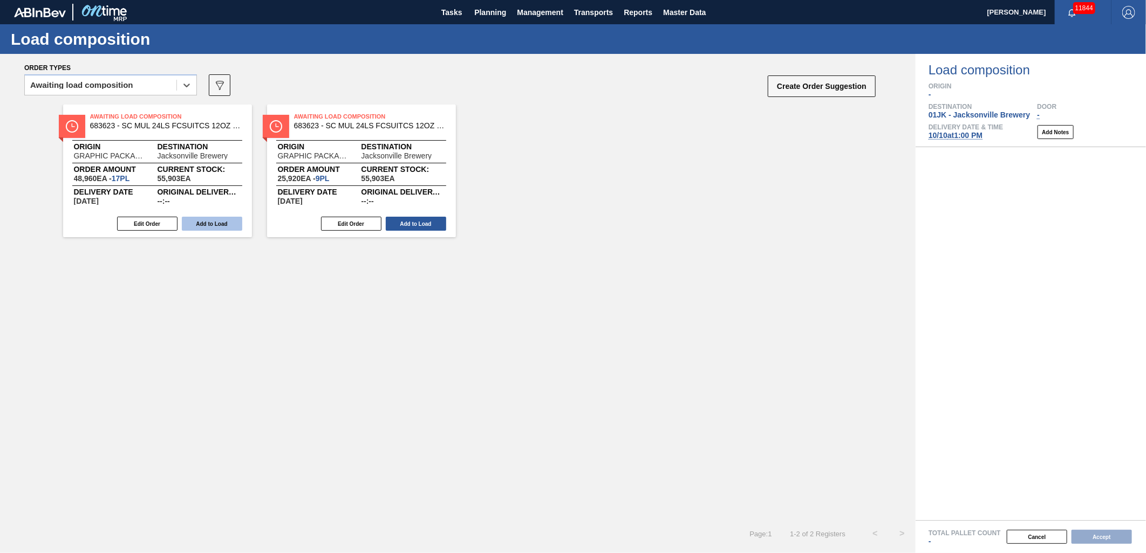
click at [216, 220] on button "Add to Load" at bounding box center [212, 224] width 60 height 14
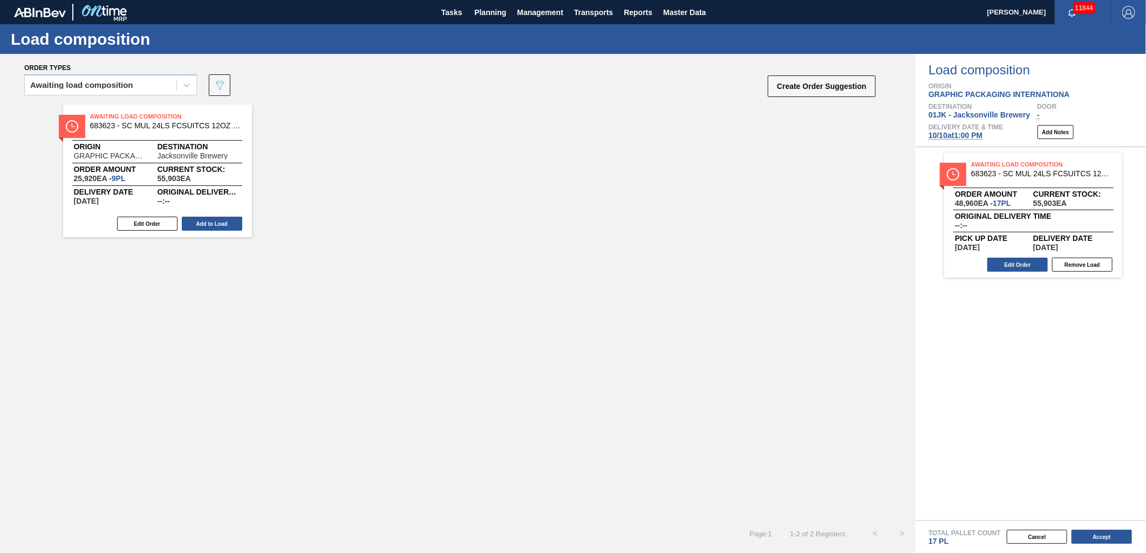
click at [222, 223] on button "Add to Load" at bounding box center [212, 224] width 60 height 14
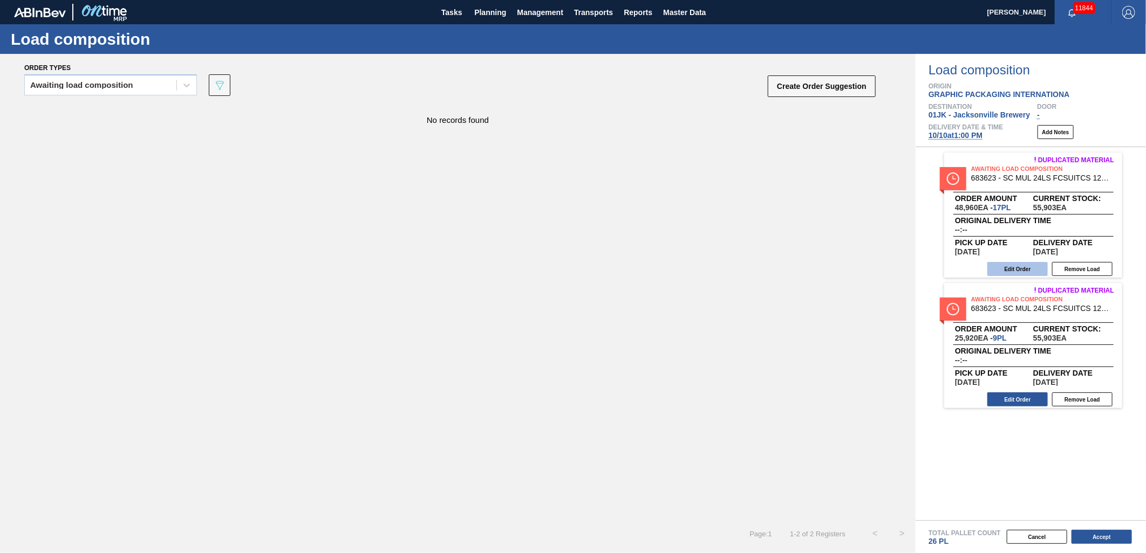
click at [1031, 266] on button "Edit Order" at bounding box center [1017, 269] width 60 height 14
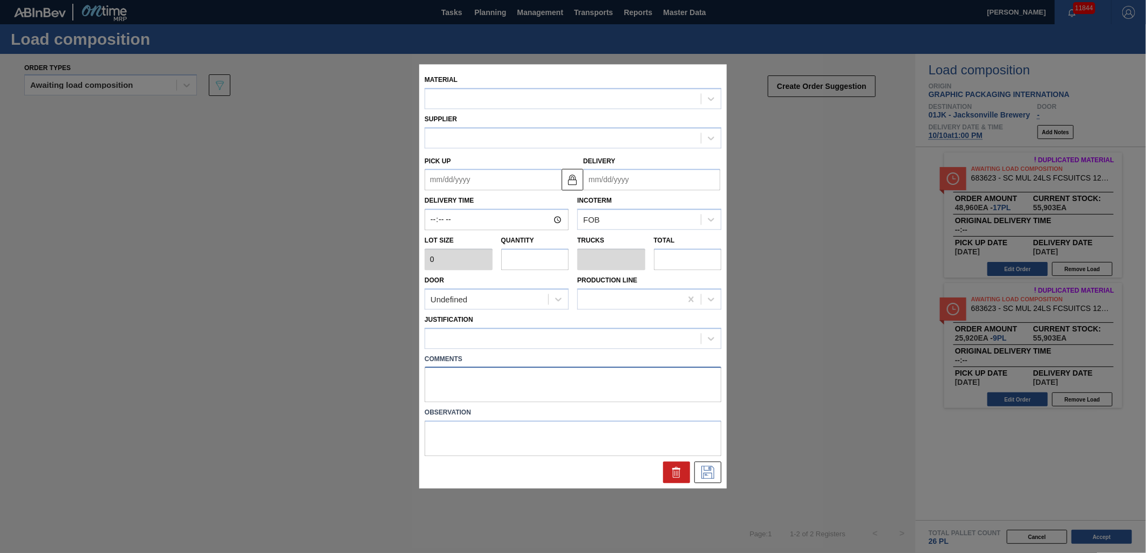
click at [494, 385] on textarea at bounding box center [573, 385] width 297 height 36
type input "2,880"
type input "17"
type input "0.654"
type input "48,960"
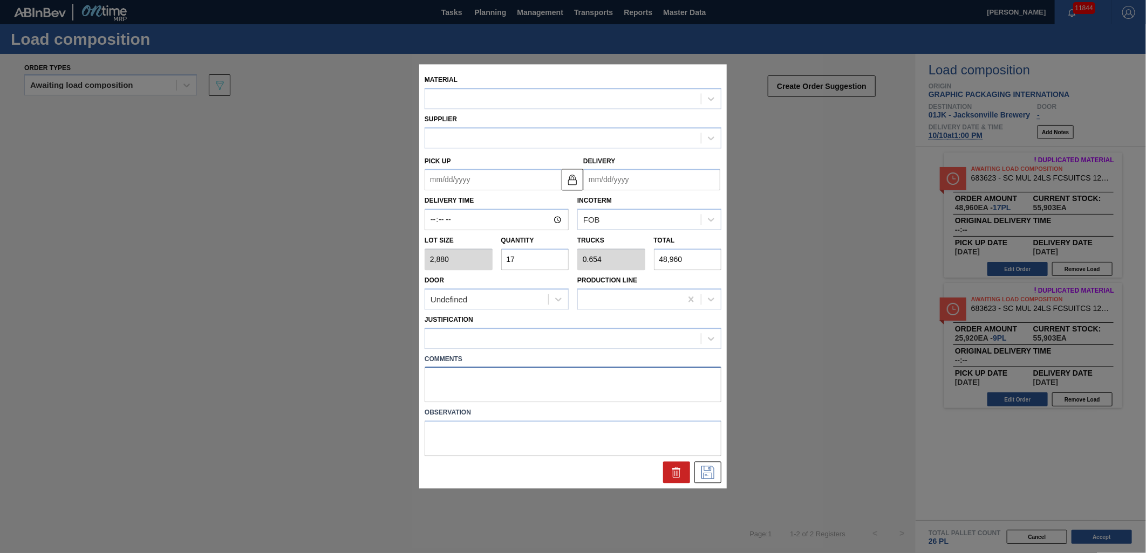
type up "[DATE]"
type input "[DATE]"
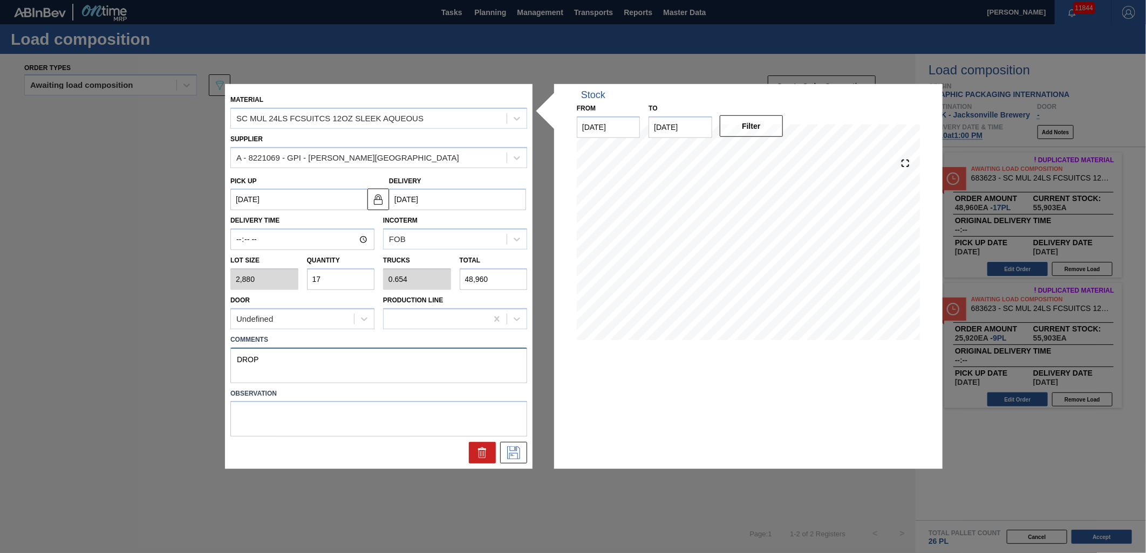
type textarea "DROP"
click at [530, 450] on div at bounding box center [378, 453] width 305 height 22
click at [522, 454] on icon at bounding box center [513, 453] width 17 height 13
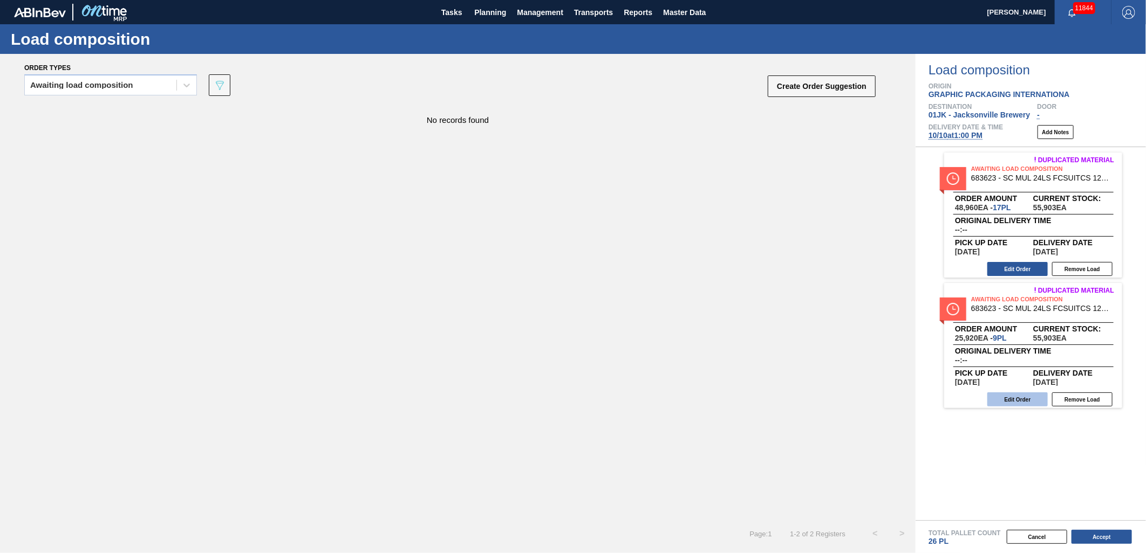
click at [1028, 400] on button "Edit Order" at bounding box center [1017, 400] width 60 height 14
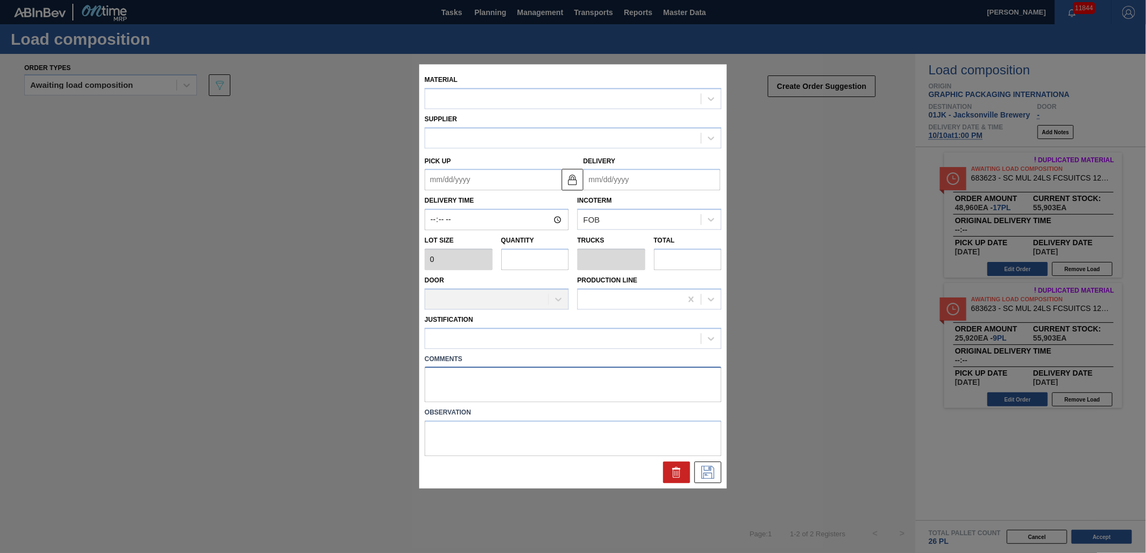
click at [541, 384] on textarea at bounding box center [573, 385] width 297 height 36
type textarea "DROP"
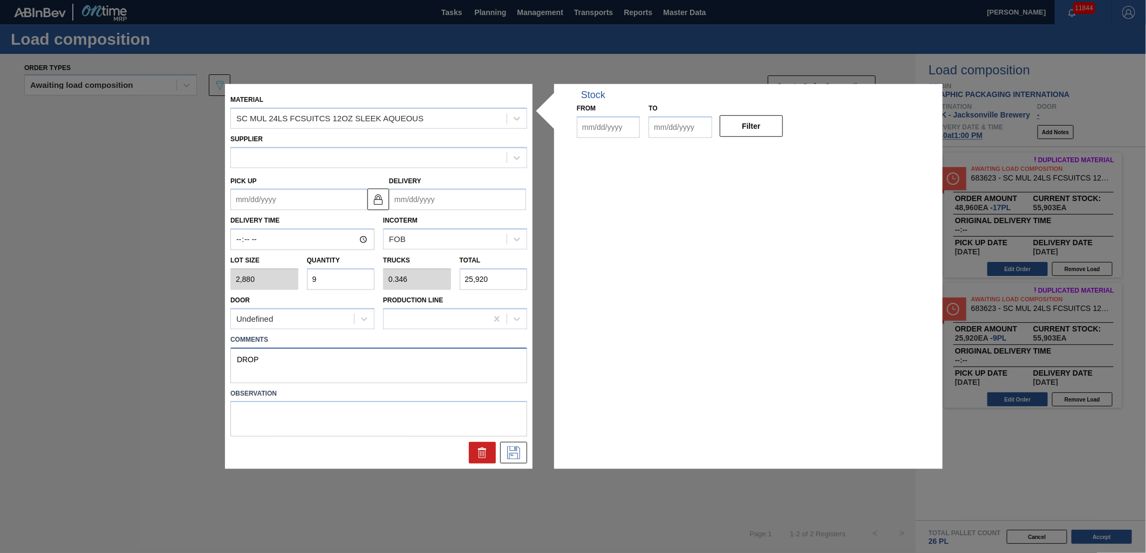
type input "2,880"
type input "9"
type input "0.346"
type input "25,920"
type up "[DATE]"
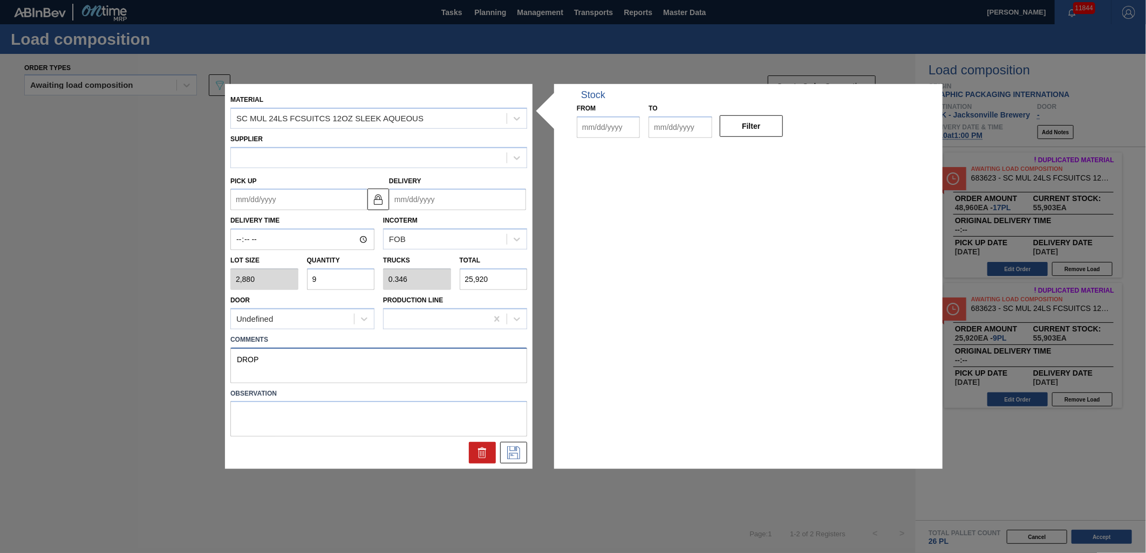
type input "[DATE]"
type textarea "DROP"
click at [508, 457] on icon at bounding box center [513, 453] width 17 height 13
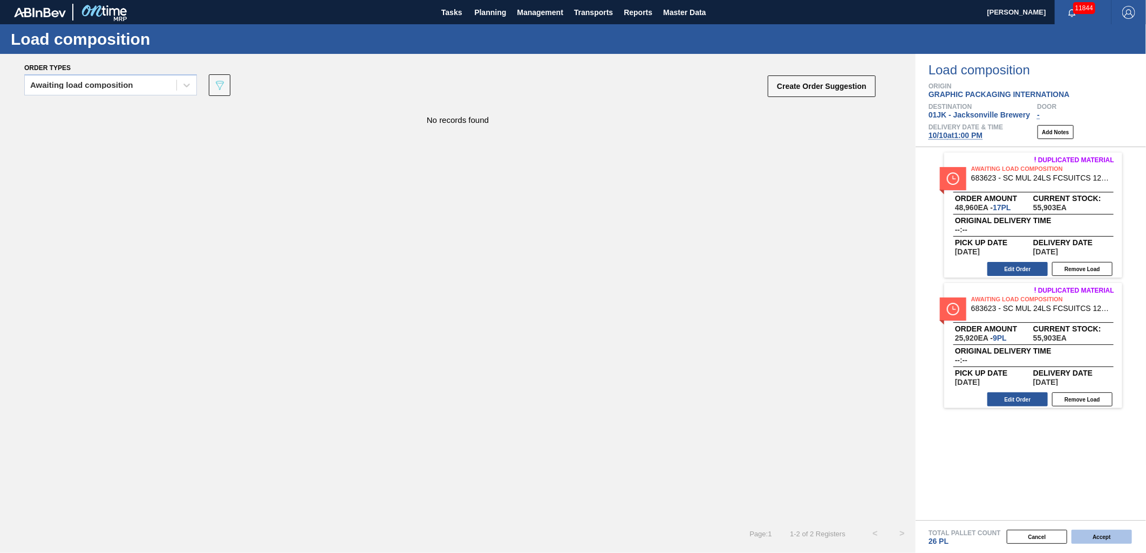
click at [1098, 544] on button "Accept" at bounding box center [1101, 537] width 60 height 14
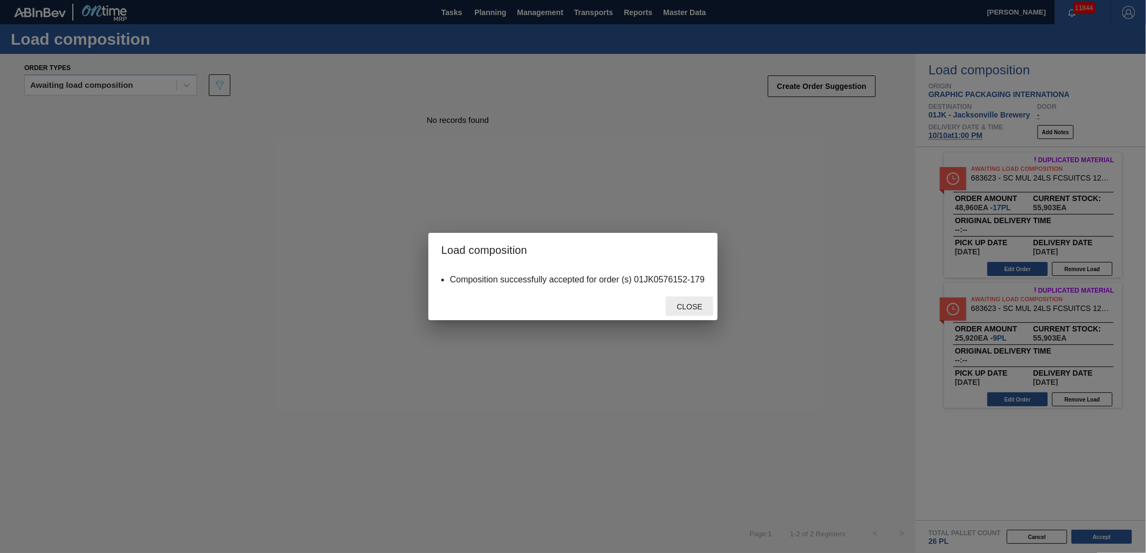
click at [688, 310] on span "Close" at bounding box center [689, 307] width 43 height 9
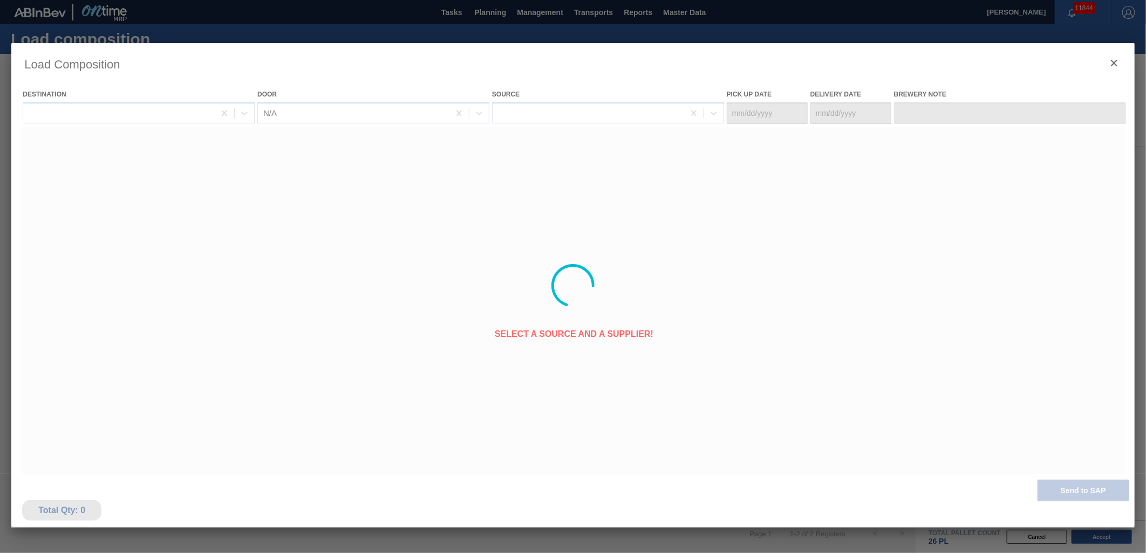
type Date "[DATE]"
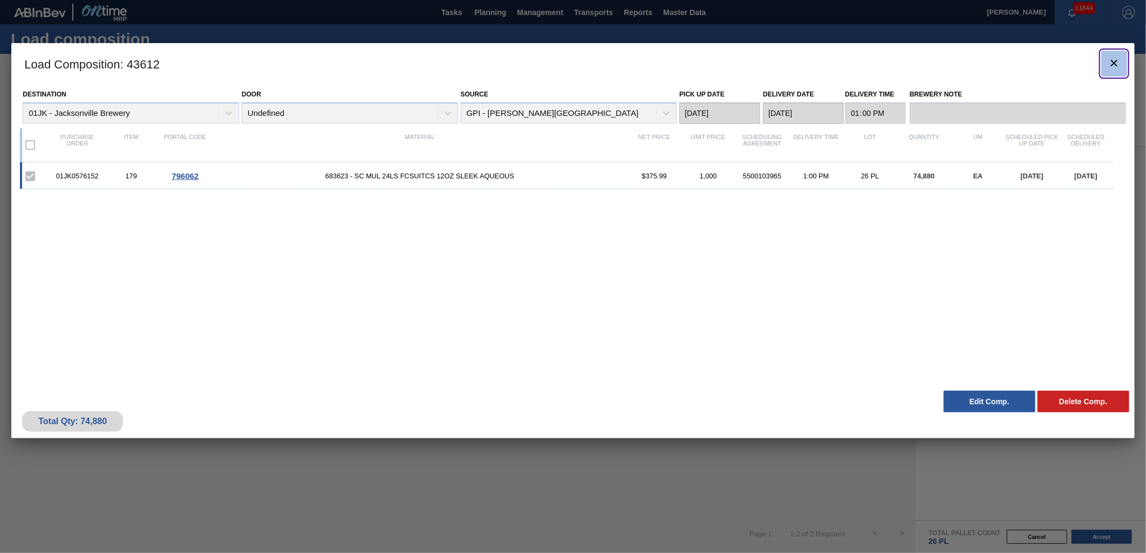
click at [1117, 62] on icon "botão de ícone" at bounding box center [1114, 63] width 13 height 13
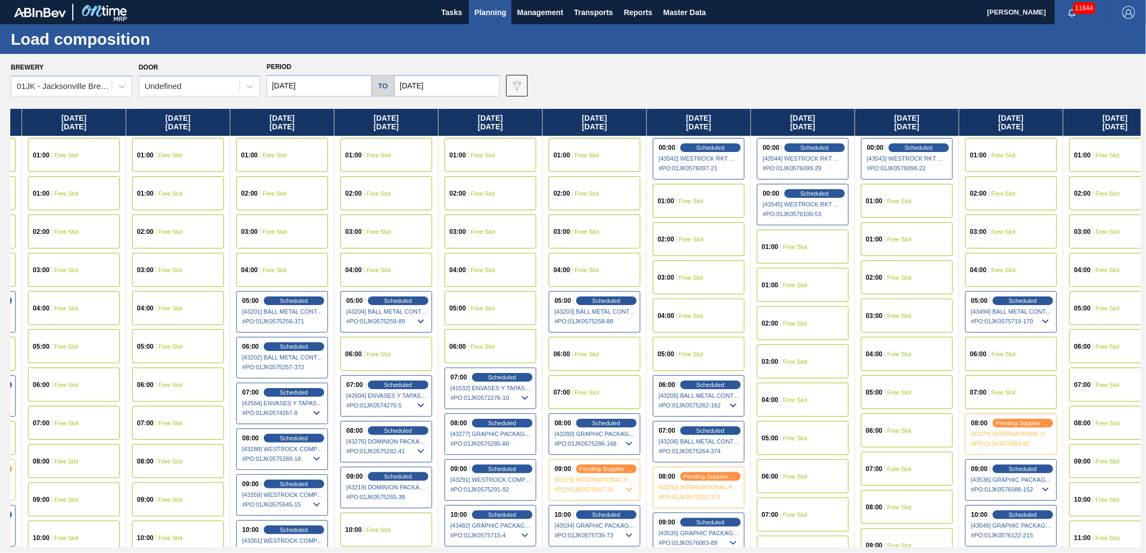
scroll to position [0, 315]
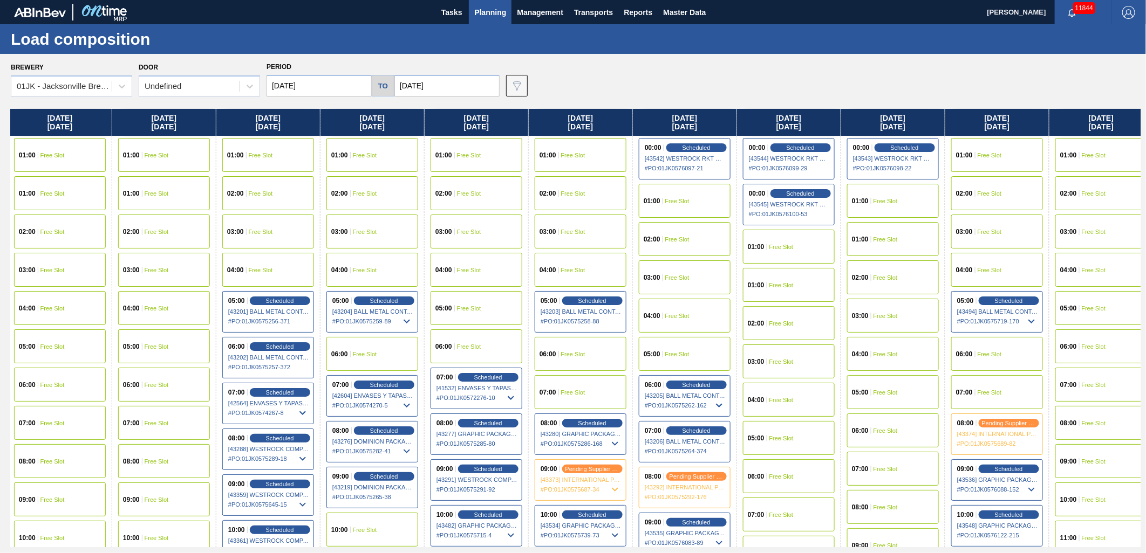
drag, startPoint x: 940, startPoint y: 238, endPoint x: 607, endPoint y: 242, distance: 332.9
click at [607, 242] on div "[DATE] 01:00 Free Slot 02:00 Free Slot 03:00 Free Slot 04:00 Free Slot 05:00 Fr…" at bounding box center [576, 328] width 1130 height 439
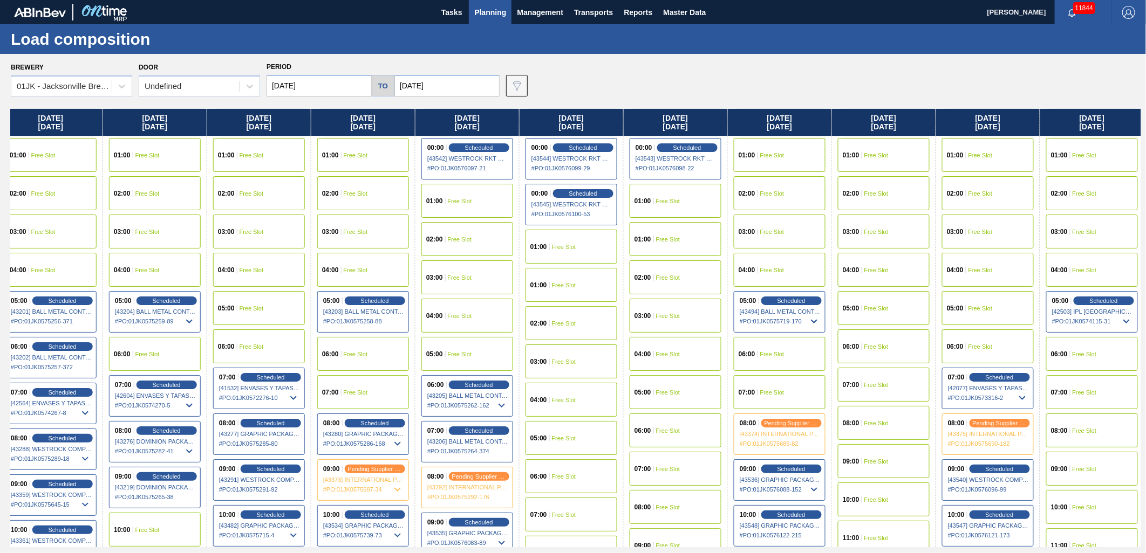
drag, startPoint x: 948, startPoint y: 251, endPoint x: 717, endPoint y: 251, distance: 230.9
click at [717, 251] on div "[DATE] 01:00 Free Slot 02:00 Free Slot 03:00 Free Slot 04:00 Free Slot 05:00 Fr…" at bounding box center [576, 328] width 1130 height 439
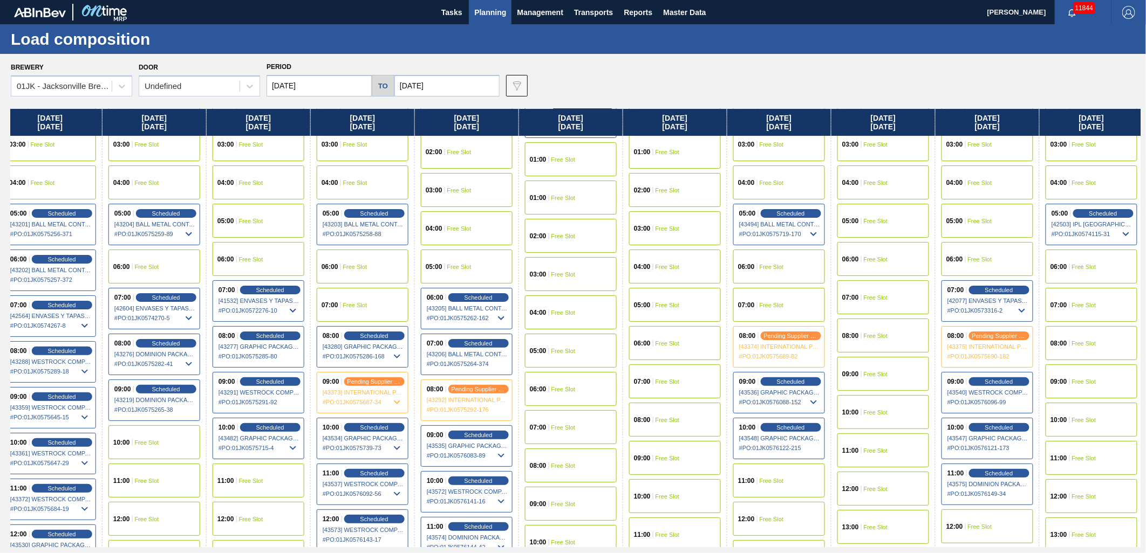
scroll to position [240, 533]
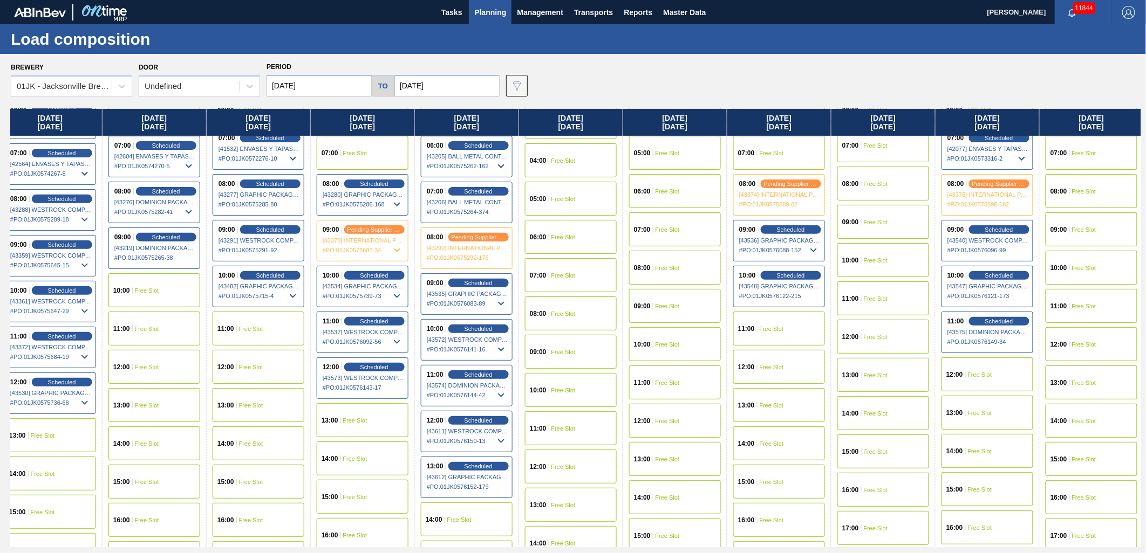
click at [779, 326] on span "Free Slot" at bounding box center [772, 329] width 24 height 6
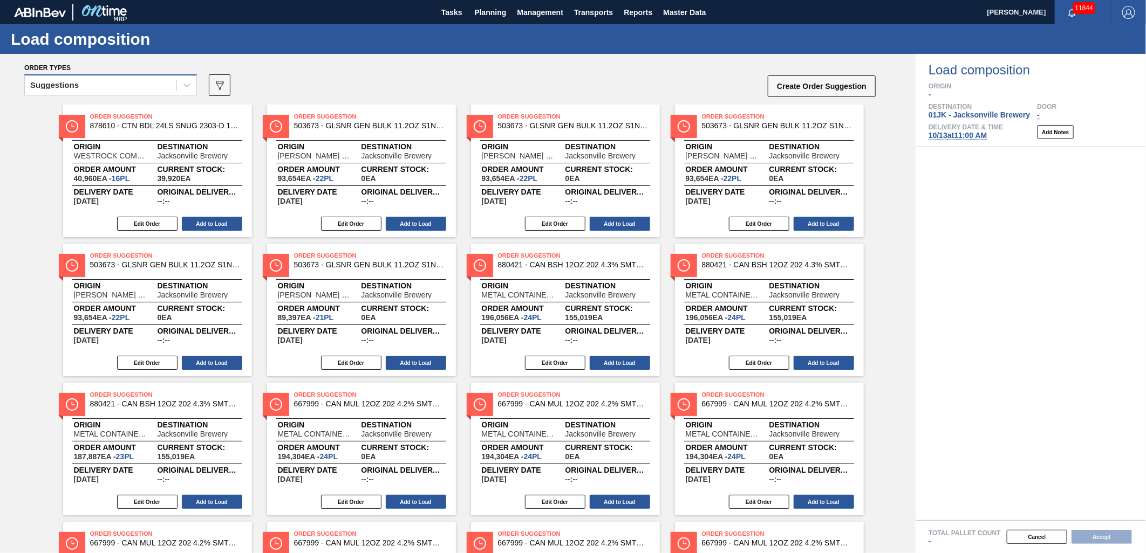
click at [156, 93] on div "Suggestions" at bounding box center [110, 84] width 173 height 21
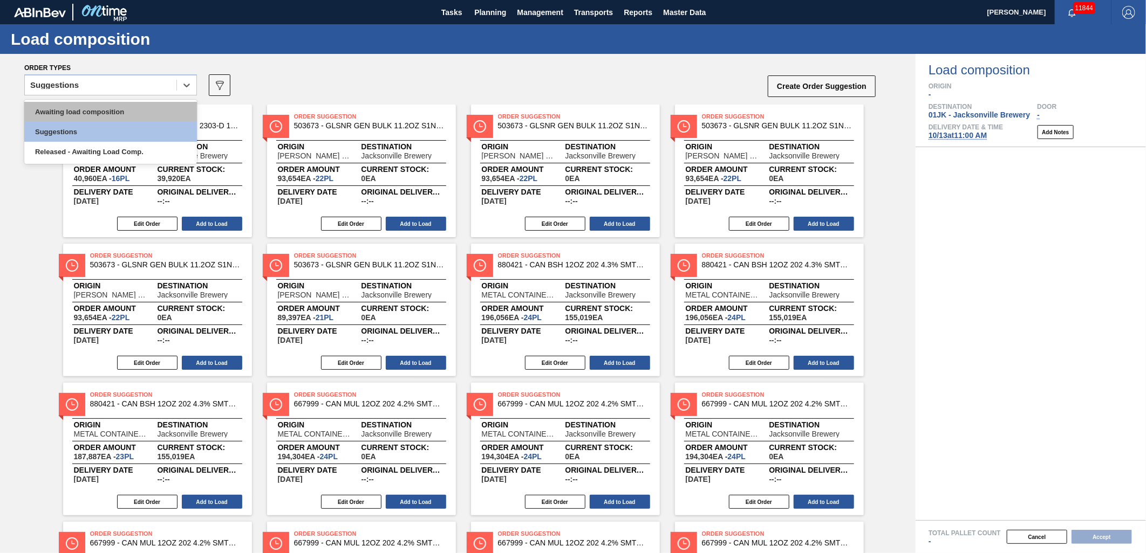
click at [135, 108] on div "Awaiting load composition" at bounding box center [110, 112] width 173 height 20
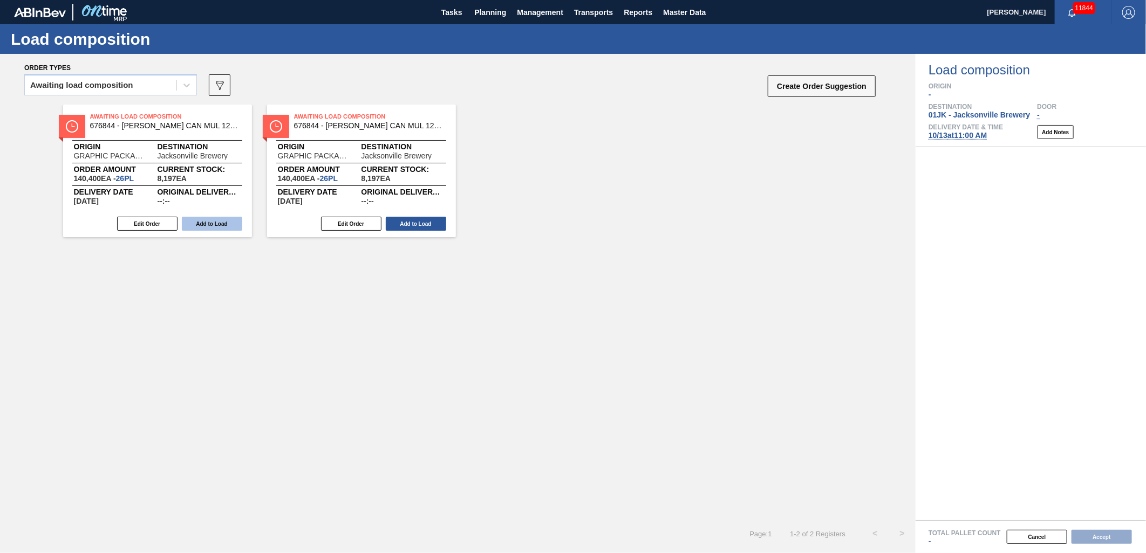
click at [236, 229] on button "Add to Load" at bounding box center [212, 224] width 60 height 14
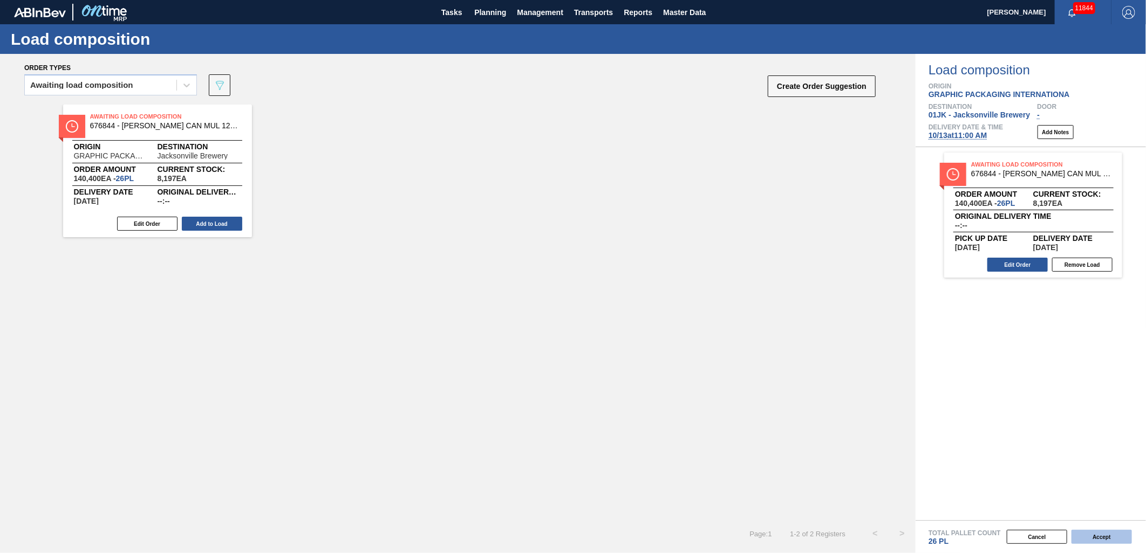
click at [1097, 538] on button "Accept" at bounding box center [1101, 537] width 60 height 14
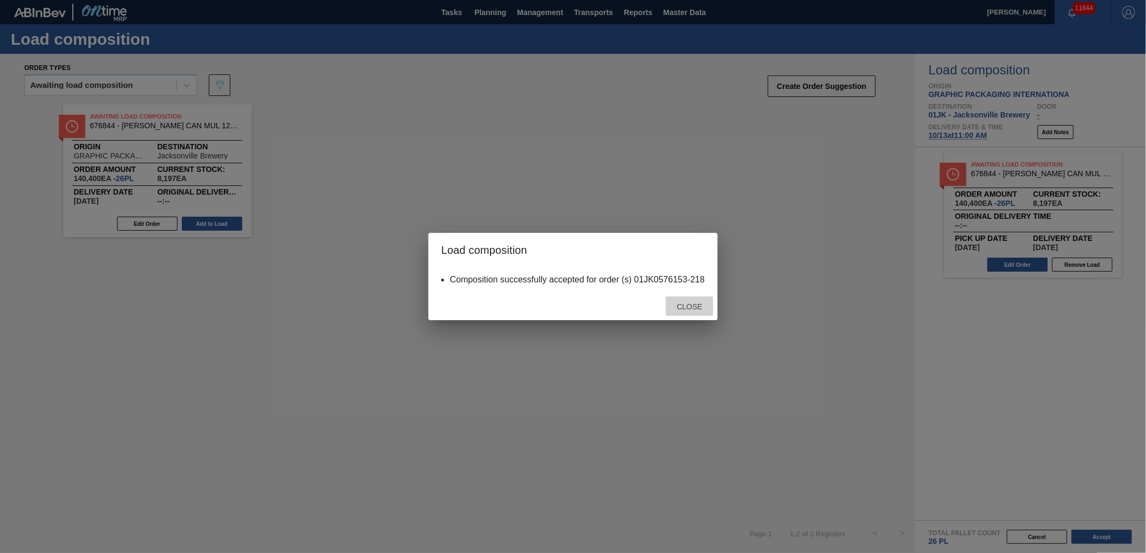
click at [691, 304] on span "Close" at bounding box center [689, 307] width 43 height 9
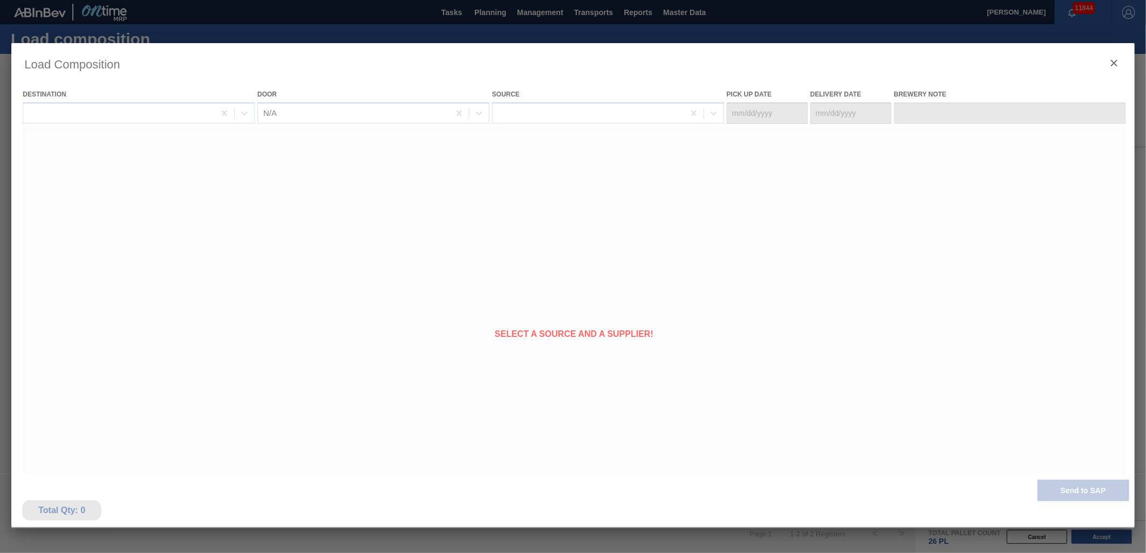
type Date "[DATE]"
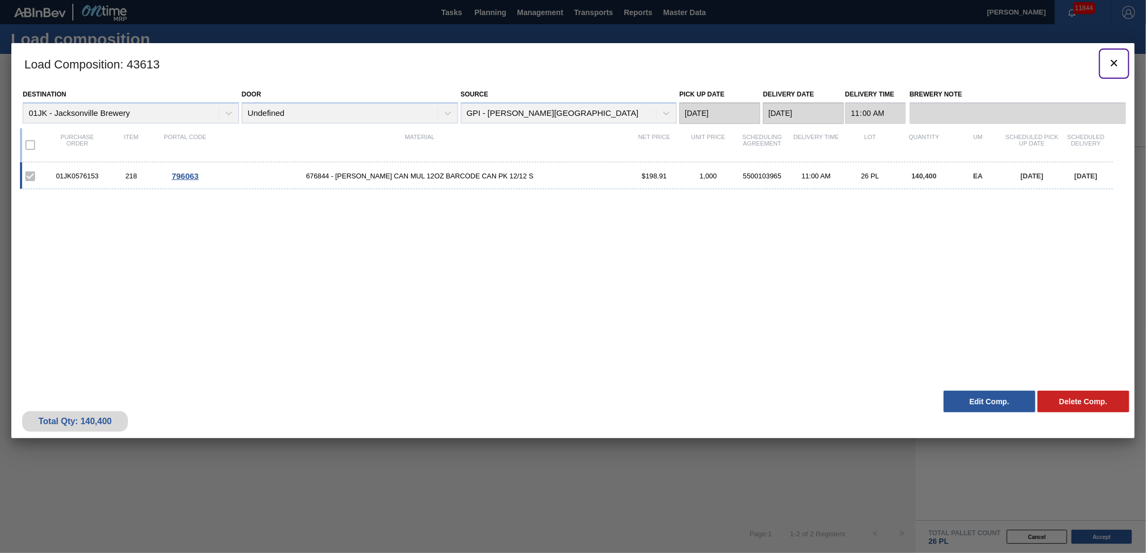
click at [1115, 63] on icon "botão de ícone" at bounding box center [1114, 63] width 13 height 13
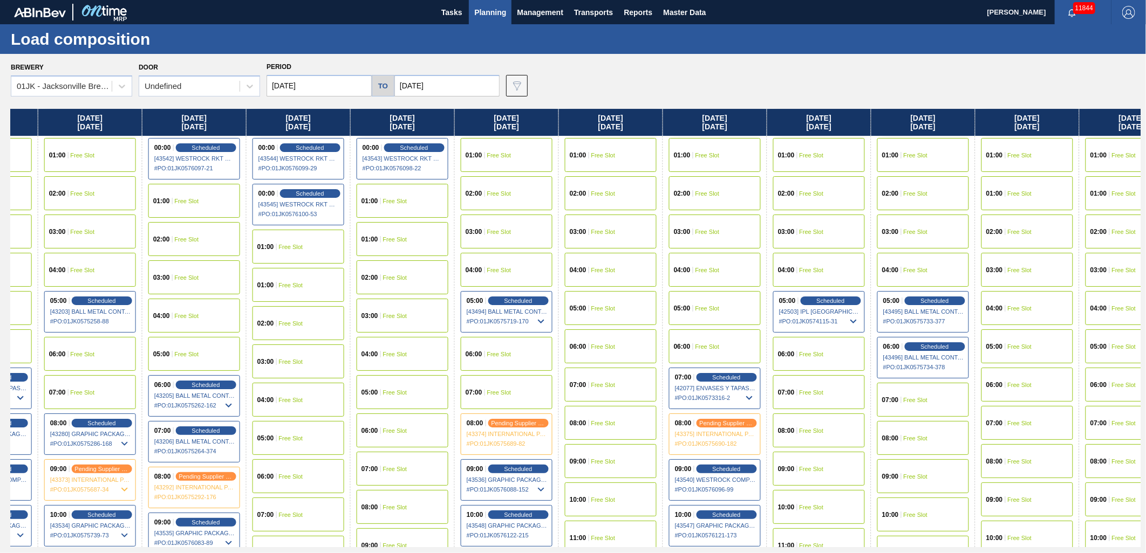
drag, startPoint x: 941, startPoint y: 195, endPoint x: 126, endPoint y: 214, distance: 815.3
click at [126, 214] on div "[DATE] 01:00 Free Slot 02:00 Free Slot 03:00 Free Slot 04:00 Free Slot 05:00 Fr…" at bounding box center [576, 328] width 1130 height 439
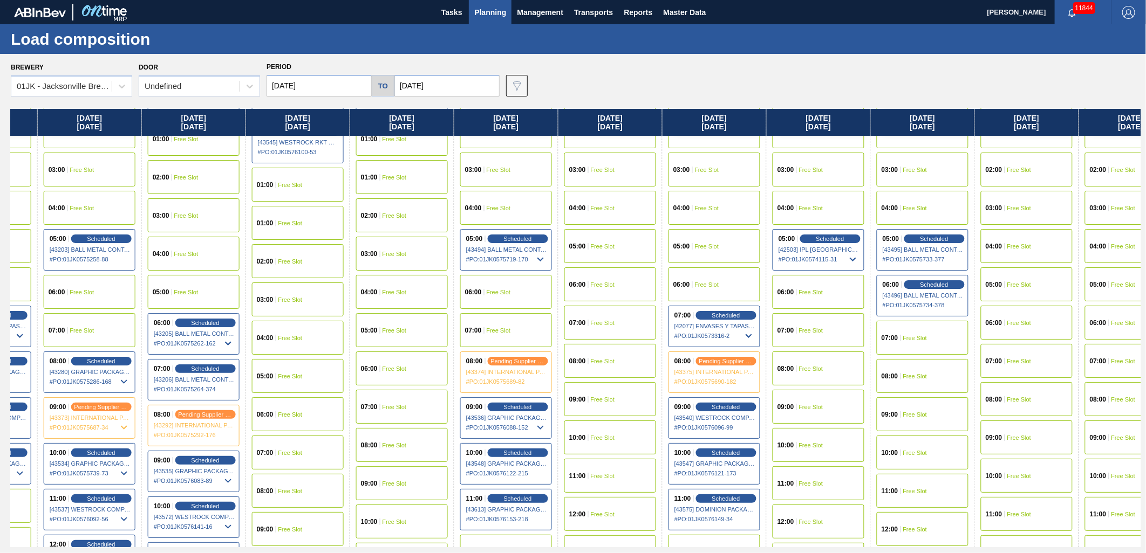
scroll to position [120, 806]
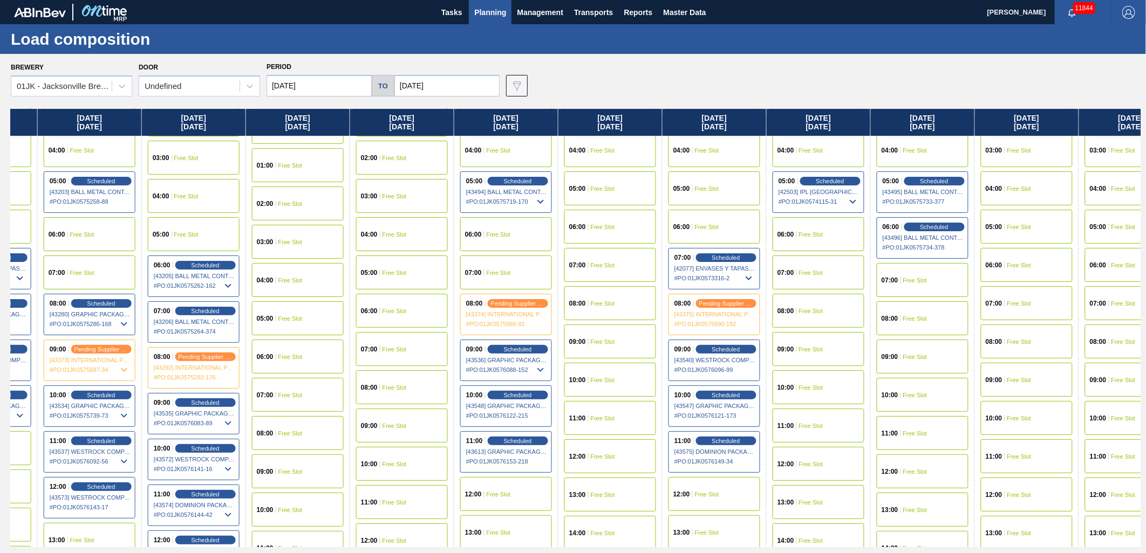
click at [599, 309] on div "08:00 Free Slot" at bounding box center [610, 303] width 92 height 34
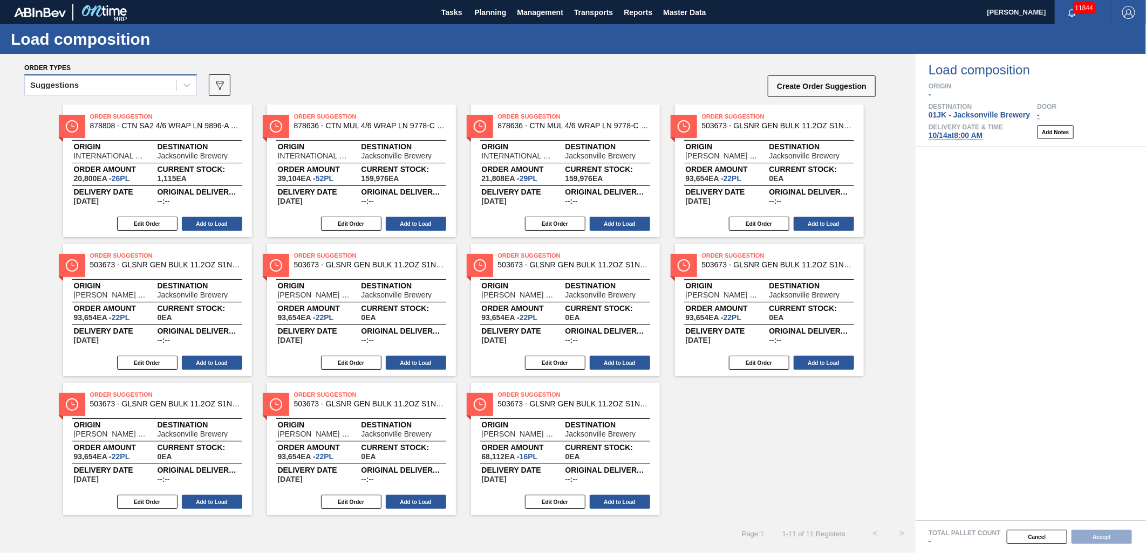
click at [163, 74] on div "Suggestions" at bounding box center [110, 84] width 173 height 21
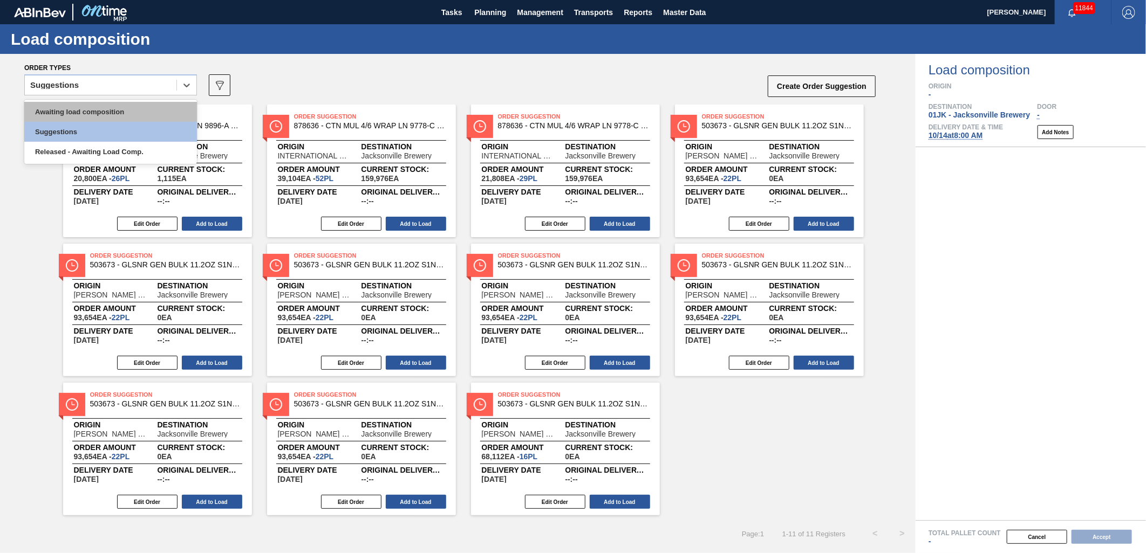
click at [138, 107] on div "Awaiting load composition" at bounding box center [110, 112] width 173 height 20
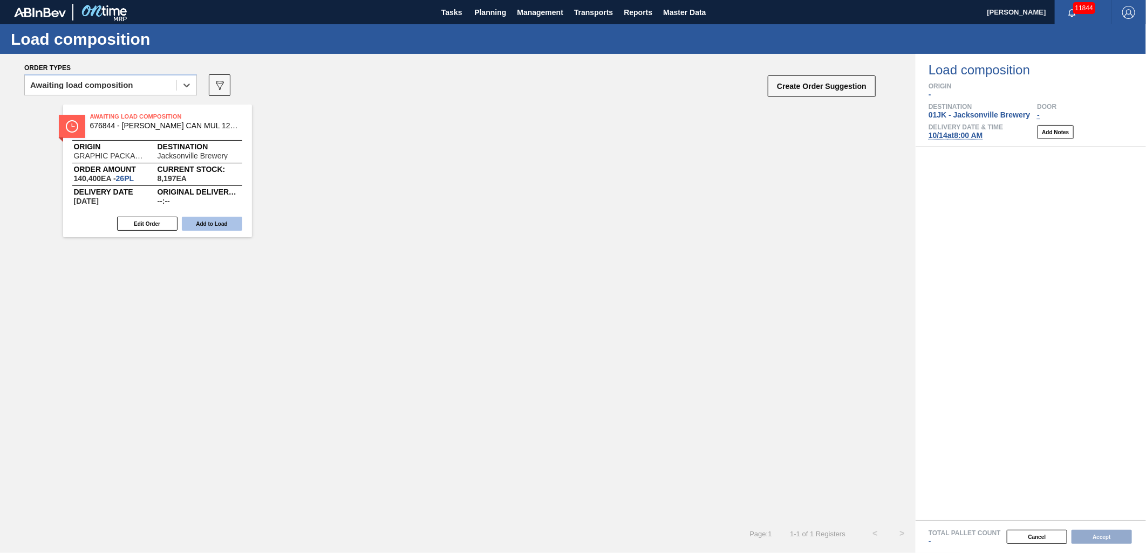
click at [197, 225] on button "Add to Load" at bounding box center [212, 224] width 60 height 14
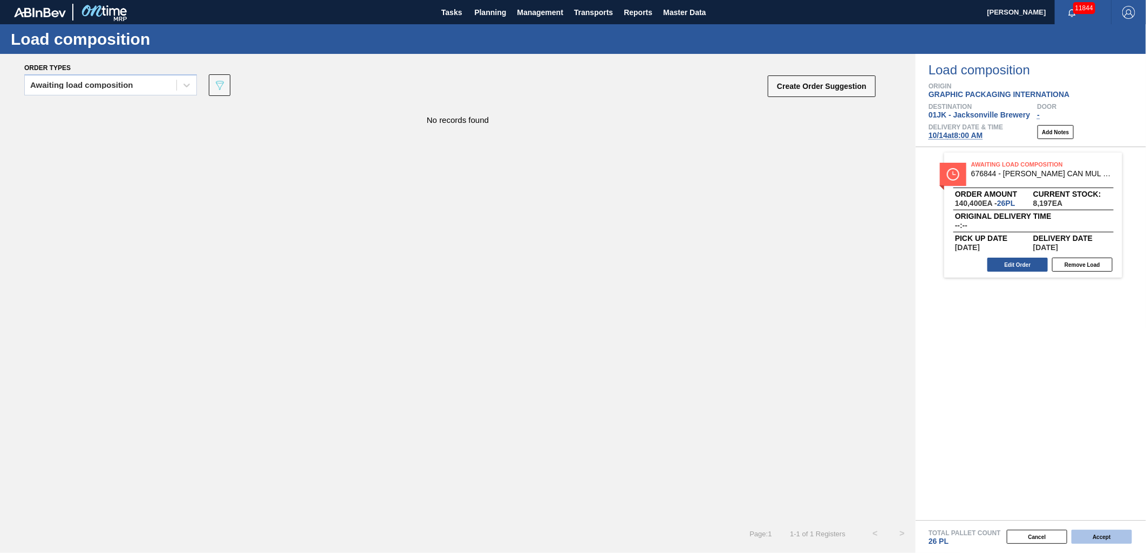
click at [1085, 532] on button "Accept" at bounding box center [1101, 537] width 60 height 14
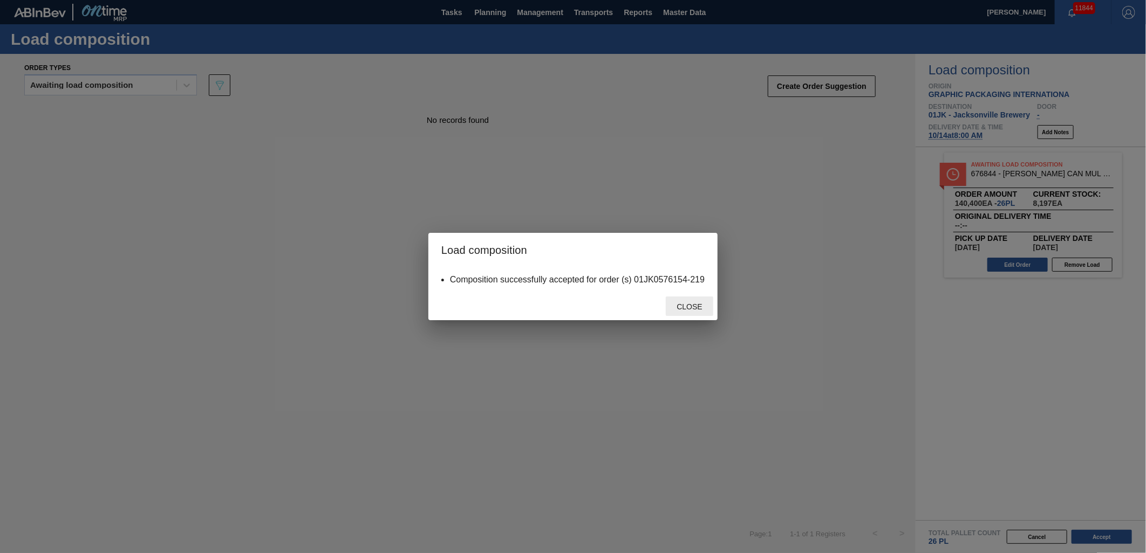
click at [703, 305] on span "Close" at bounding box center [689, 307] width 43 height 9
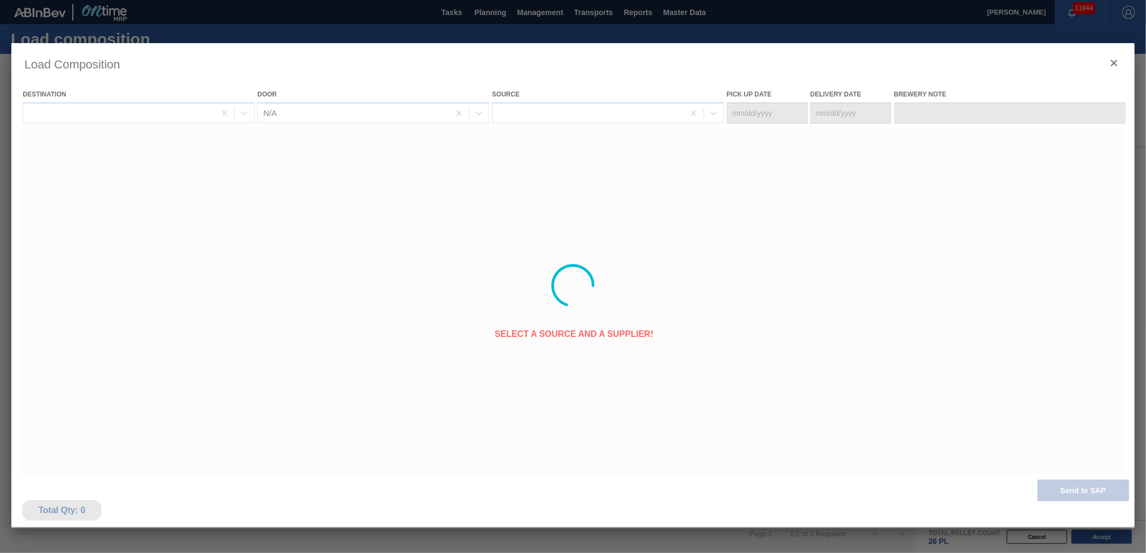
type Date "[DATE]"
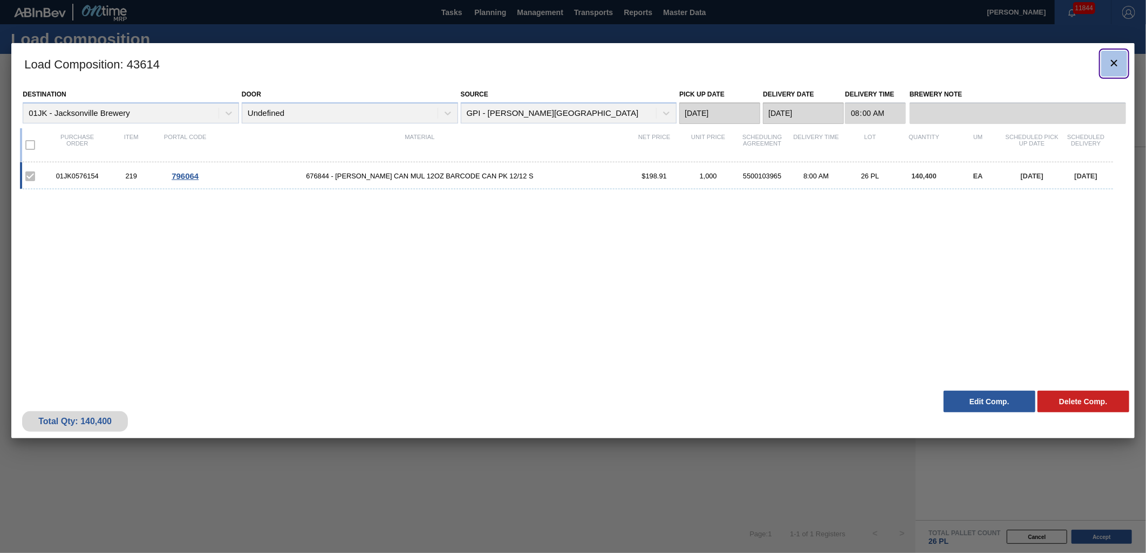
click at [1119, 59] on icon "botão de ícone" at bounding box center [1114, 63] width 13 height 13
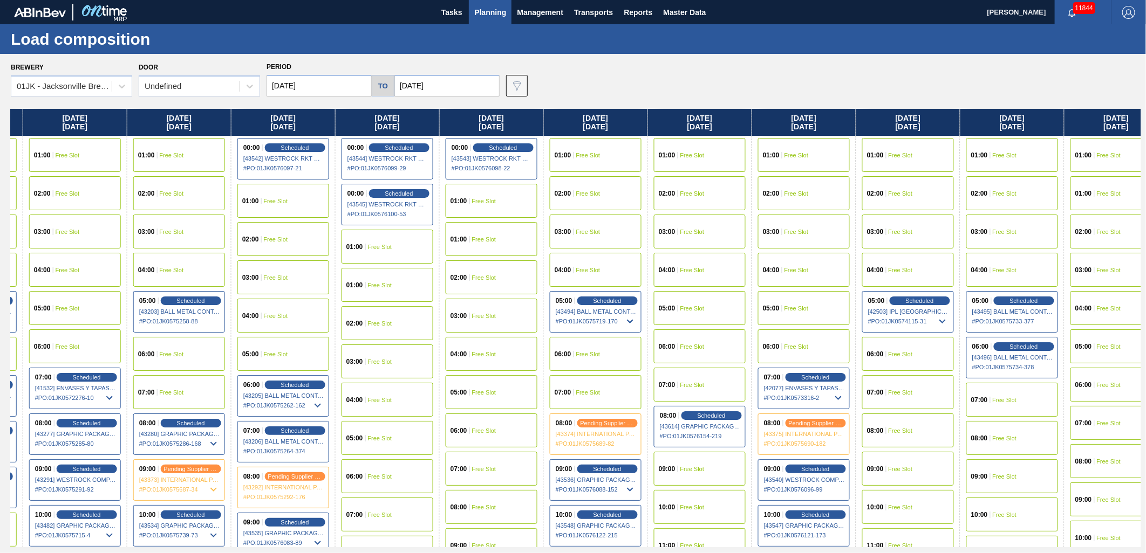
scroll to position [0, 719]
drag, startPoint x: 946, startPoint y: 248, endPoint x: 213, endPoint y: 165, distance: 737.8
click at [213, 165] on div "[DATE] 01:00 Free Slot 02:00 Free Slot 03:00 Free Slot 04:00 Free Slot 05:00 Fr…" at bounding box center [576, 328] width 1130 height 439
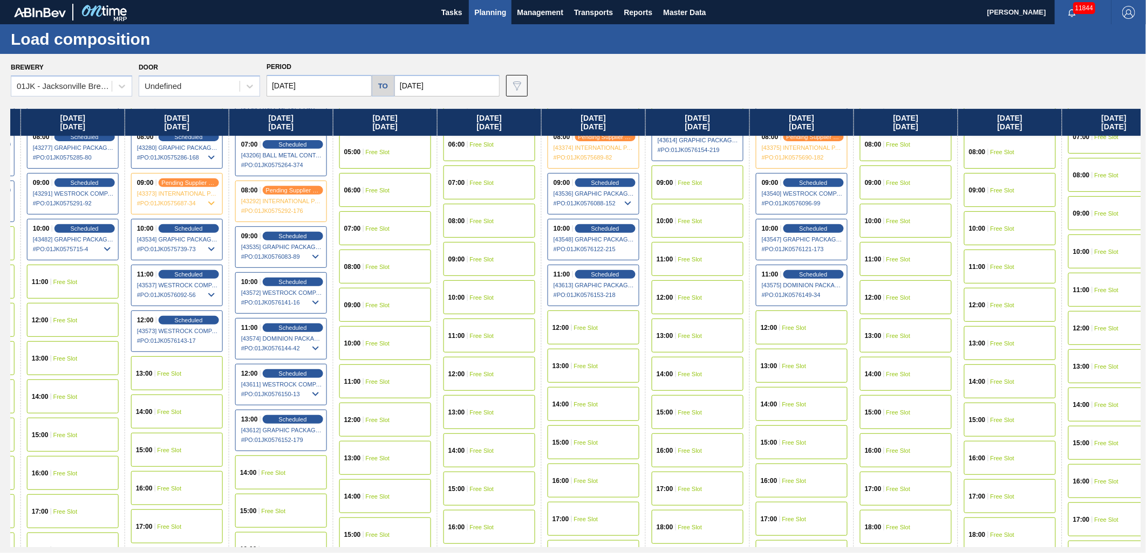
scroll to position [299, 719]
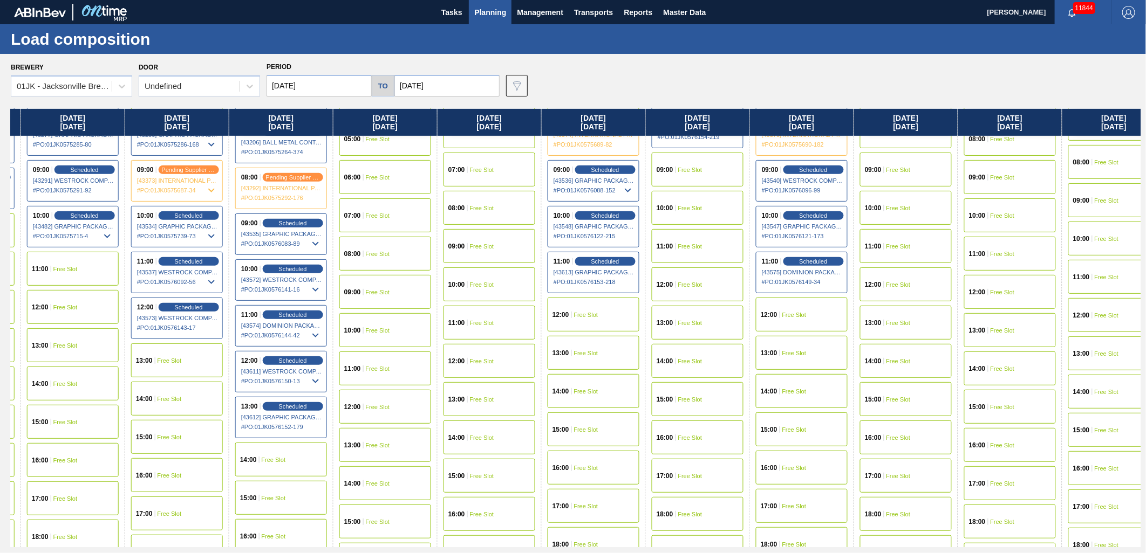
click at [608, 316] on div "12:00 Free Slot" at bounding box center [594, 315] width 92 height 34
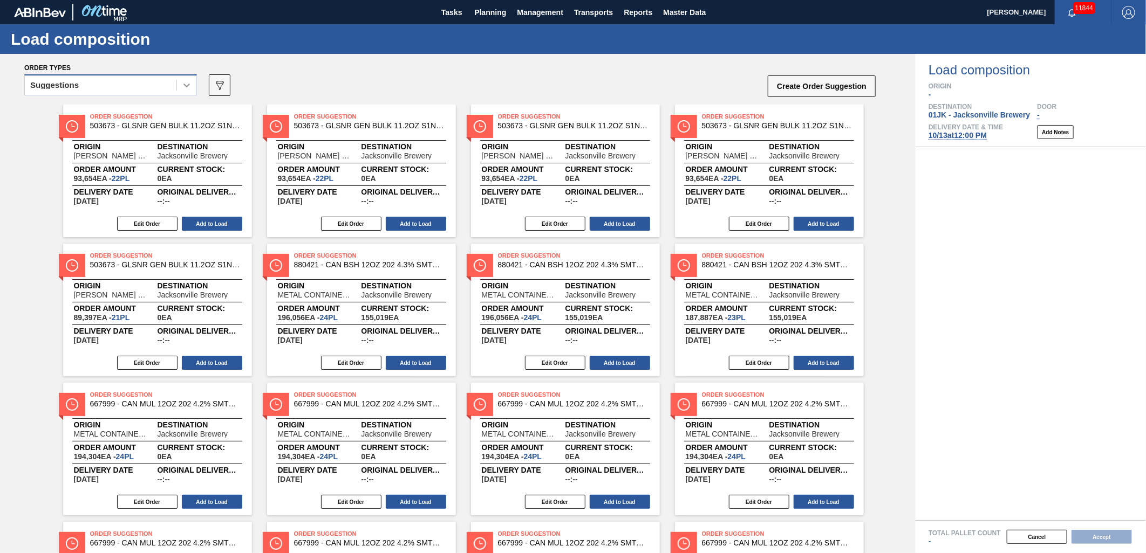
click at [192, 88] on icon at bounding box center [186, 85] width 11 height 11
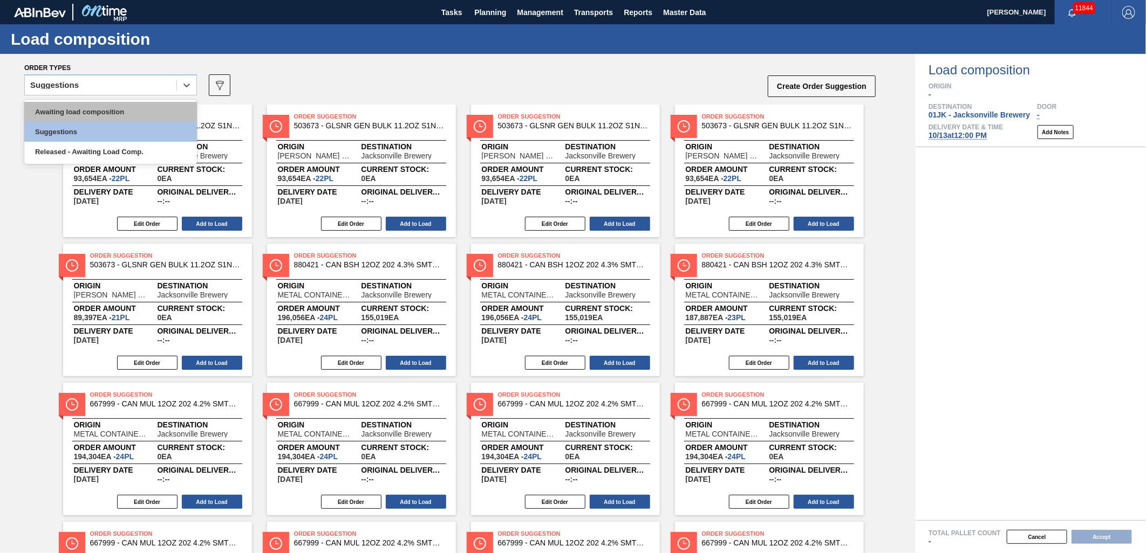
click at [139, 112] on div "Awaiting load composition" at bounding box center [110, 112] width 173 height 20
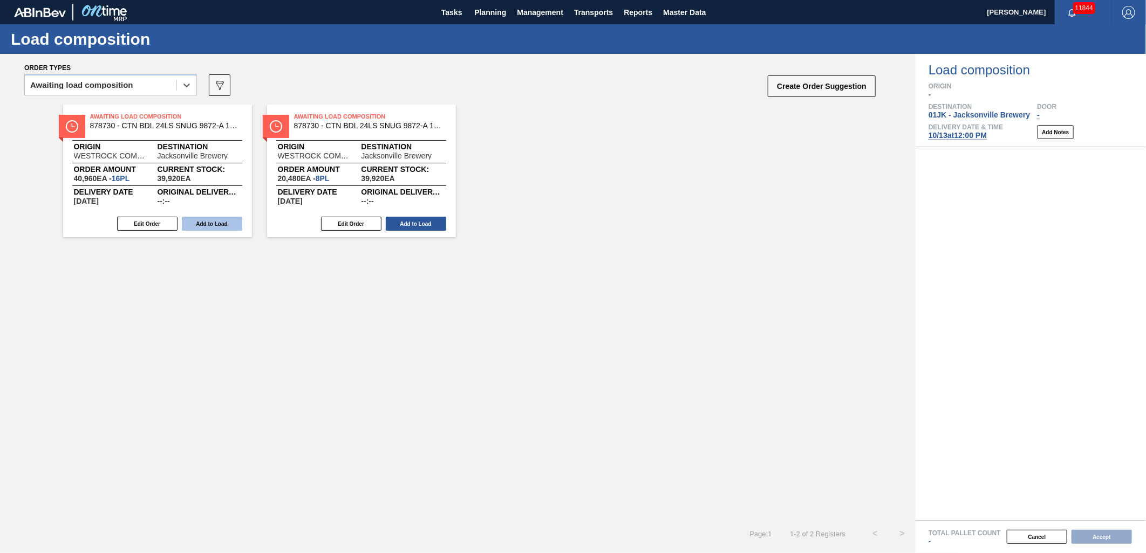
click at [230, 227] on button "Add to Load" at bounding box center [212, 224] width 60 height 14
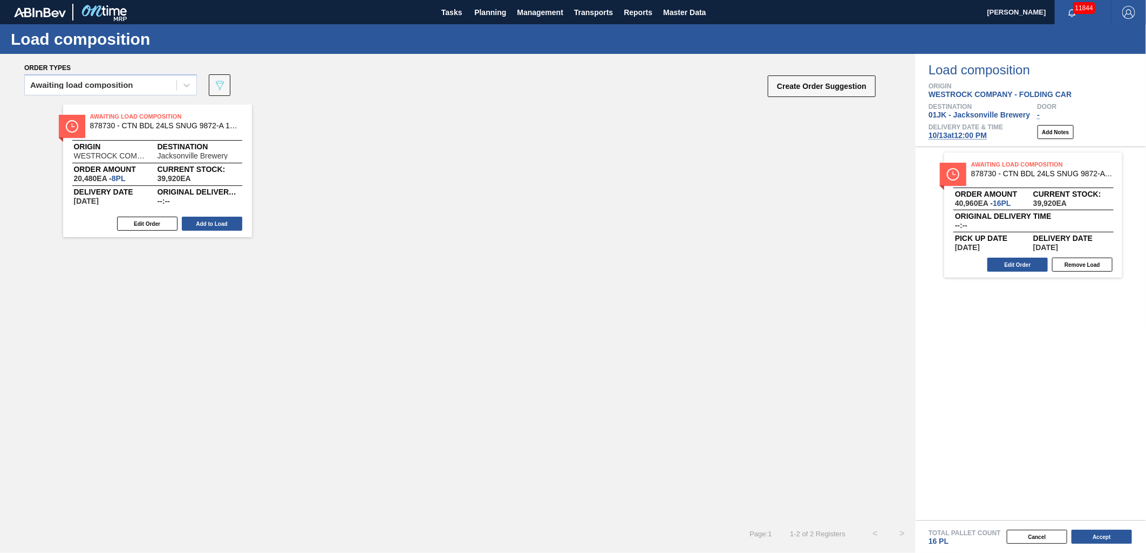
click at [230, 225] on button "Add to Load" at bounding box center [212, 224] width 60 height 14
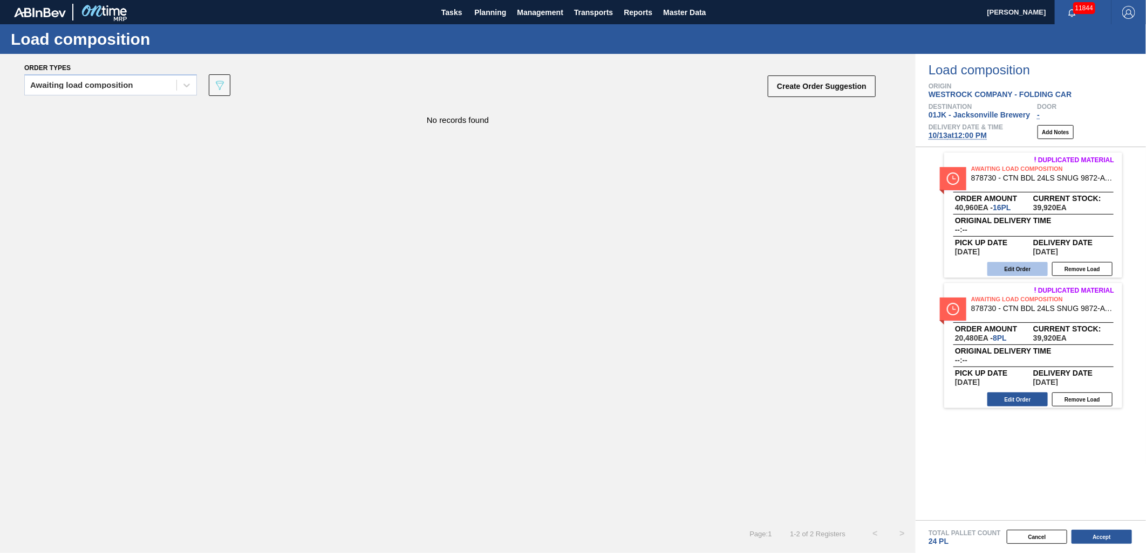
click at [1018, 264] on button "Edit Order" at bounding box center [1017, 269] width 60 height 14
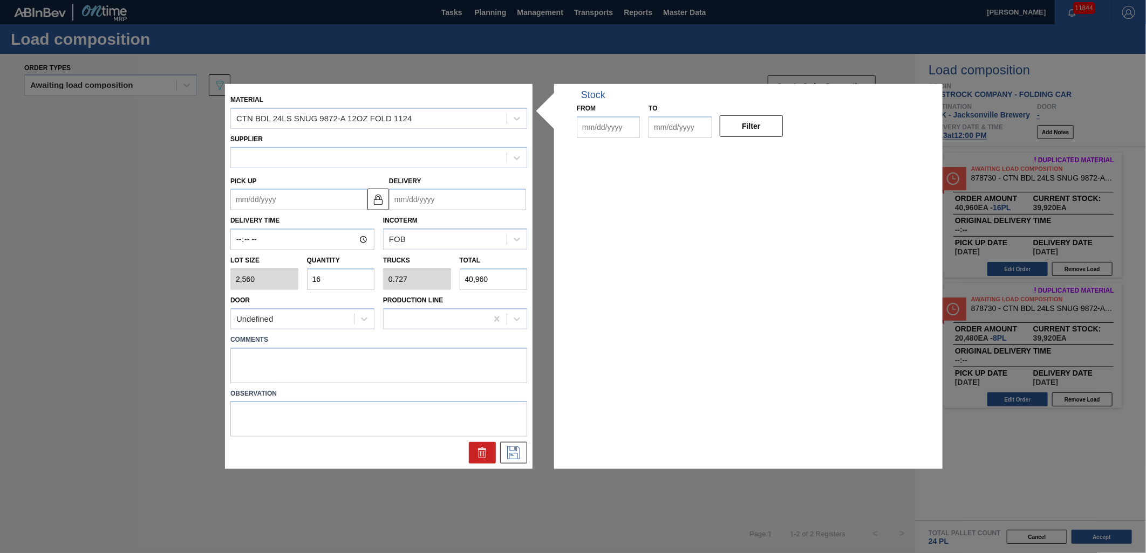
type input "2,560"
type input "16"
type input "0.727"
type input "40,960"
type up "[DATE]"
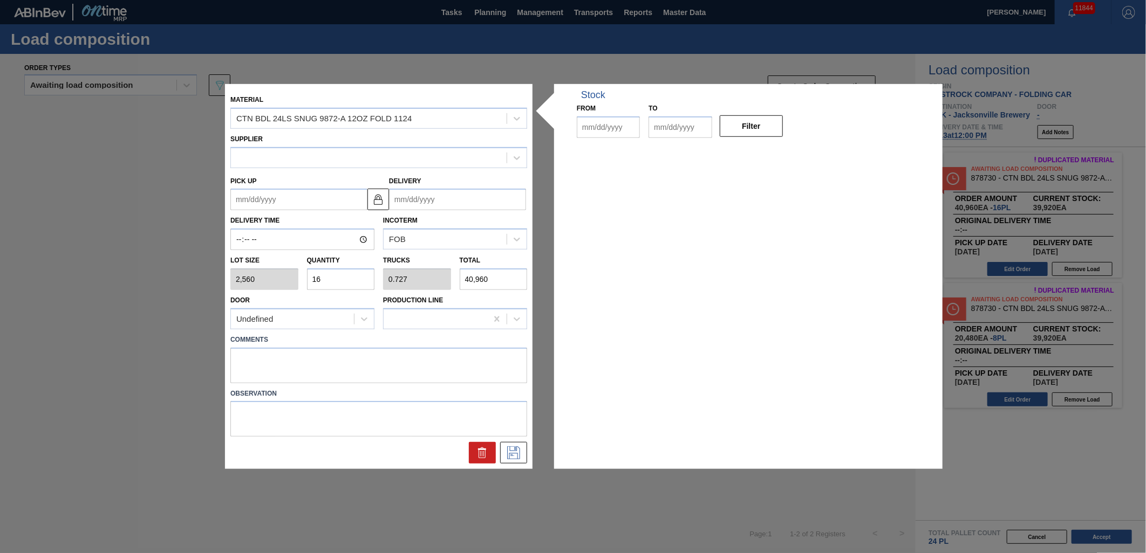
type input "[DATE]"
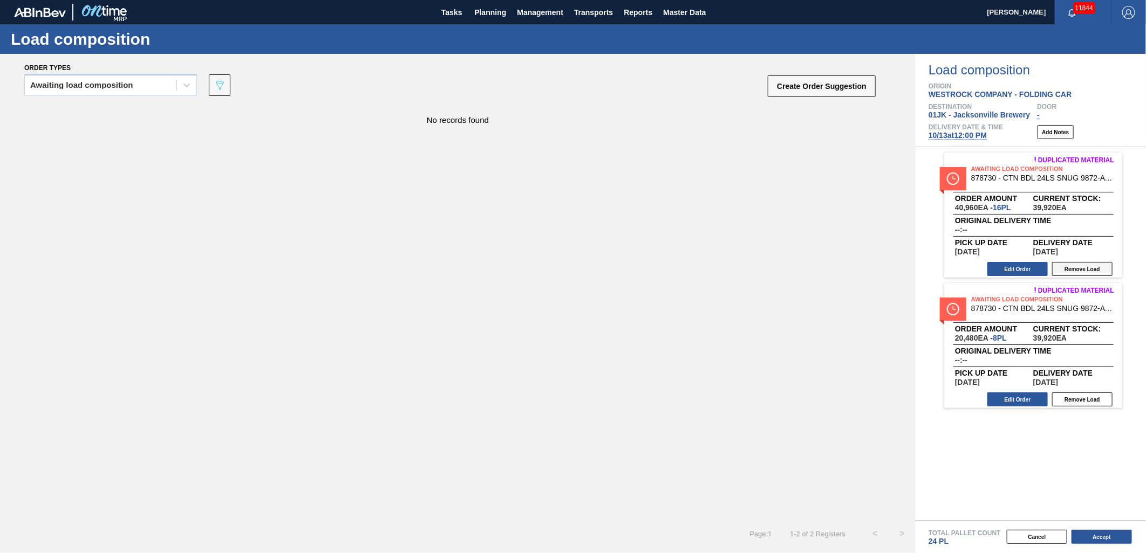
click at [1091, 270] on button "Remove Load" at bounding box center [1082, 269] width 60 height 14
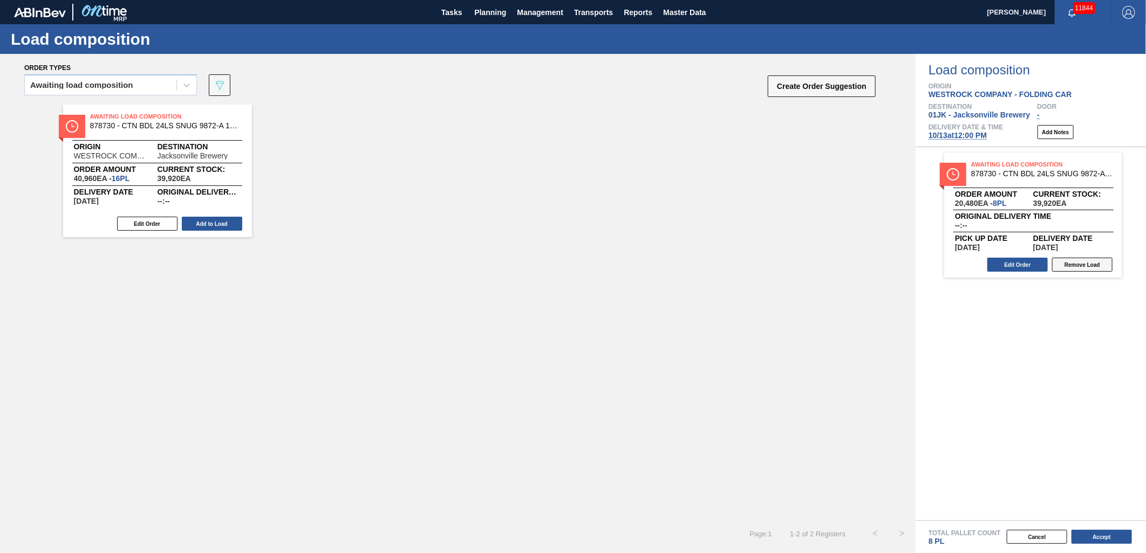
click at [1075, 267] on button "Remove Load" at bounding box center [1082, 265] width 60 height 14
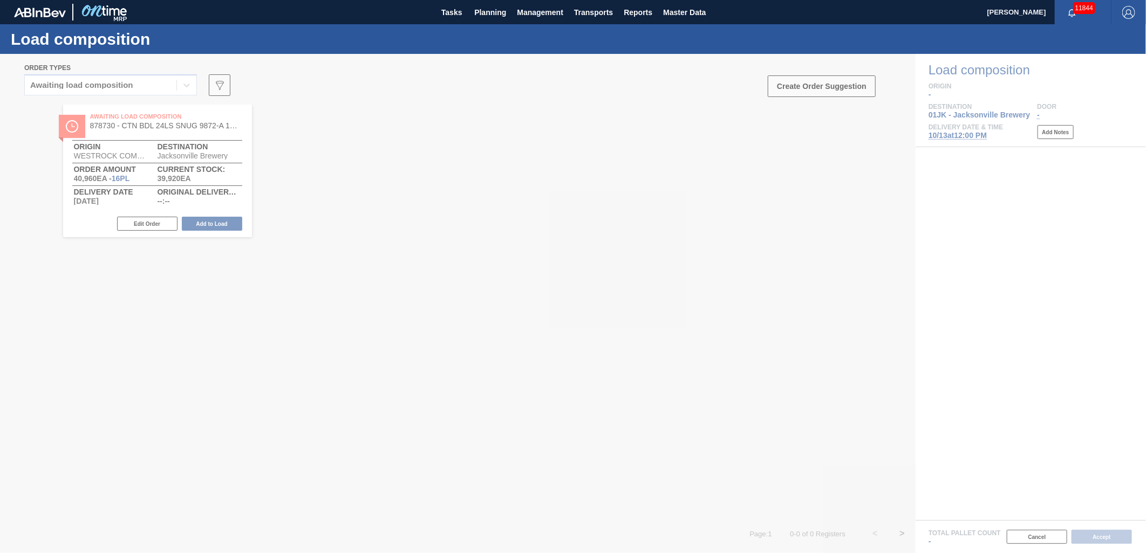
click at [193, 166] on div at bounding box center [573, 304] width 1146 height 500
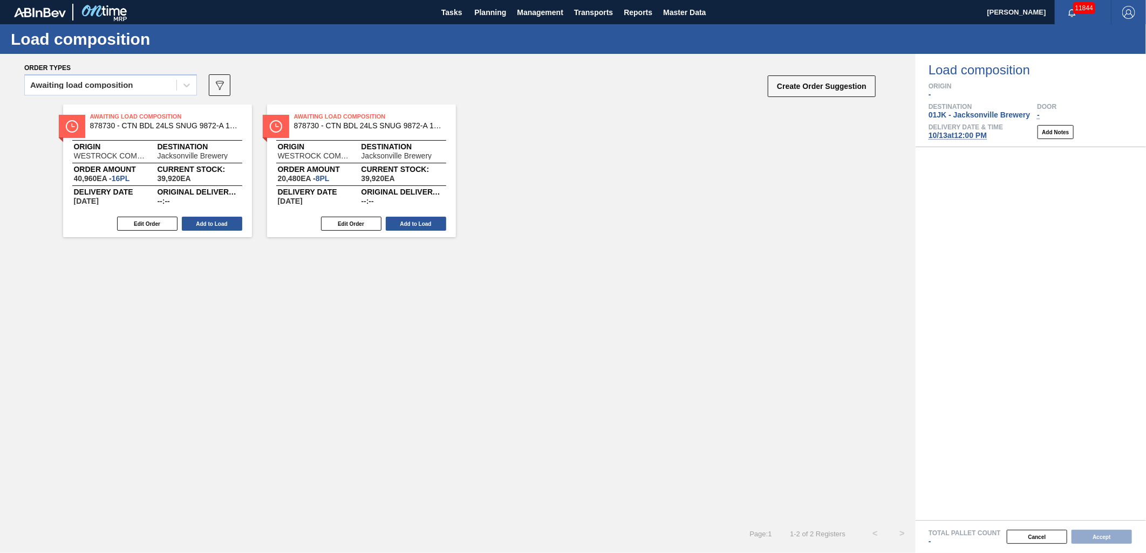
click at [193, 170] on span "Current Stock:" at bounding box center [200, 169] width 84 height 6
click at [236, 169] on span "Current Stock:" at bounding box center [200, 169] width 84 height 6
click at [395, 142] on div "Awaiting Load Composition 878730 - CTN BDL 24LS SNUG 9872-A 12OZ FOLD 1124 Orig…" at bounding box center [361, 171] width 189 height 133
click at [360, 223] on button "Edit Order" at bounding box center [351, 224] width 60 height 14
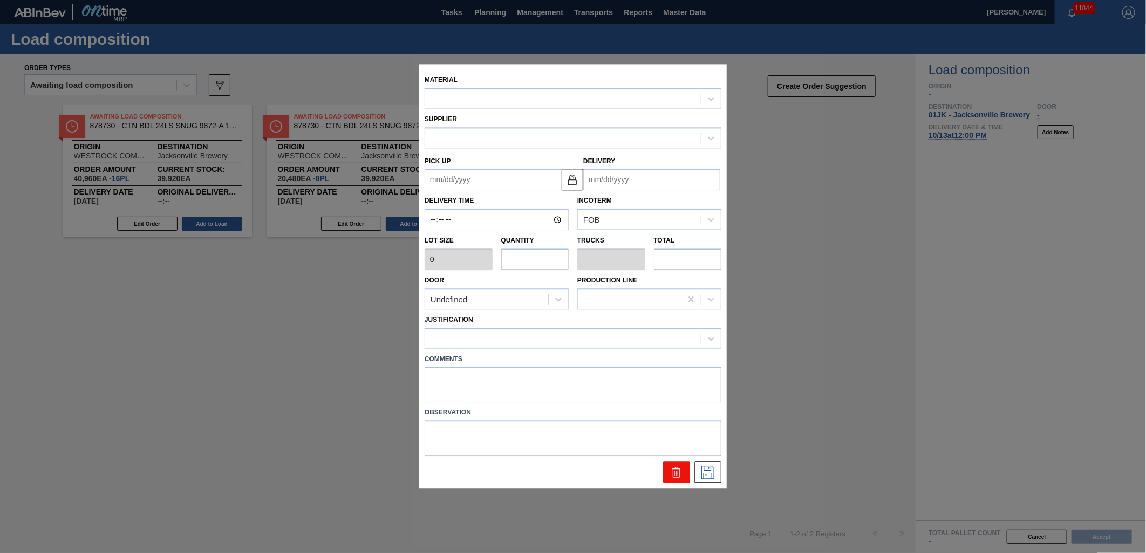
click at [685, 469] on button at bounding box center [676, 473] width 27 height 22
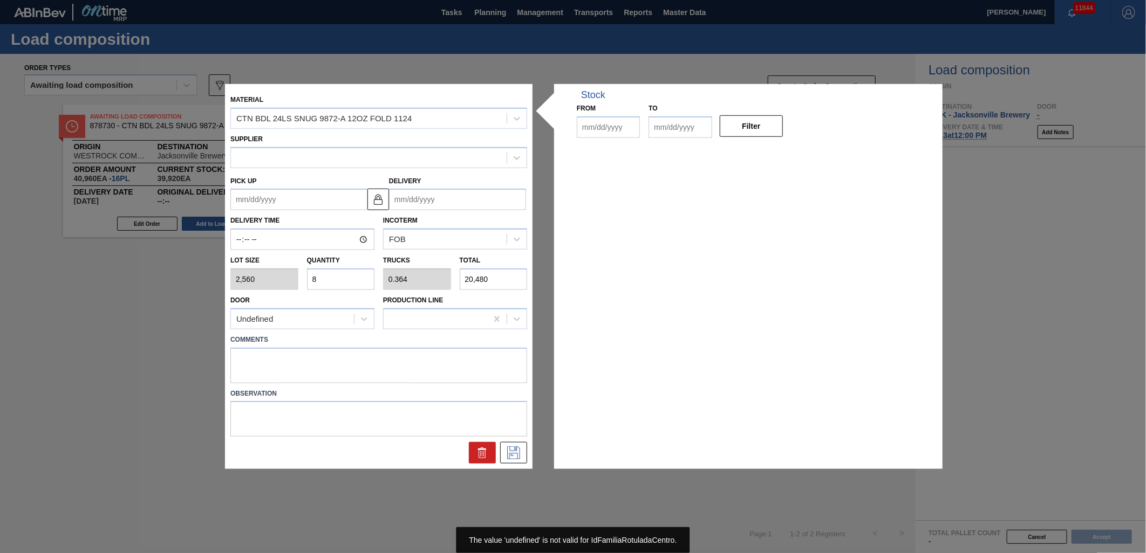
type input "2,560"
type input "8"
type input "0.364"
type input "20,480"
type up "[DATE]"
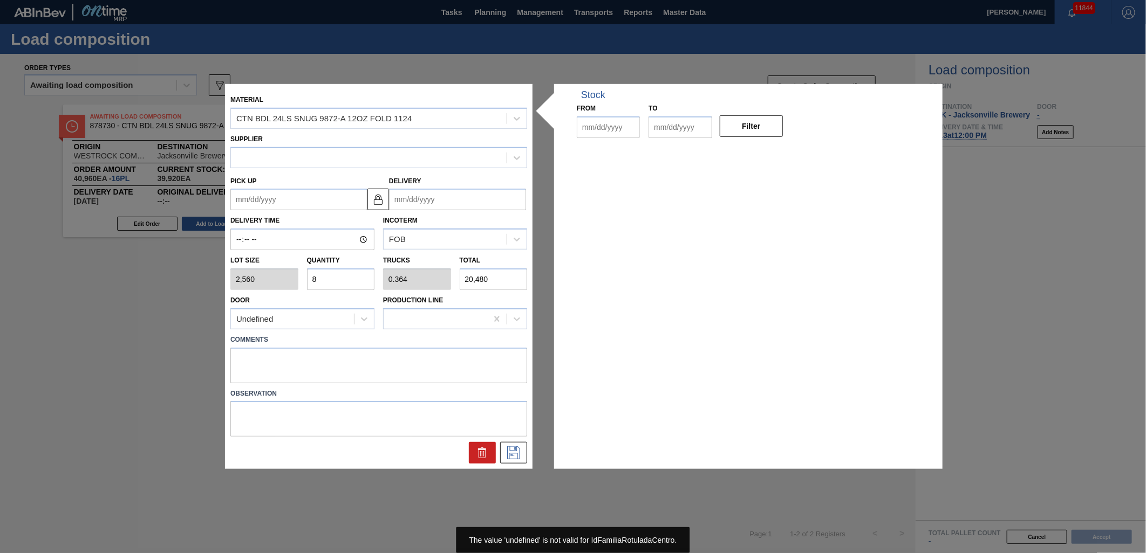
type input "[DATE]"
click at [445, 392] on label "Observation" at bounding box center [378, 394] width 297 height 16
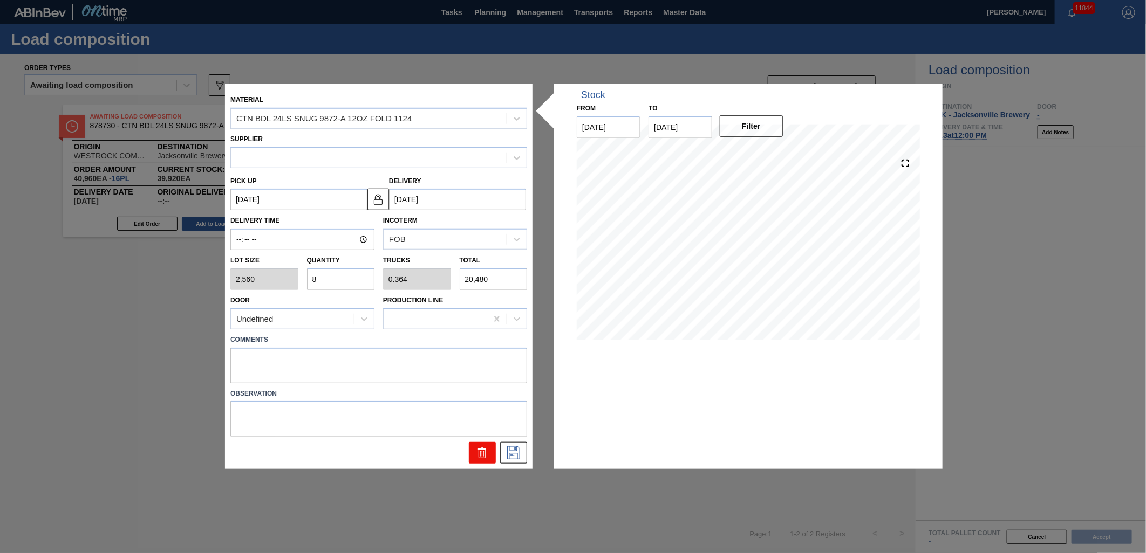
click at [479, 455] on icon at bounding box center [482, 453] width 13 height 13
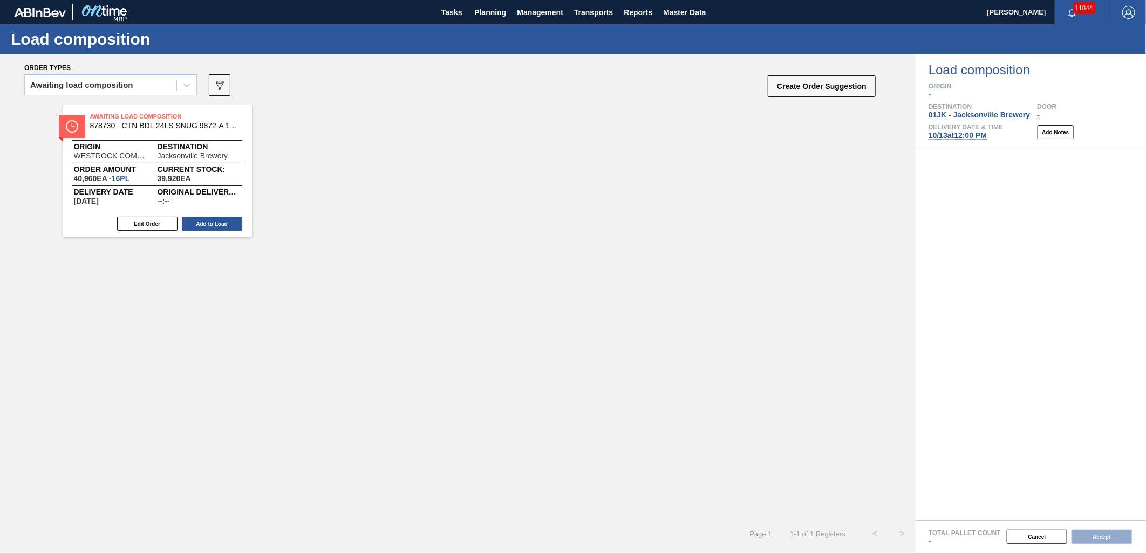
click at [209, 186] on div "Delivery Date [DATE] Original delivery time --:-- Edit Order Add to Load" at bounding box center [157, 195] width 189 height 19
click at [149, 222] on button "Edit Order" at bounding box center [147, 224] width 60 height 14
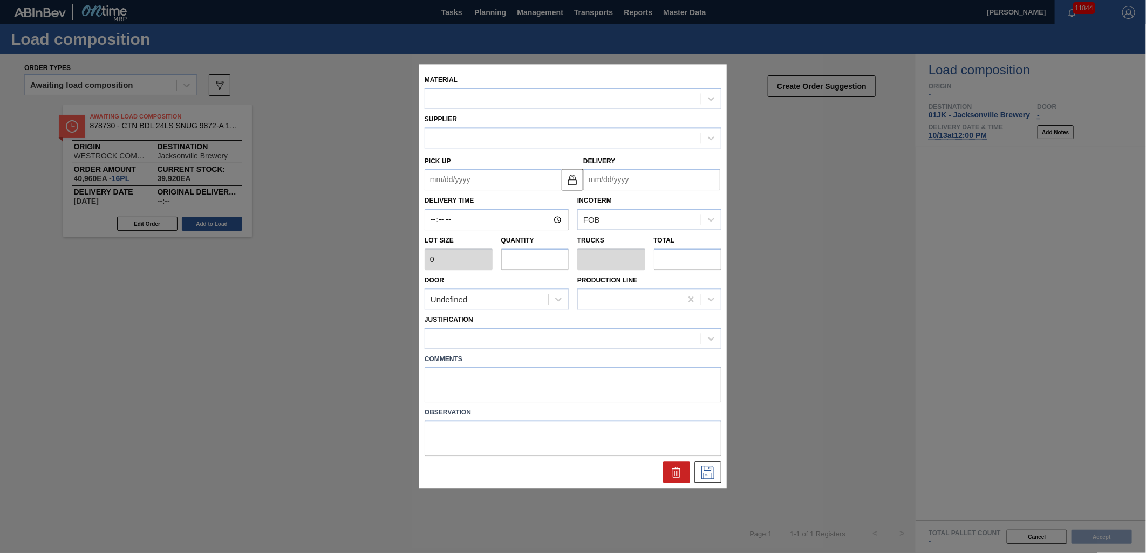
type input "2,560"
type input "16"
type input "0.727"
type input "40,960"
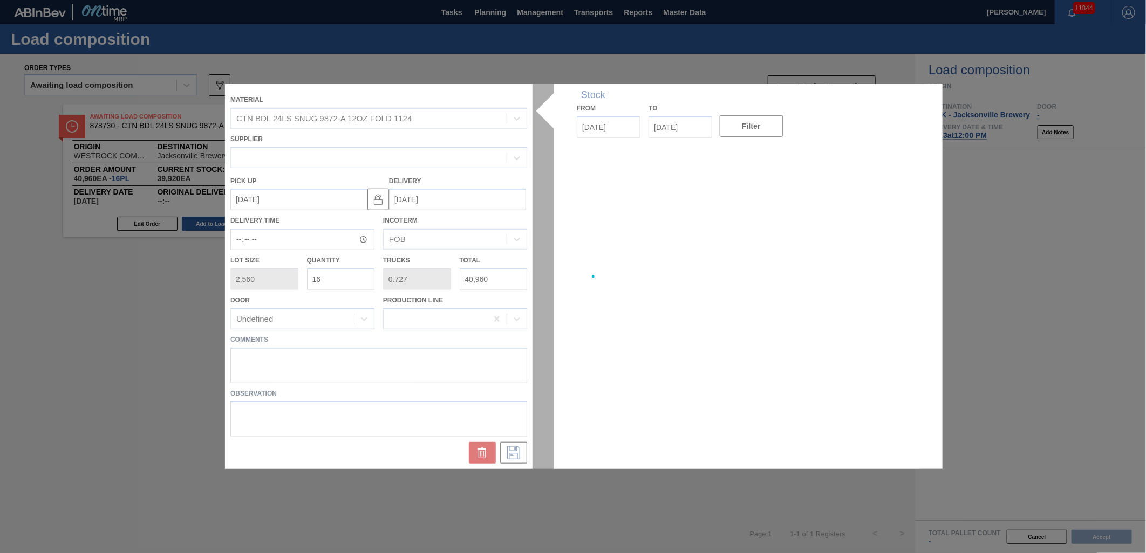
type up "[DATE]"
type input "[DATE]"
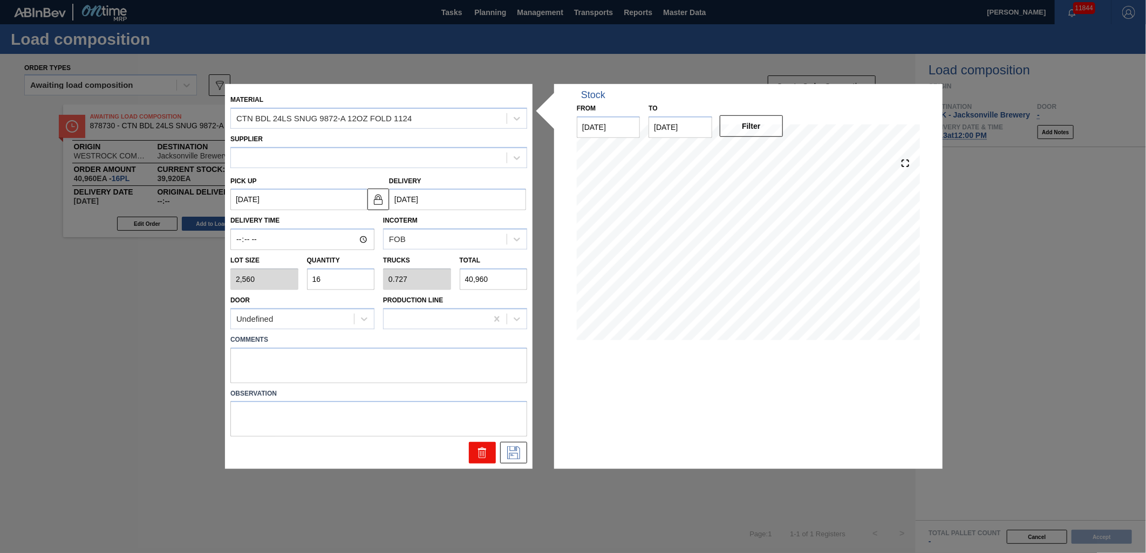
click at [477, 449] on icon at bounding box center [482, 453] width 13 height 13
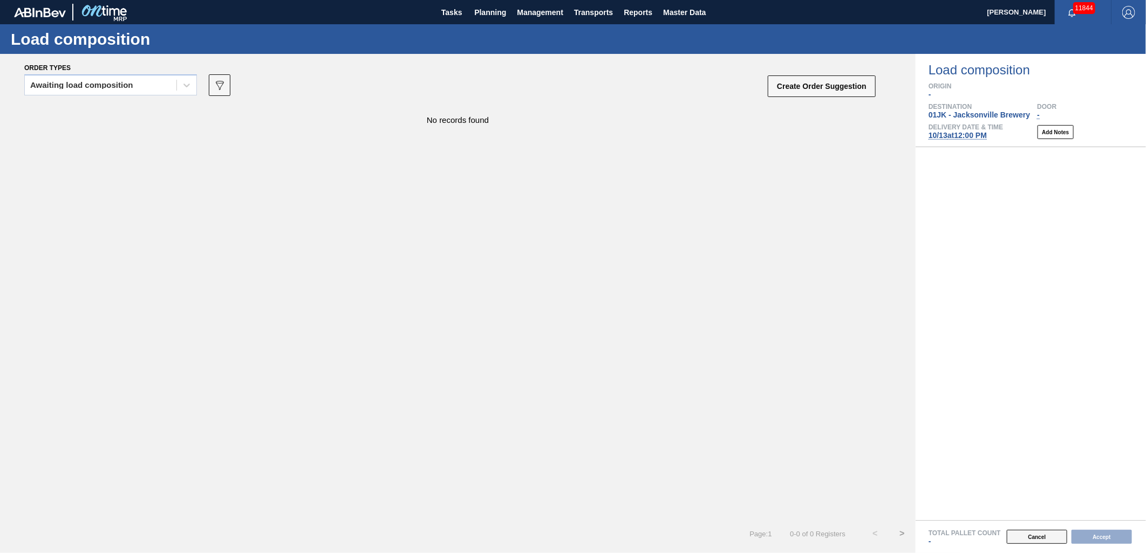
click at [1028, 543] on button "Cancel" at bounding box center [1037, 537] width 60 height 14
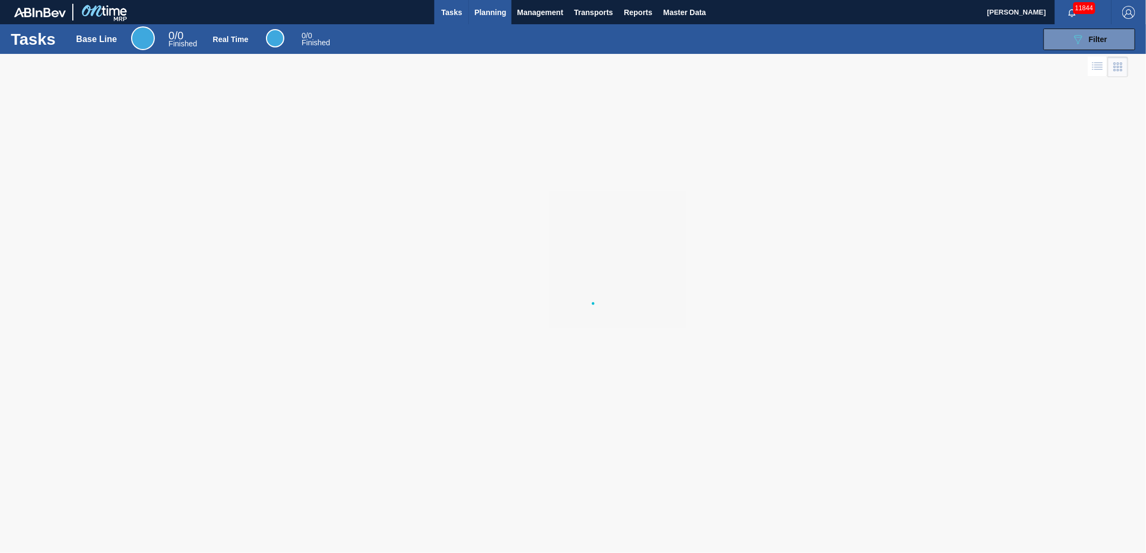
click at [493, 15] on span "Planning" at bounding box center [490, 12] width 32 height 13
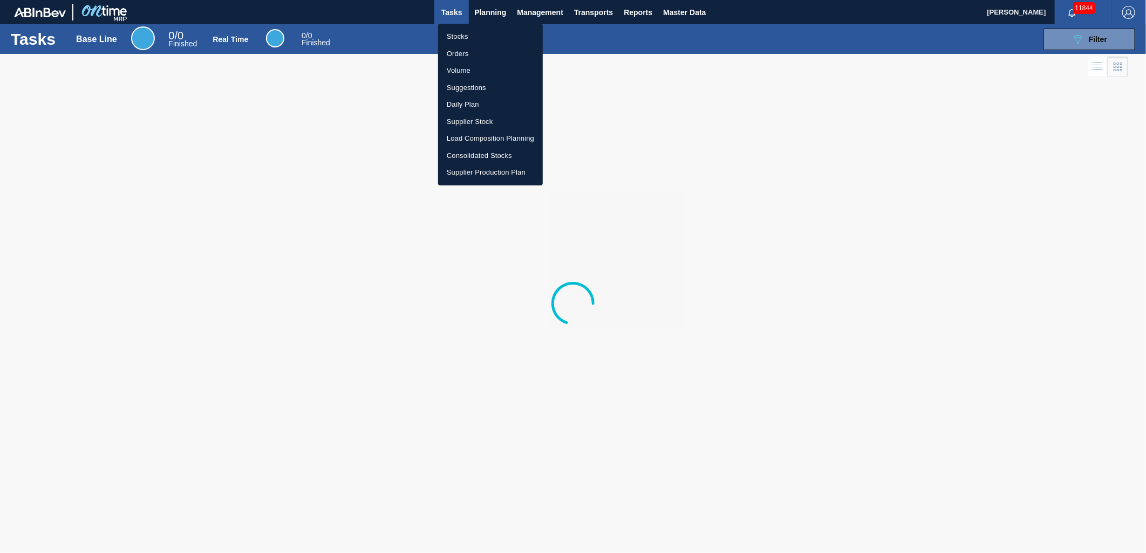
click at [475, 34] on li "Stocks" at bounding box center [490, 36] width 105 height 17
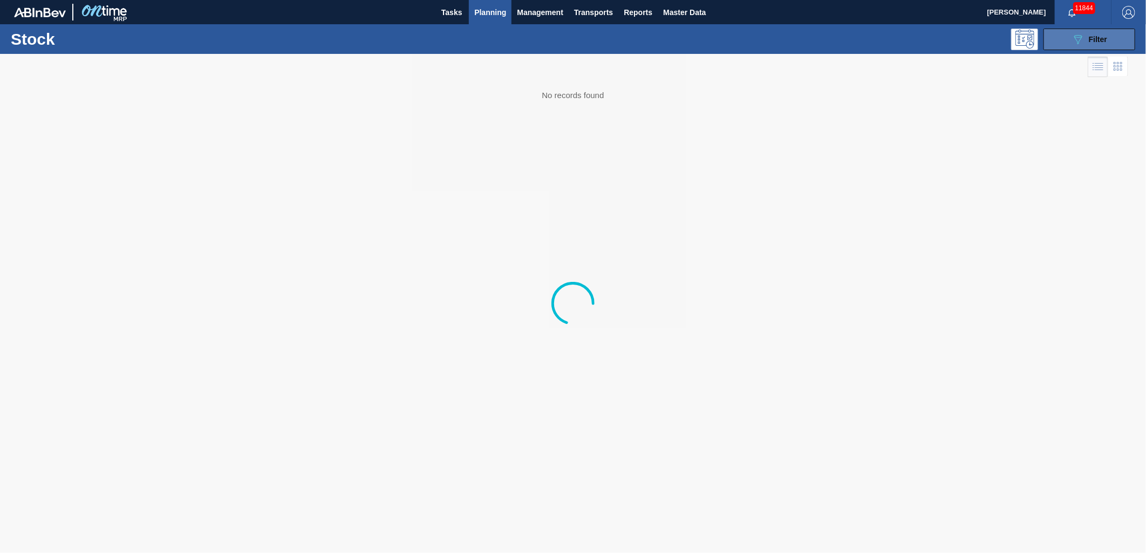
click at [1120, 40] on button "089F7B8B-B2A5-4AFE-B5C0-19BA573D28AC Filter" at bounding box center [1089, 40] width 92 height 22
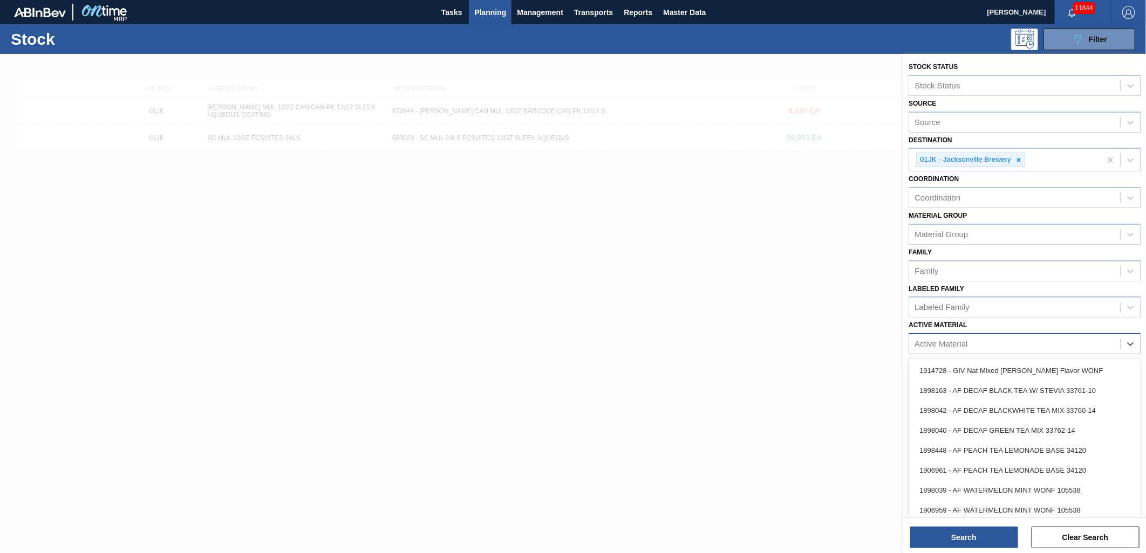
click at [1097, 341] on div "Active Material" at bounding box center [1014, 345] width 211 height 16
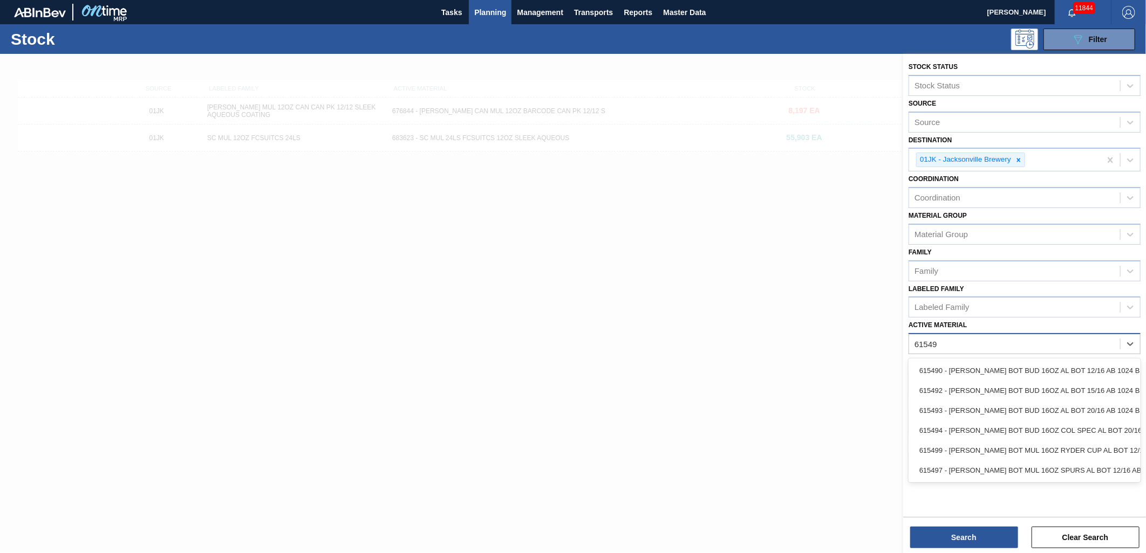
type Material "615493"
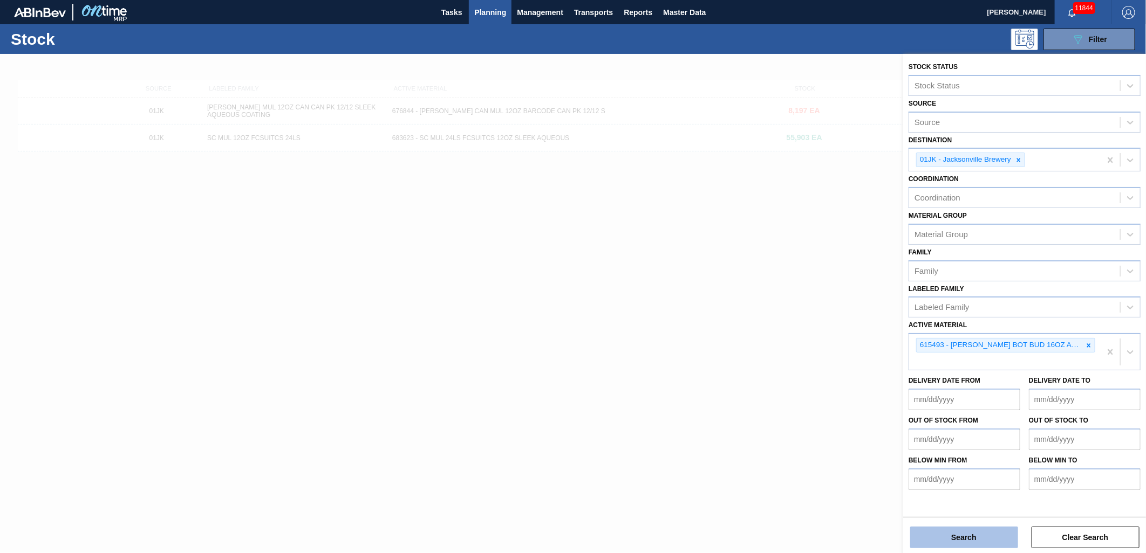
click at [974, 538] on button "Search" at bounding box center [964, 538] width 108 height 22
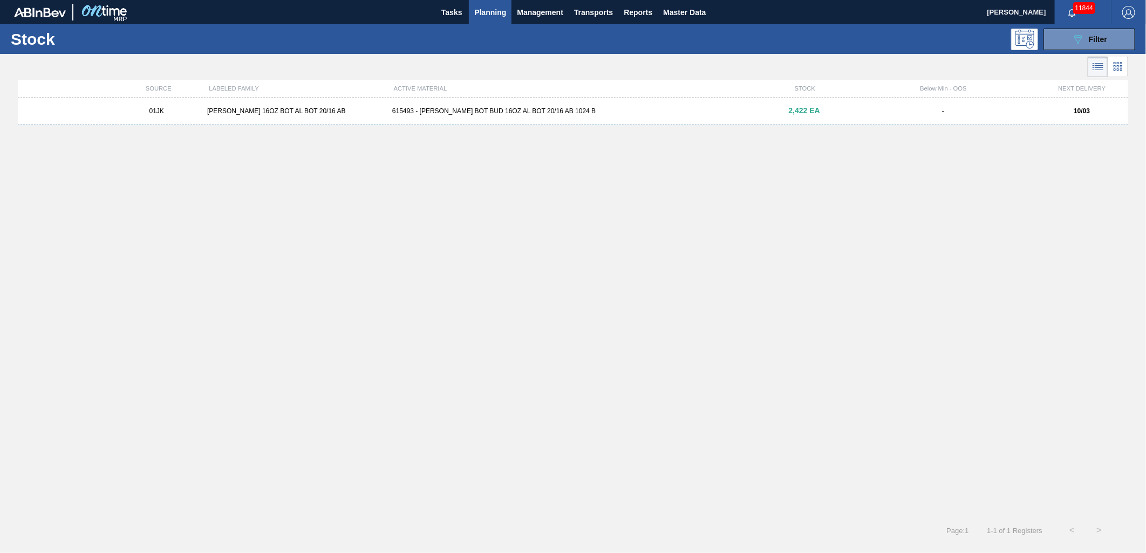
click at [569, 101] on div "01JK CARR BUD 16OZ BOT AL BOT 20/16 AB 615493 - CARR BOT BUD 16OZ AL BOT 20/16 …" at bounding box center [573, 111] width 1110 height 27
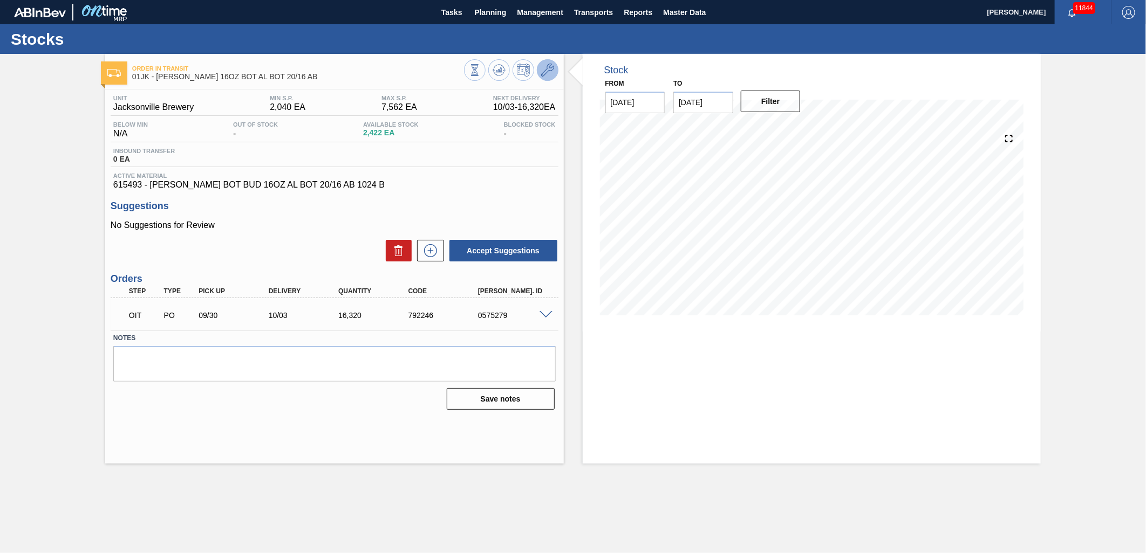
click at [541, 71] on icon at bounding box center [547, 70] width 13 height 13
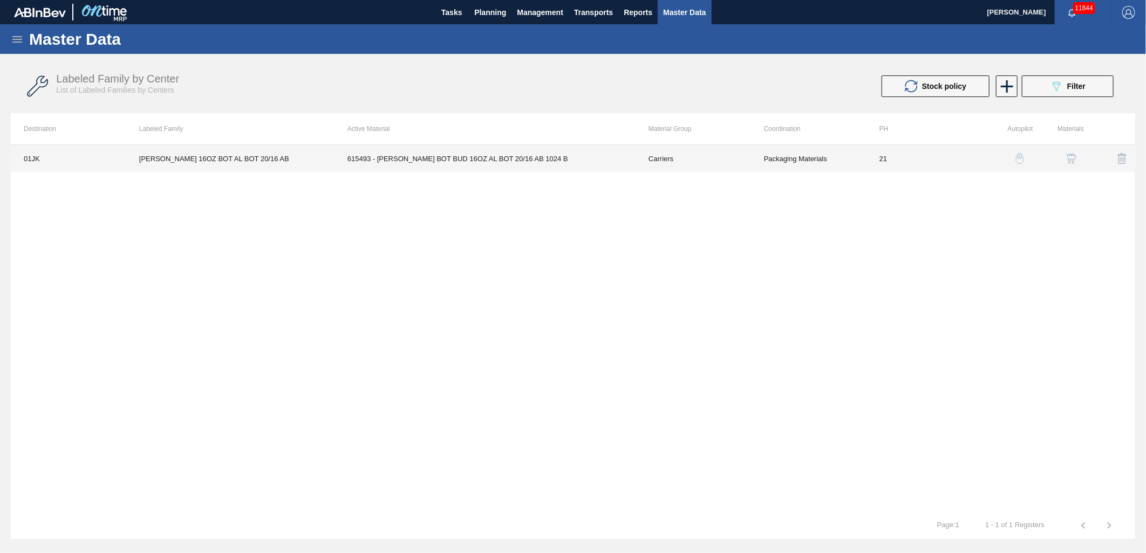
click at [537, 157] on td "615493 - CARR BOT BUD 16OZ AL BOT 20/16 AB 1024 B" at bounding box center [484, 158] width 301 height 27
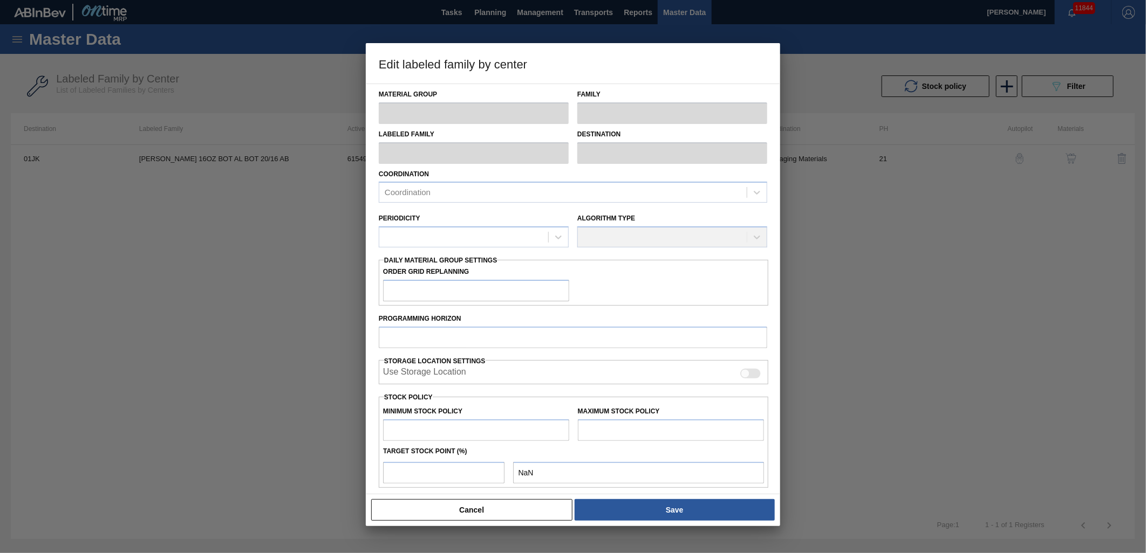
type input "Carriers"
type input "Bottle Carriers"
type input "CARR BUD 16OZ BOT AL BOT 20/16 AB"
type input "01JK - Jacksonville Brewery"
type input "21"
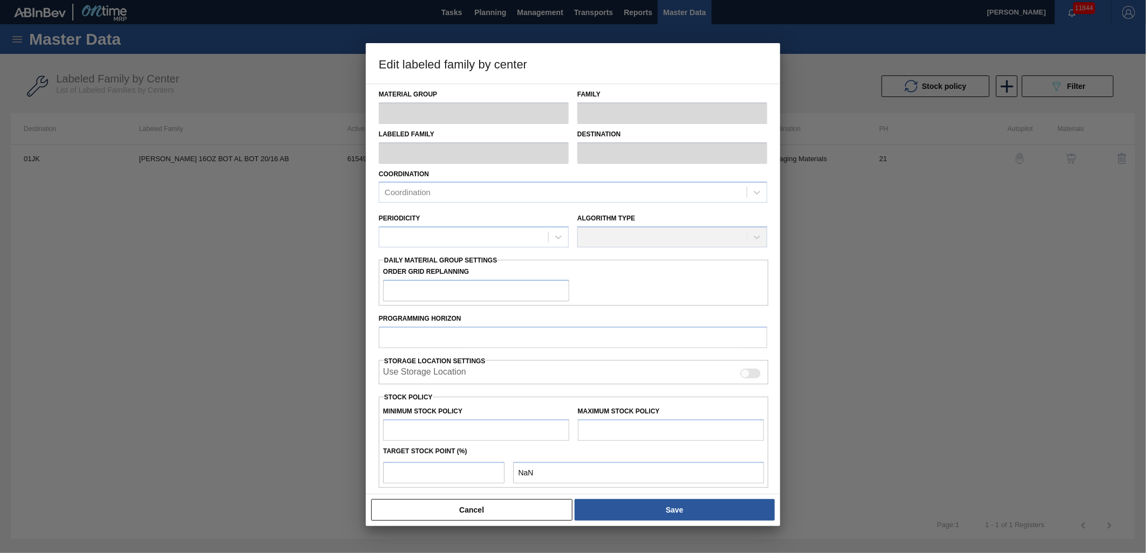
type input "2,040"
type input "7,562"
type input "0"
type input "2,040"
checkbox input "true"
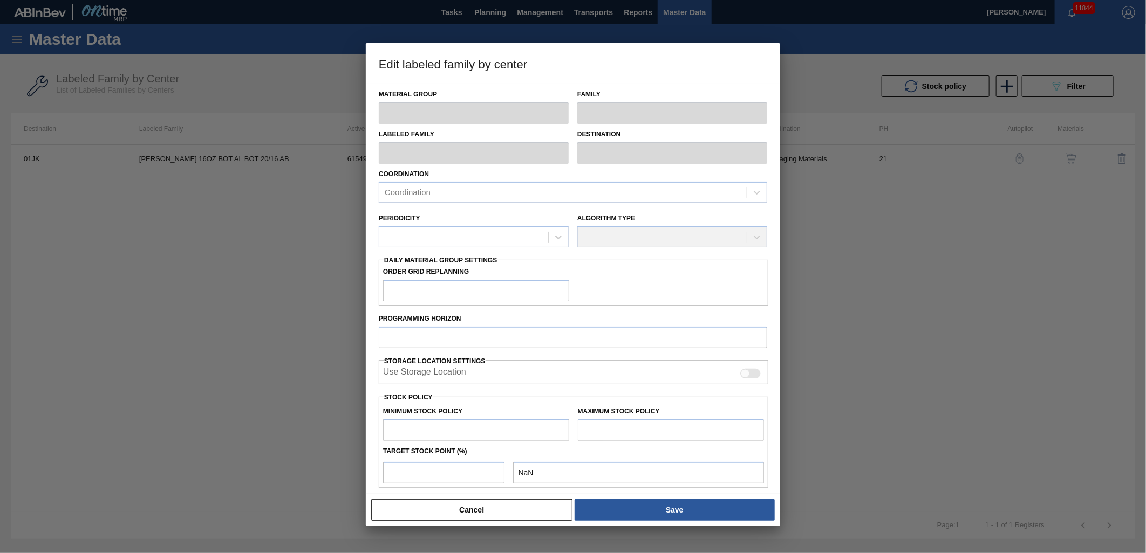
checkbox input "true"
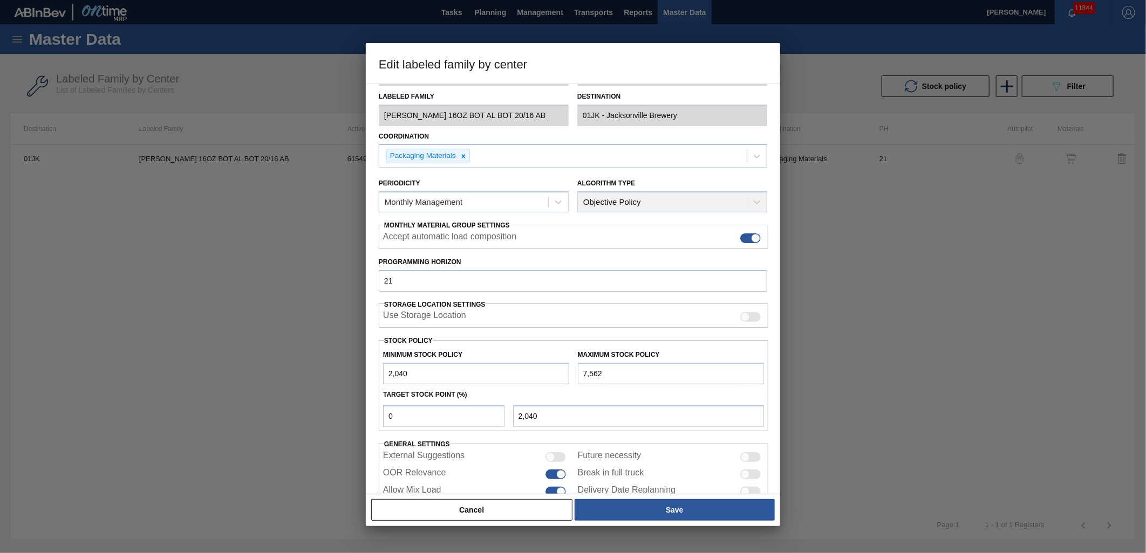
scroll to position [68, 0]
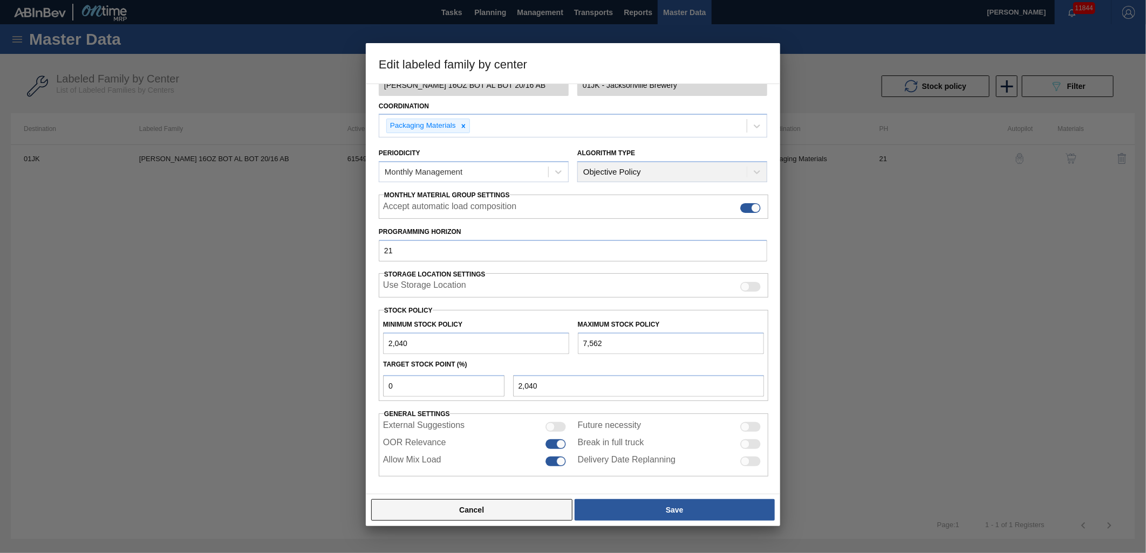
click at [488, 517] on button "Cancel" at bounding box center [471, 511] width 201 height 22
